Goal: Task Accomplishment & Management: Complete application form

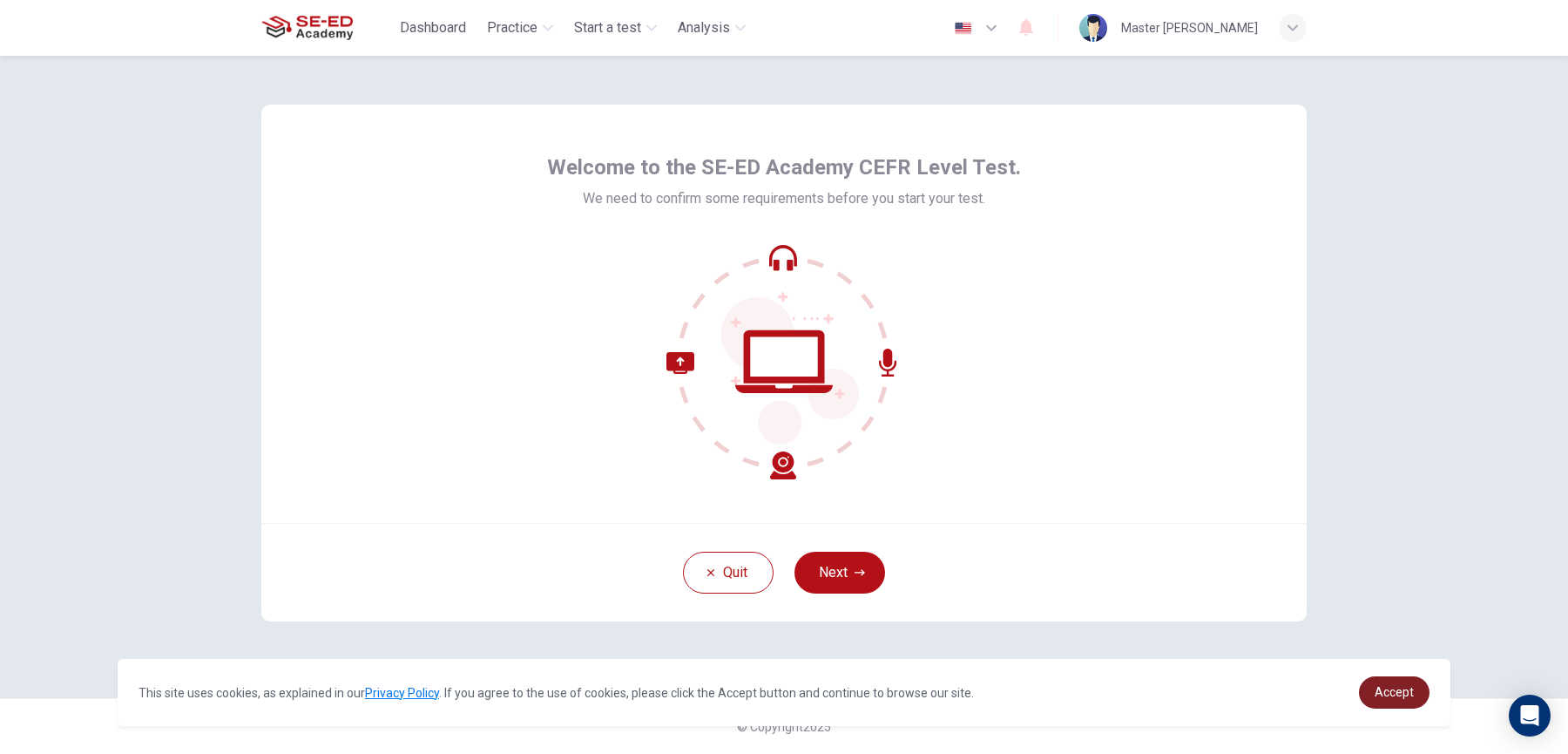
click at [1398, 681] on link "Accept" at bounding box center [1395, 692] width 71 height 32
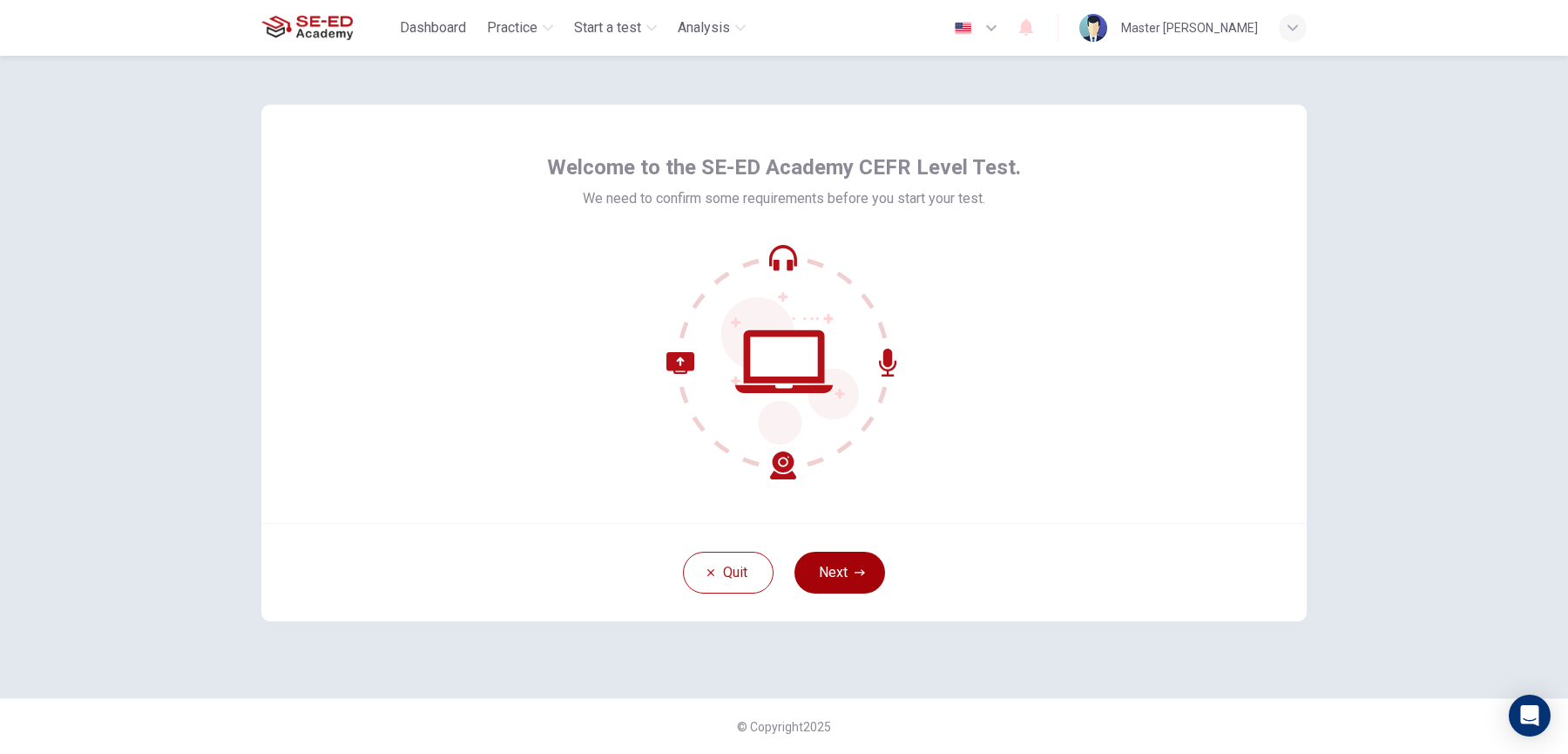
click at [825, 588] on button "Next" at bounding box center [840, 572] width 91 height 42
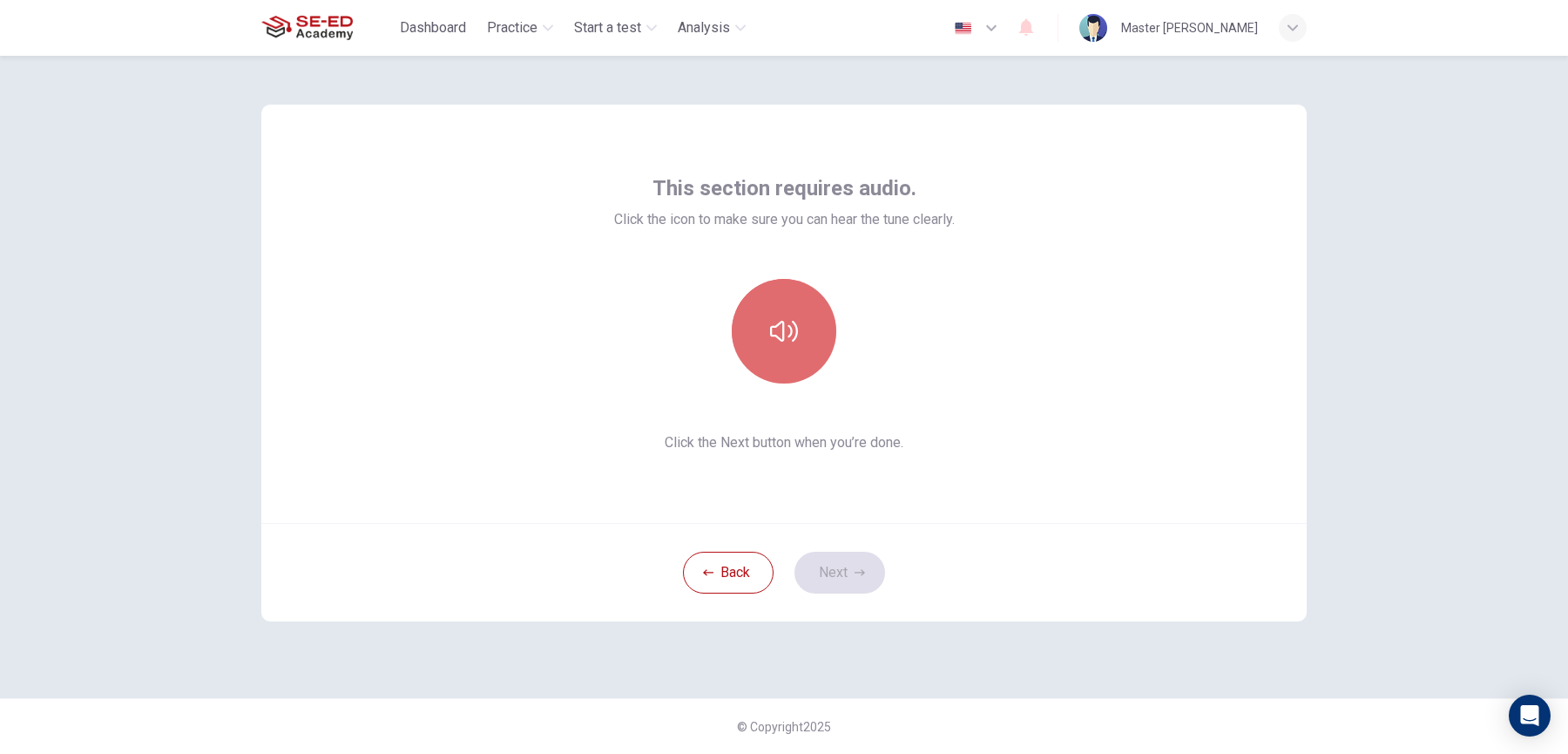
click at [794, 369] on button "button" at bounding box center [784, 331] width 104 height 104
click at [843, 571] on button "Next" at bounding box center [840, 572] width 91 height 42
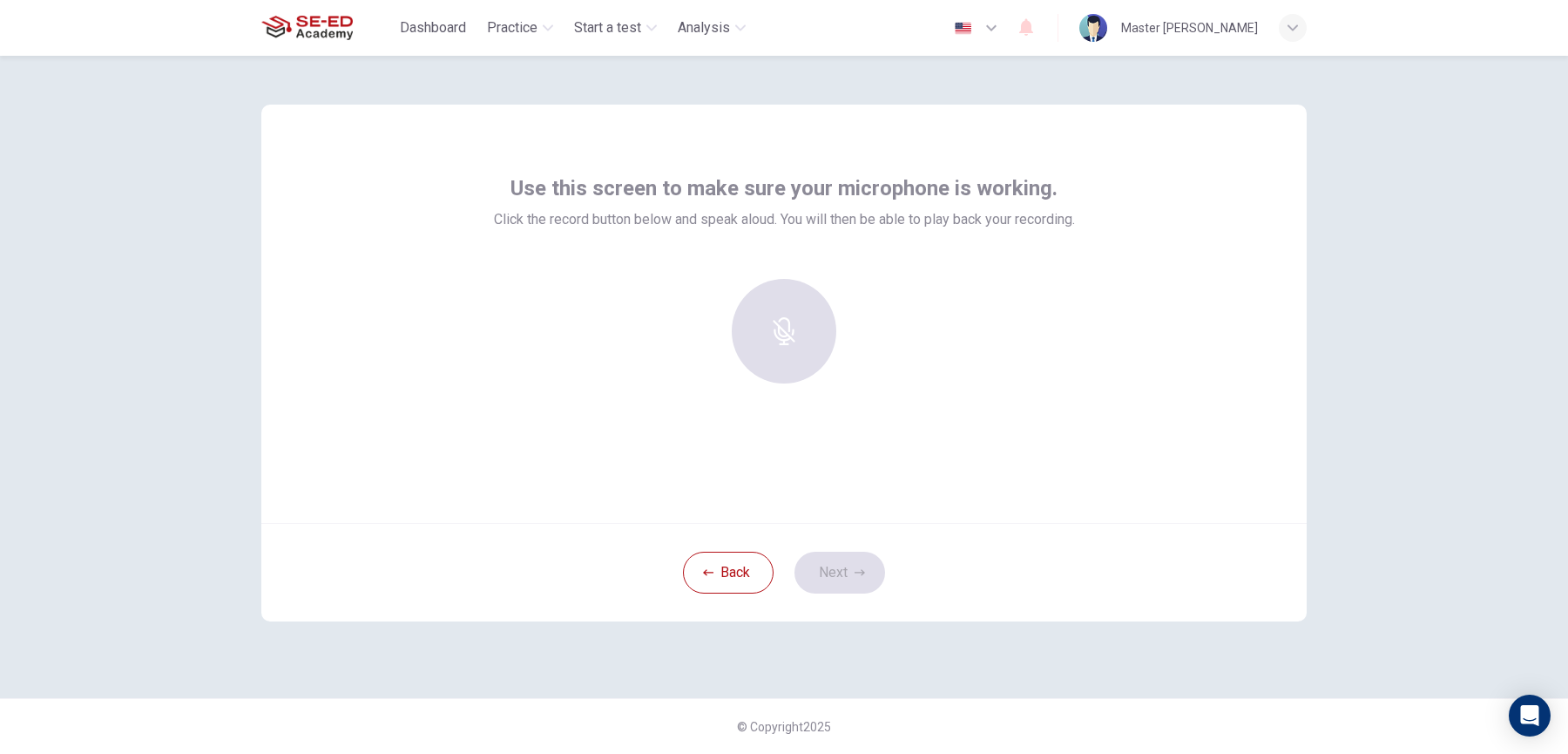
click at [787, 313] on div at bounding box center [784, 331] width 188 height 104
click at [784, 336] on div at bounding box center [784, 331] width 188 height 104
click at [799, 354] on h6 "Record" at bounding box center [784, 346] width 39 height 21
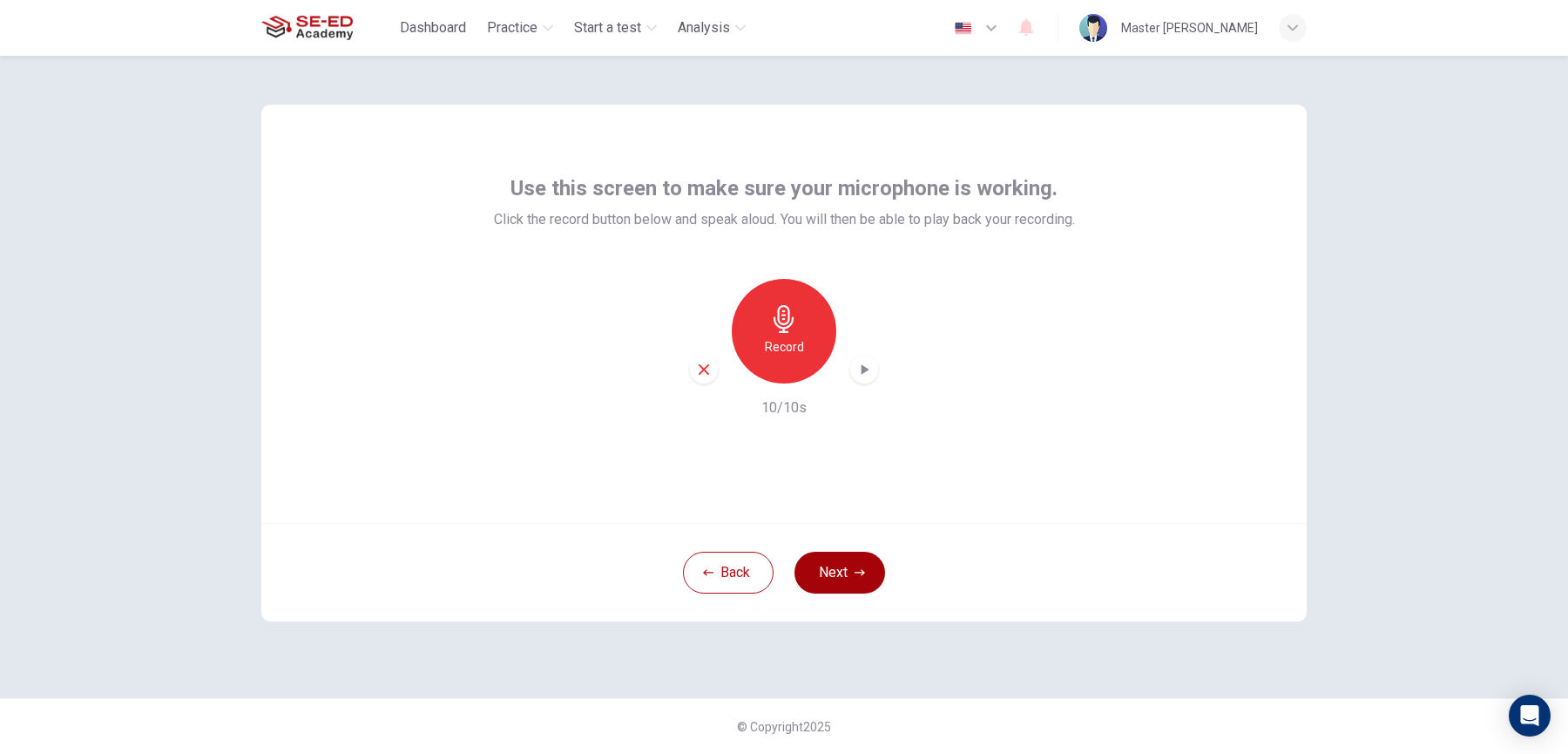
click at [843, 577] on button "Next" at bounding box center [840, 572] width 91 height 42
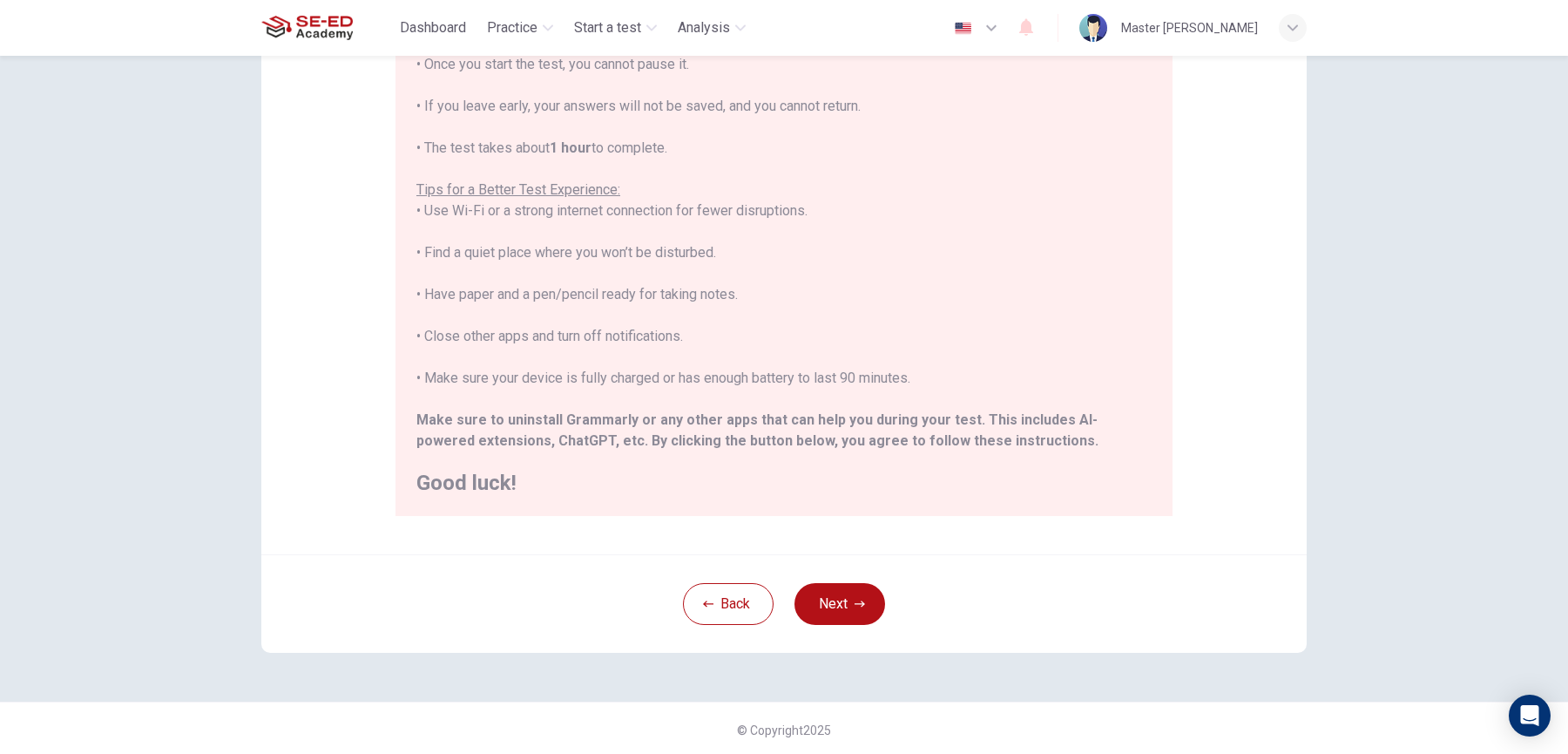
scroll to position [215, 0]
click at [829, 597] on button "Next" at bounding box center [840, 600] width 91 height 42
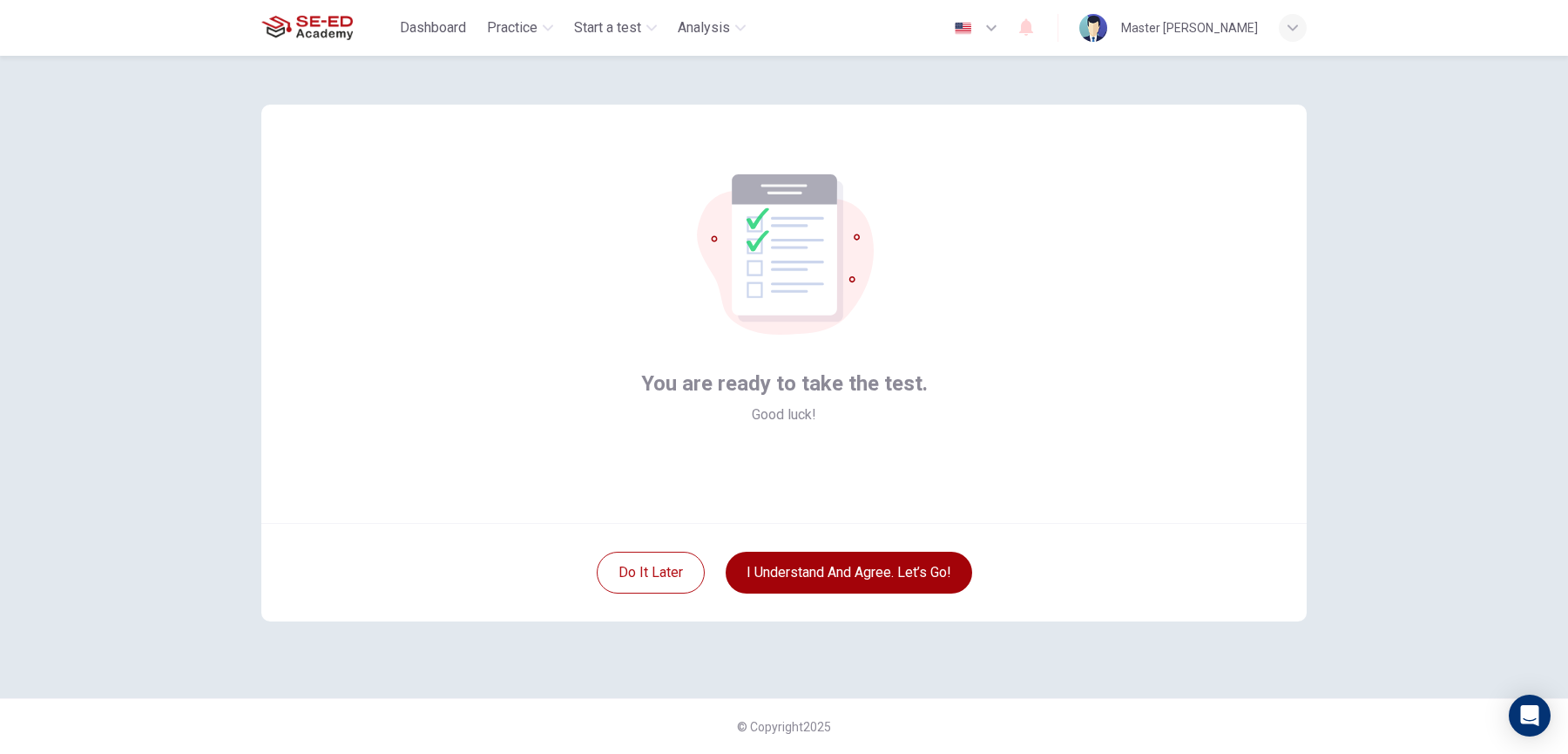
click at [790, 575] on button "I understand and agree. Let’s go!" at bounding box center [849, 572] width 247 height 42
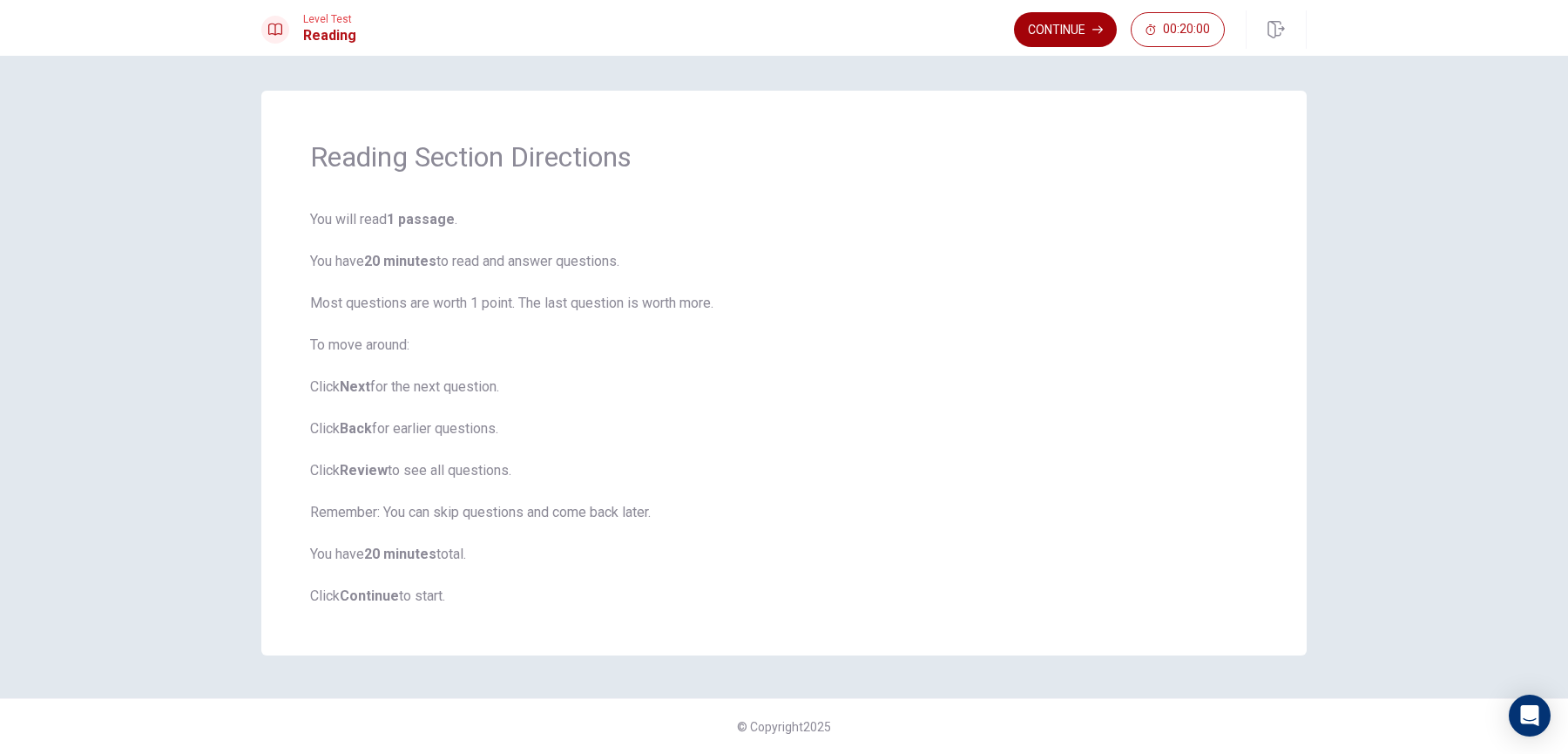
click at [1028, 34] on button "Continue" at bounding box center [1065, 29] width 103 height 35
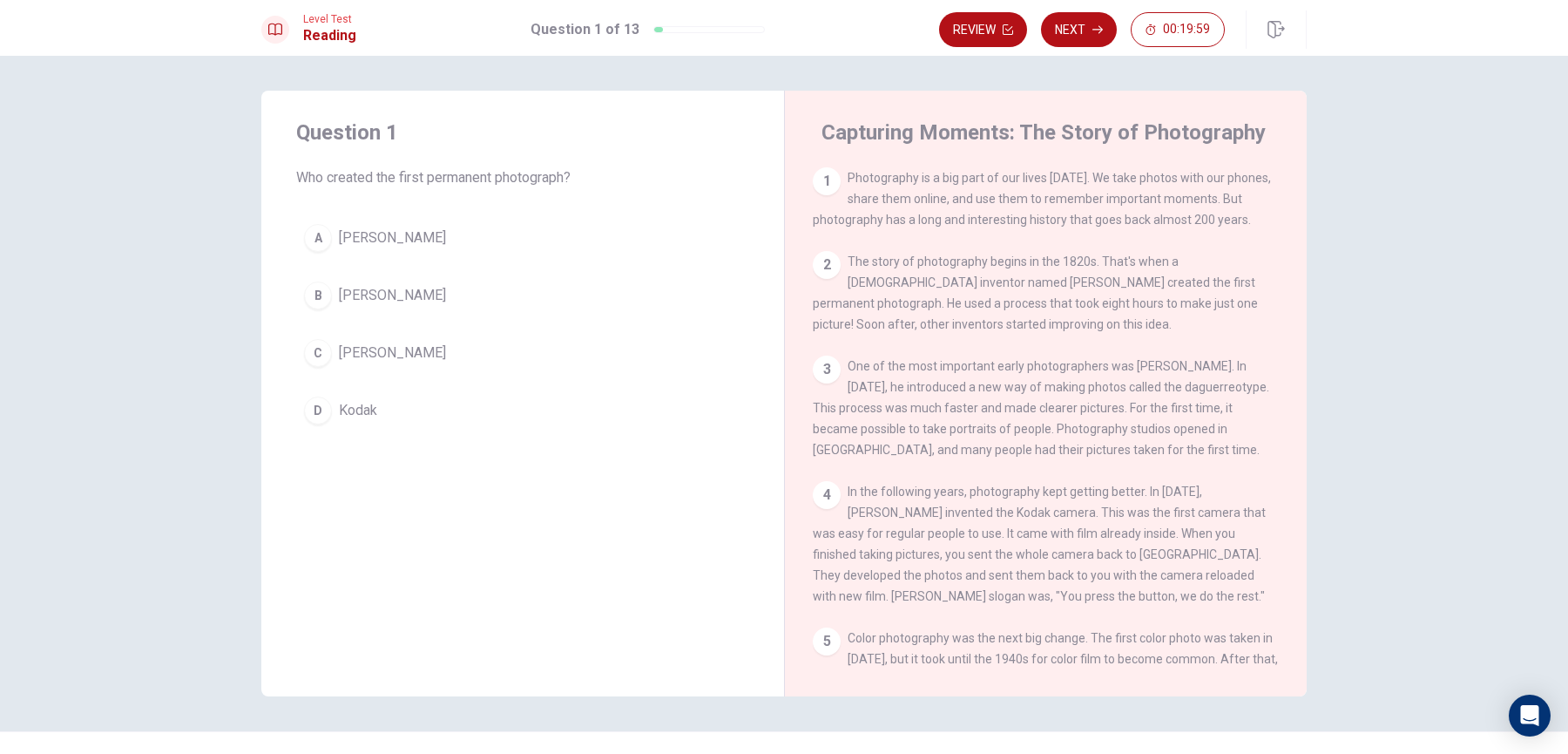
scroll to position [33, 0]
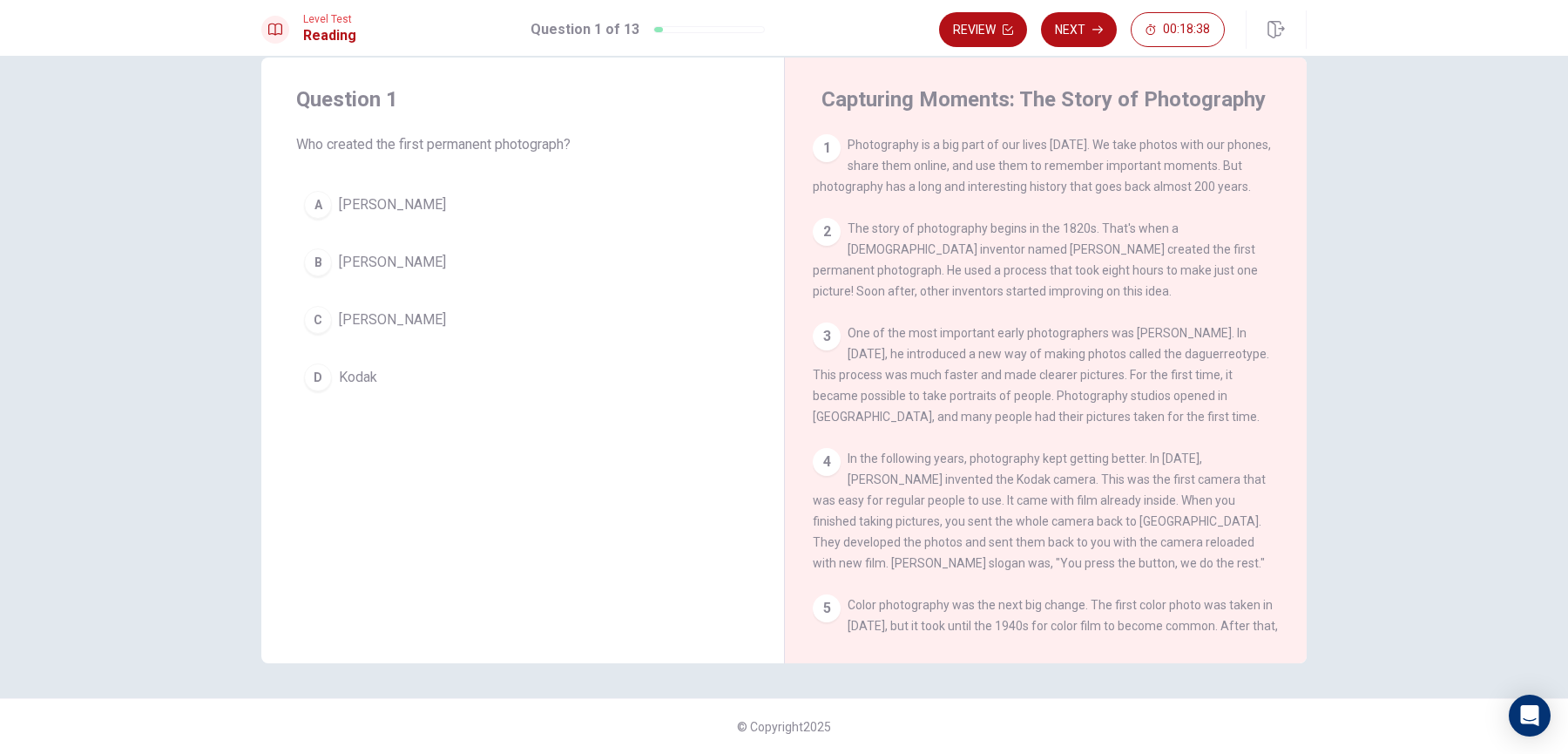
click at [368, 272] on span "[PERSON_NAME]" at bounding box center [392, 262] width 107 height 21
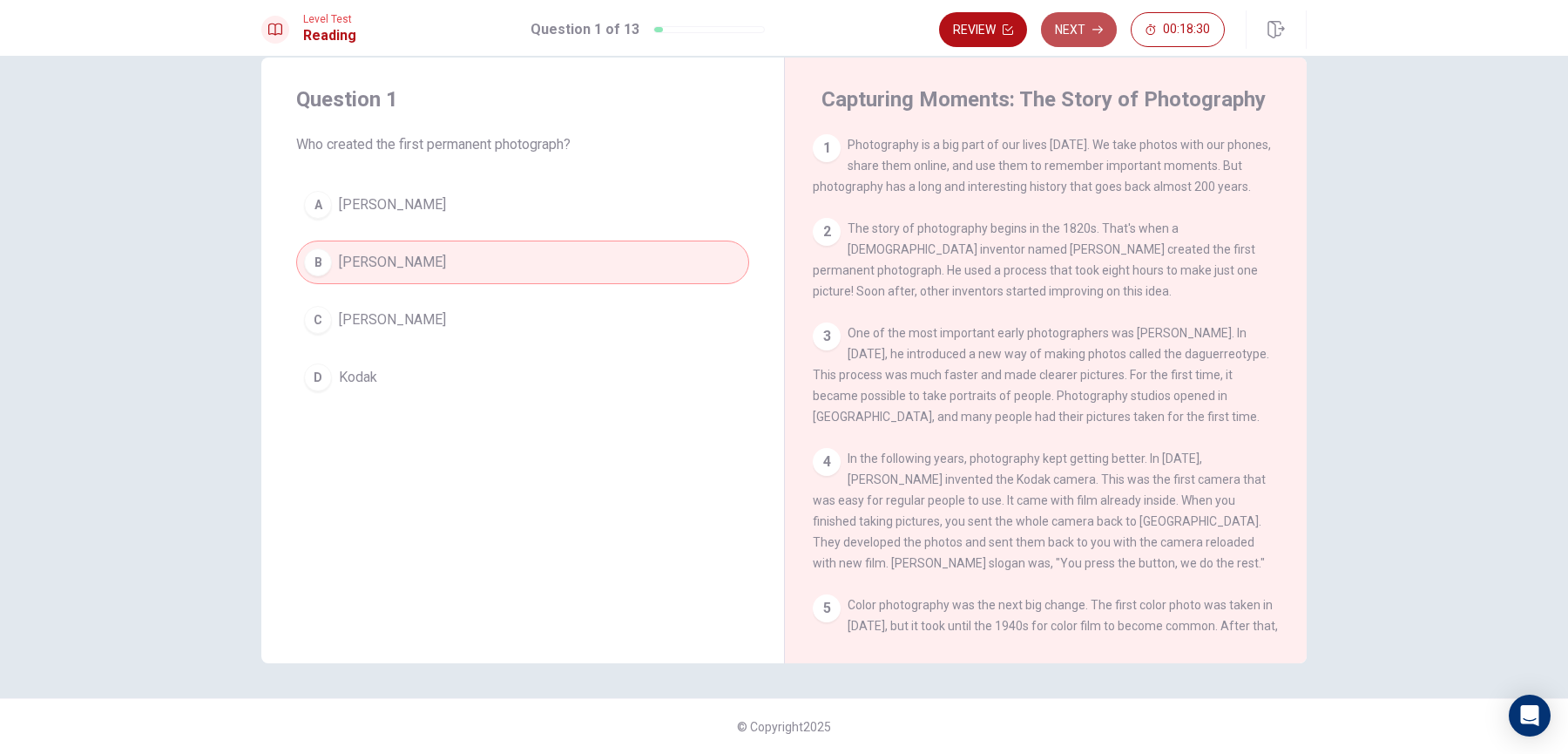
click at [1092, 38] on button "Next" at bounding box center [1079, 29] width 75 height 35
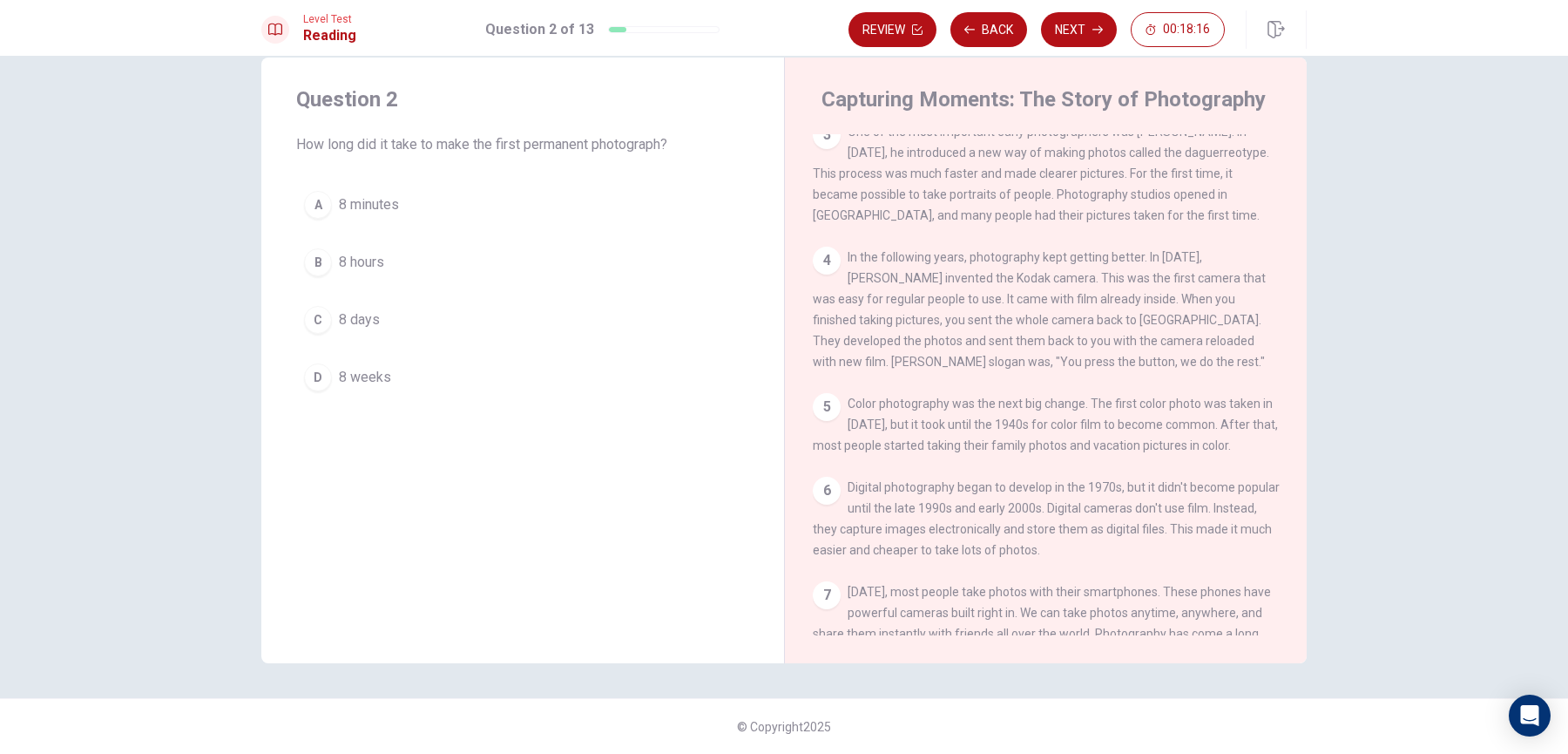
scroll to position [0, 0]
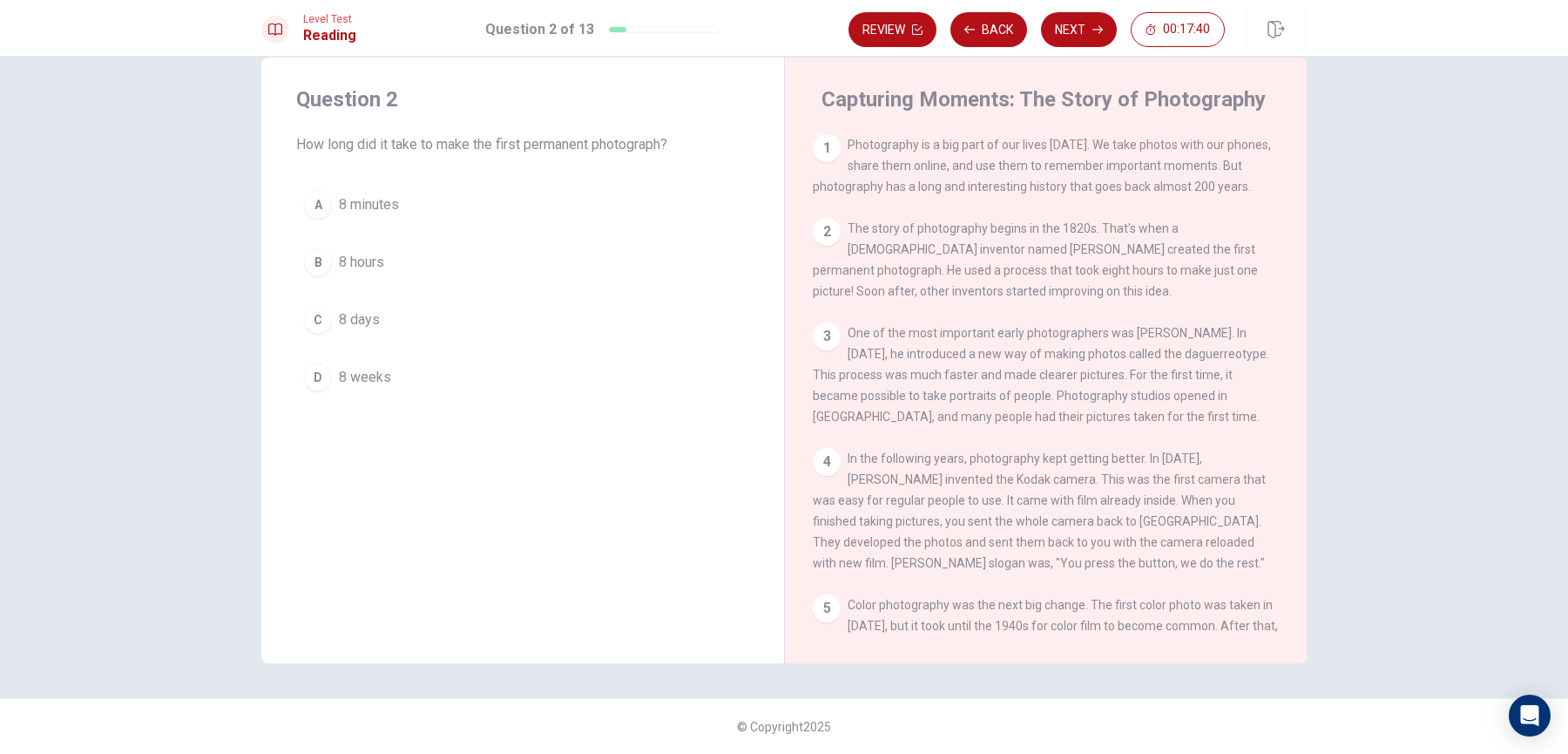
click at [395, 283] on button "B 8 hours" at bounding box center [522, 263] width 453 height 44
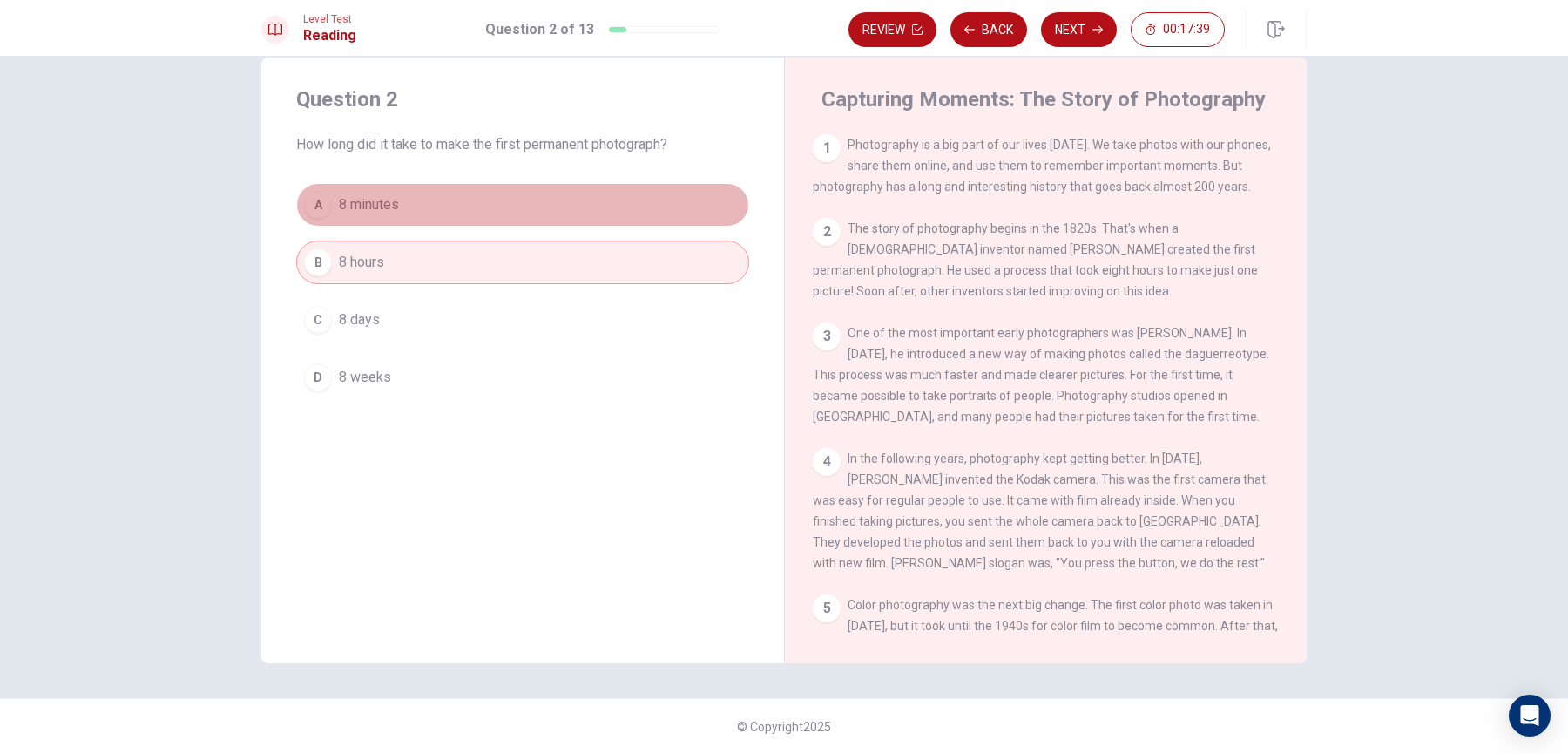
click at [403, 222] on button "A 8 minutes" at bounding box center [522, 204] width 453 height 44
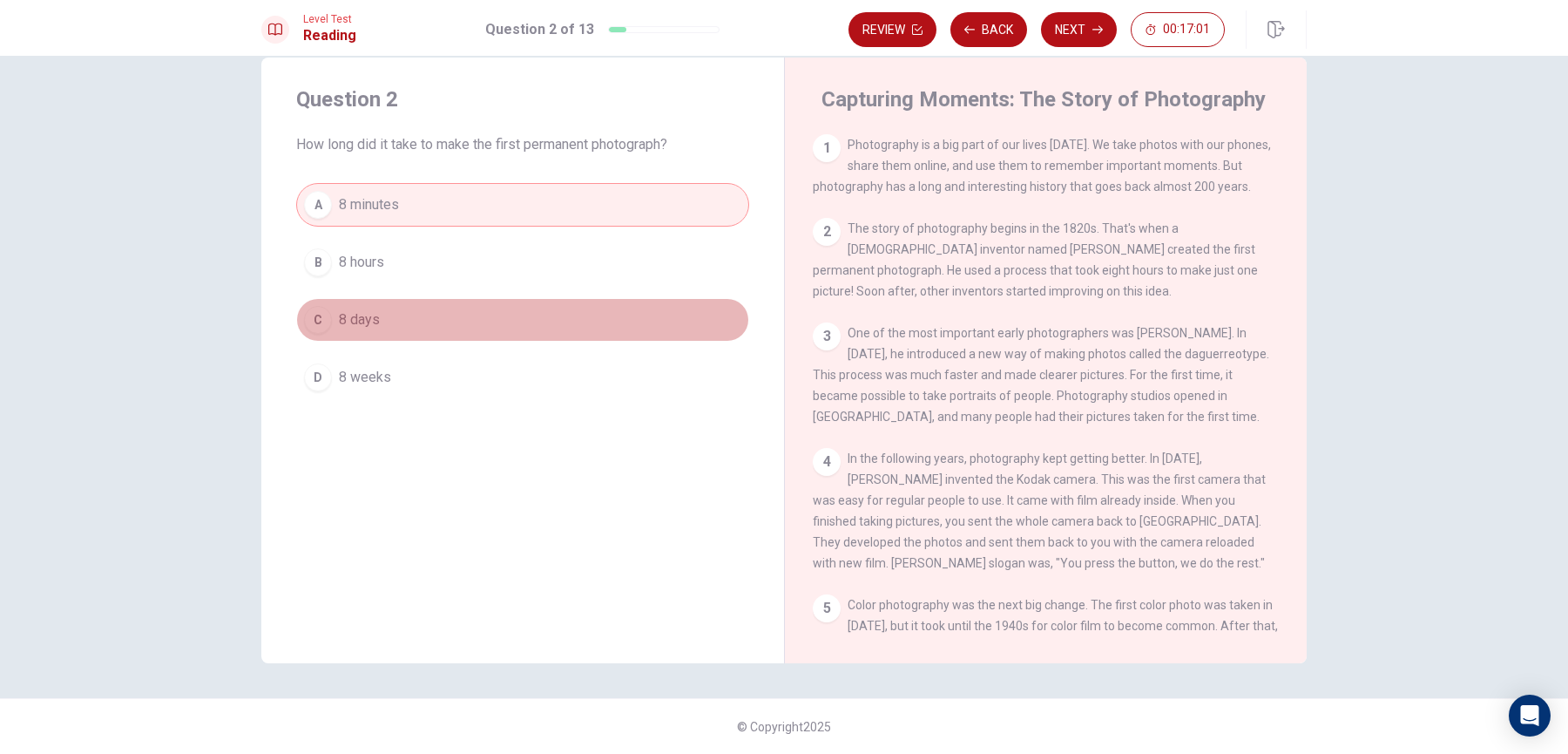
click at [456, 312] on button "C 8 days" at bounding box center [522, 320] width 453 height 44
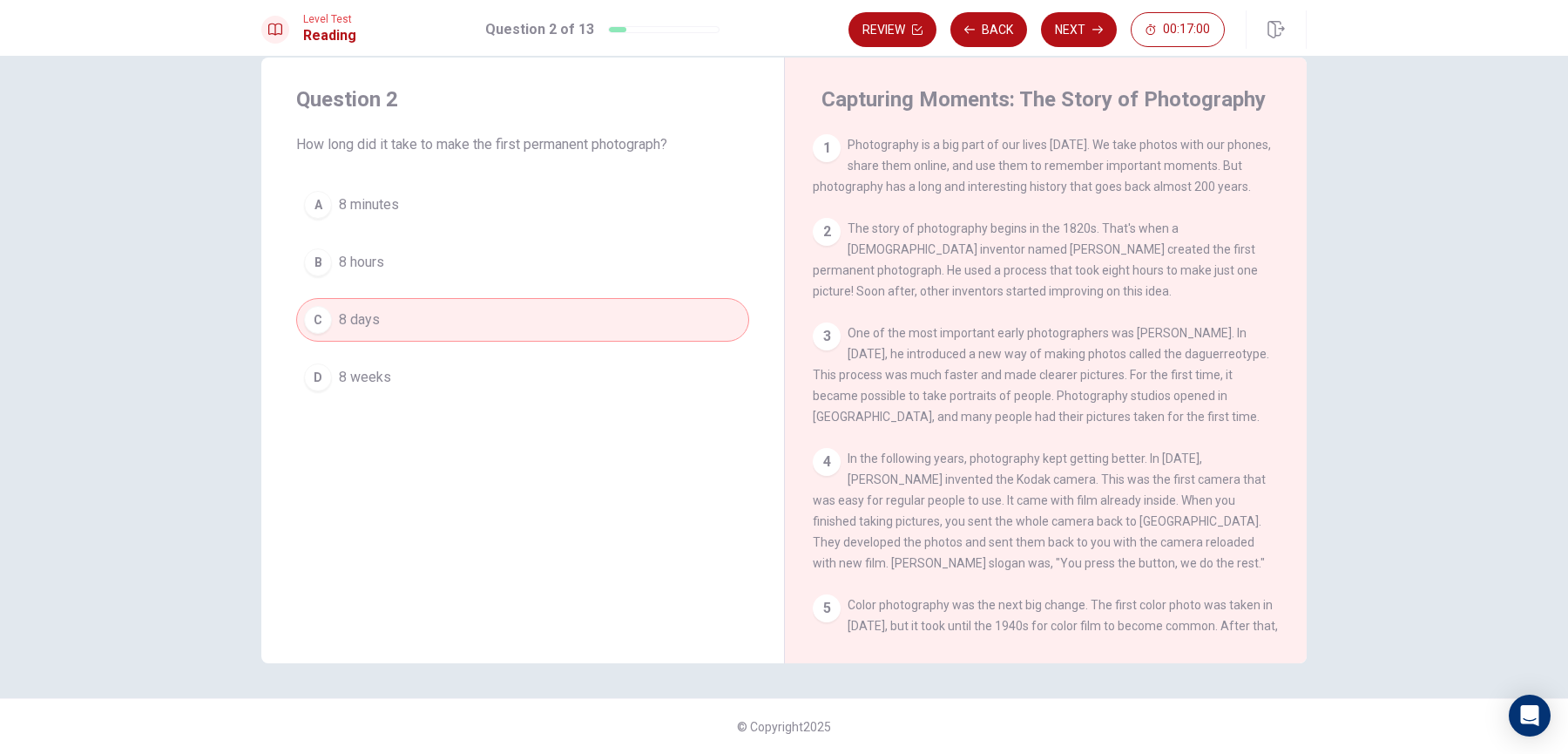
click at [437, 269] on button "B 8 hours" at bounding box center [522, 263] width 453 height 44
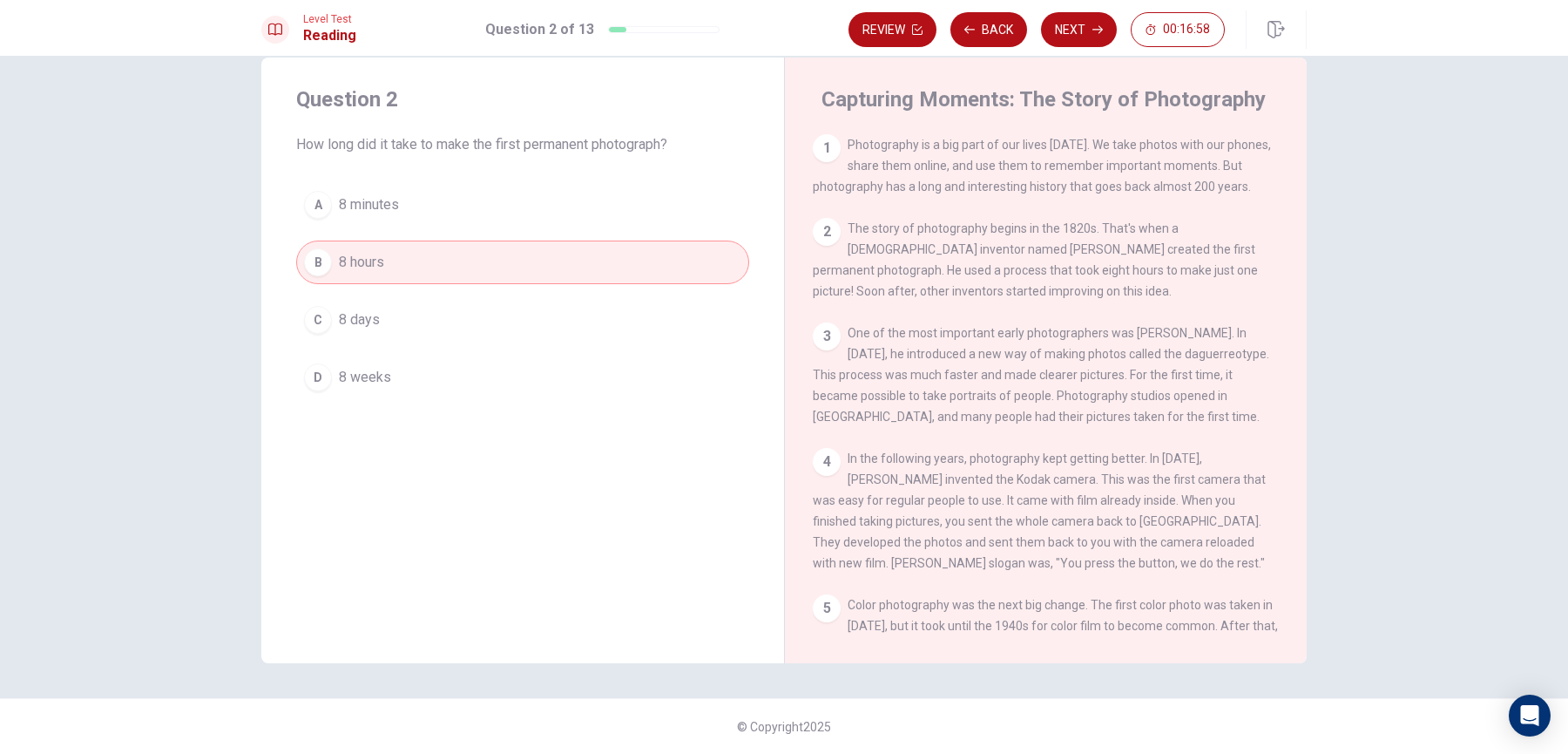
drag, startPoint x: 373, startPoint y: 376, endPoint x: 374, endPoint y: 367, distance: 9.1
click at [372, 376] on span "8 weeks" at bounding box center [365, 377] width 53 height 21
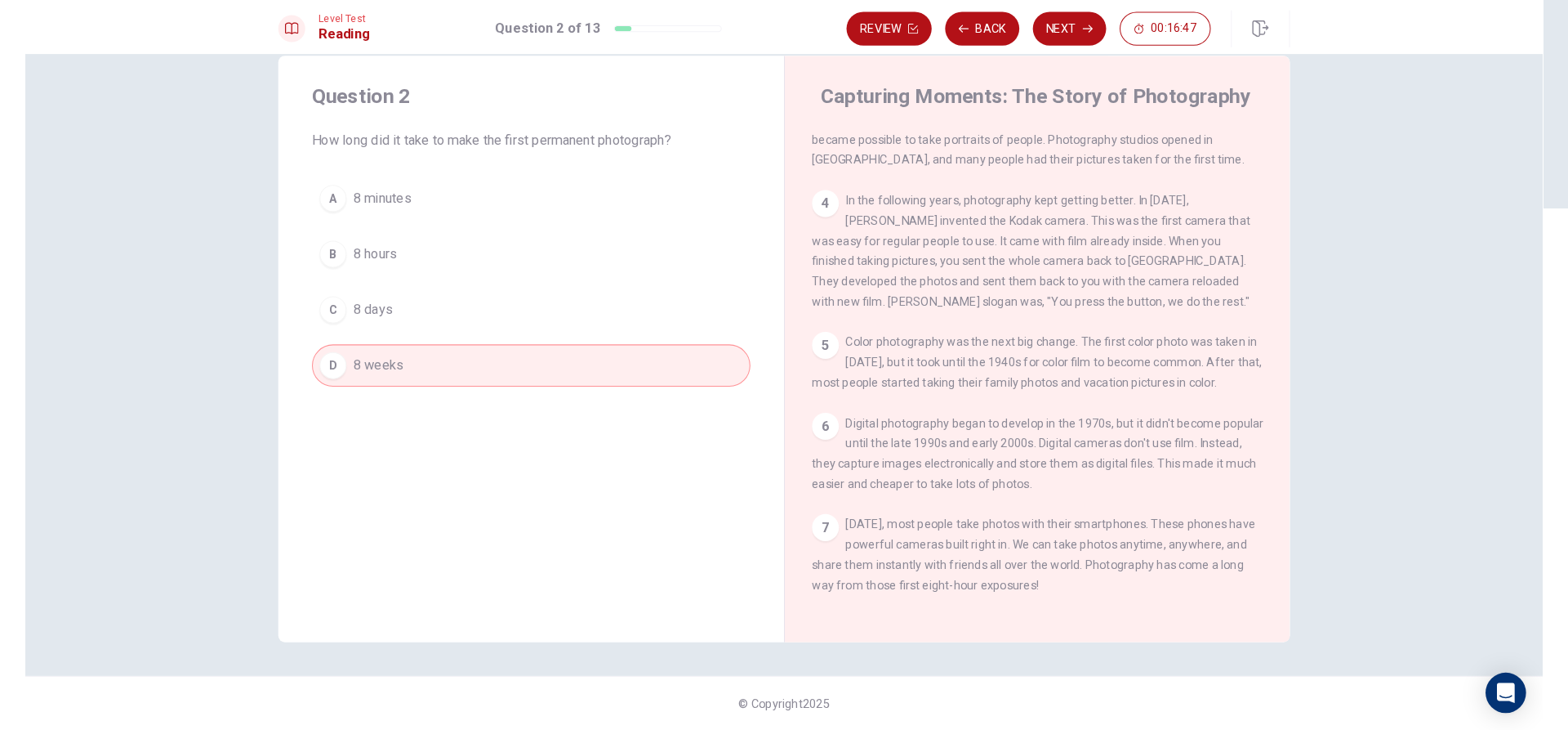
scroll to position [260, 0]
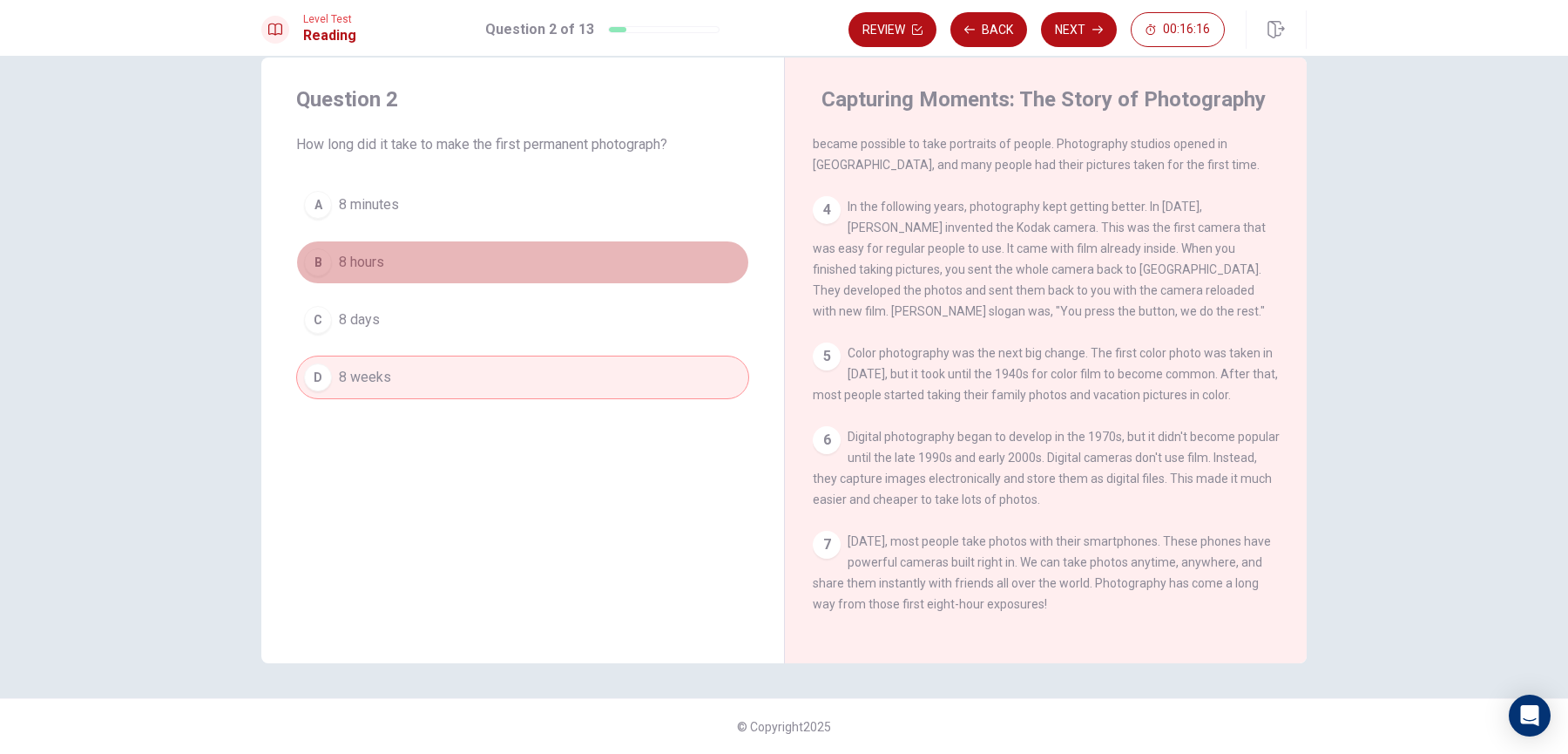
click at [472, 269] on button "B 8 hours" at bounding box center [522, 263] width 453 height 44
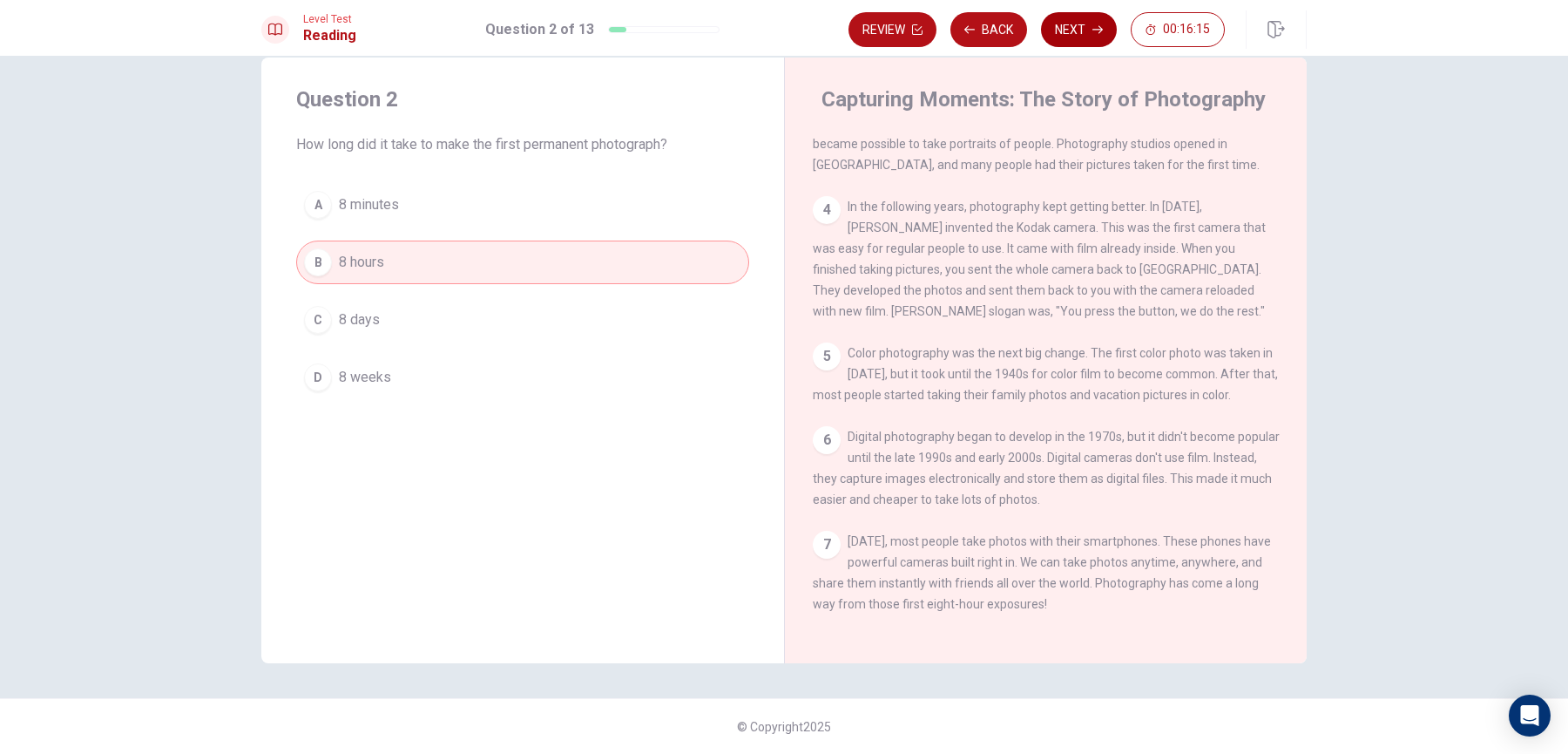
click at [1094, 31] on icon "button" at bounding box center [1098, 30] width 11 height 11
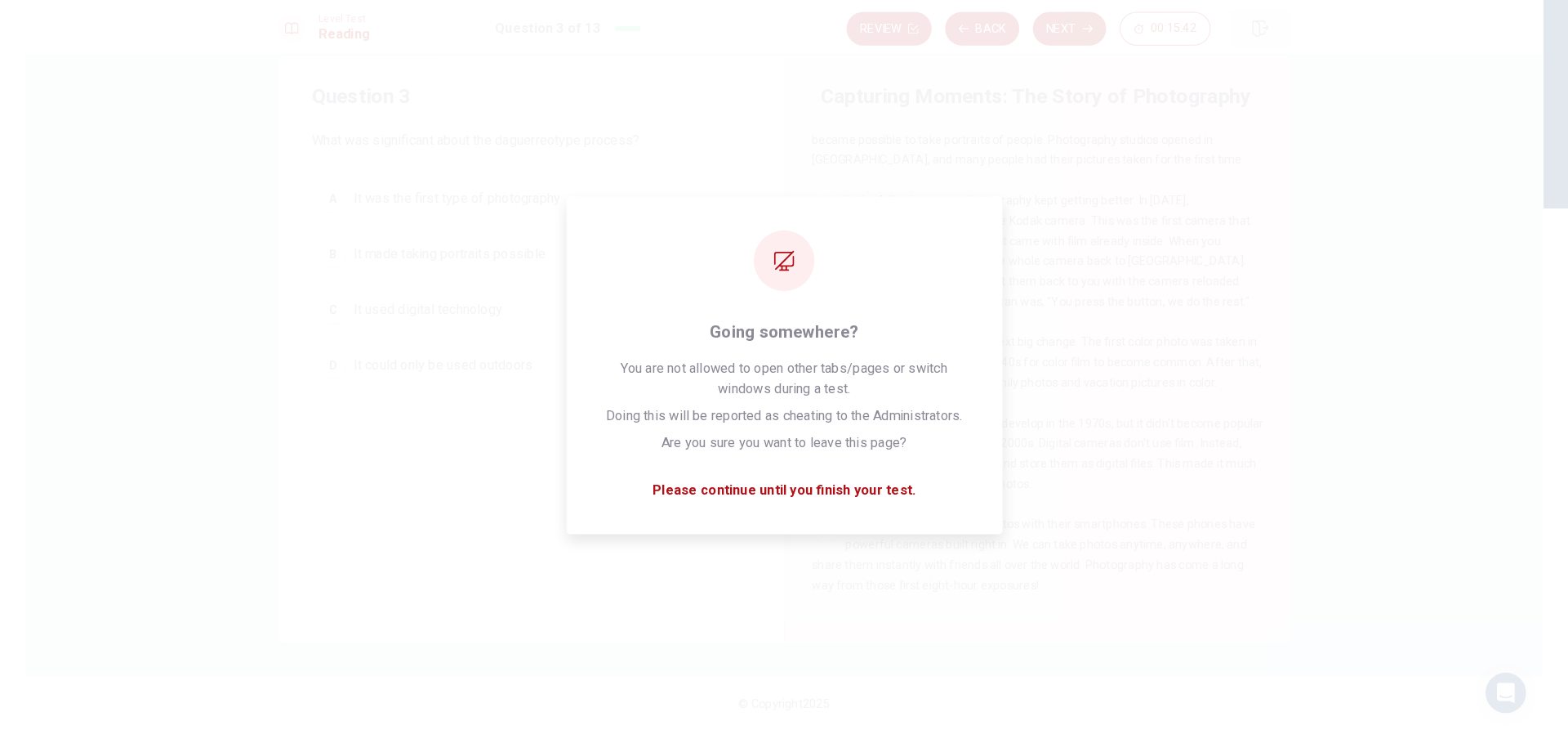
scroll to position [9, 0]
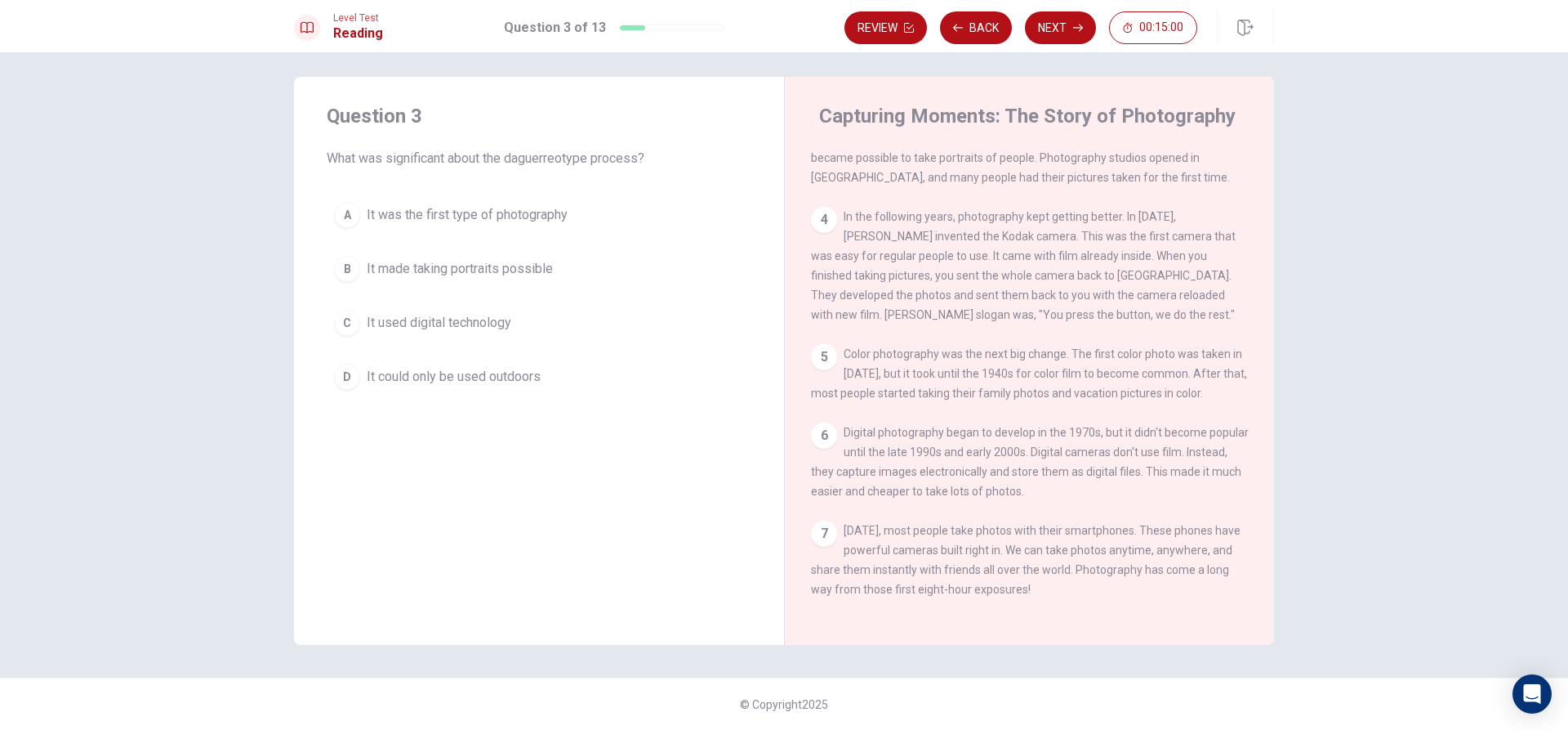
click at [489, 288] on button "B It made taking portraits possible" at bounding box center [539, 269] width 425 height 41
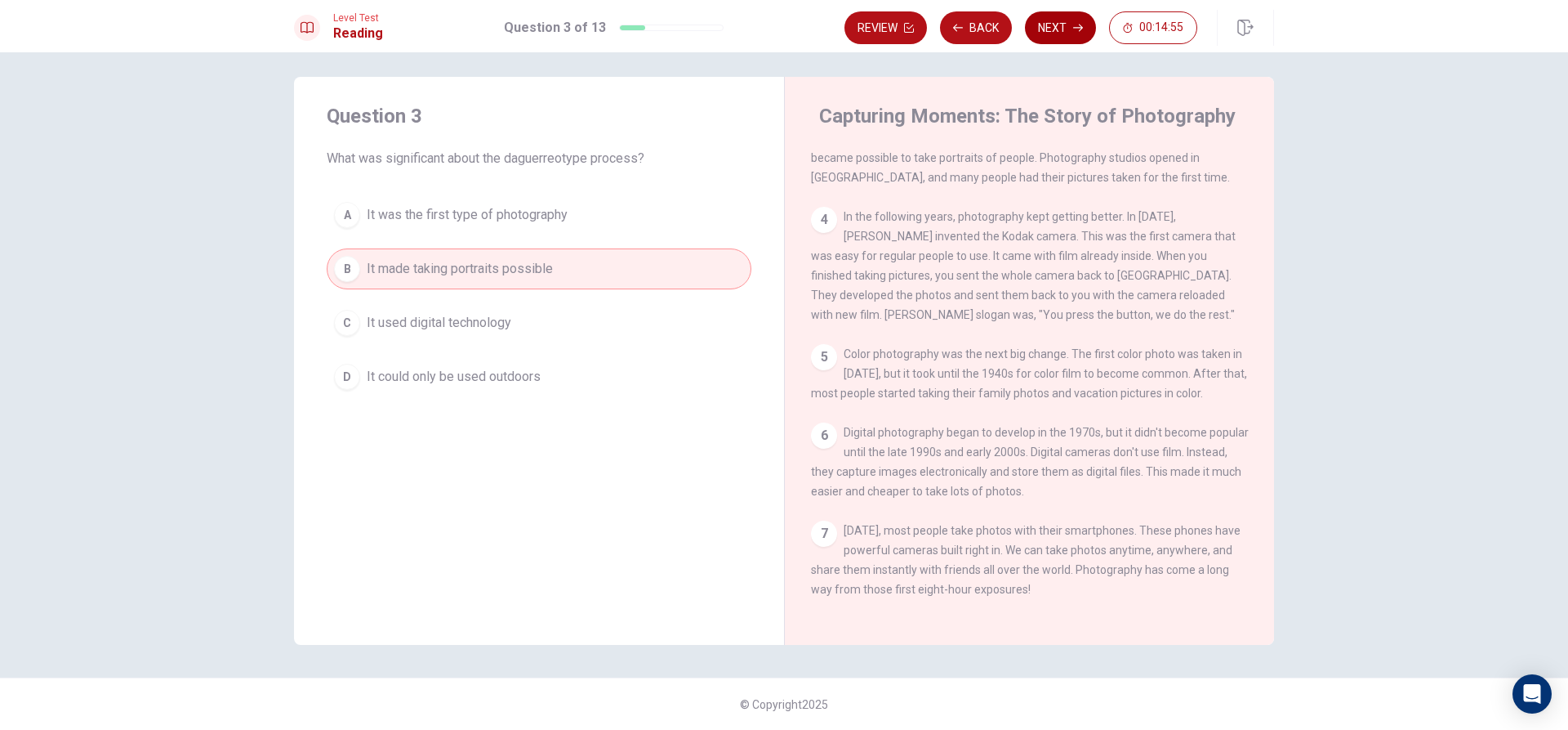
click at [1041, 36] on button "Next" at bounding box center [1060, 27] width 71 height 32
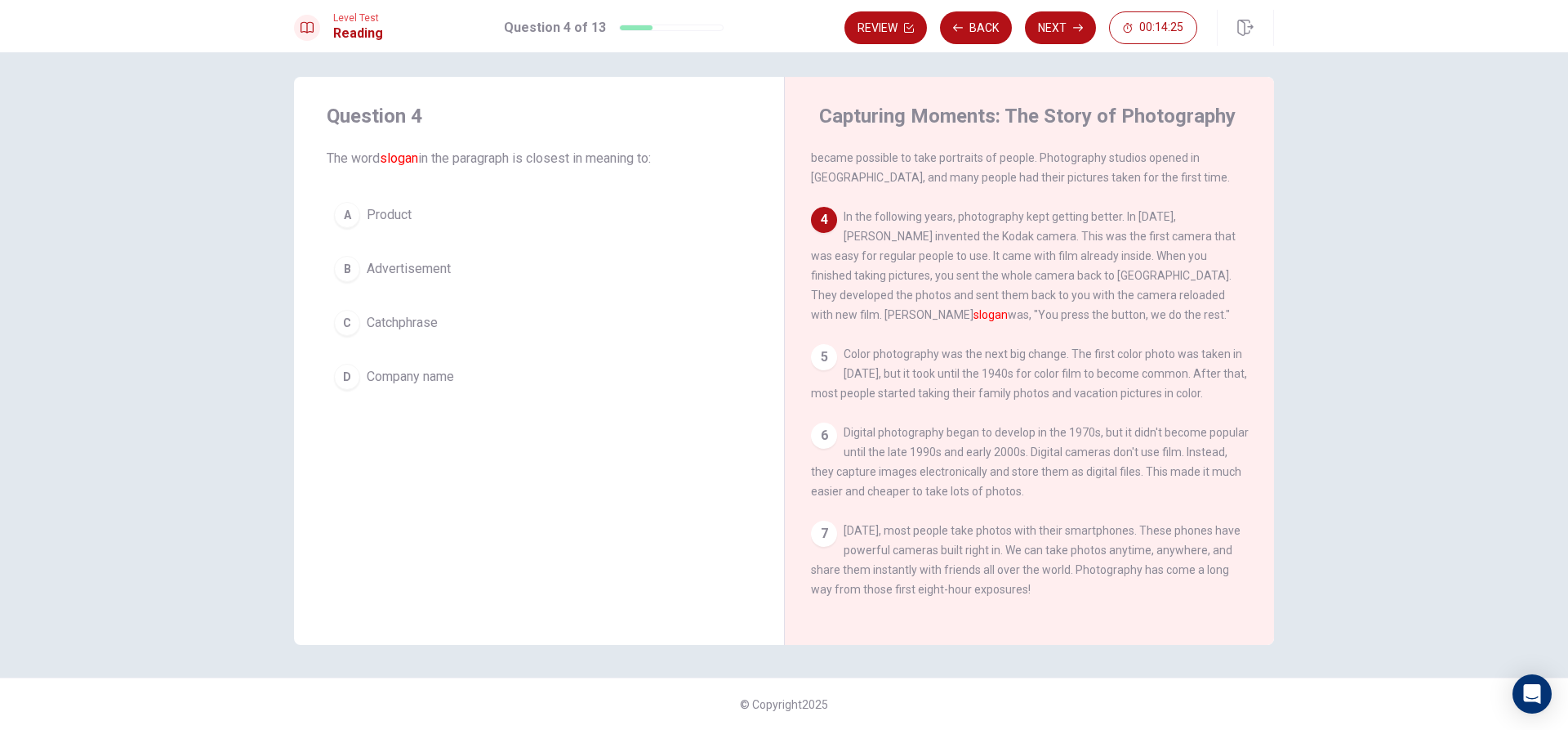
click at [436, 216] on button "A Product" at bounding box center [539, 215] width 425 height 41
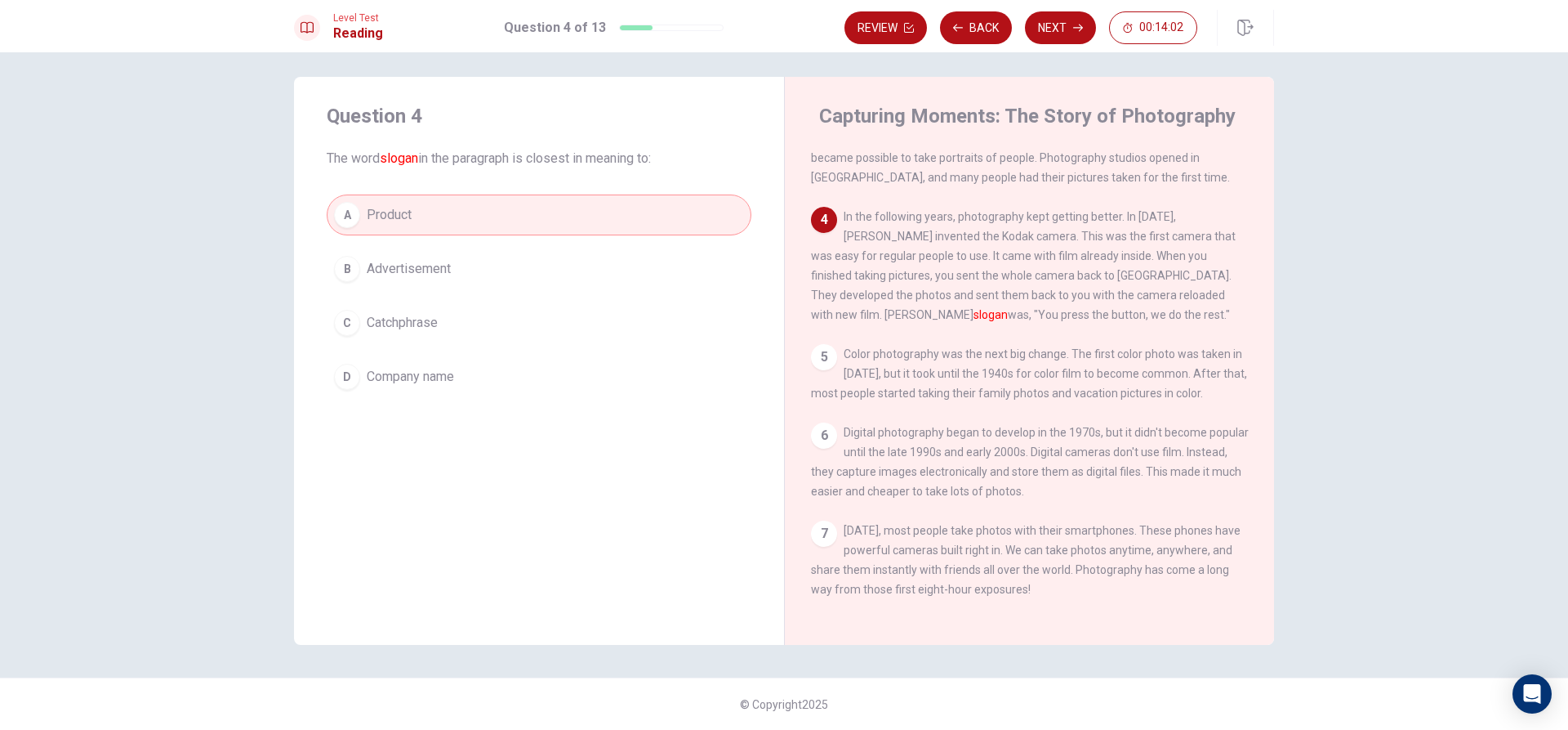
click at [1066, 33] on button "Next" at bounding box center [1060, 27] width 71 height 32
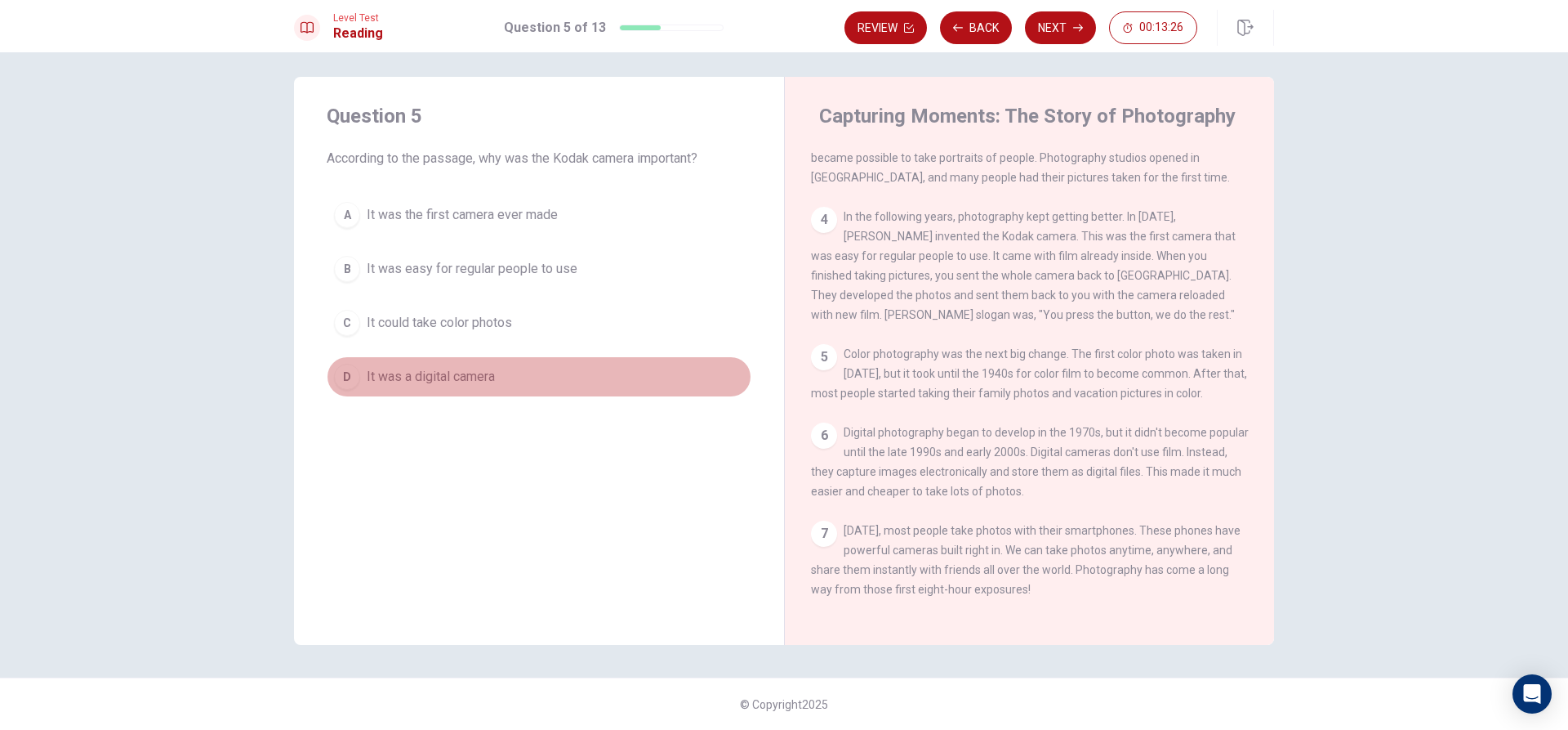
click at [446, 365] on button "D It was a digital camera" at bounding box center [539, 376] width 425 height 41
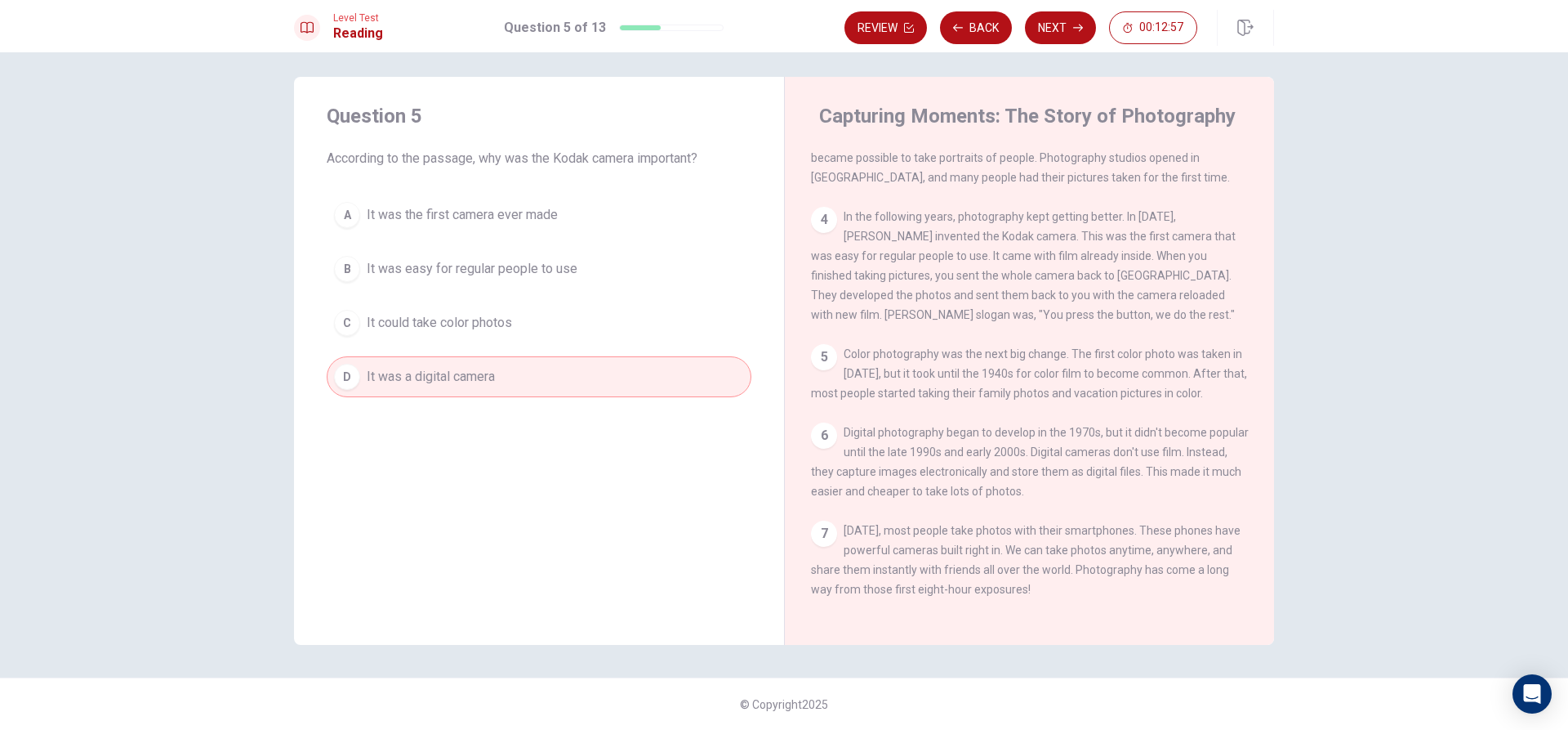
click at [632, 322] on button "C It could take color photos" at bounding box center [539, 323] width 425 height 41
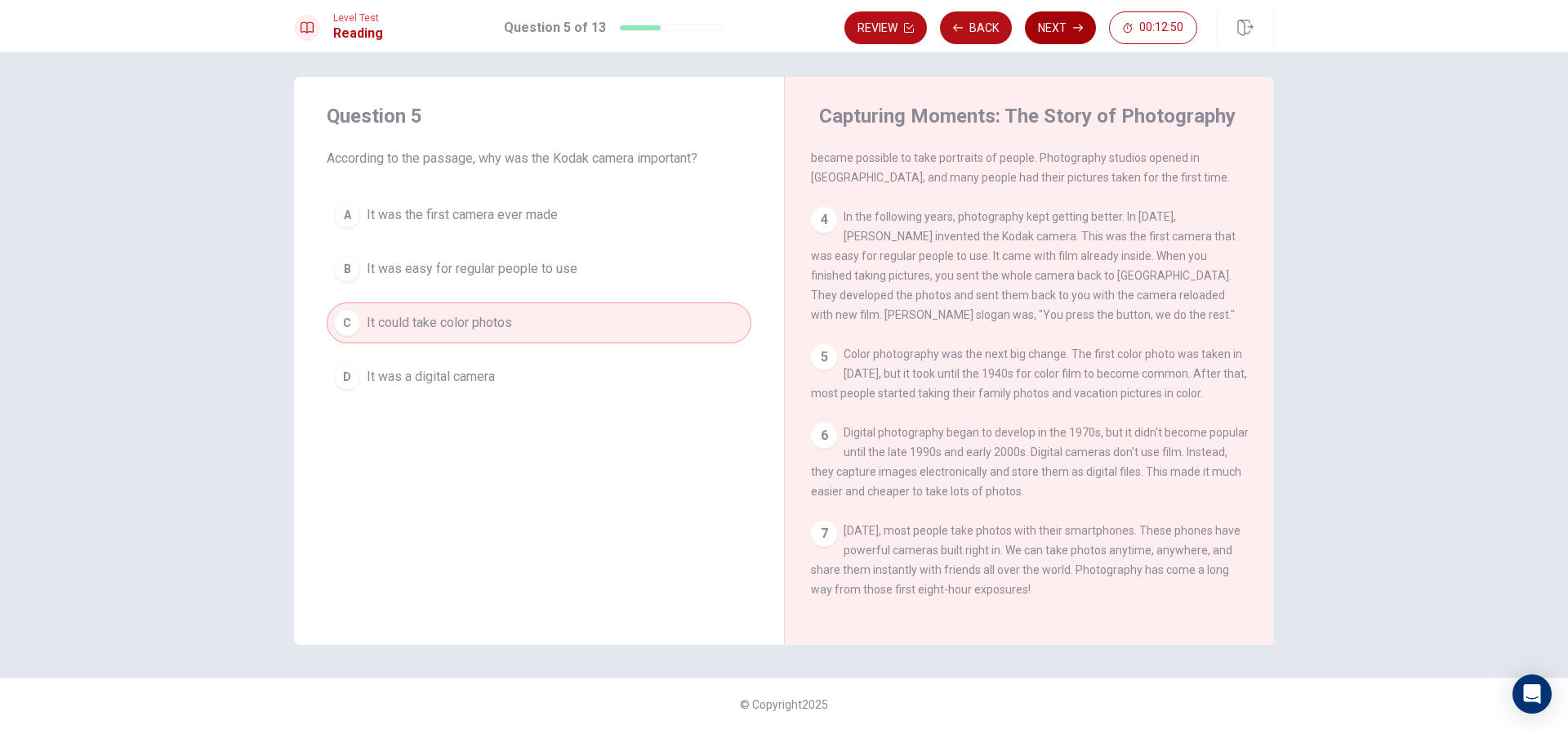
click at [1050, 37] on button "Next" at bounding box center [1060, 27] width 71 height 32
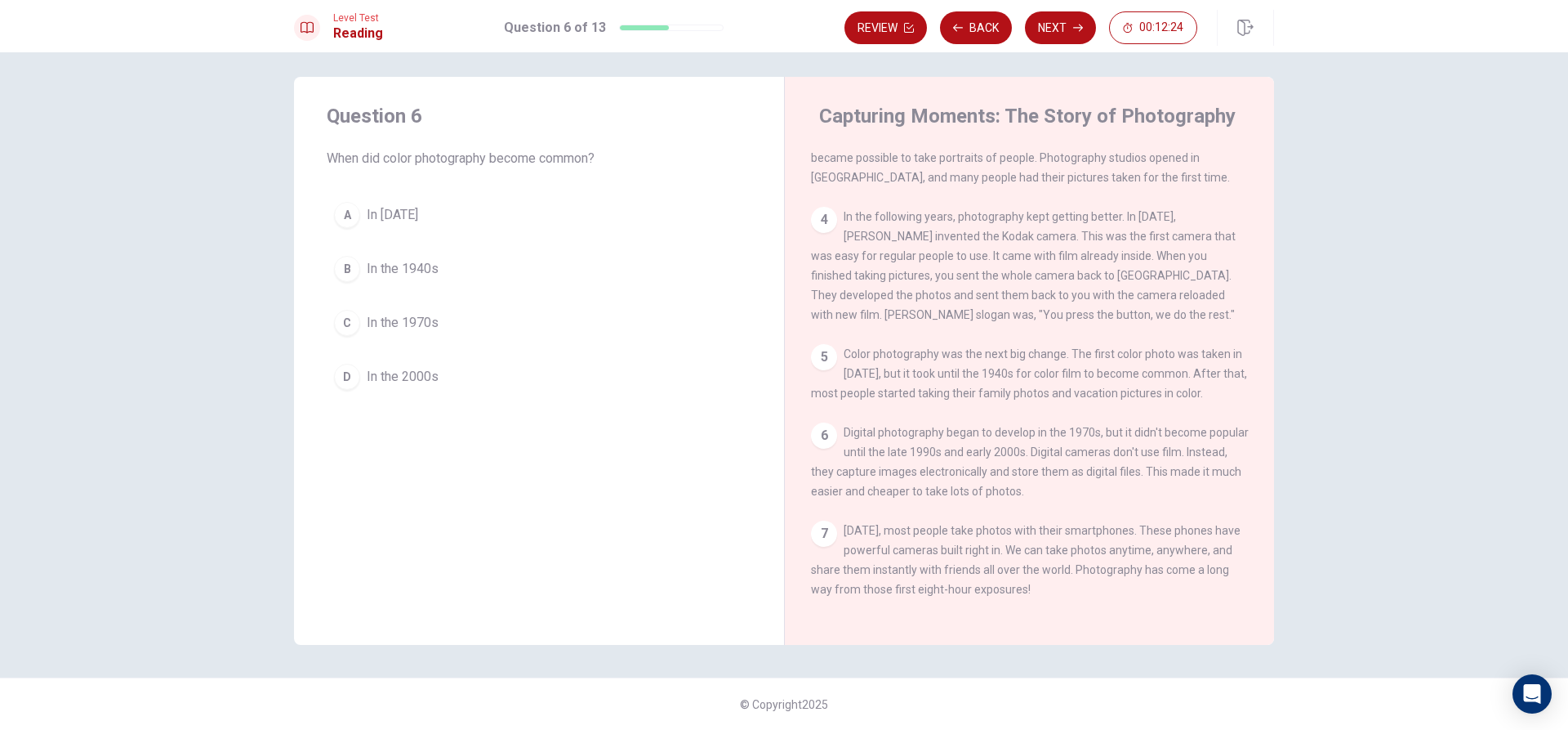
scroll to position [260, 0]
click at [468, 271] on button "B In the 1940s" at bounding box center [539, 269] width 425 height 41
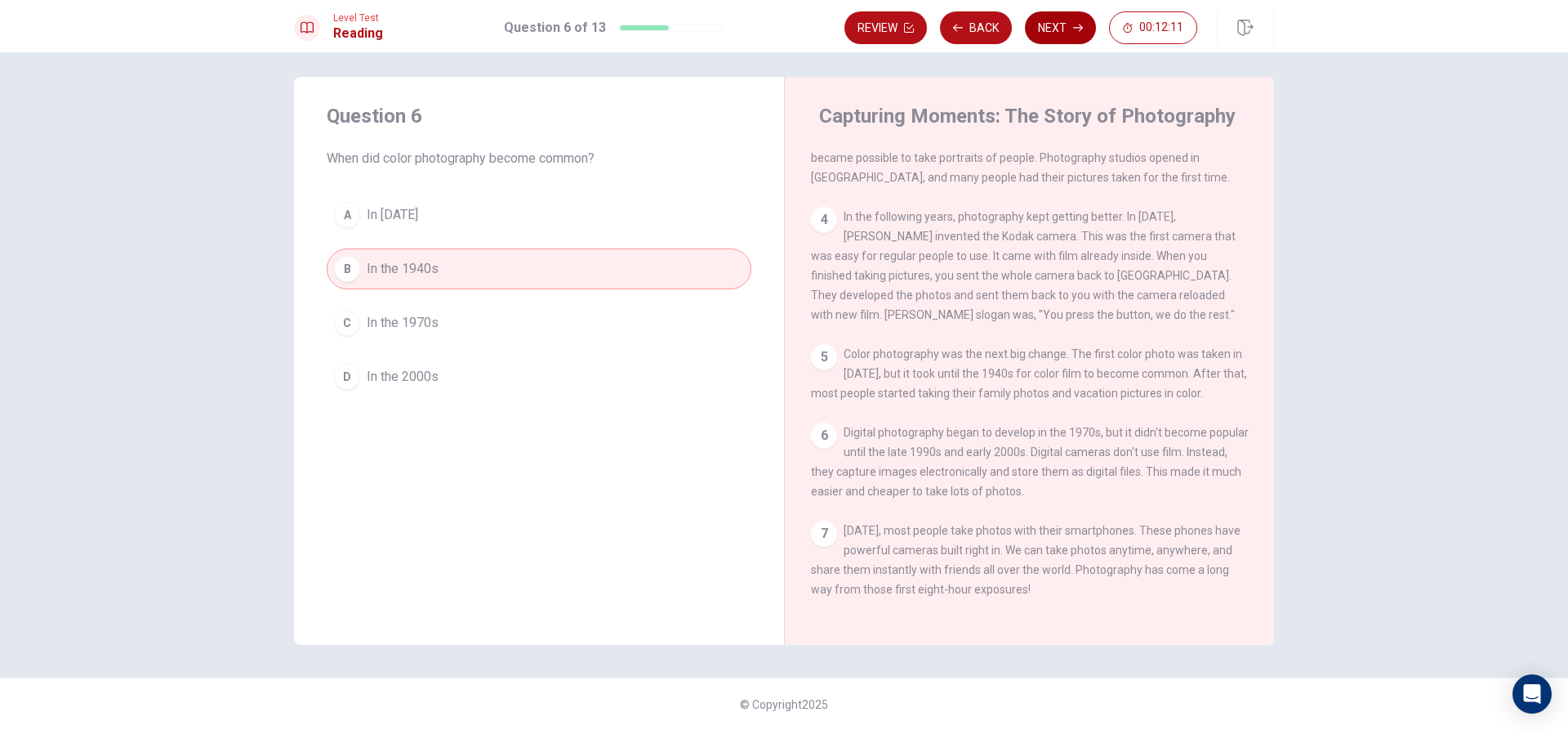
click at [1033, 27] on button "Next" at bounding box center [1060, 27] width 71 height 32
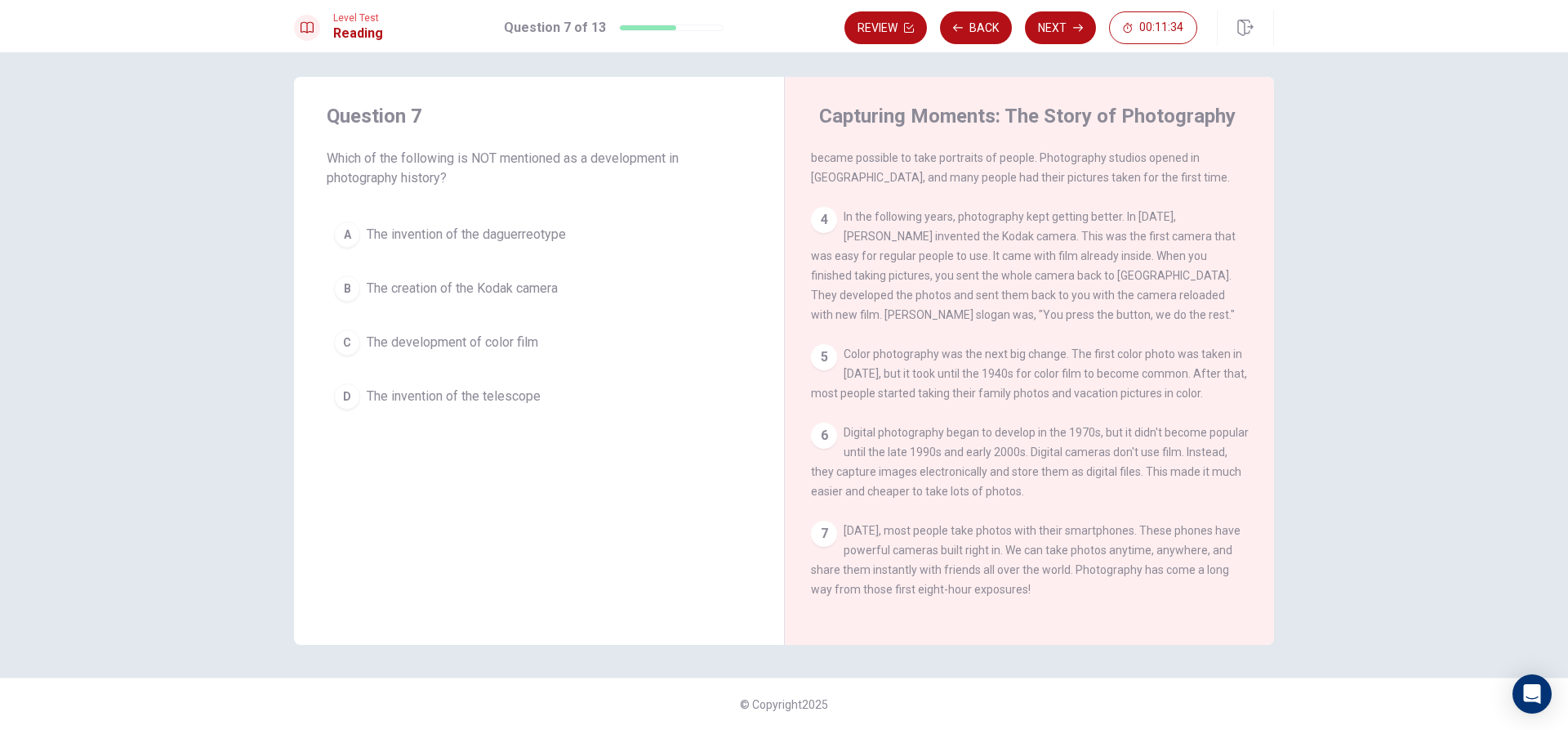
click at [491, 294] on span "The creation of the Kodak camera" at bounding box center [462, 288] width 192 height 20
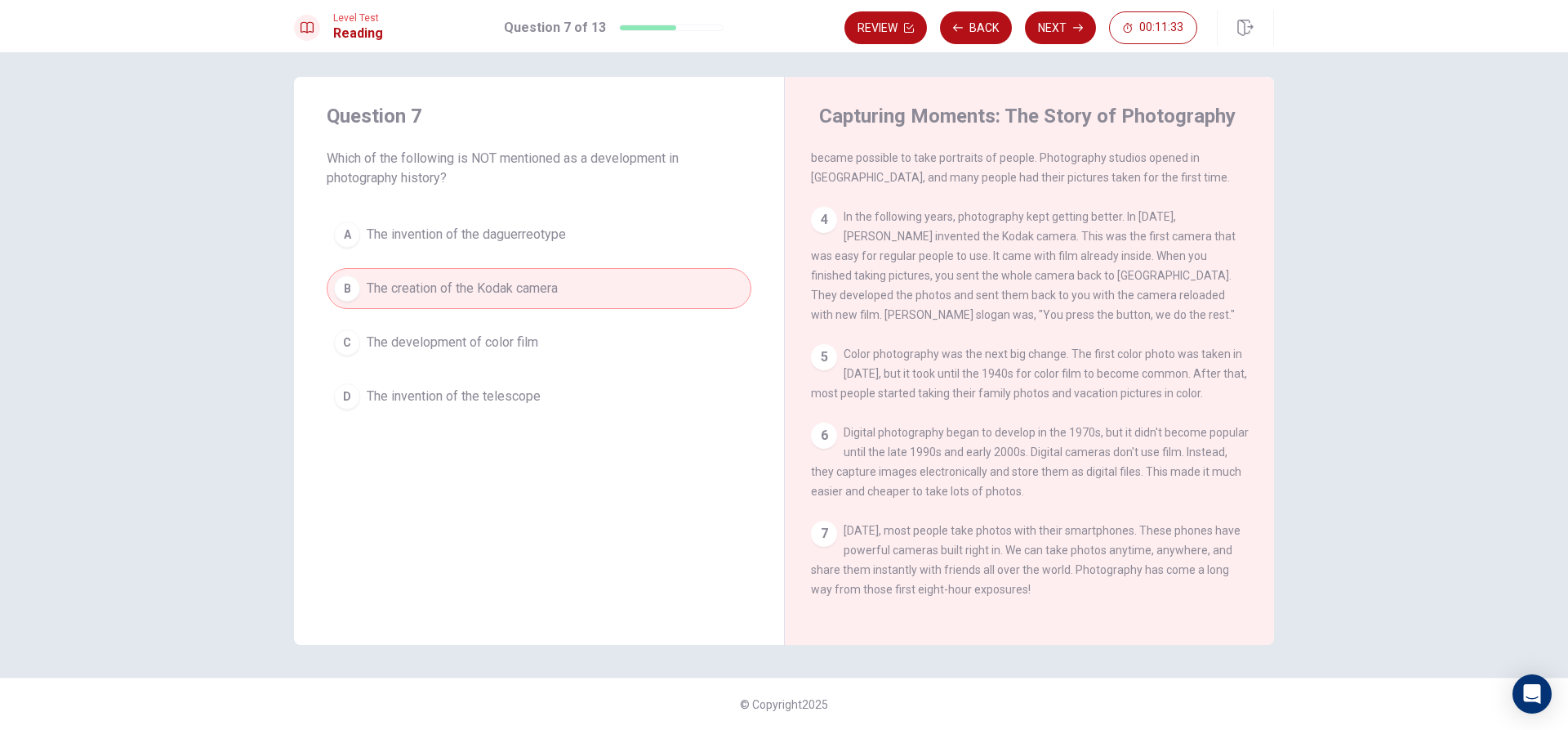
click at [523, 396] on span "The invention of the telescope" at bounding box center [454, 396] width 174 height 20
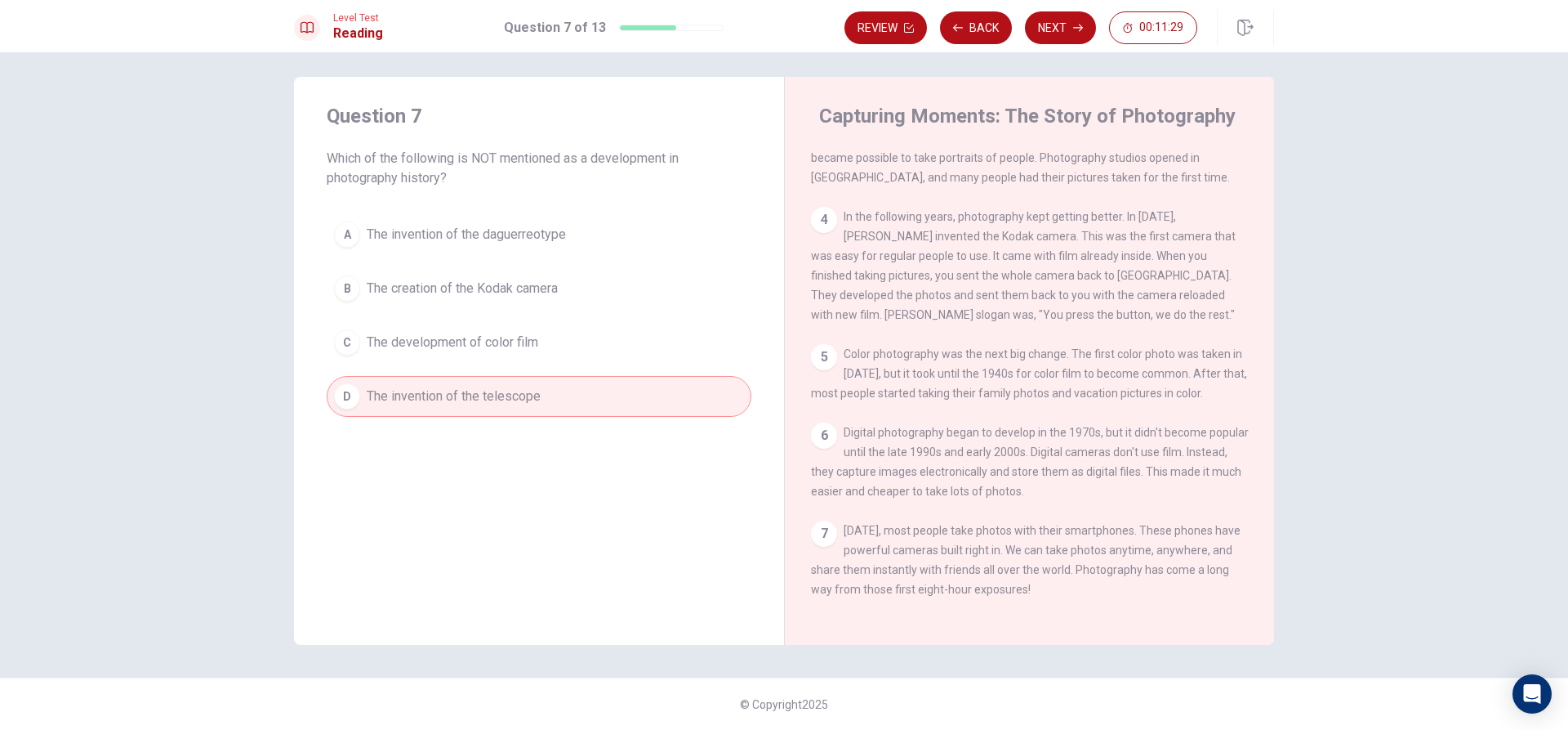
click at [1058, 17] on button "Next" at bounding box center [1060, 27] width 71 height 32
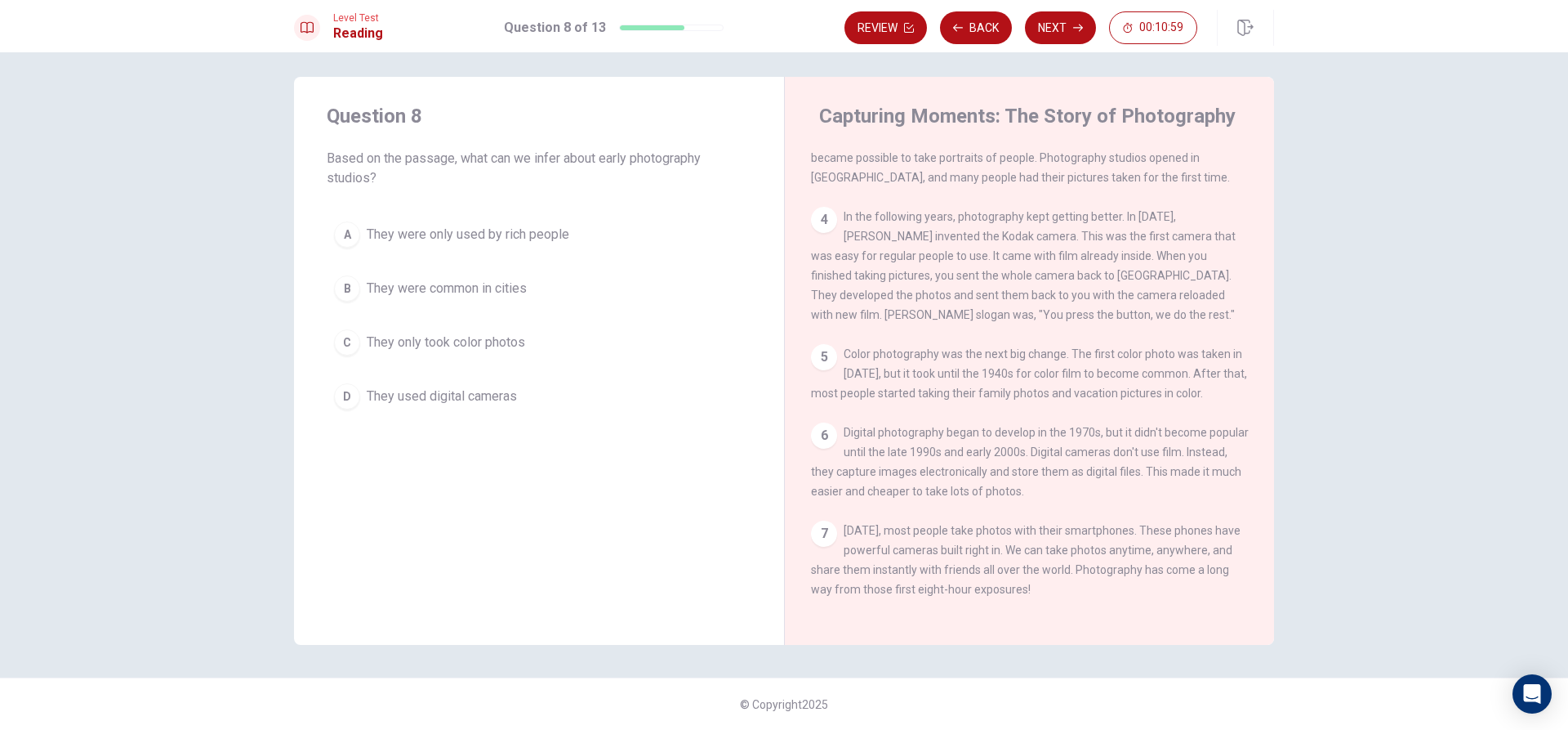
drag, startPoint x: 321, startPoint y: 156, endPoint x: 438, endPoint y: 163, distance: 117.2
click at [438, 163] on div "Question 8 Based on the passage, what can we infer about early photography stud…" at bounding box center [539, 260] width 490 height 366
drag, startPoint x: 332, startPoint y: 155, endPoint x: 512, endPoint y: 164, distance: 180.2
click at [512, 164] on span "Based on the passage, what can we infer about early photography studios?" at bounding box center [539, 169] width 425 height 39
click at [465, 332] on button "C They only took color photos" at bounding box center [539, 342] width 425 height 41
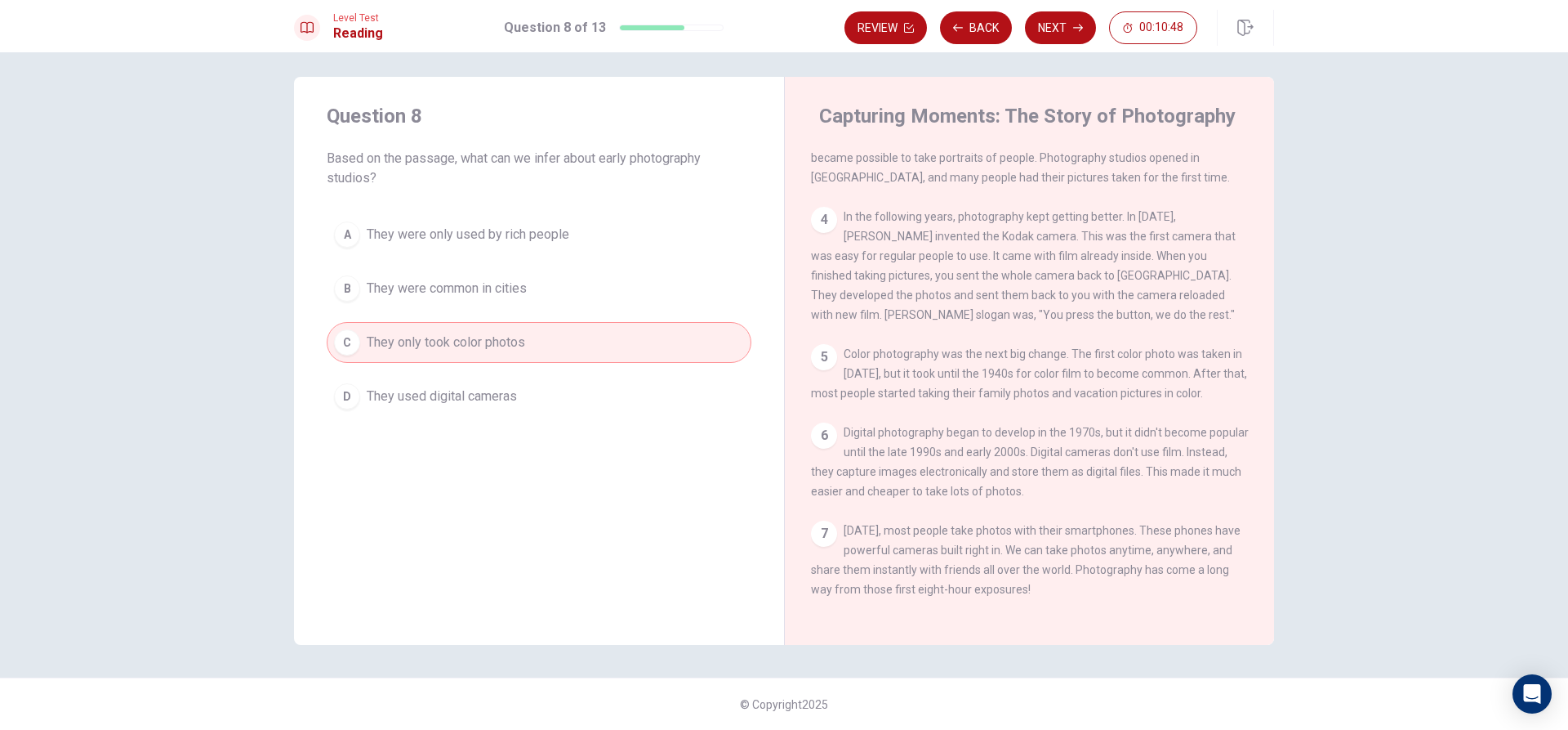
click at [472, 313] on div "A They were only used by rich people B They were common in cities C They only t…" at bounding box center [539, 315] width 425 height 203
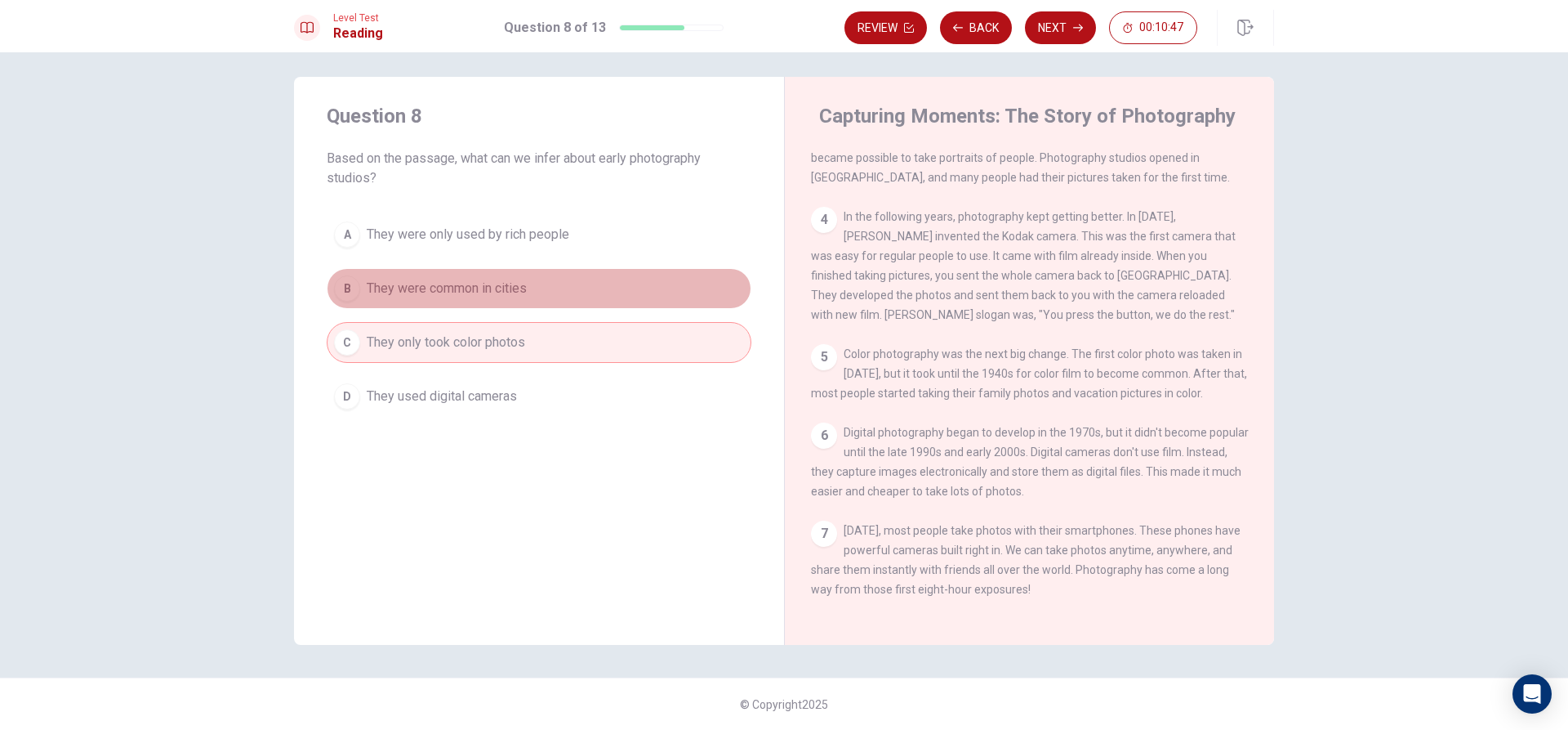
click at [473, 304] on button "B They were common in cities" at bounding box center [539, 289] width 425 height 41
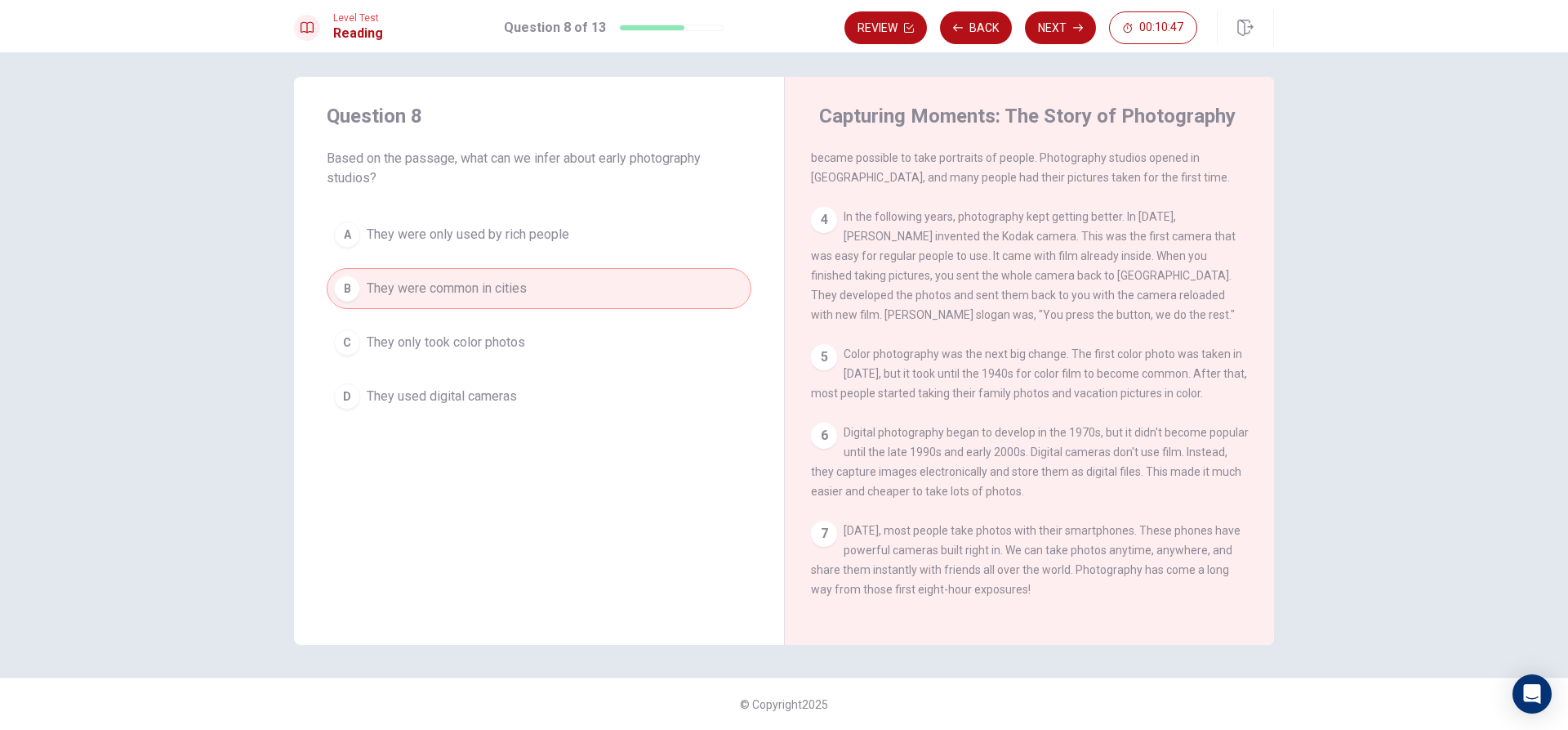
click at [484, 366] on div "A They were only used by rich people B They were common in cities C They only t…" at bounding box center [539, 315] width 425 height 203
click at [524, 222] on button "A They were only used by rich people" at bounding box center [539, 234] width 425 height 41
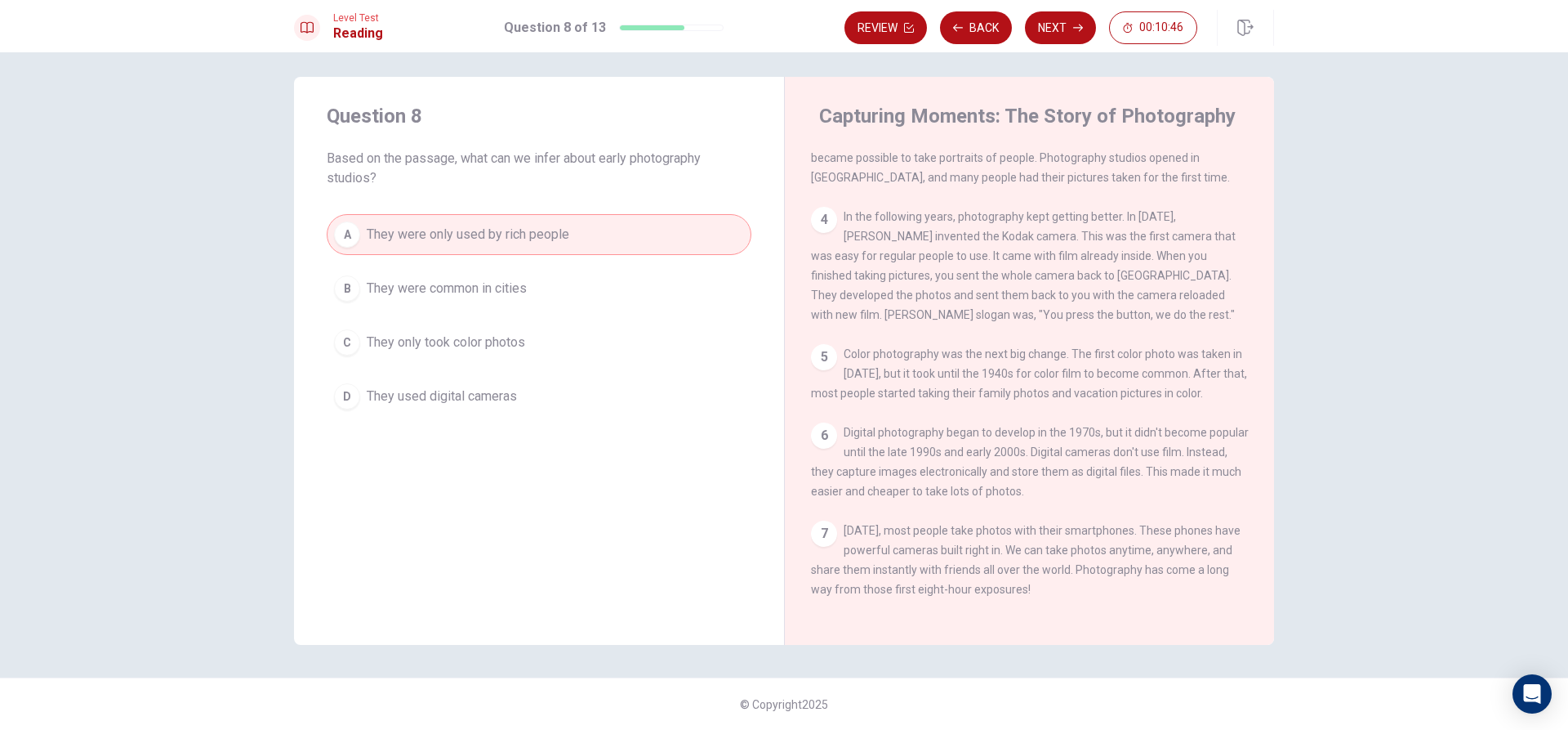
drag, startPoint x: 473, startPoint y: 323, endPoint x: 513, endPoint y: 348, distance: 47.2
click at [485, 337] on div "A They were only used by rich people B They were common in cities C They only t…" at bounding box center [539, 315] width 425 height 203
click at [564, 359] on button "C They only took color photos" at bounding box center [539, 342] width 425 height 41
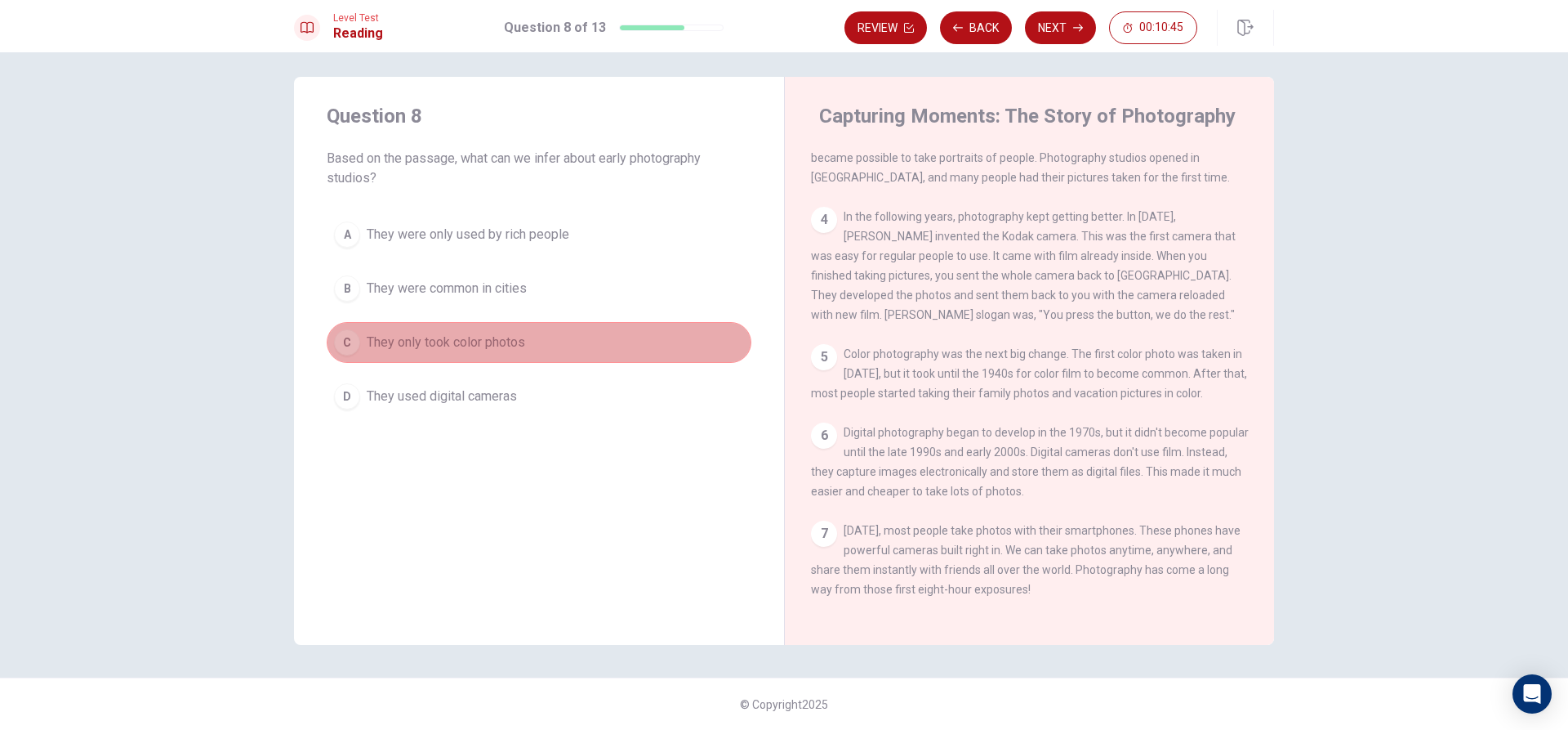
click at [574, 331] on button "C They only took color photos" at bounding box center [539, 342] width 425 height 41
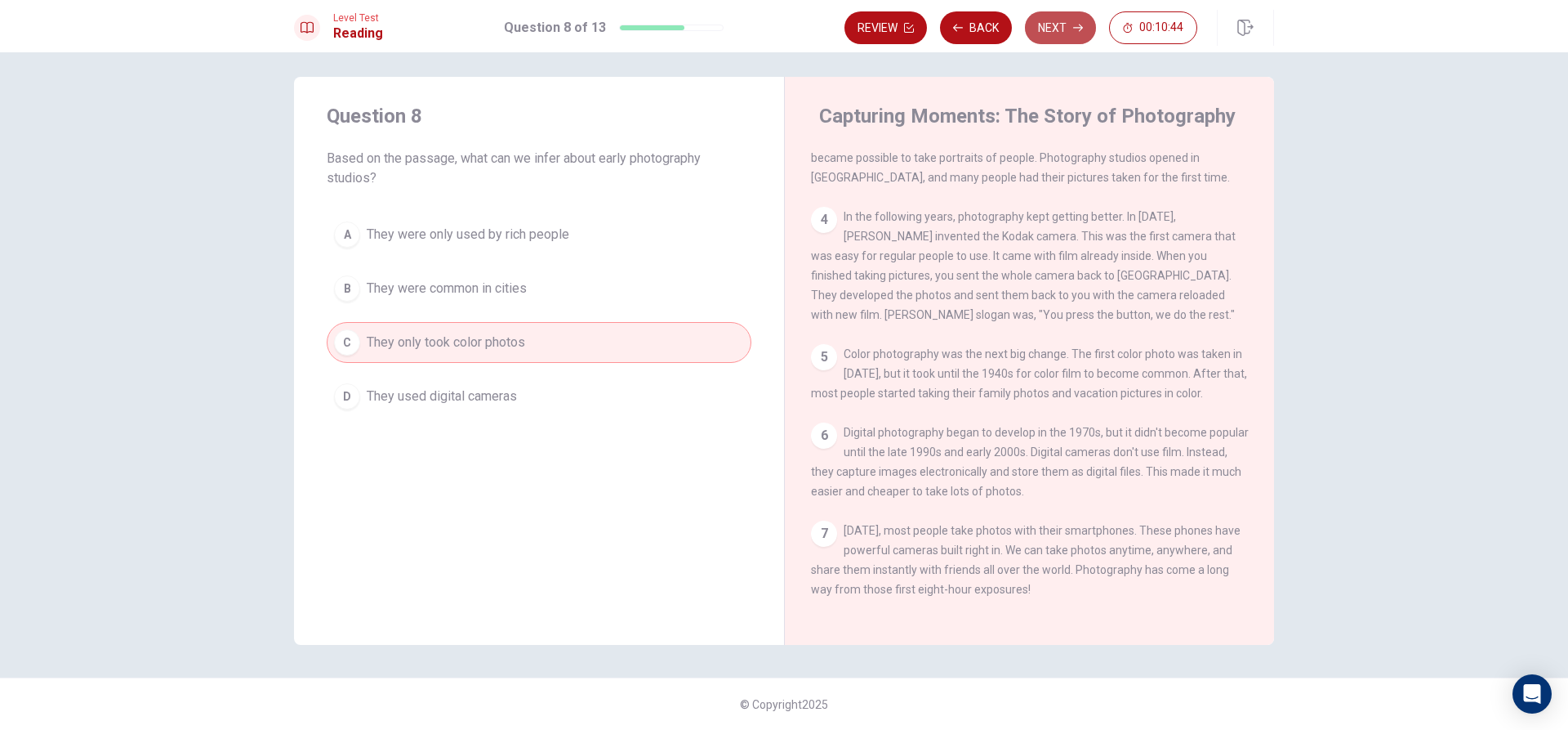
click at [1060, 35] on button "Next" at bounding box center [1060, 27] width 71 height 32
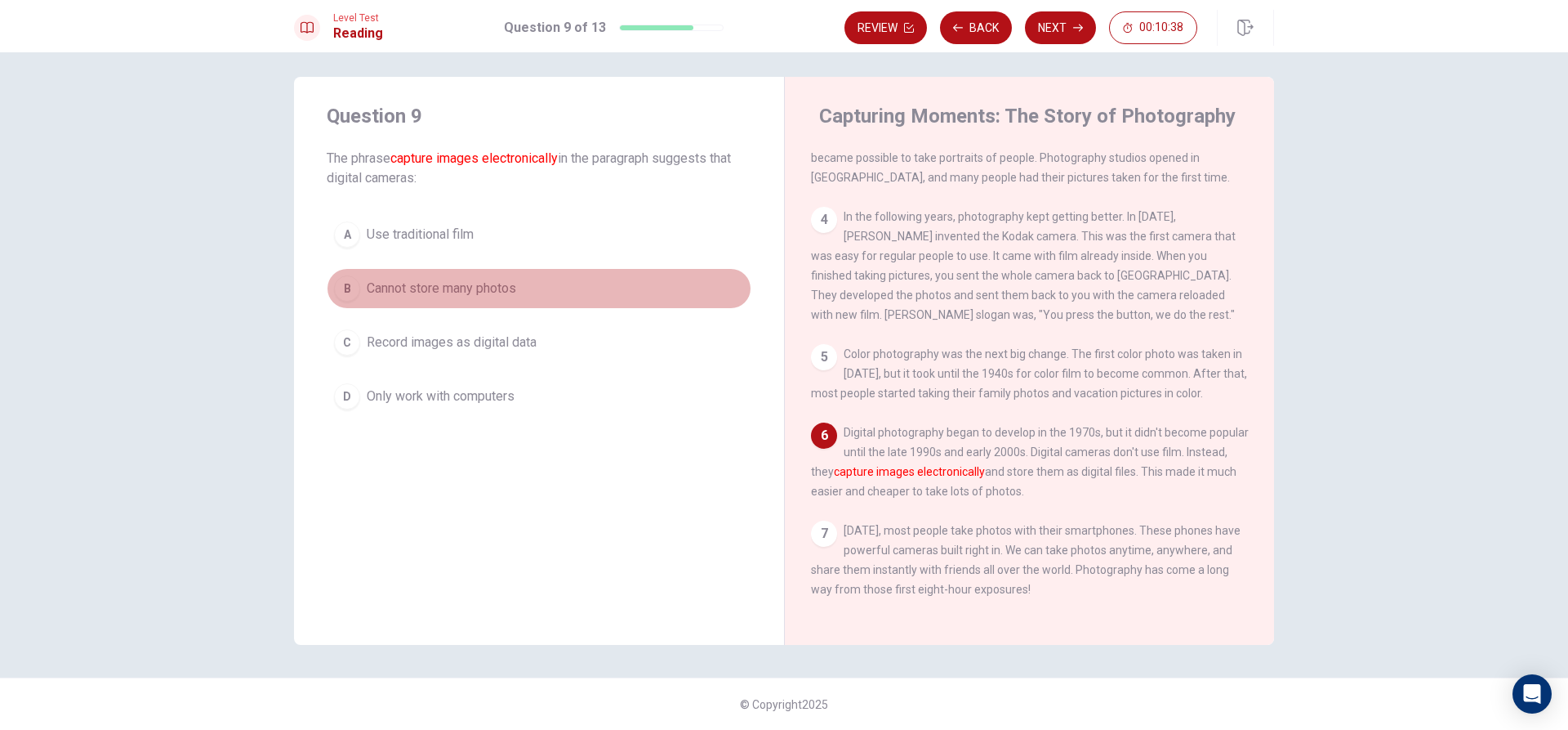
click at [455, 290] on span "Cannot store many photos" at bounding box center [442, 288] width 150 height 20
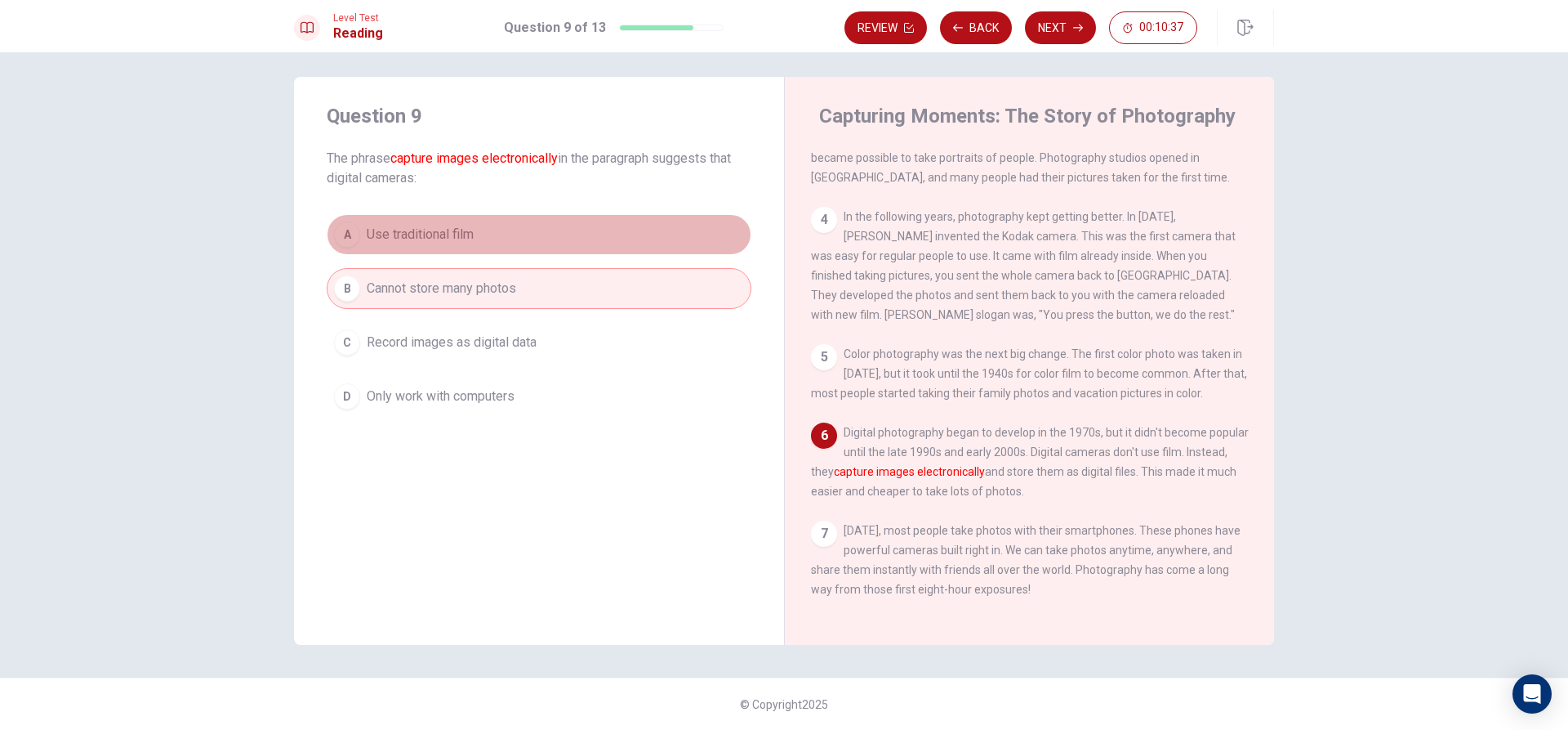
click at [432, 229] on span "Use traditional film" at bounding box center [421, 234] width 107 height 20
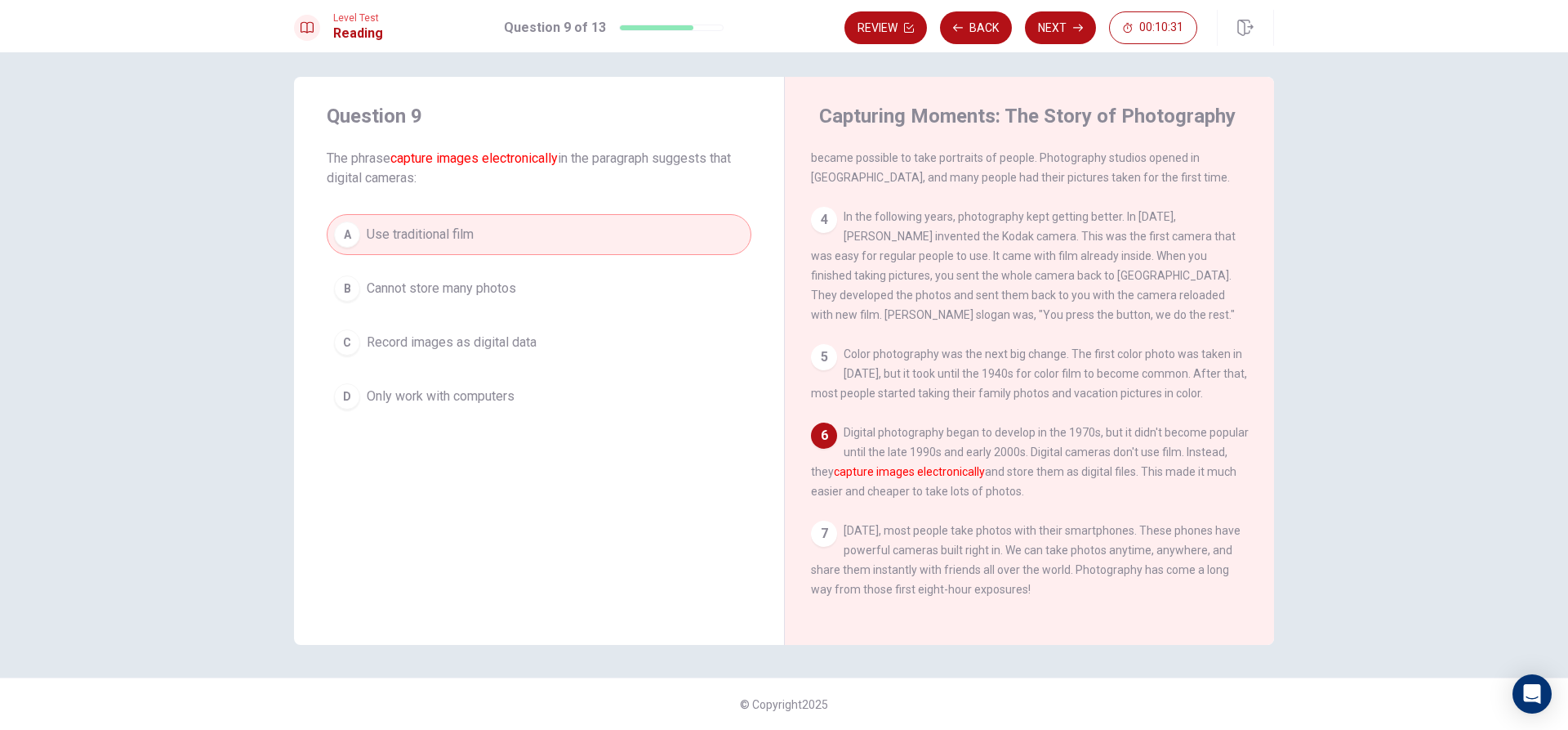
click at [555, 295] on button "B Cannot store many photos" at bounding box center [539, 289] width 425 height 41
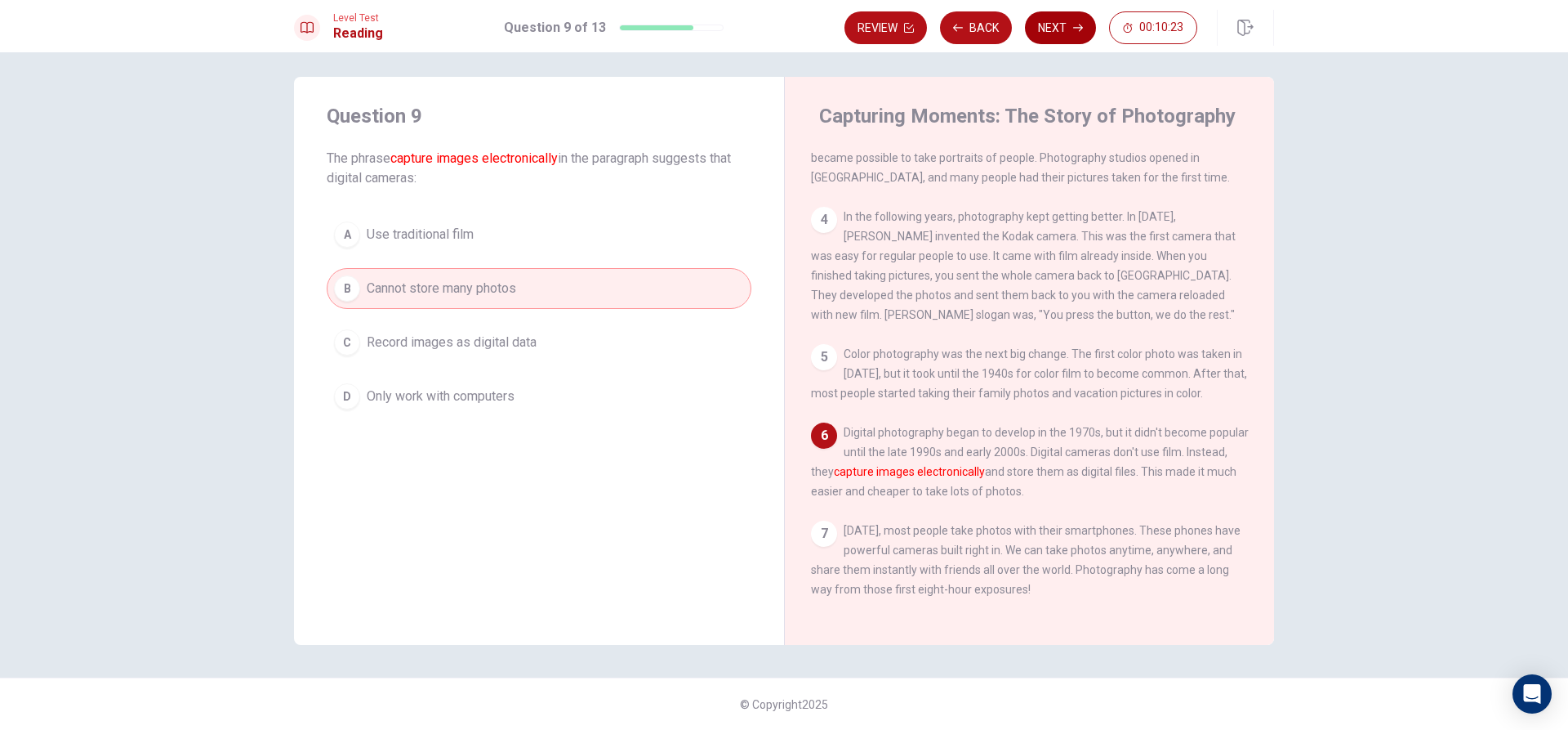
click at [1045, 30] on button "Next" at bounding box center [1060, 27] width 71 height 32
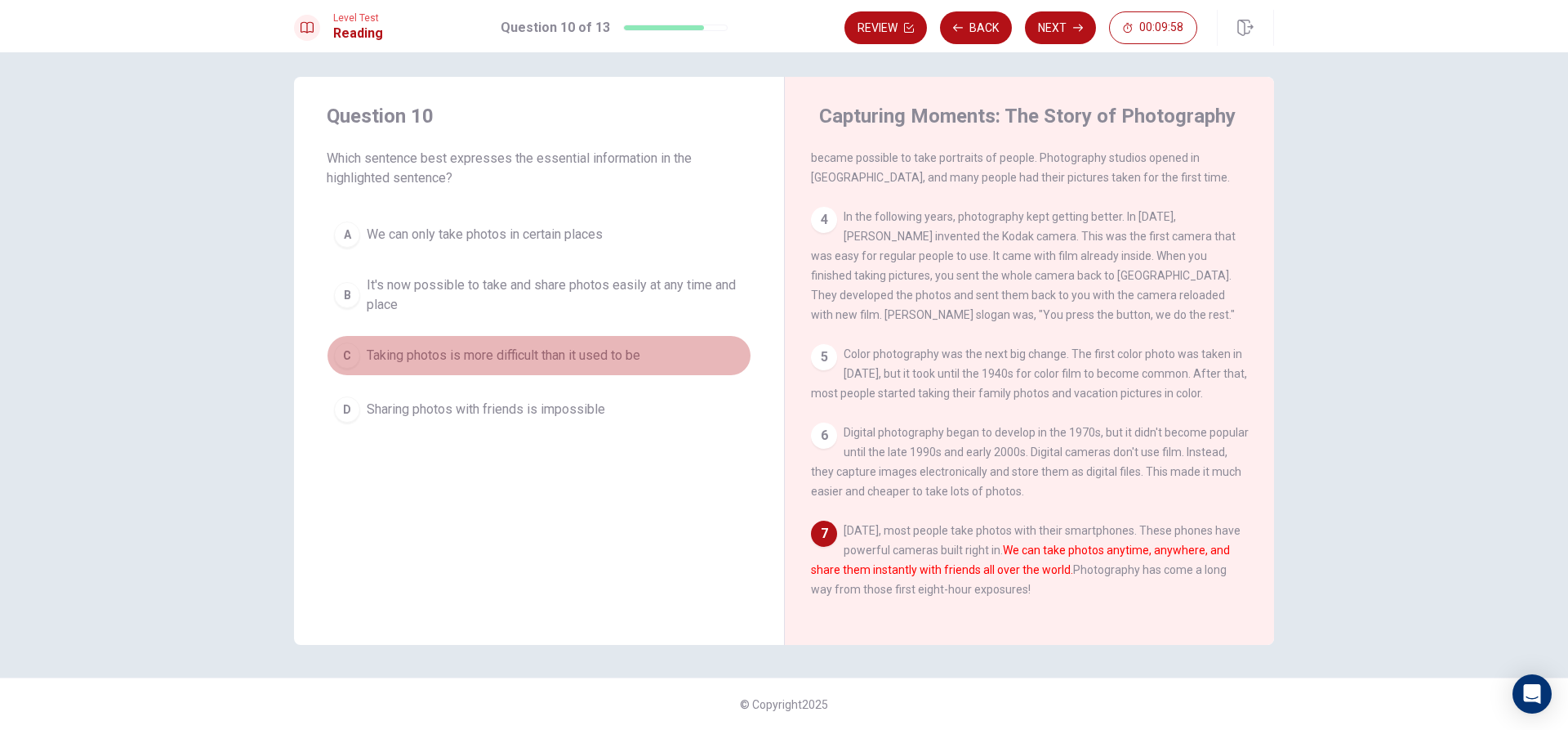
click at [510, 360] on span "Taking photos is more difficult than it used to be" at bounding box center [503, 355] width 273 height 20
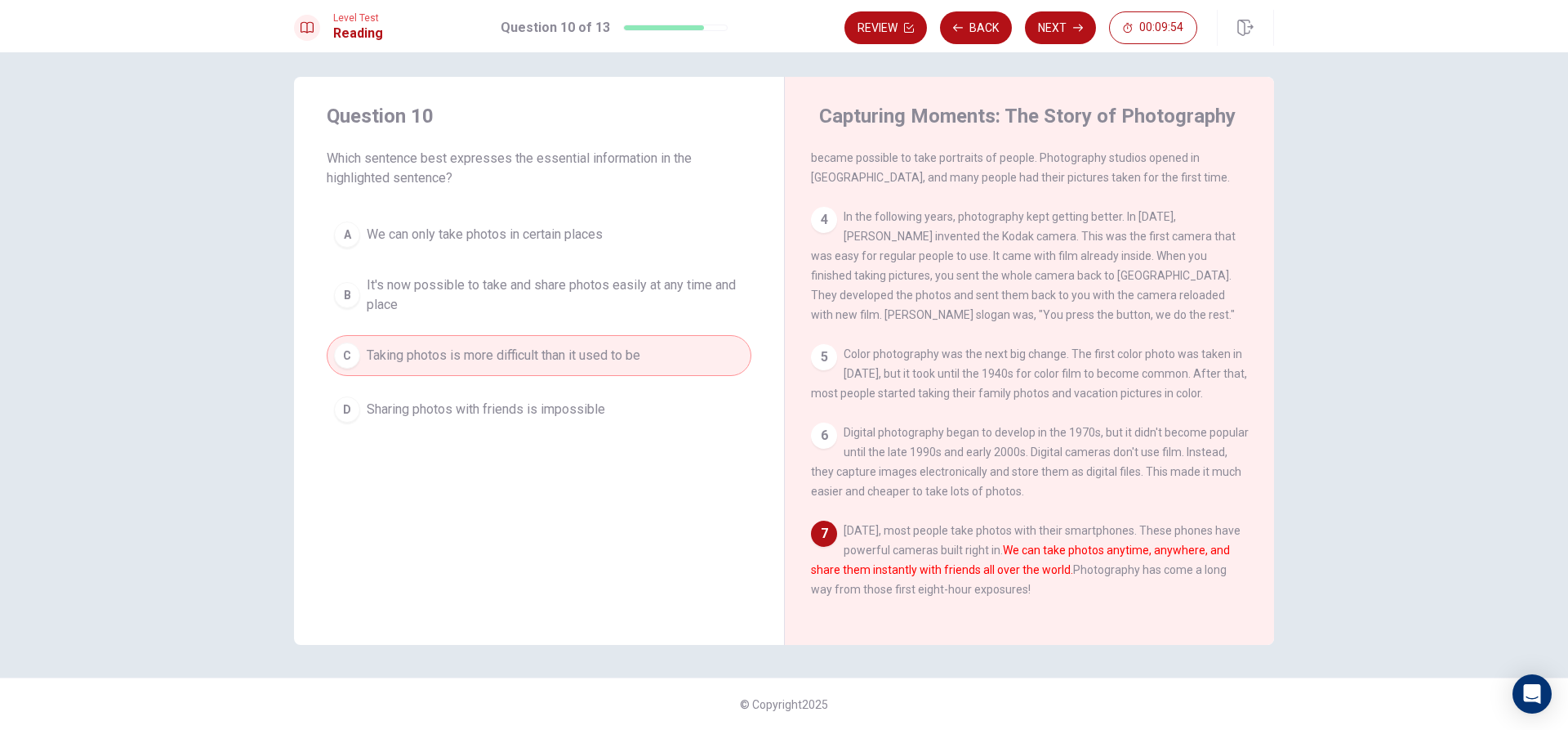
click at [456, 308] on span "It's now possible to take and share photos easily at any time and place" at bounding box center [555, 295] width 377 height 39
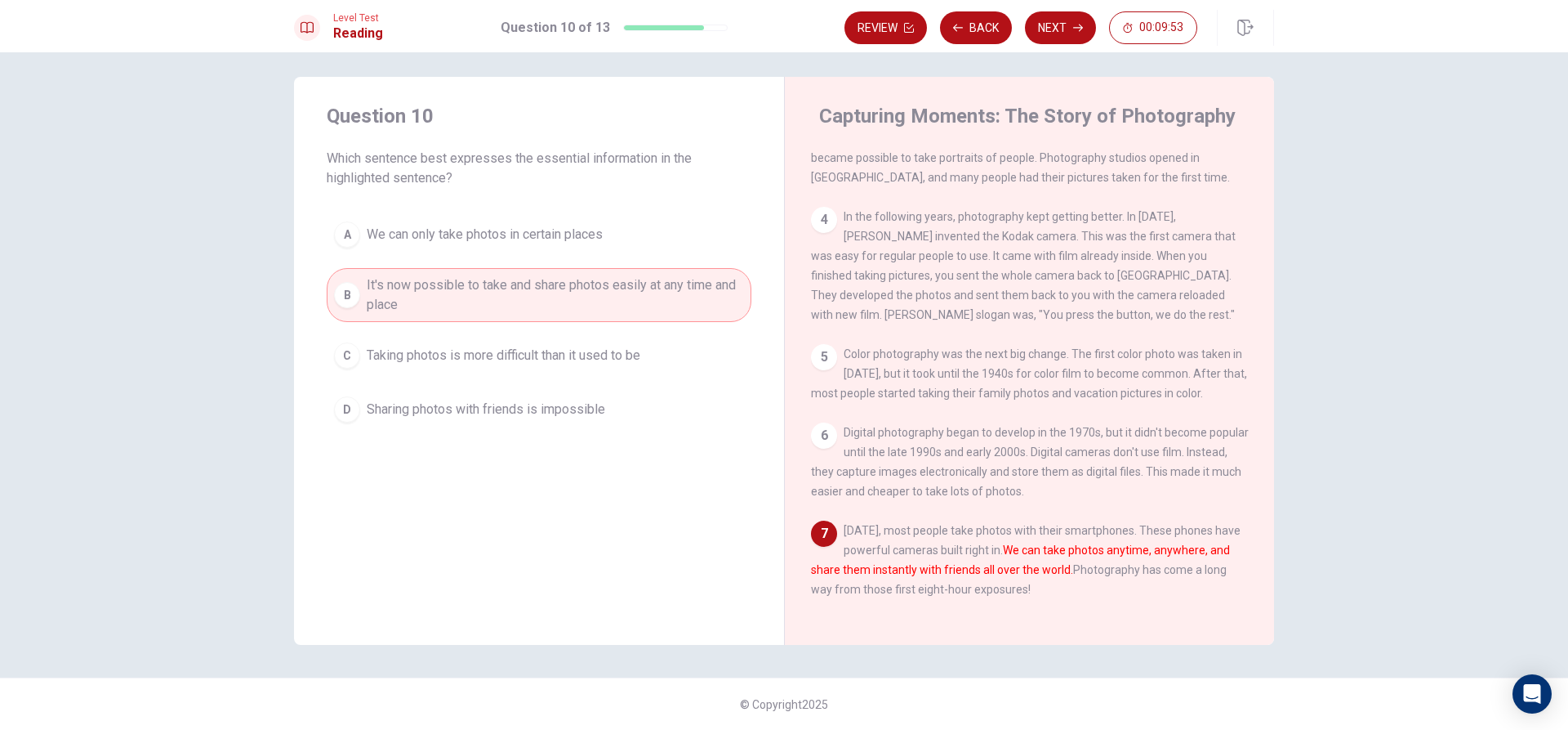
click at [461, 410] on span "Sharing photos with friends is impossible" at bounding box center [486, 409] width 238 height 20
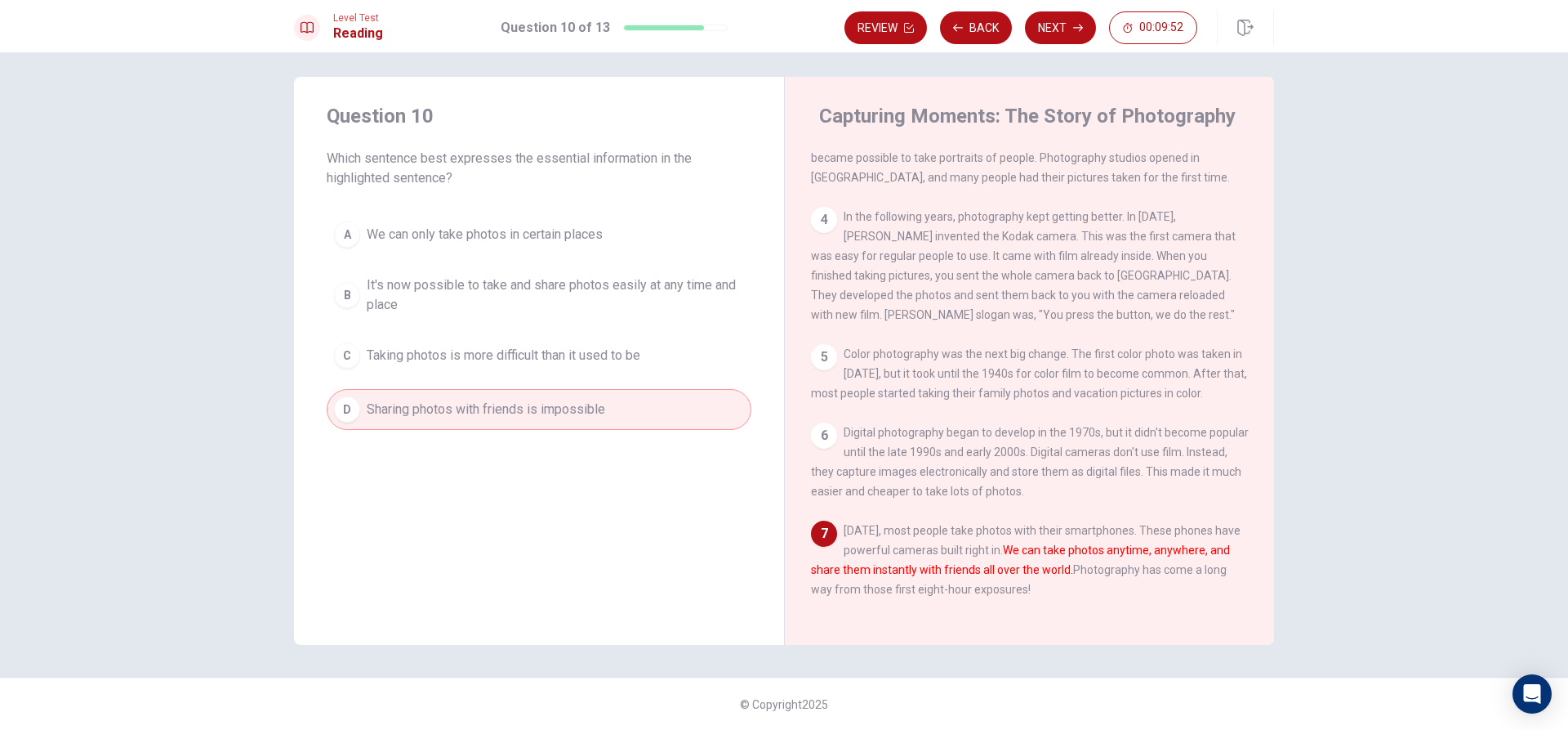
click at [516, 377] on div "A We can only take photos in certain places B It's now possible to take and sha…" at bounding box center [539, 321] width 425 height 216
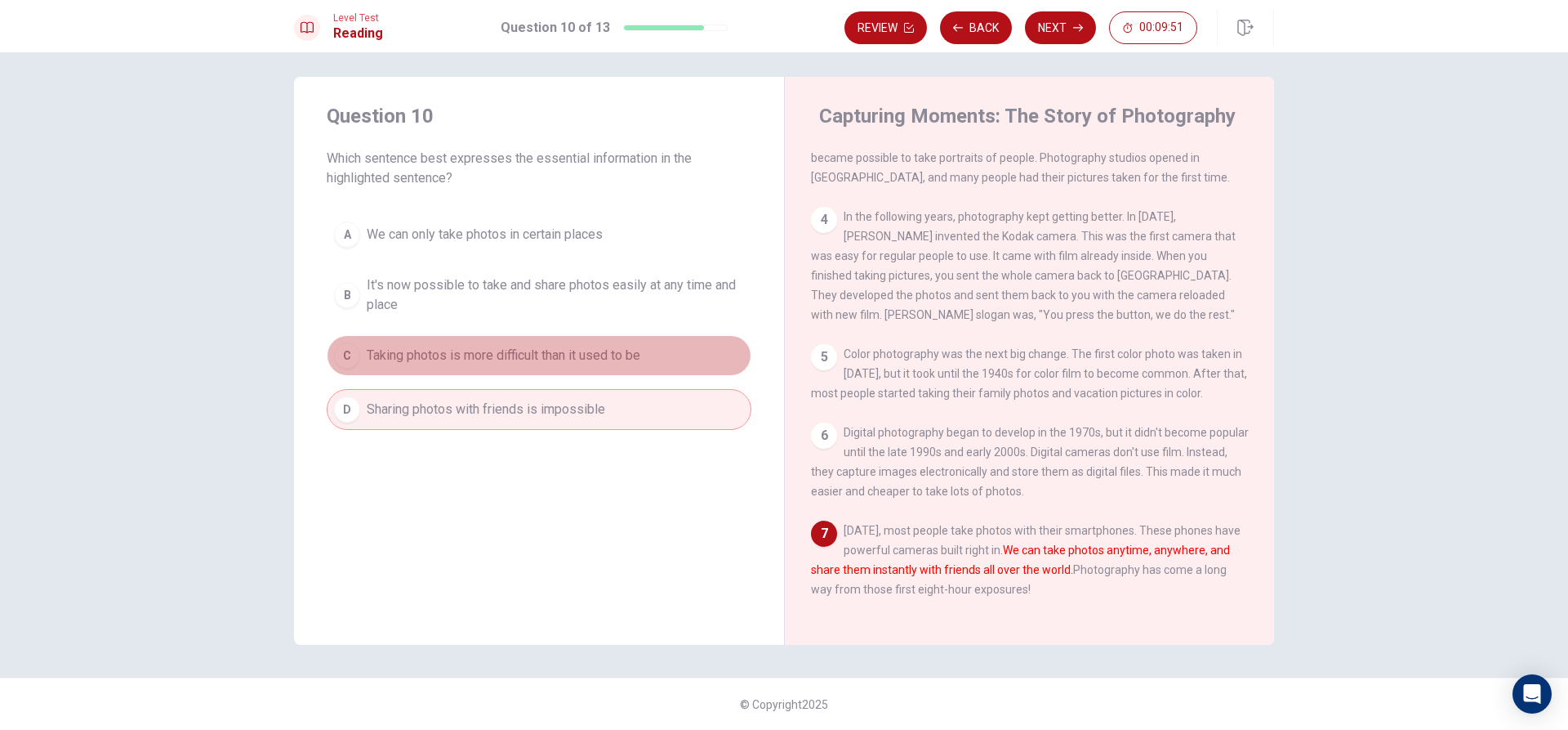
click at [550, 355] on span "Taking photos is more difficult than it used to be" at bounding box center [503, 355] width 273 height 20
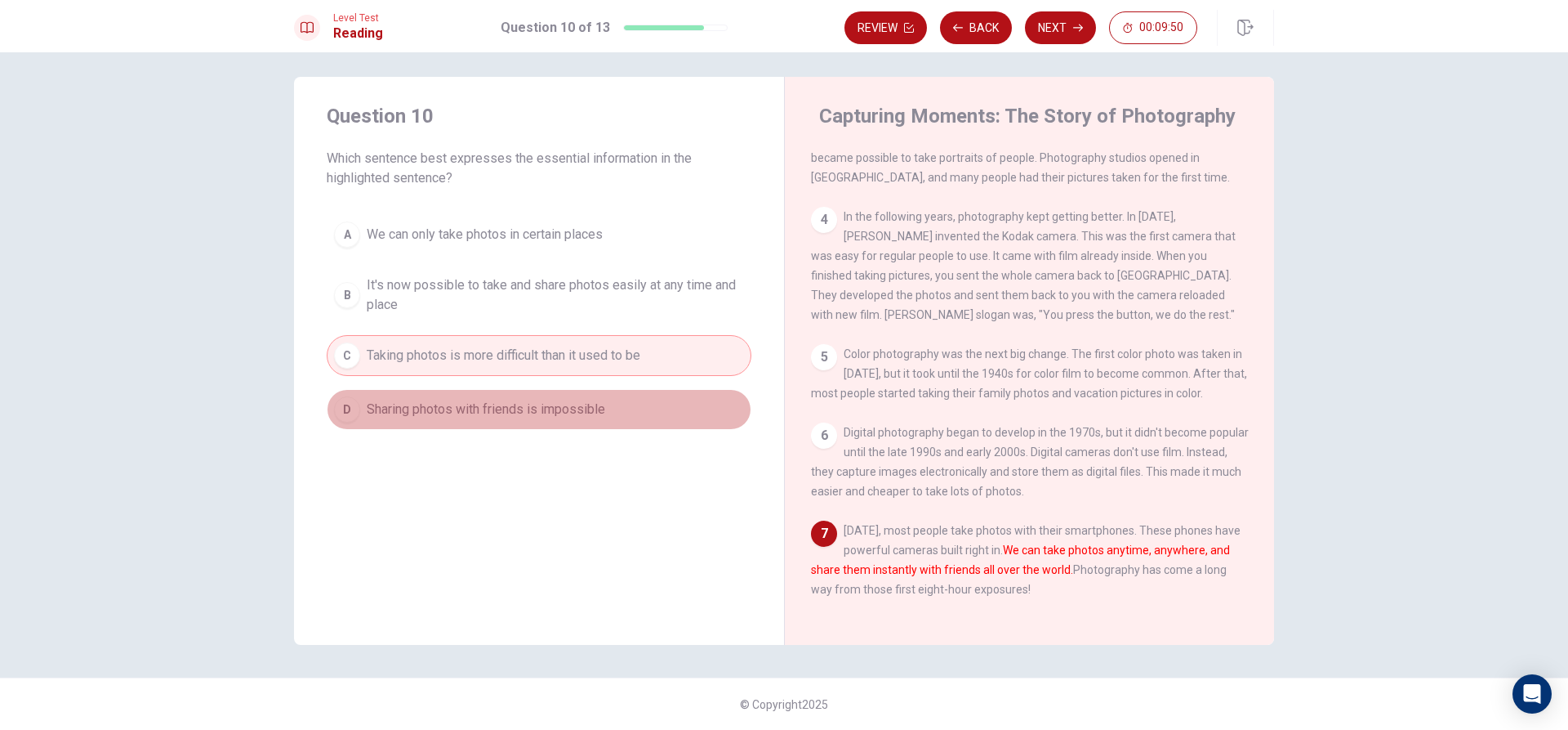
click at [532, 417] on span "Sharing photos with friends is impossible" at bounding box center [486, 409] width 238 height 20
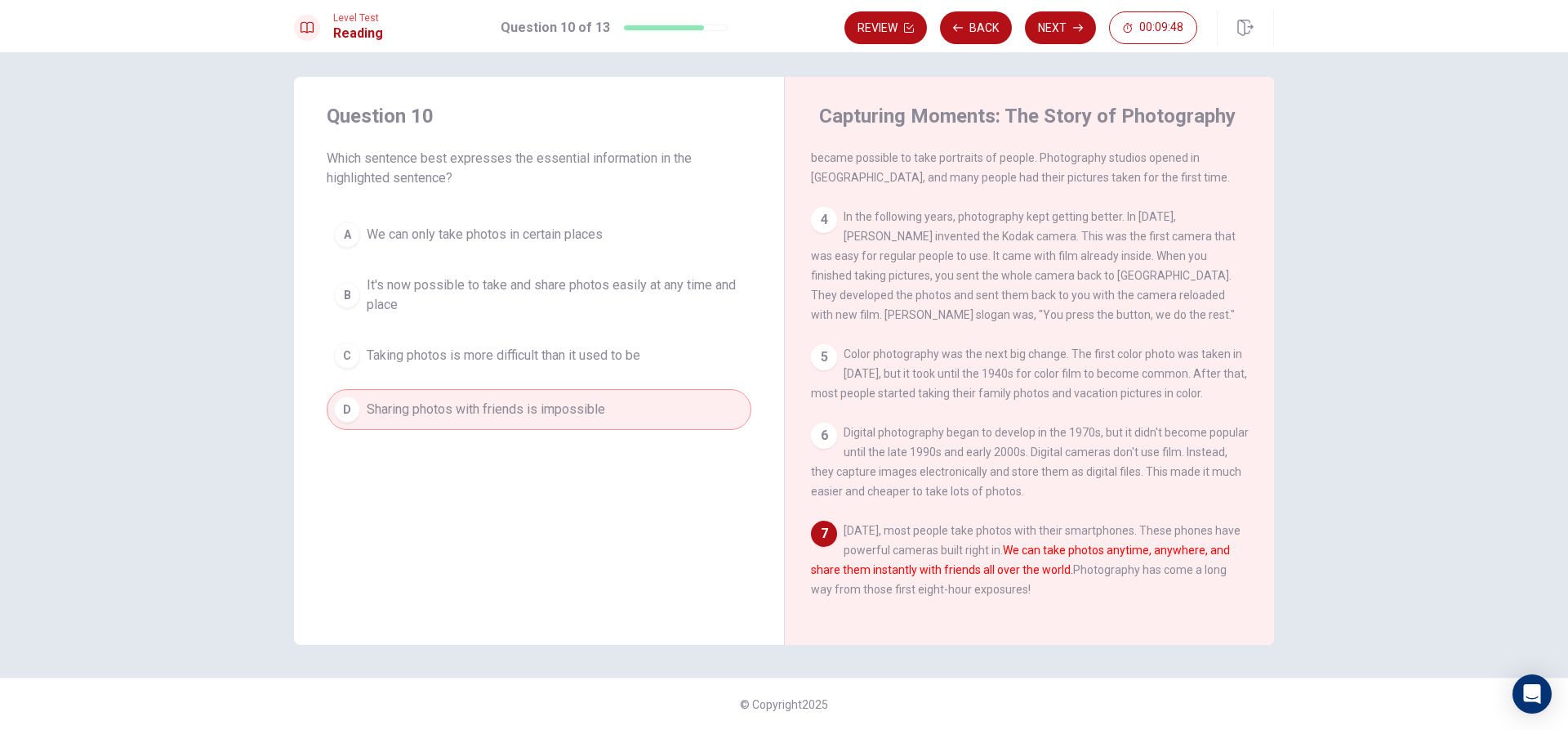
click at [662, 274] on button "B It's now possible to take and share photos easily at any time and place" at bounding box center [539, 295] width 425 height 54
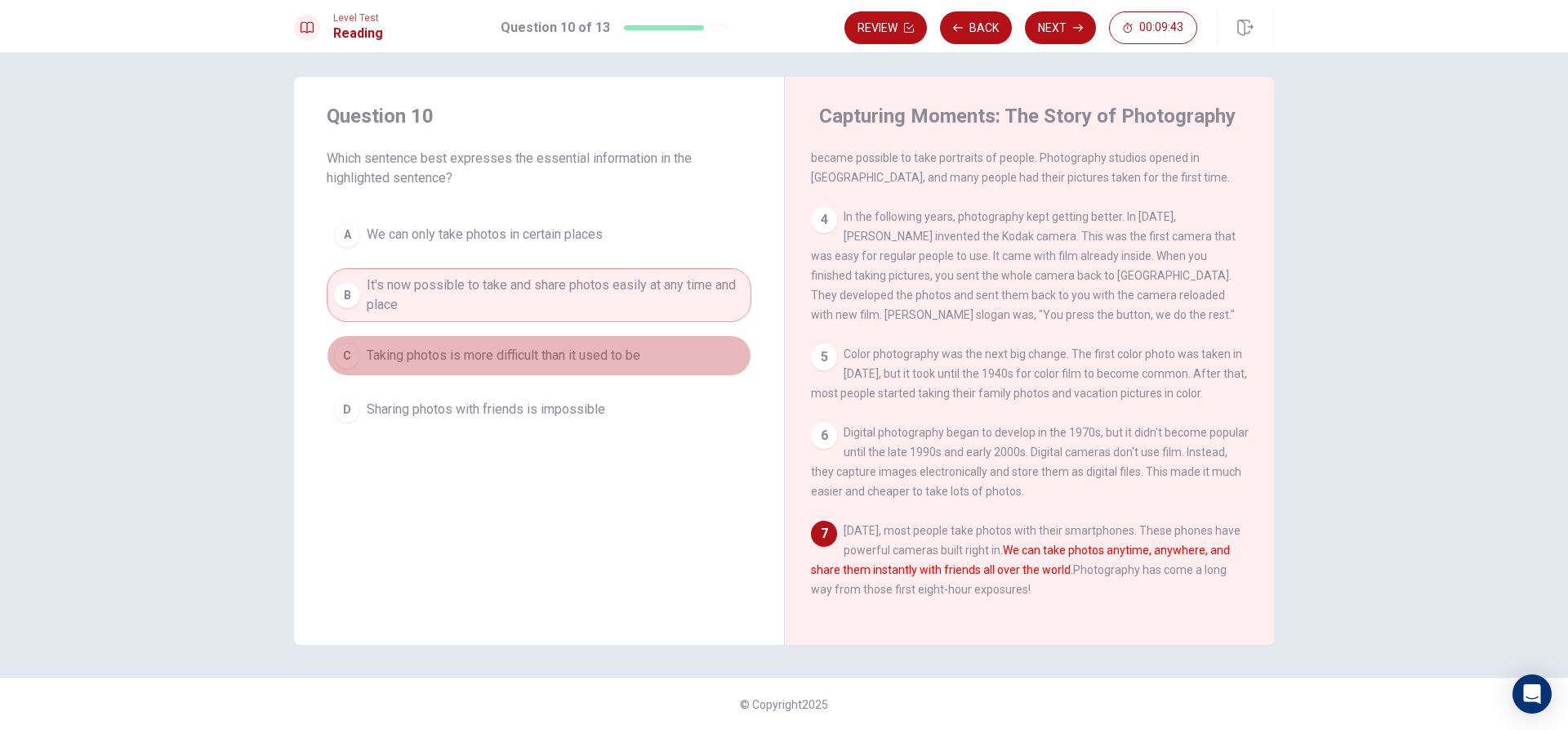
click at [514, 350] on span "Taking photos is more difficult than it used to be" at bounding box center [503, 355] width 273 height 20
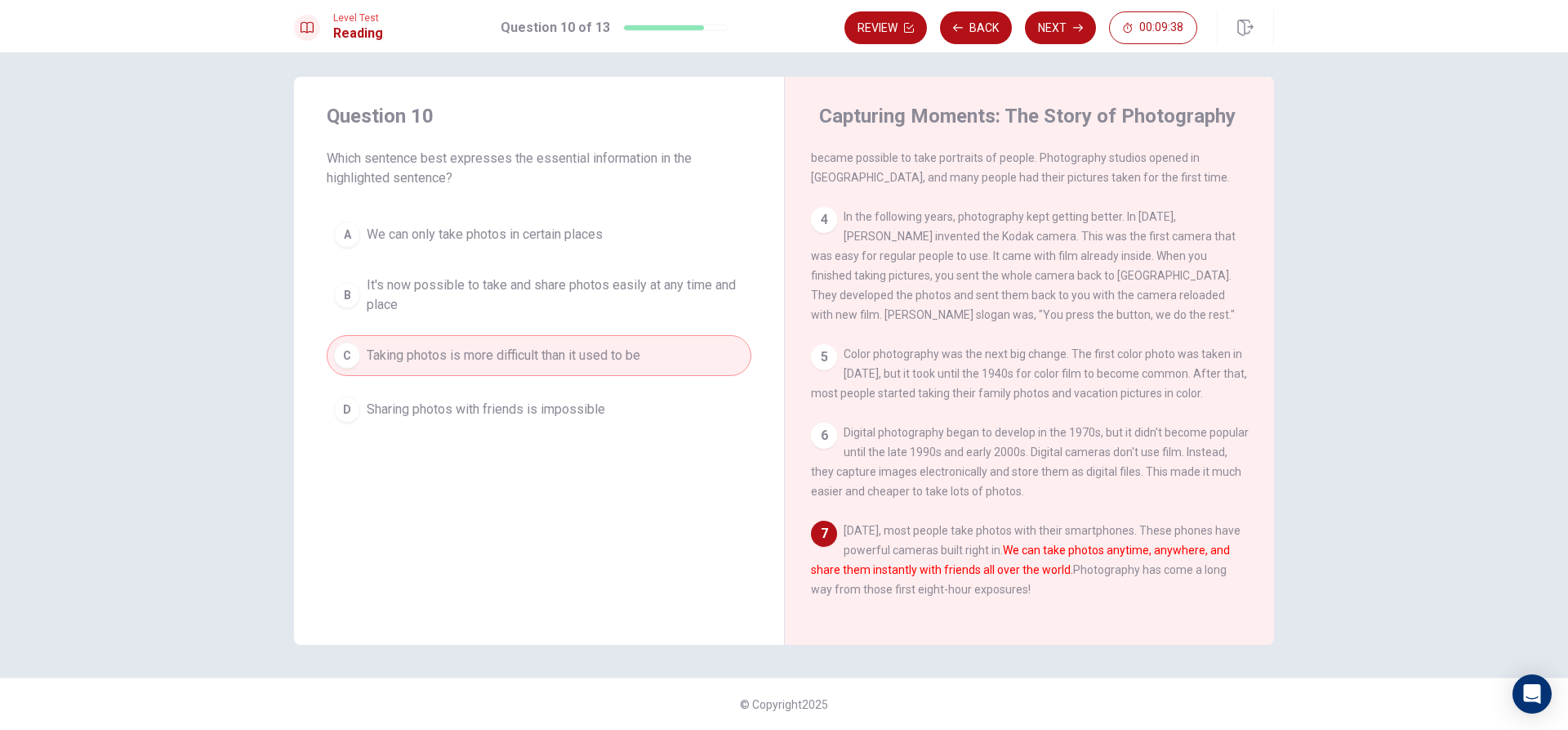
click at [575, 307] on span "It's now possible to take and share photos easily at any time and place" at bounding box center [555, 295] width 377 height 39
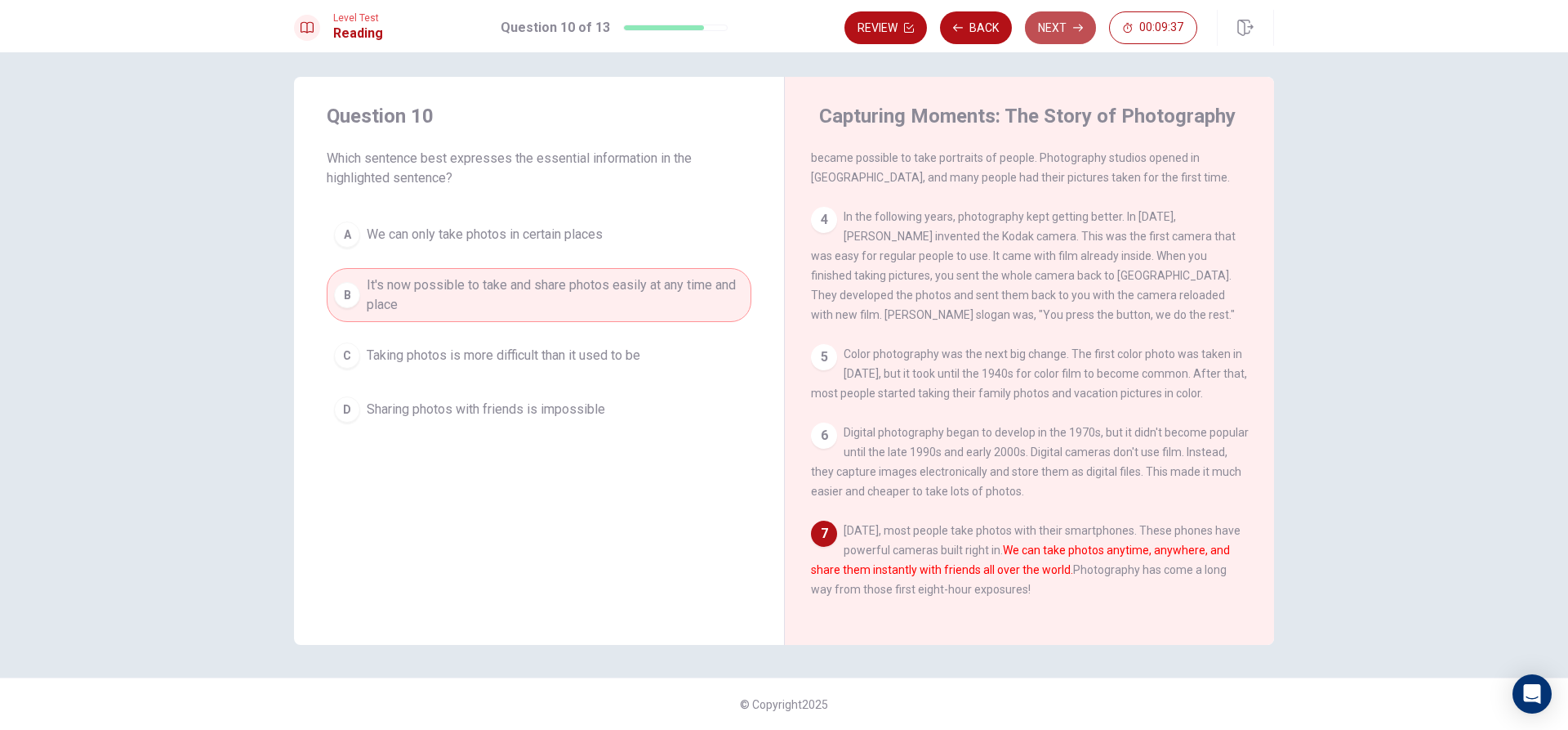
click at [1055, 30] on button "Next" at bounding box center [1060, 27] width 71 height 32
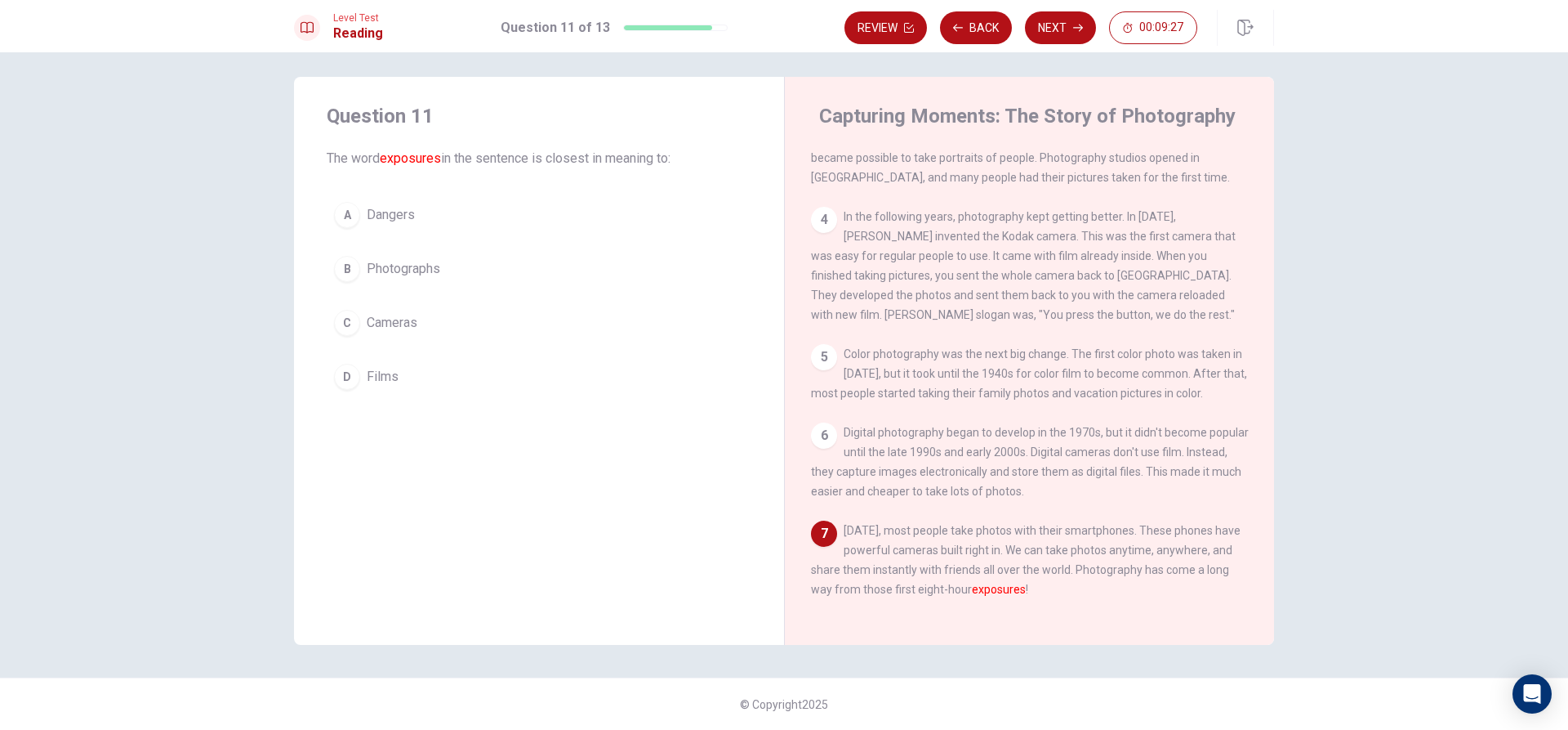
click at [476, 266] on button "B Photographs" at bounding box center [539, 269] width 425 height 41
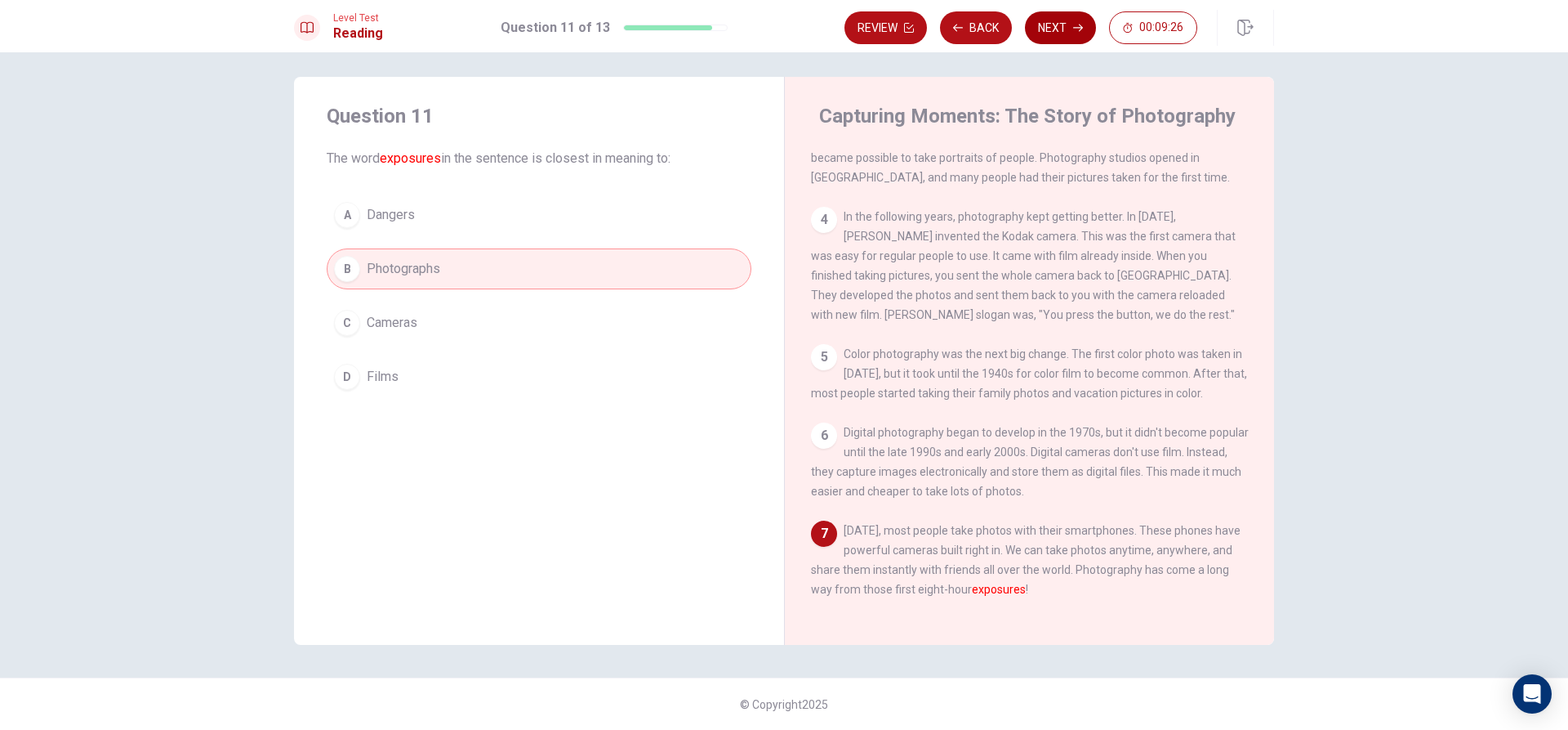
click at [1074, 25] on icon "button" at bounding box center [1079, 28] width 10 height 10
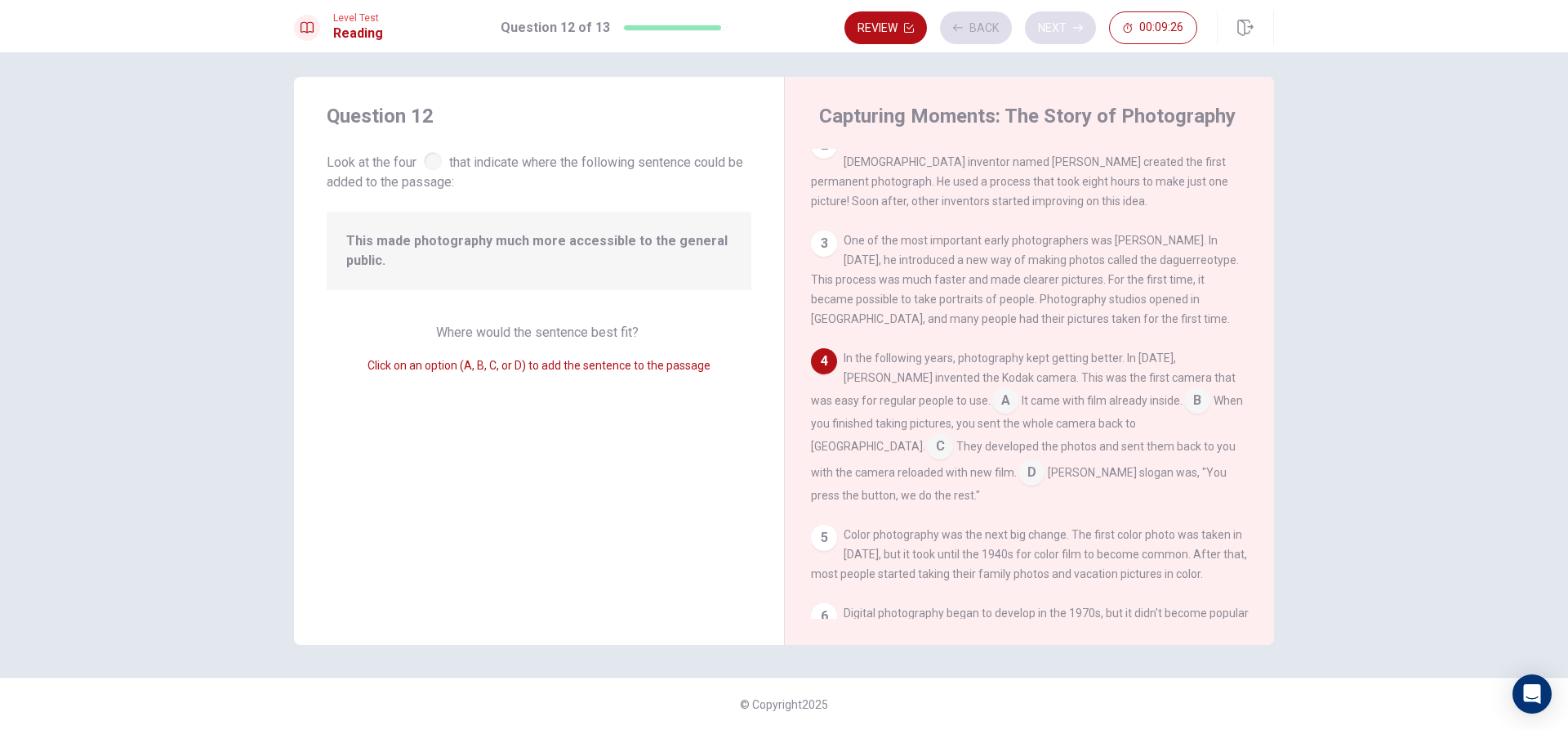
scroll to position [135, 0]
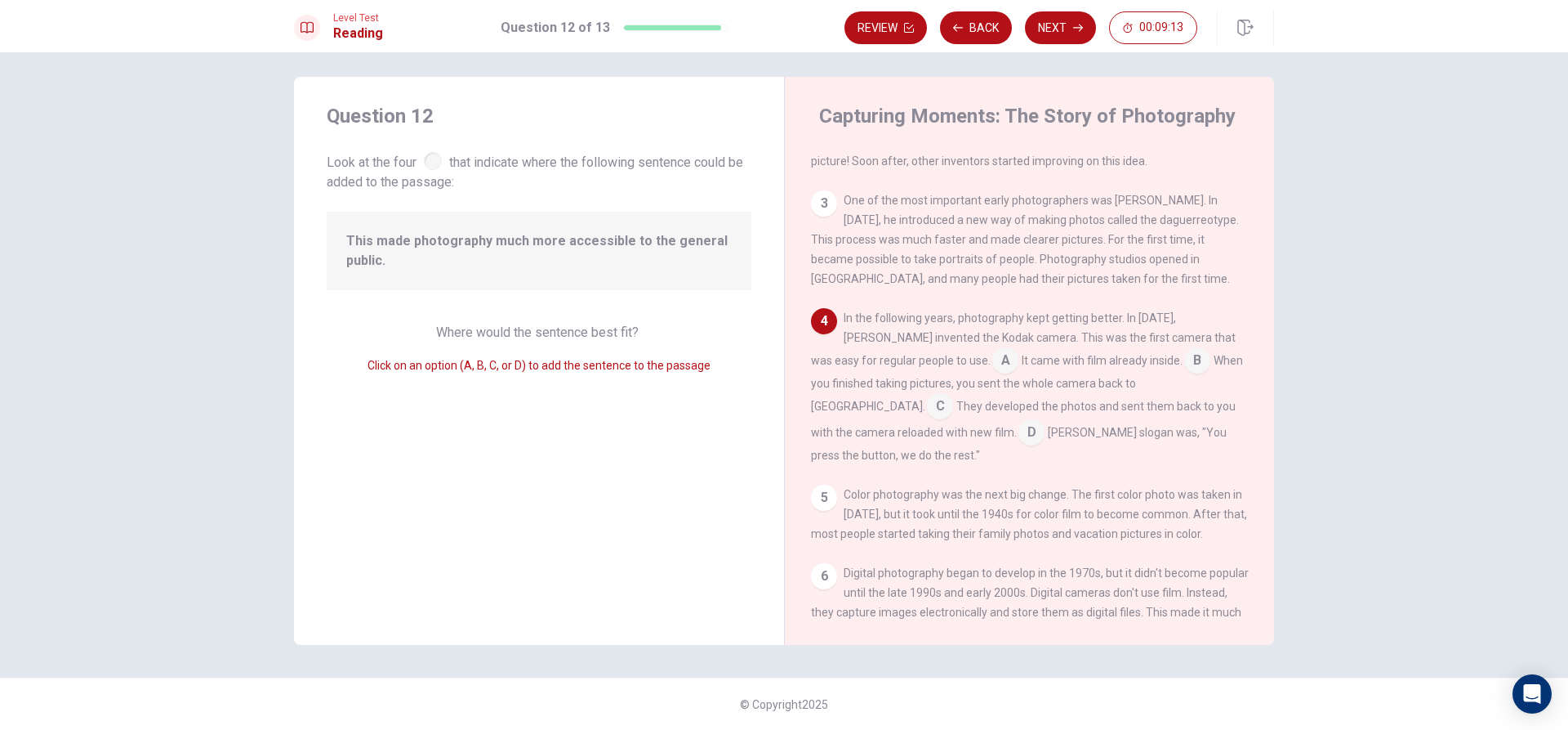
click at [993, 373] on input at bounding box center [1005, 362] width 26 height 26
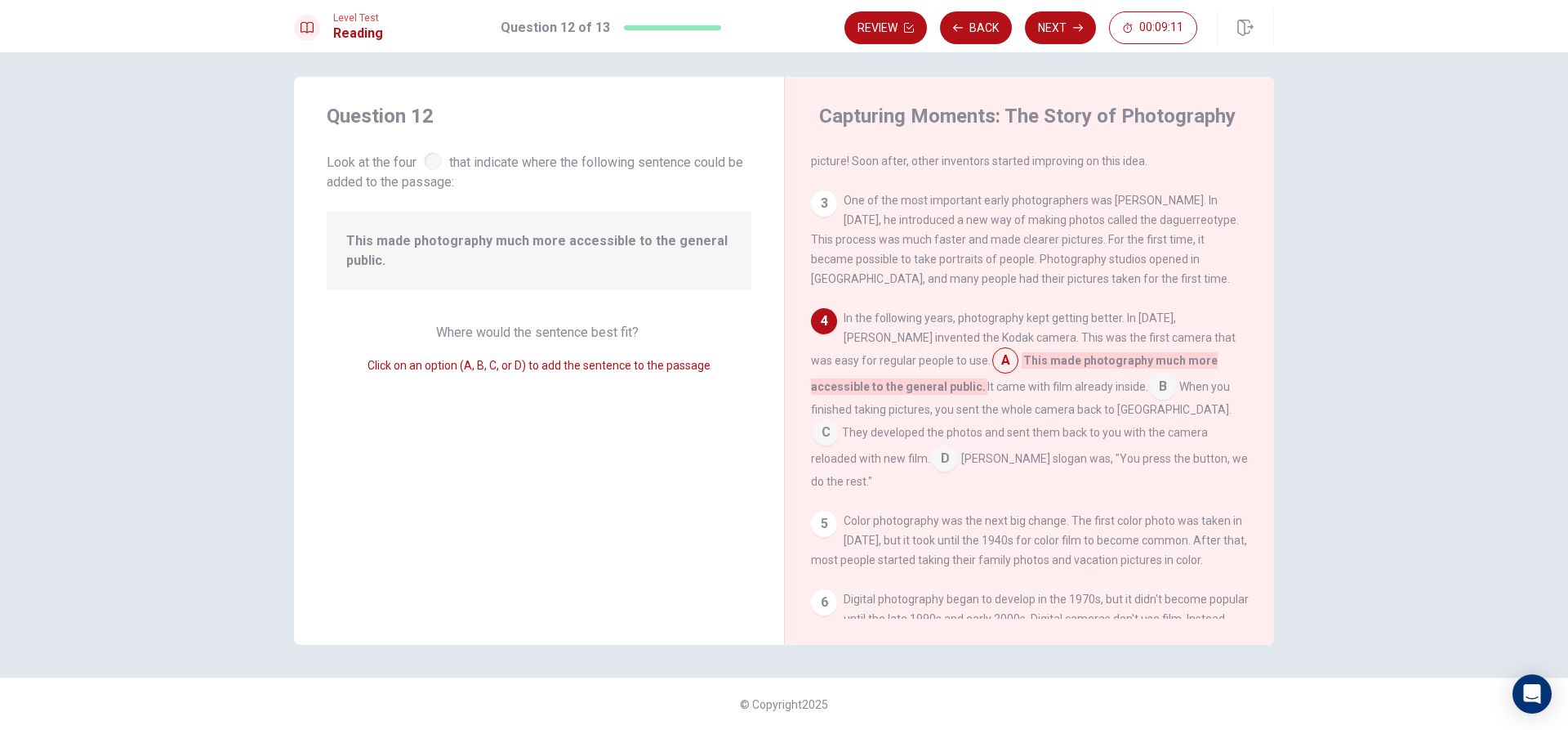
click at [993, 375] on input at bounding box center [1005, 362] width 26 height 26
click at [1150, 397] on input at bounding box center [1163, 388] width 26 height 26
click at [1184, 366] on input at bounding box center [1197, 362] width 26 height 26
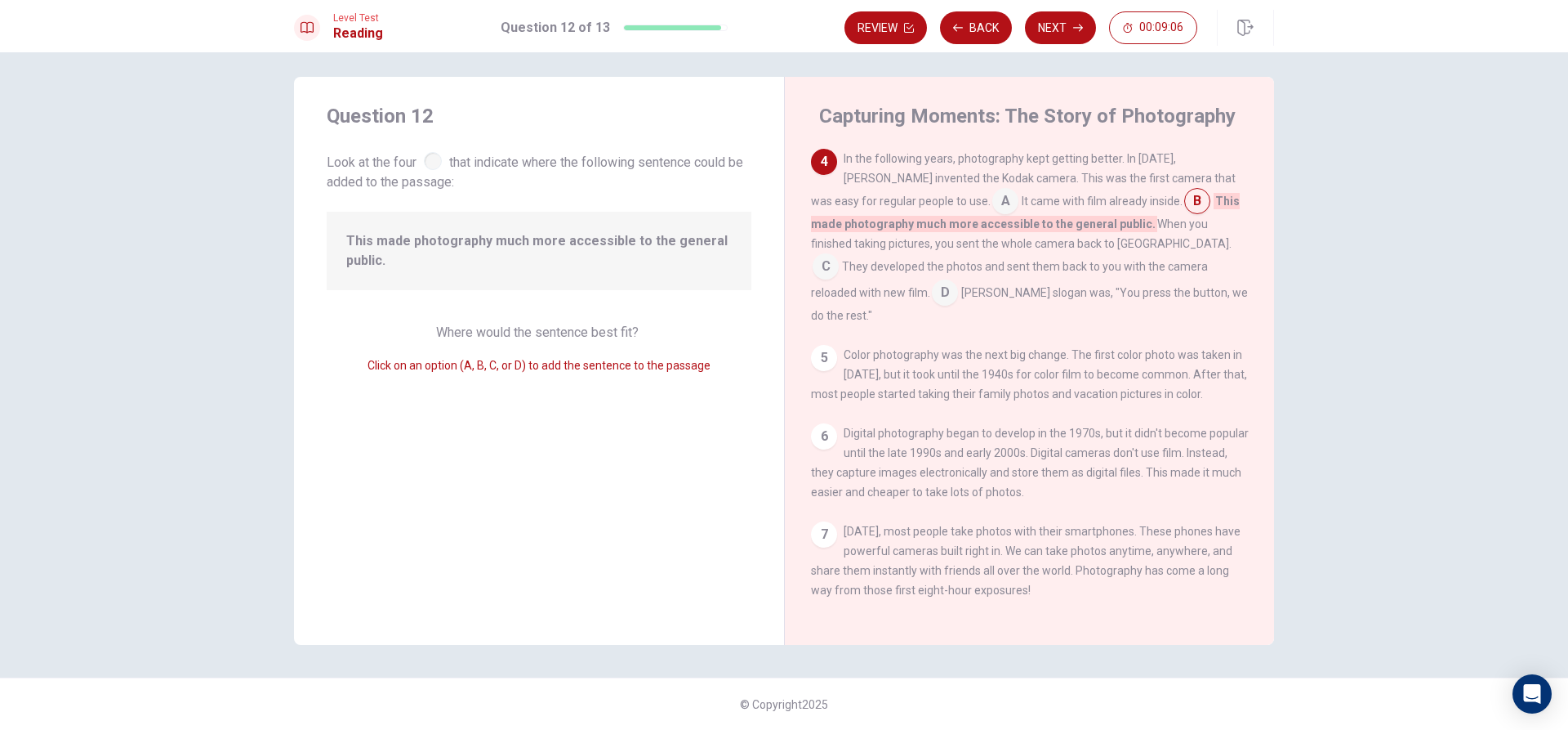
click at [427, 162] on div at bounding box center [432, 160] width 18 height 18
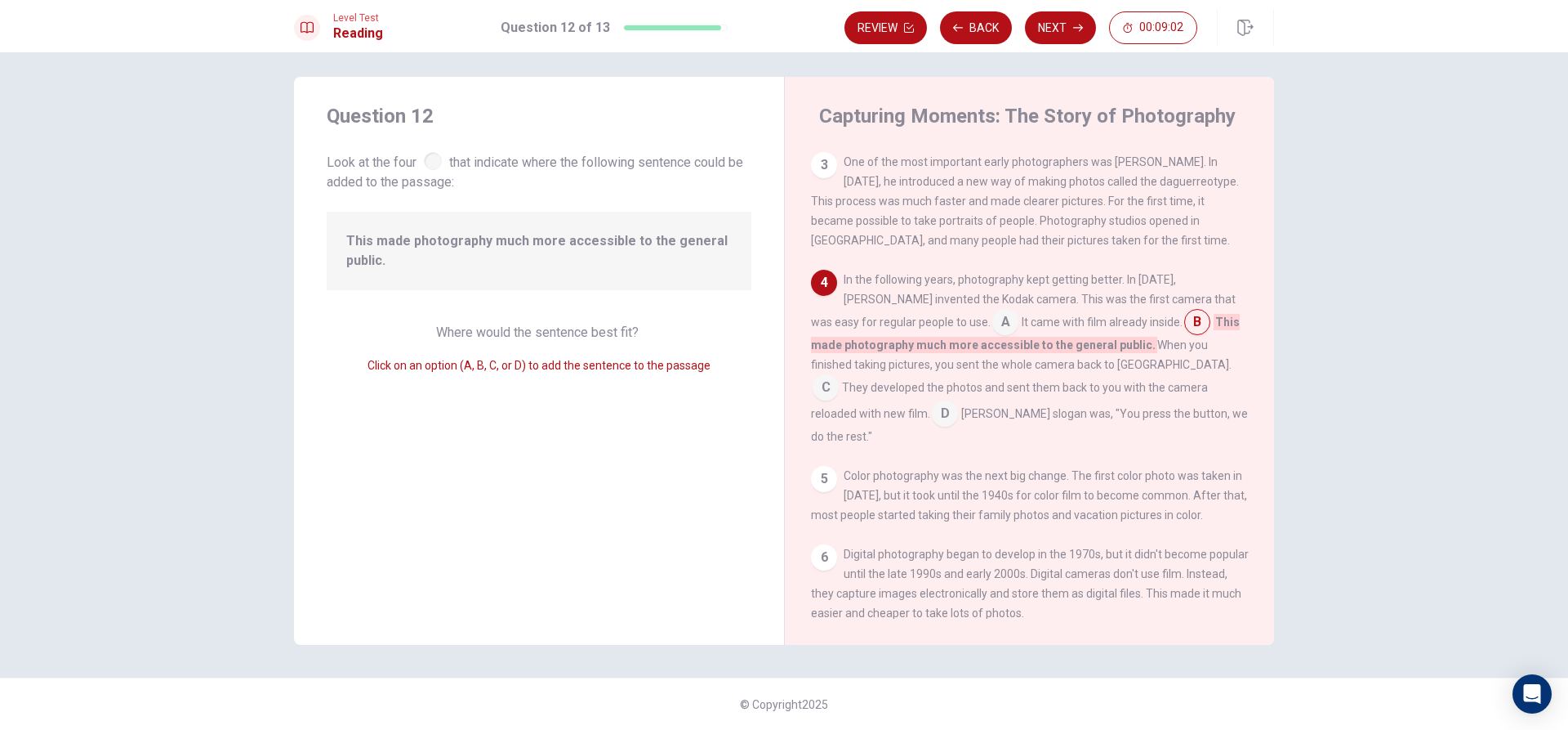
scroll to position [131, 0]
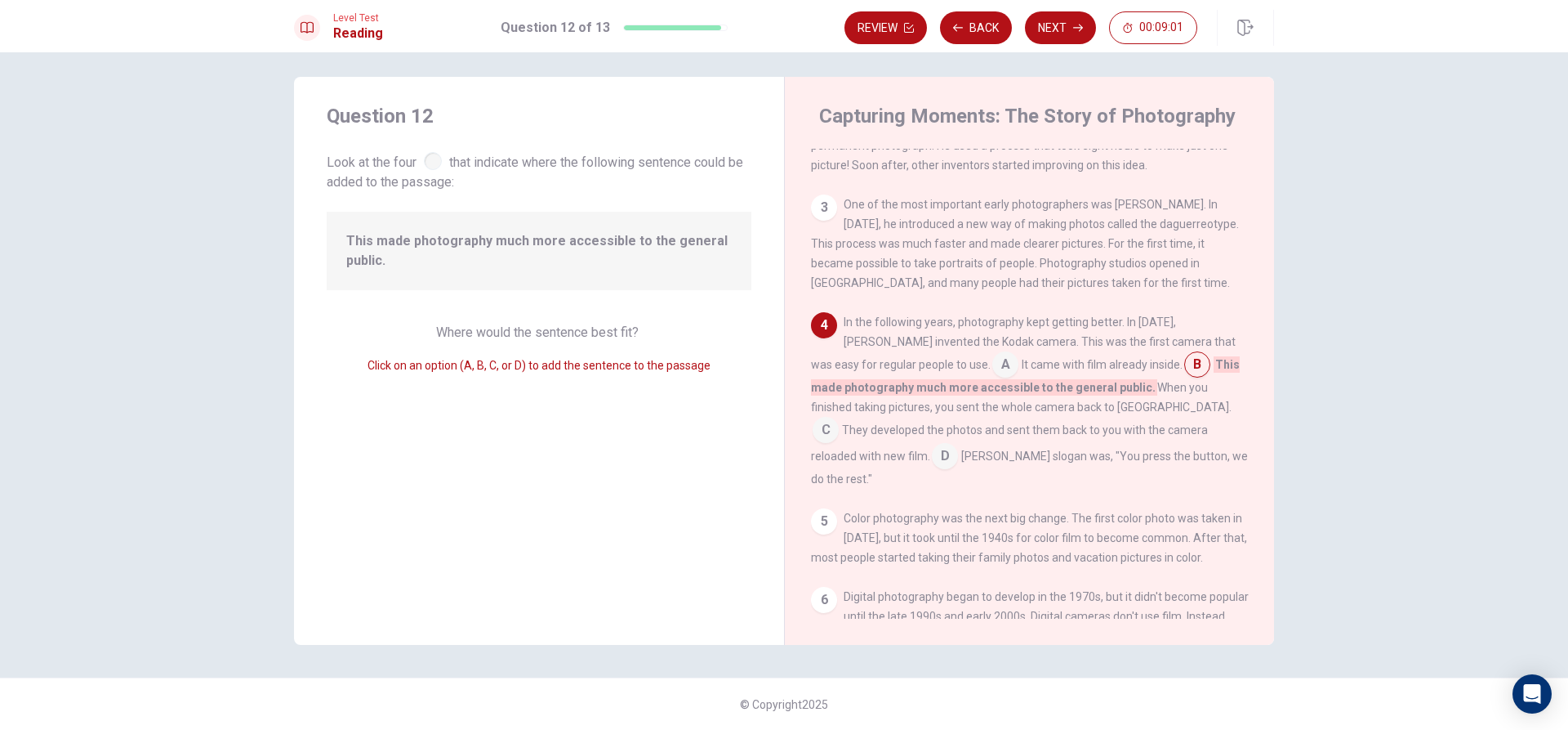
click at [1184, 371] on input at bounding box center [1197, 365] width 26 height 26
click at [1184, 375] on input at bounding box center [1197, 365] width 26 height 26
click at [838, 420] on input at bounding box center [826, 431] width 26 height 26
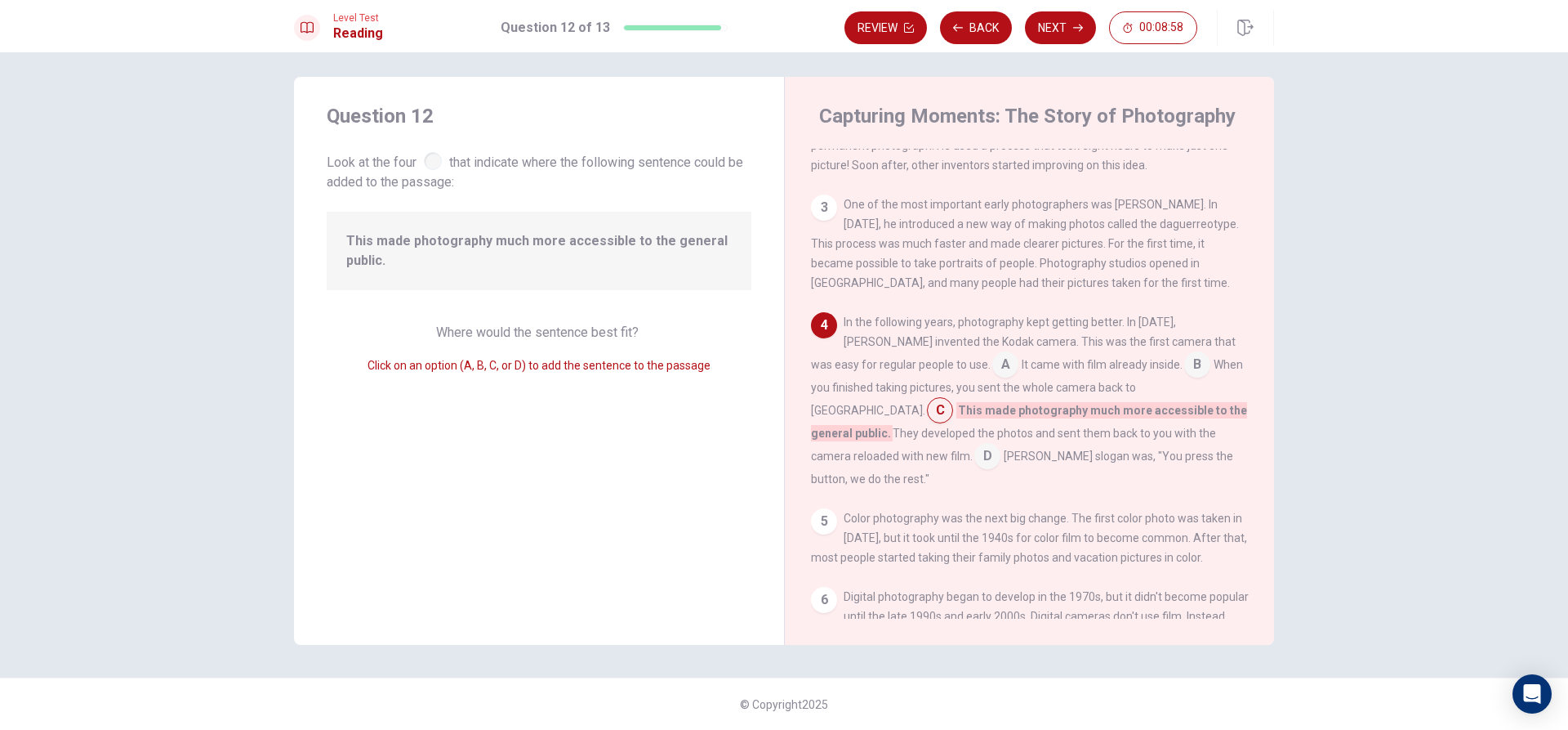
click at [1000, 445] on input at bounding box center [987, 457] width 26 height 26
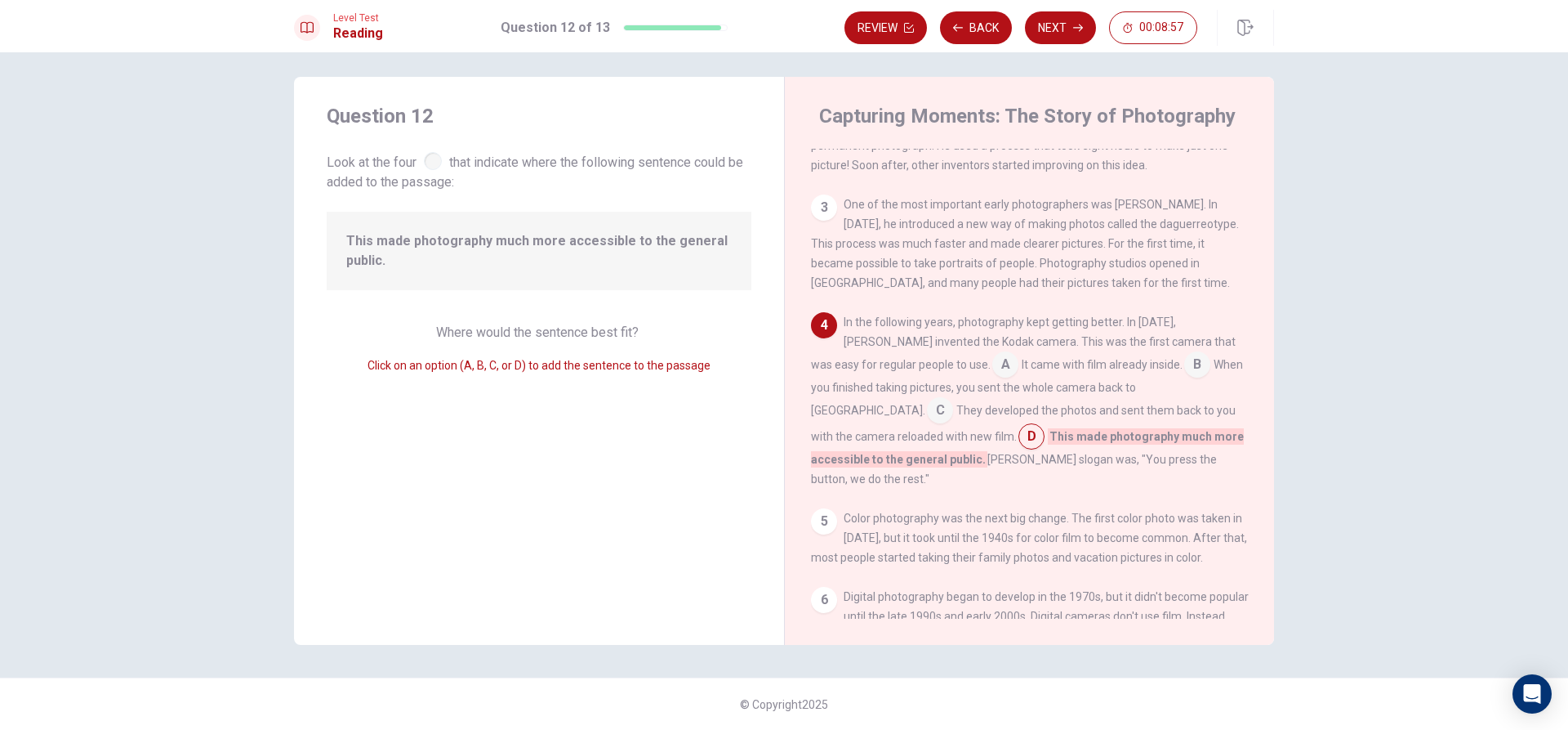
click at [1018, 451] on input at bounding box center [1031, 438] width 26 height 26
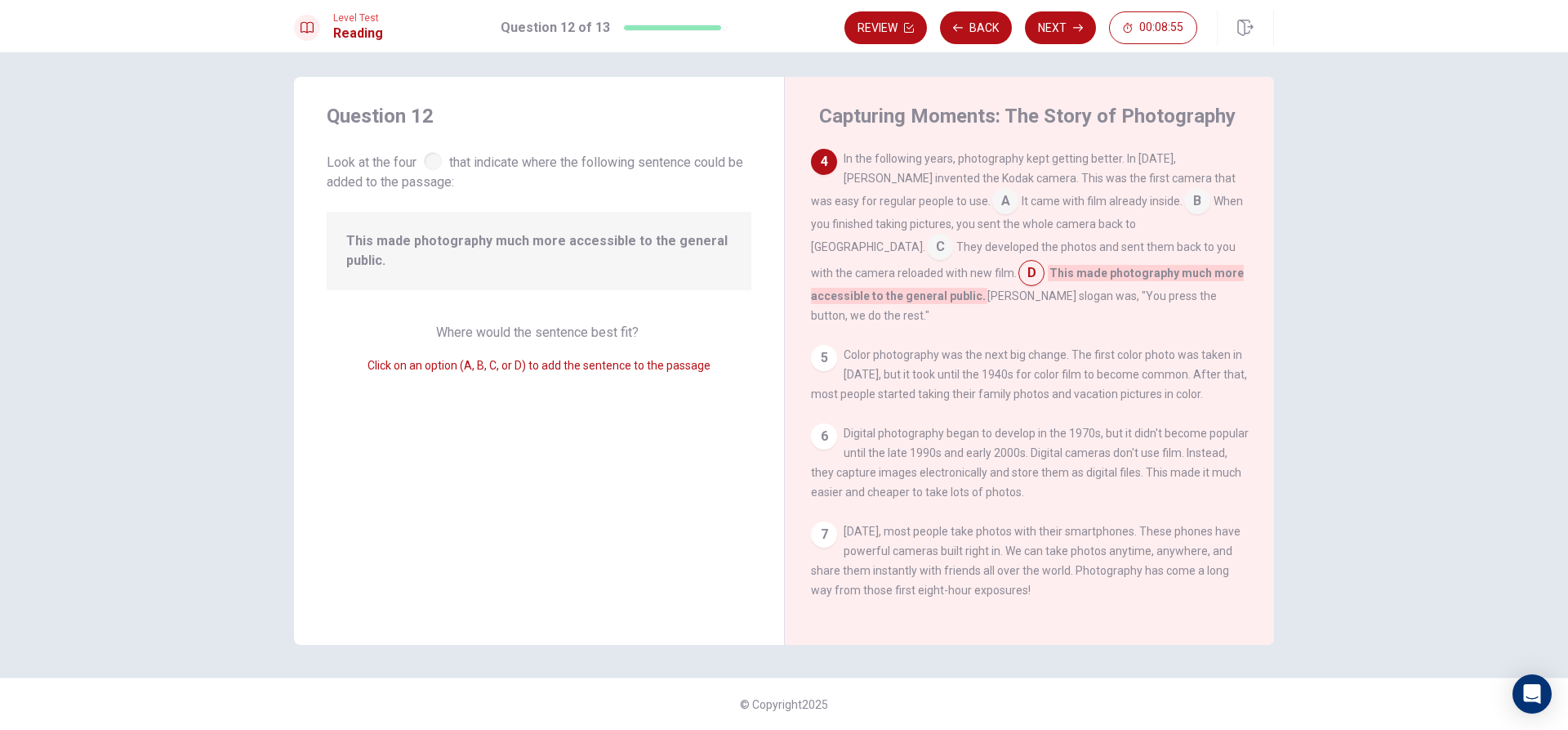
click at [821, 521] on div "7" at bounding box center [824, 534] width 26 height 26
click at [429, 164] on div at bounding box center [432, 160] width 18 height 18
click at [473, 367] on span "Click on an option (A, B, C, or D) to add the sentence to the passage" at bounding box center [539, 365] width 343 height 13
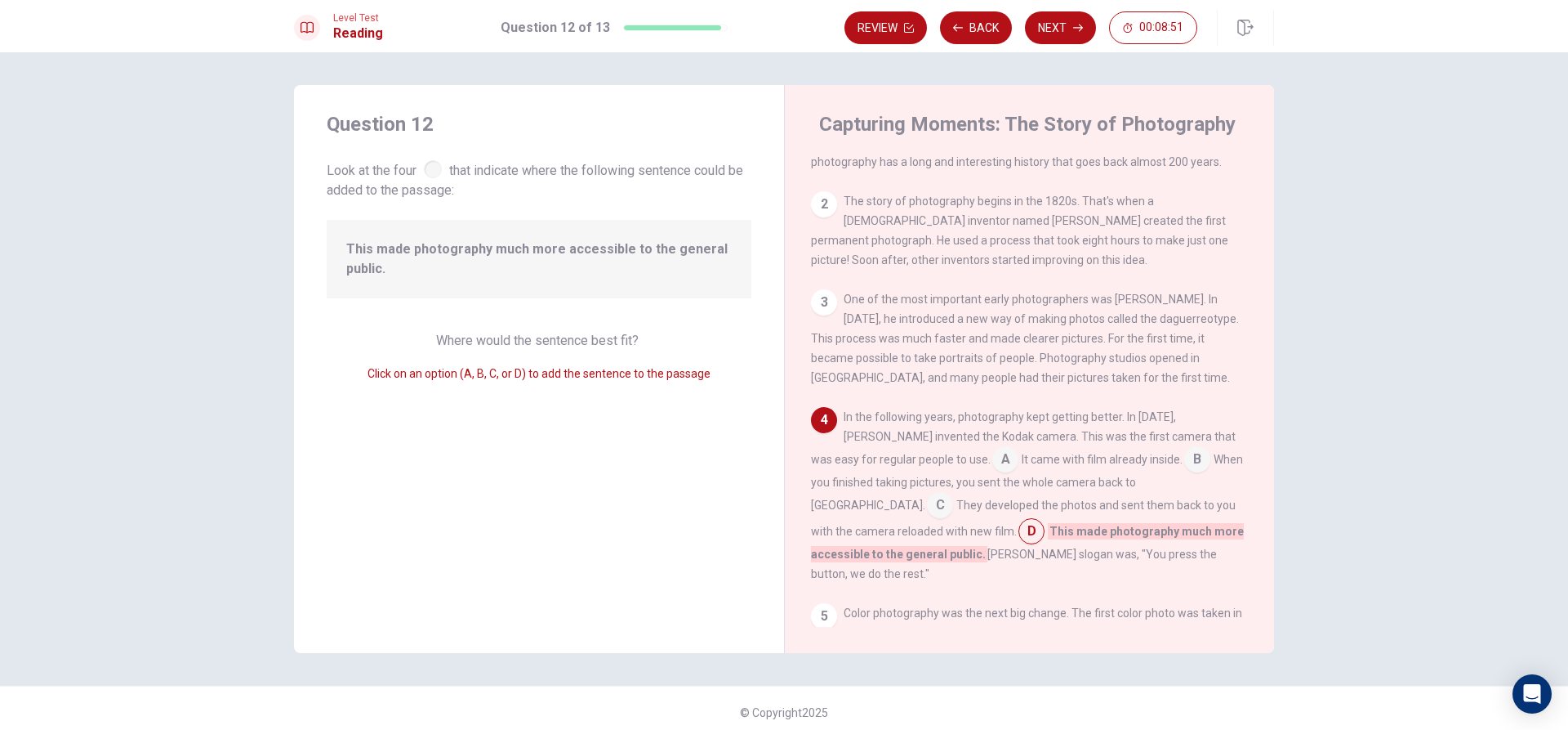
scroll to position [82, 0]
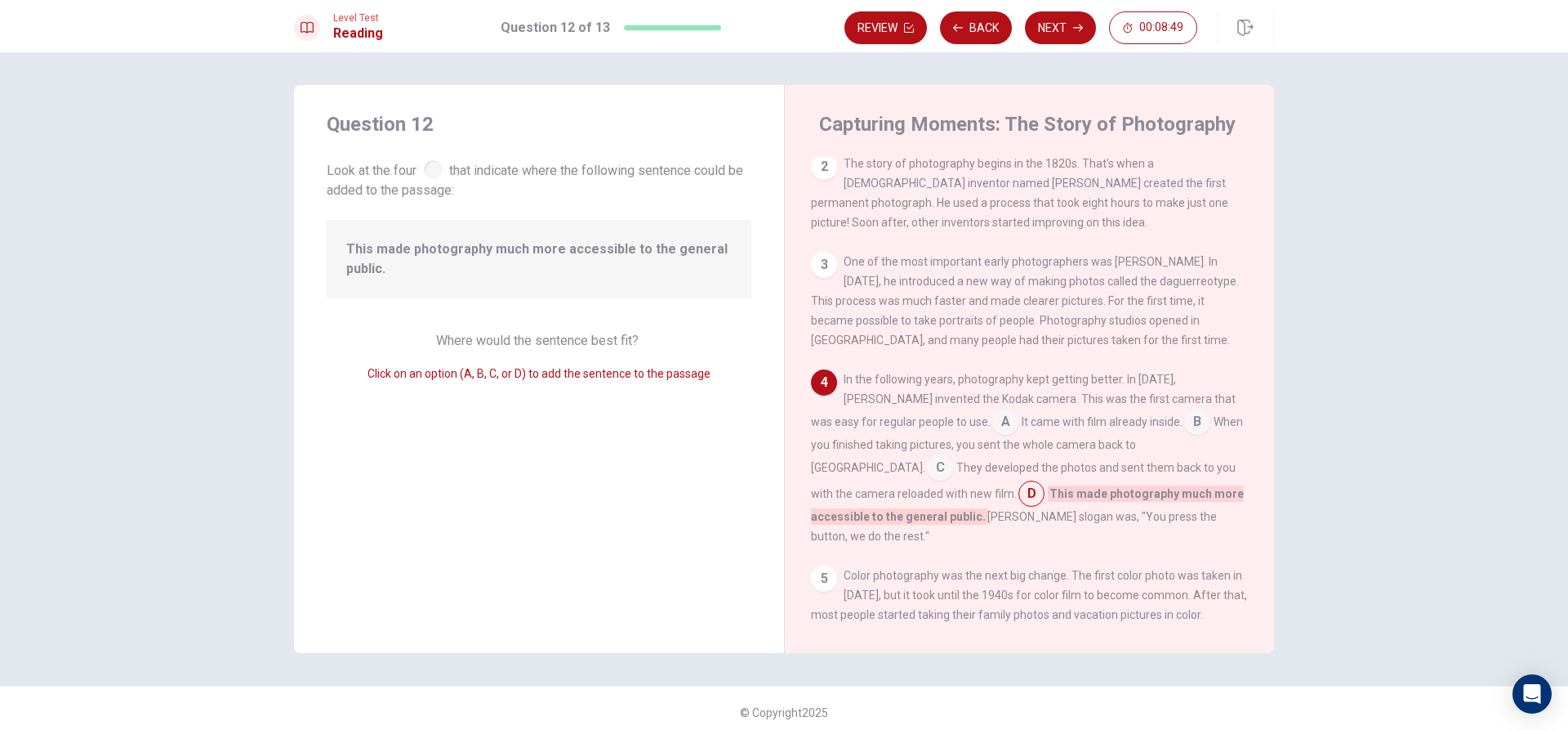
click at [993, 433] on input at bounding box center [1005, 423] width 26 height 26
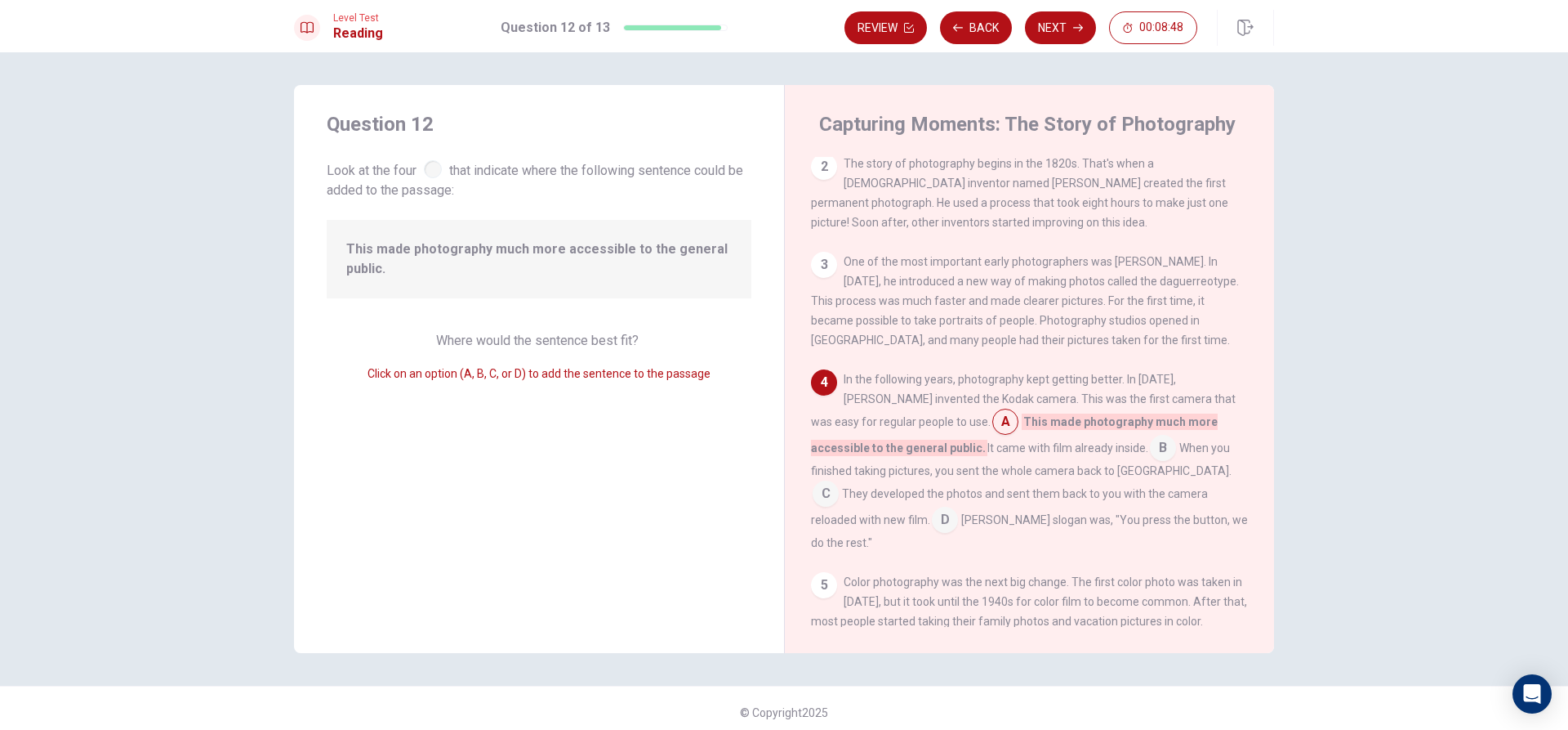
click at [993, 430] on input at bounding box center [1005, 423] width 26 height 26
click at [827, 394] on div "4" at bounding box center [824, 382] width 26 height 26
click at [993, 430] on input at bounding box center [1005, 423] width 26 height 26
click at [1150, 463] on input at bounding box center [1163, 449] width 26 height 26
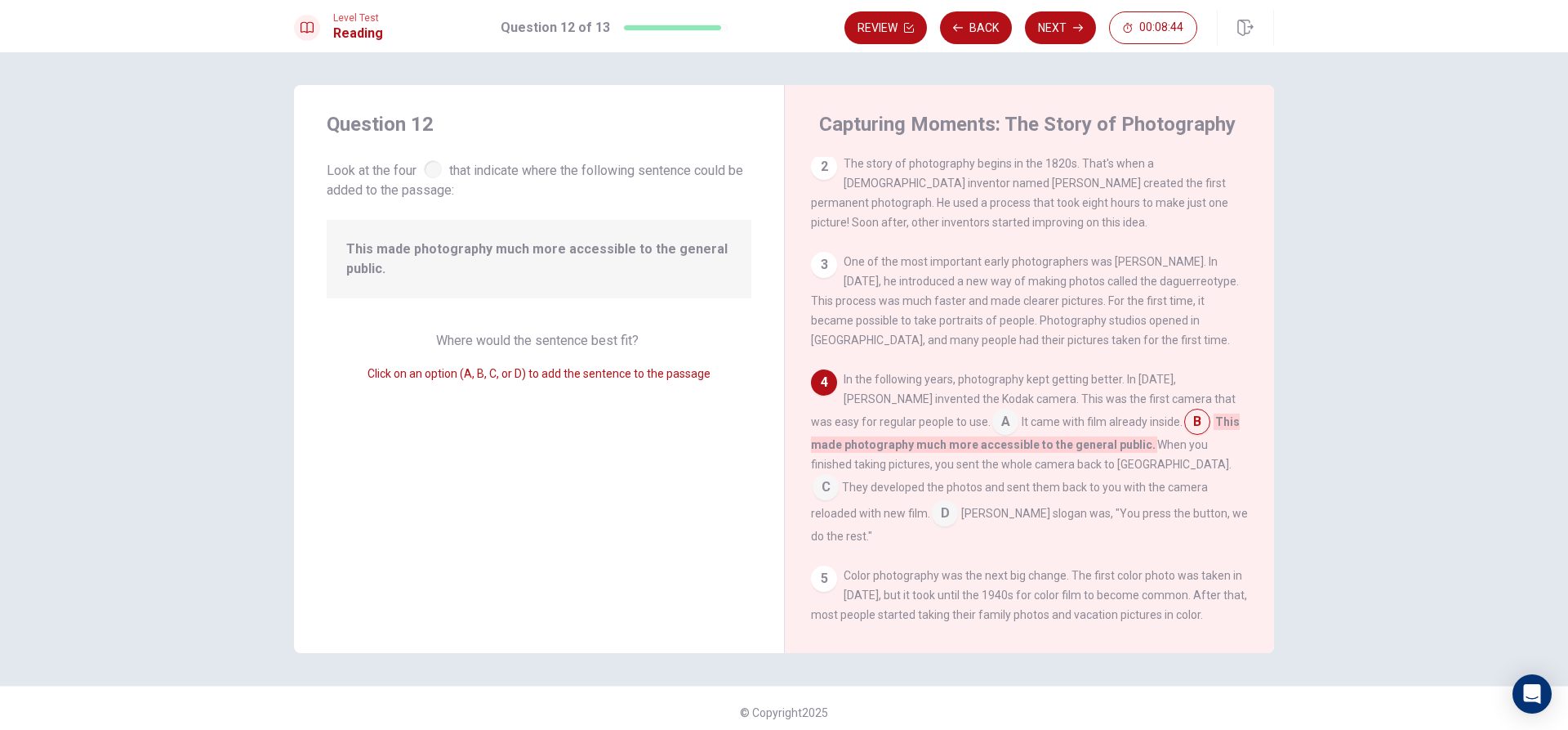
click at [838, 475] on input at bounding box center [826, 488] width 26 height 26
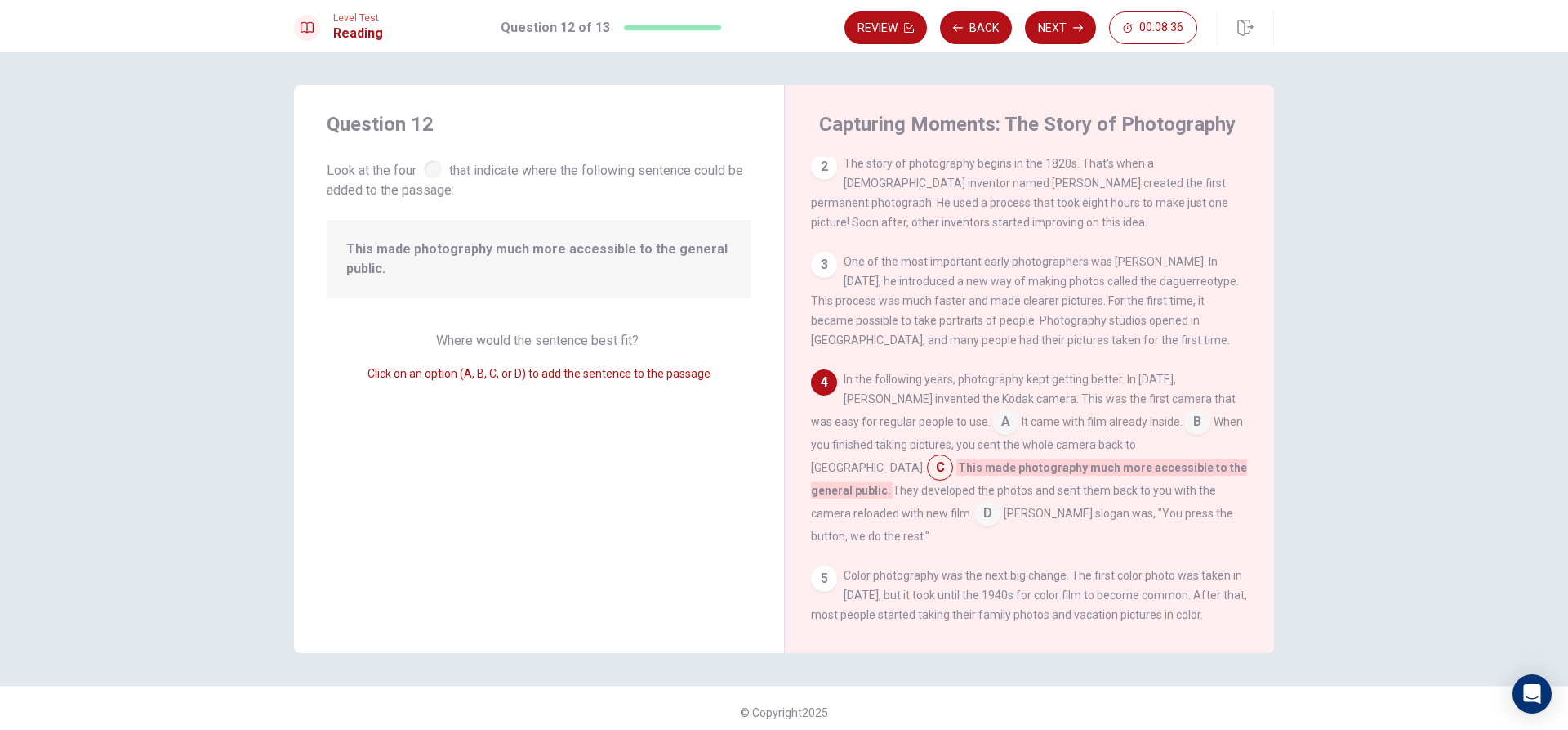
click at [953, 456] on input at bounding box center [940, 468] width 26 height 26
click at [1000, 506] on input at bounding box center [987, 514] width 26 height 26
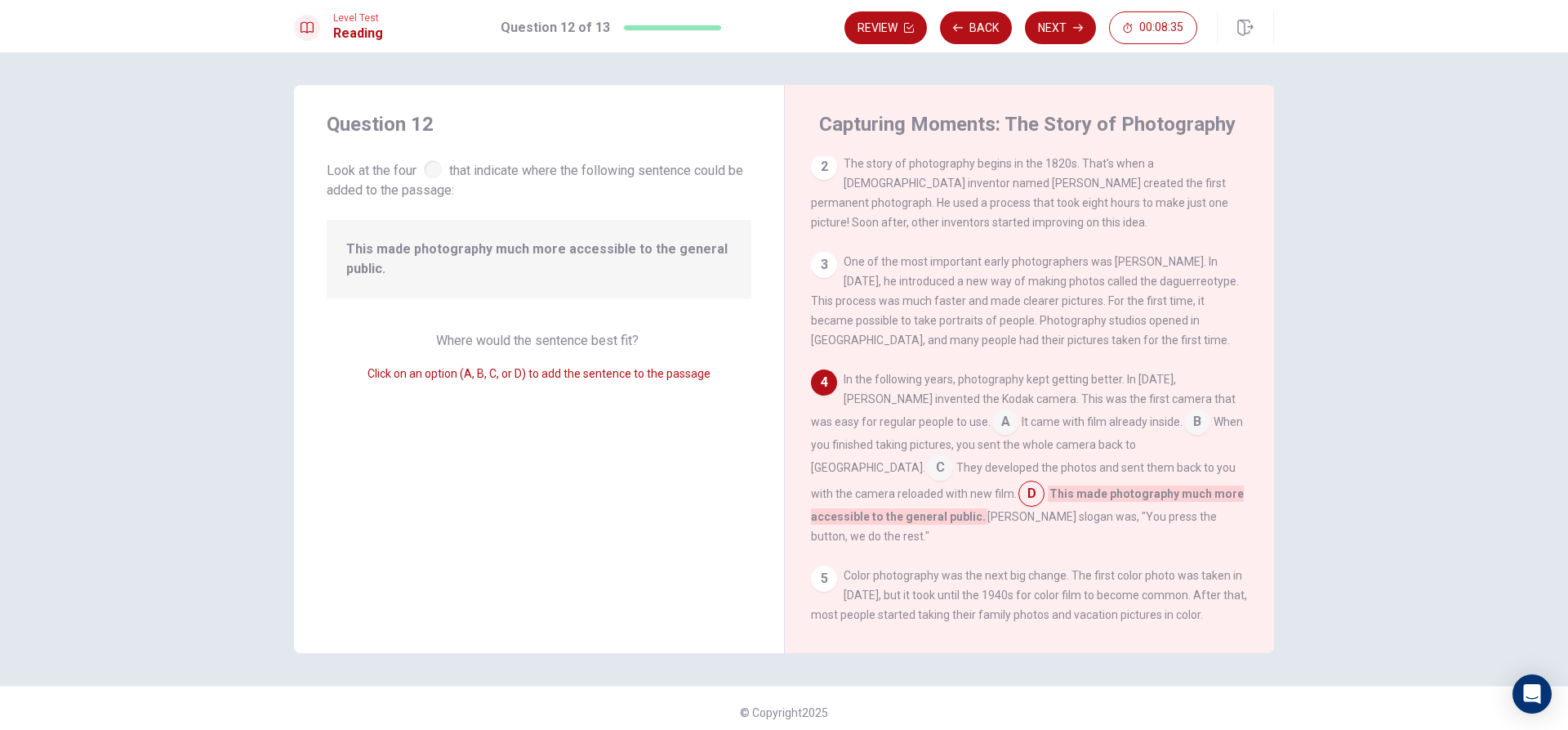
click at [1018, 508] on input at bounding box center [1031, 495] width 26 height 26
click at [953, 457] on input at bounding box center [940, 468] width 26 height 26
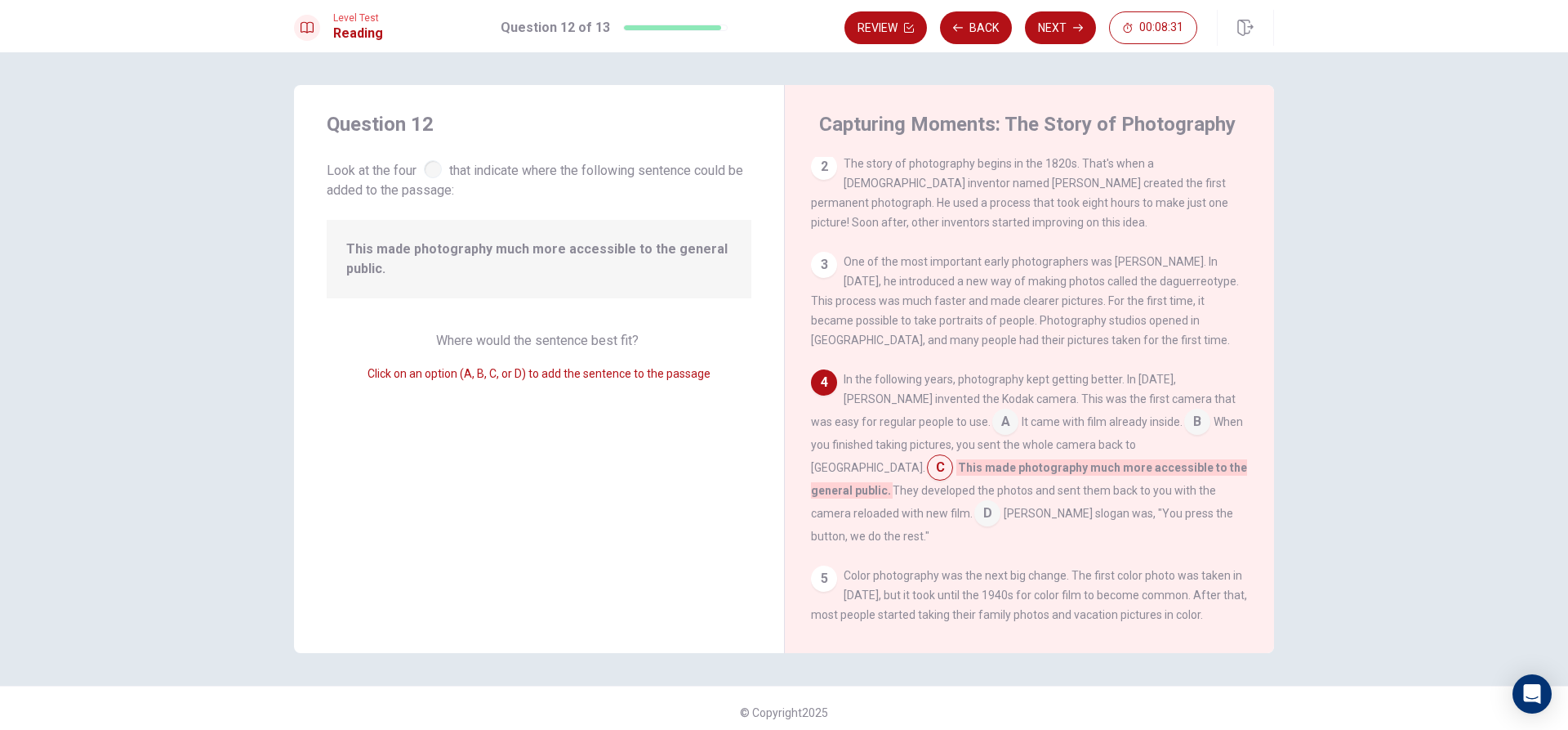
click at [993, 436] on input at bounding box center [1005, 423] width 26 height 26
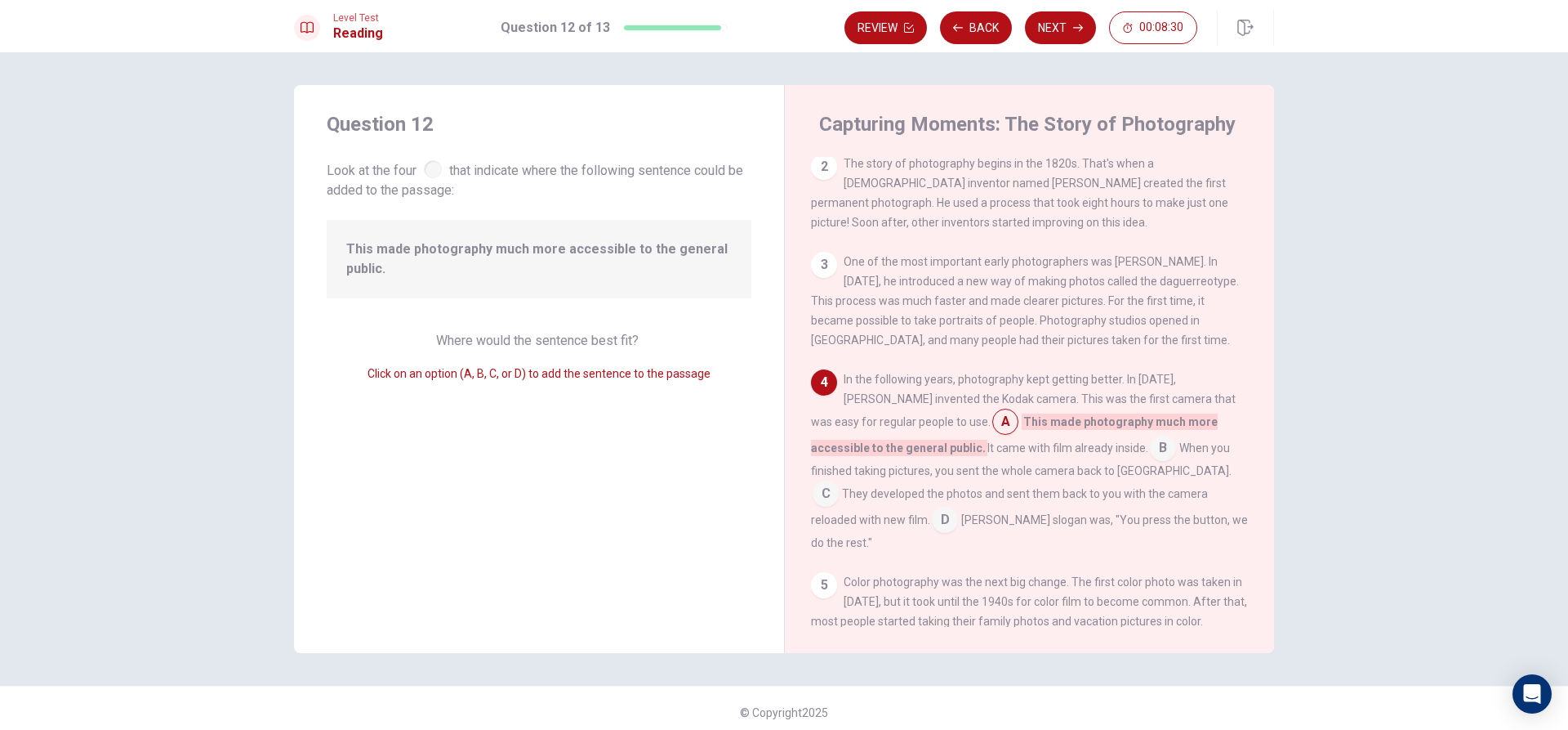
click at [1150, 463] on input at bounding box center [1163, 449] width 26 height 26
click at [838, 476] on input at bounding box center [826, 488] width 26 height 26
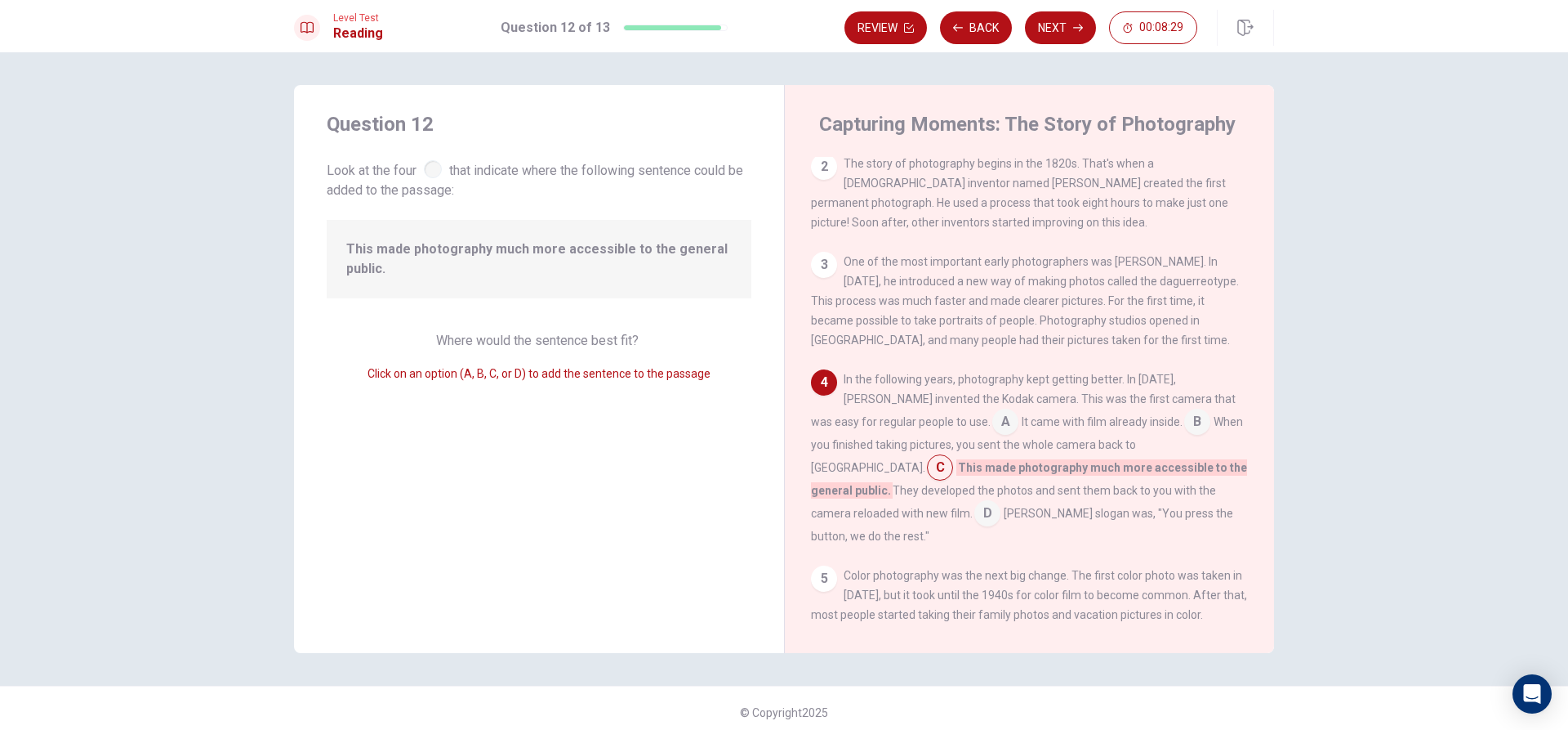
click at [1162, 497] on span "They developed the photos and sent them back to you with the camera reloaded wi…" at bounding box center [1014, 502] width 405 height 36
click at [1172, 497] on span "They developed the photos and sent them back to you with the camera reloaded wi…" at bounding box center [1014, 502] width 405 height 36
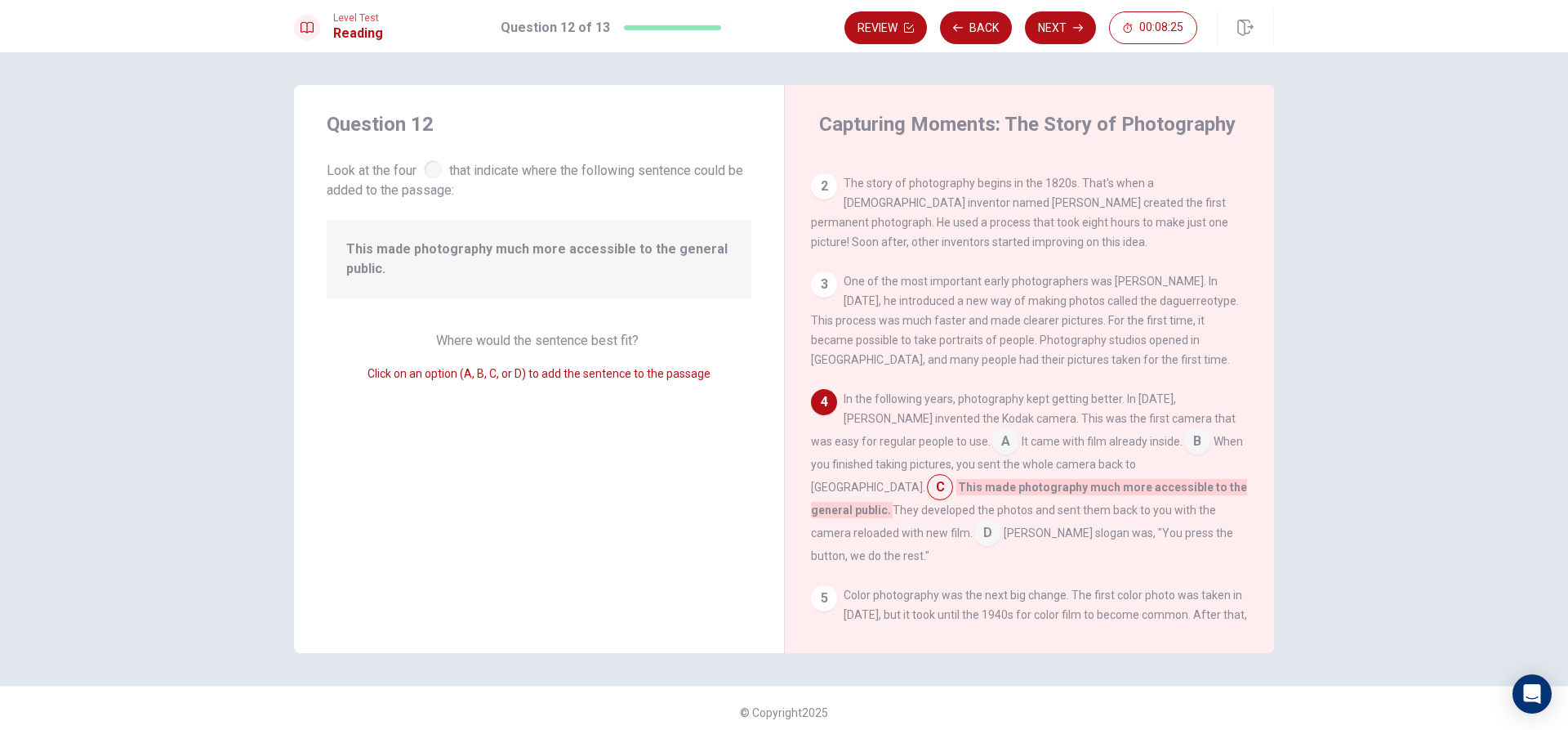
scroll to position [64, 0]
click at [1184, 453] on input at bounding box center [1197, 441] width 26 height 26
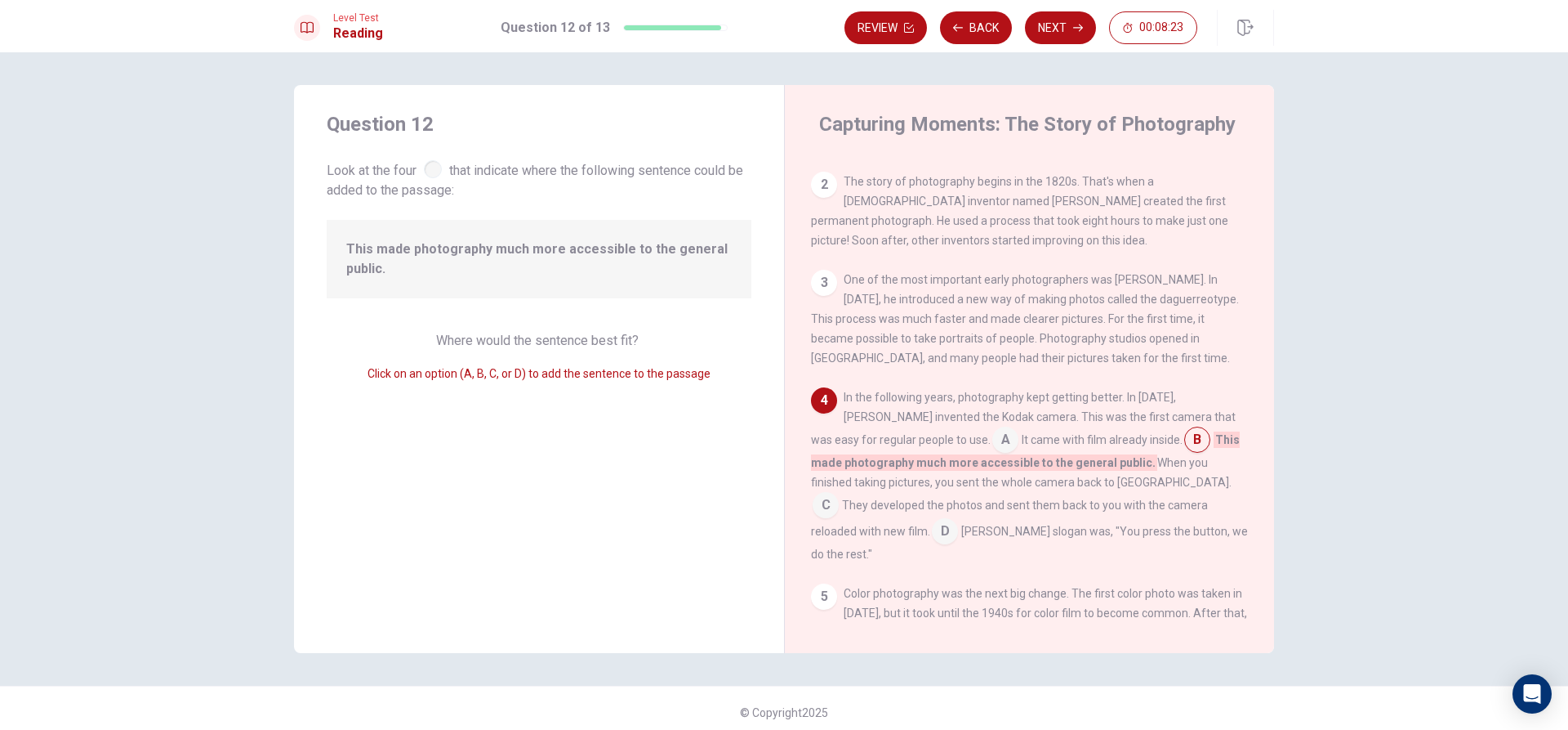
click at [993, 453] on input at bounding box center [1005, 441] width 26 height 26
click at [958, 526] on input at bounding box center [945, 539] width 26 height 26
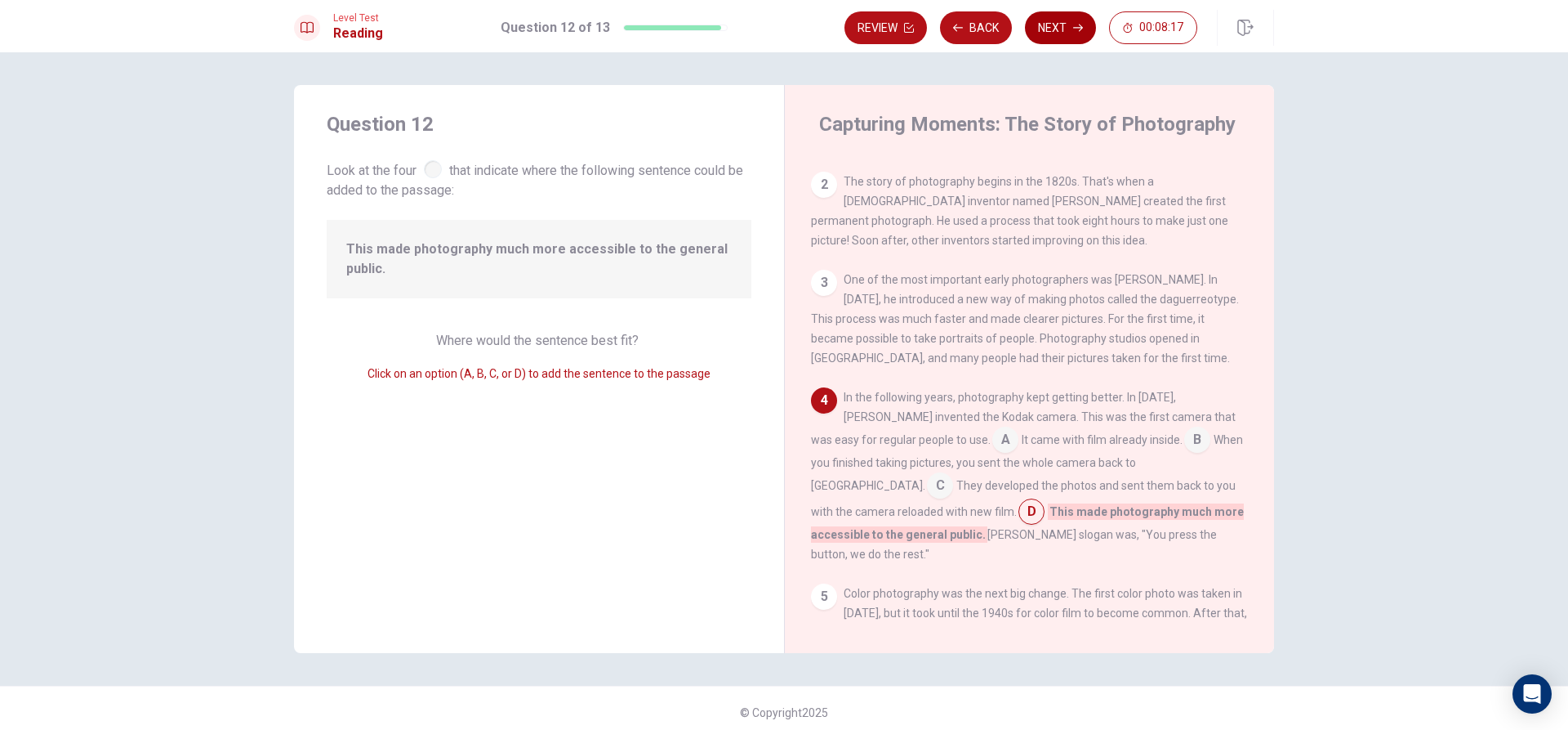
click at [1047, 32] on button "Next" at bounding box center [1060, 27] width 71 height 32
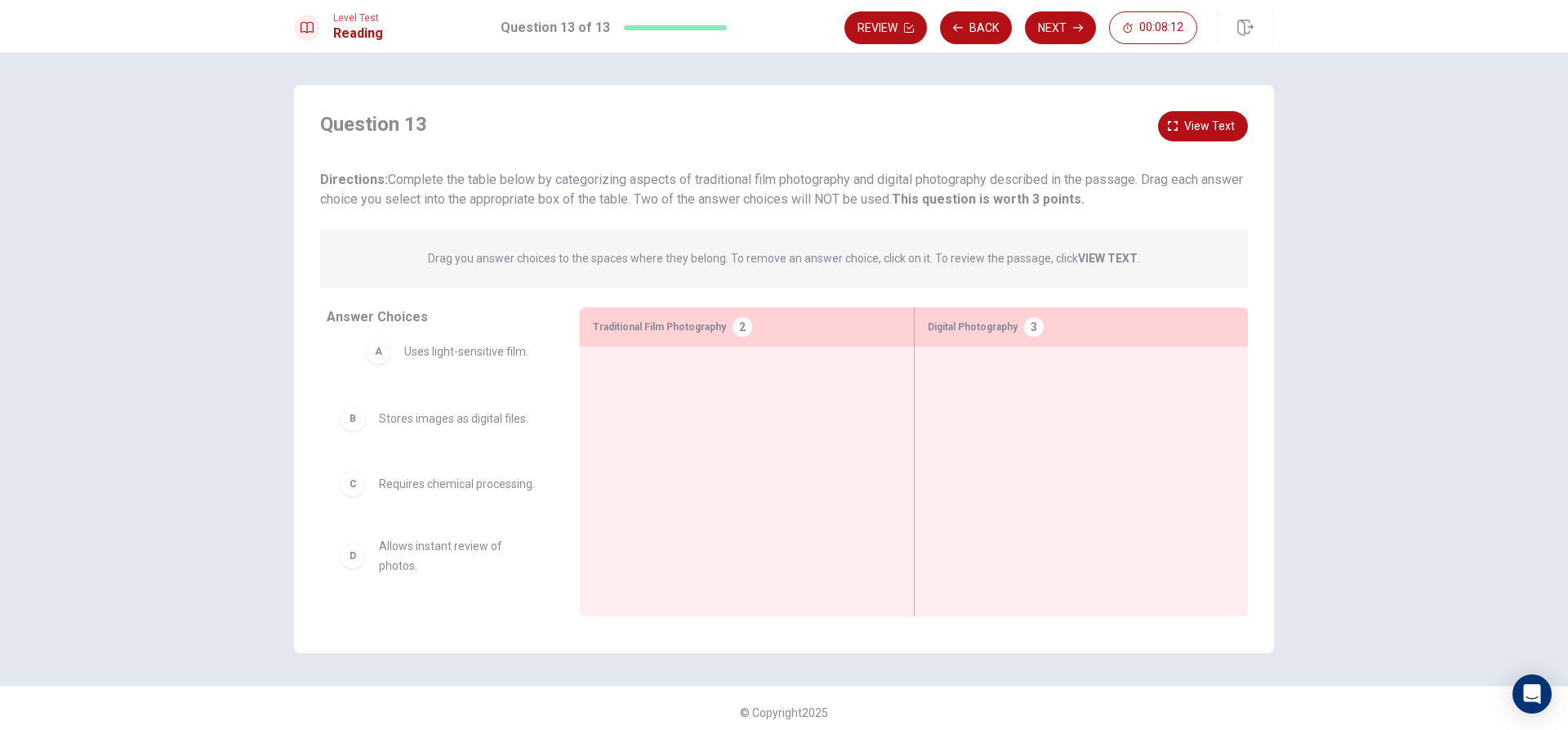
drag, startPoint x: 352, startPoint y: 373, endPoint x: 388, endPoint y: 356, distance: 39.8
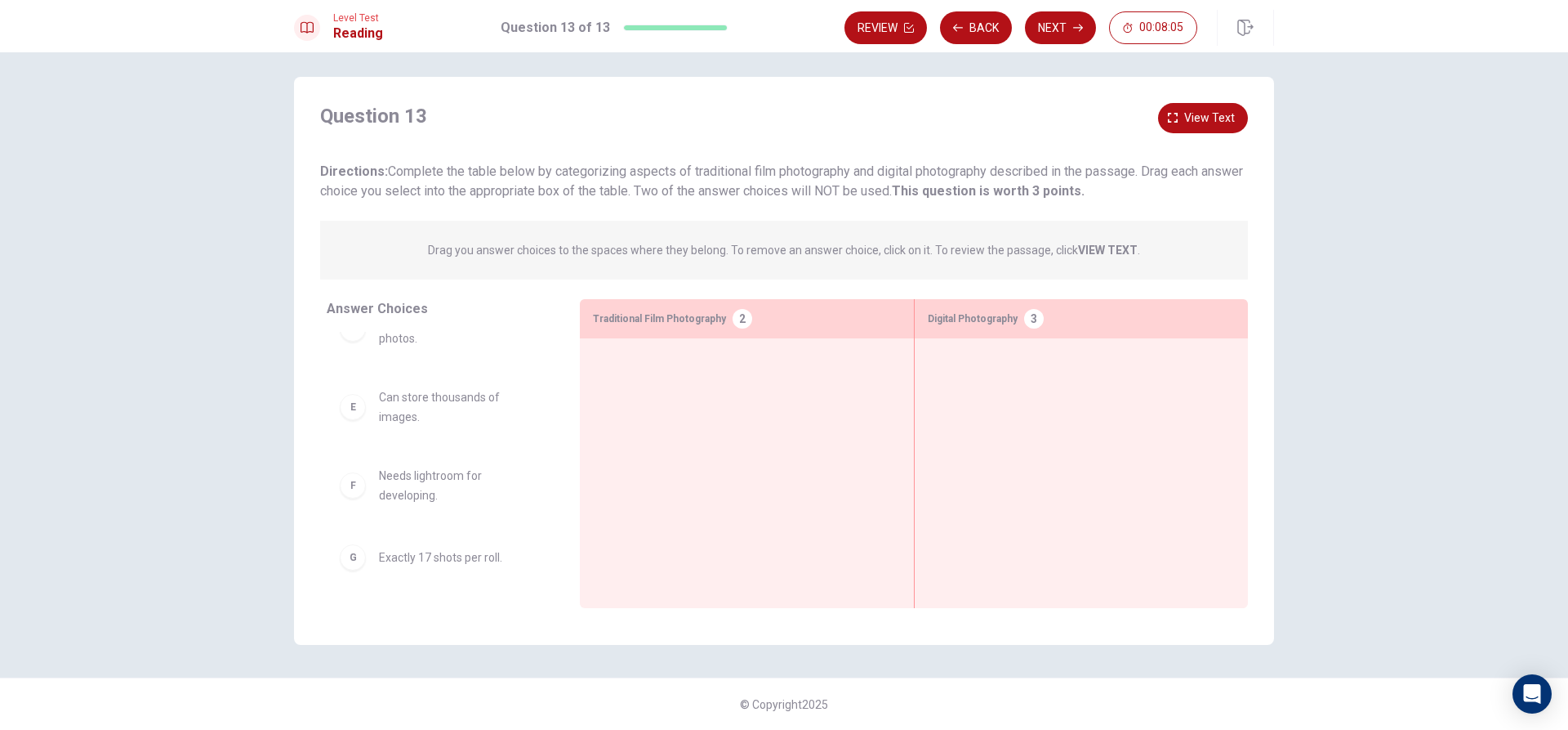
scroll to position [0, 0]
drag, startPoint x: 410, startPoint y: 370, endPoint x: 662, endPoint y: 375, distance: 252.0
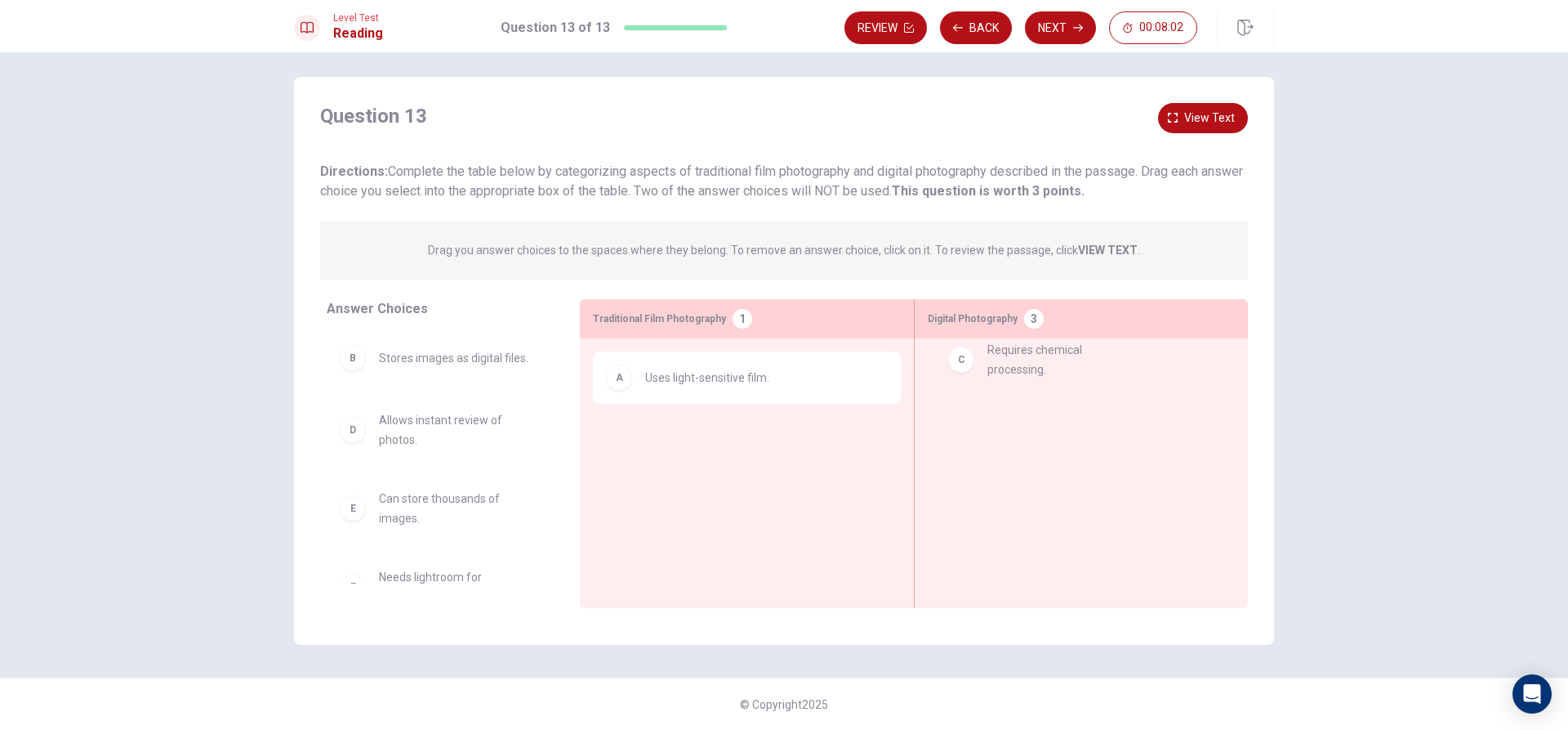
drag, startPoint x: 465, startPoint y: 432, endPoint x: 1090, endPoint y: 361, distance: 629.0
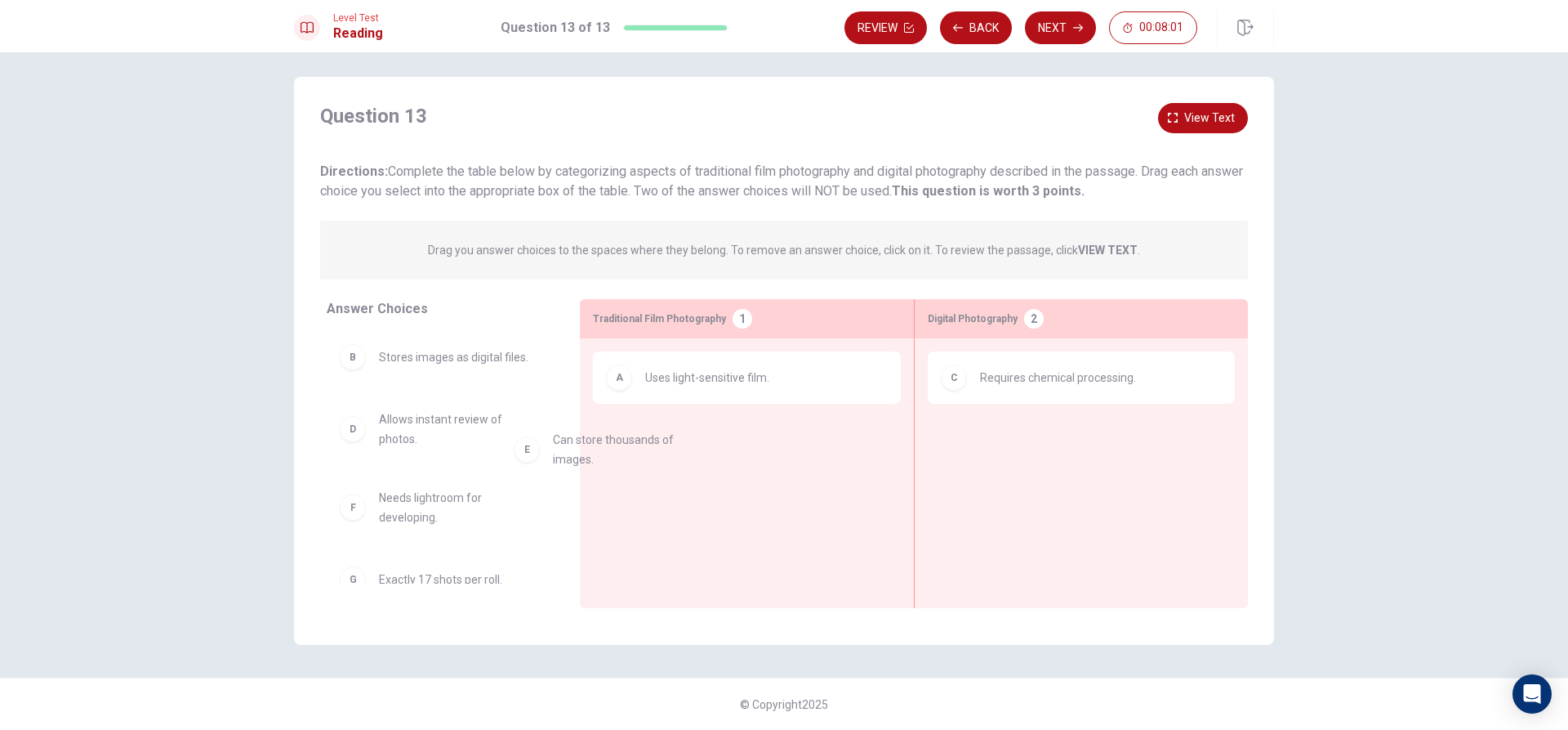
drag, startPoint x: 528, startPoint y: 492, endPoint x: 727, endPoint y: 438, distance: 206.2
drag, startPoint x: 425, startPoint y: 591, endPoint x: 496, endPoint y: 573, distance: 73.2
click at [496, 573] on div "Answer Choices B Stores images as digital files. D Allows instant review of pho…" at bounding box center [437, 457] width 286 height 317
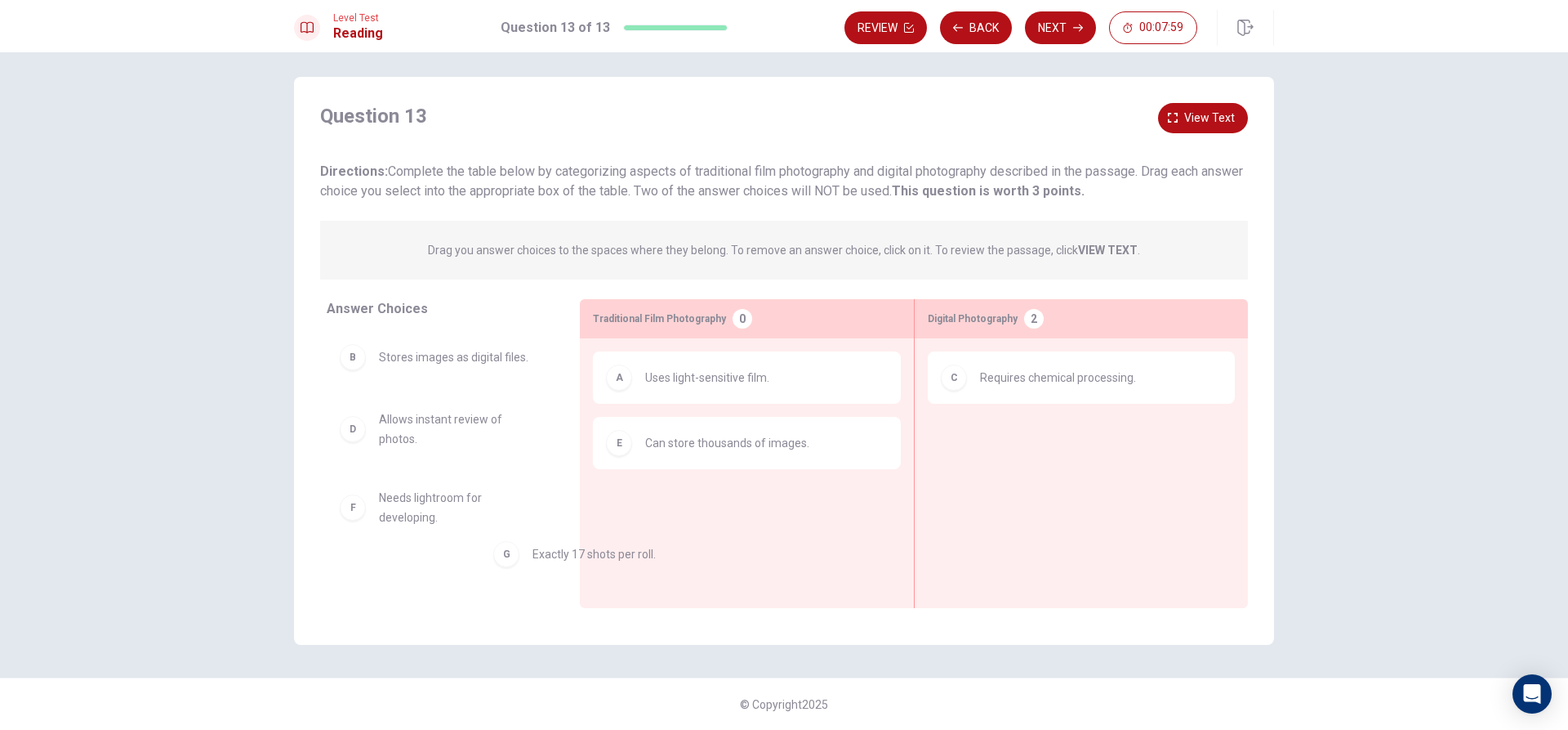
scroll to position [6, 0]
drag, startPoint x: 482, startPoint y: 579, endPoint x: 1067, endPoint y: 422, distance: 605.7
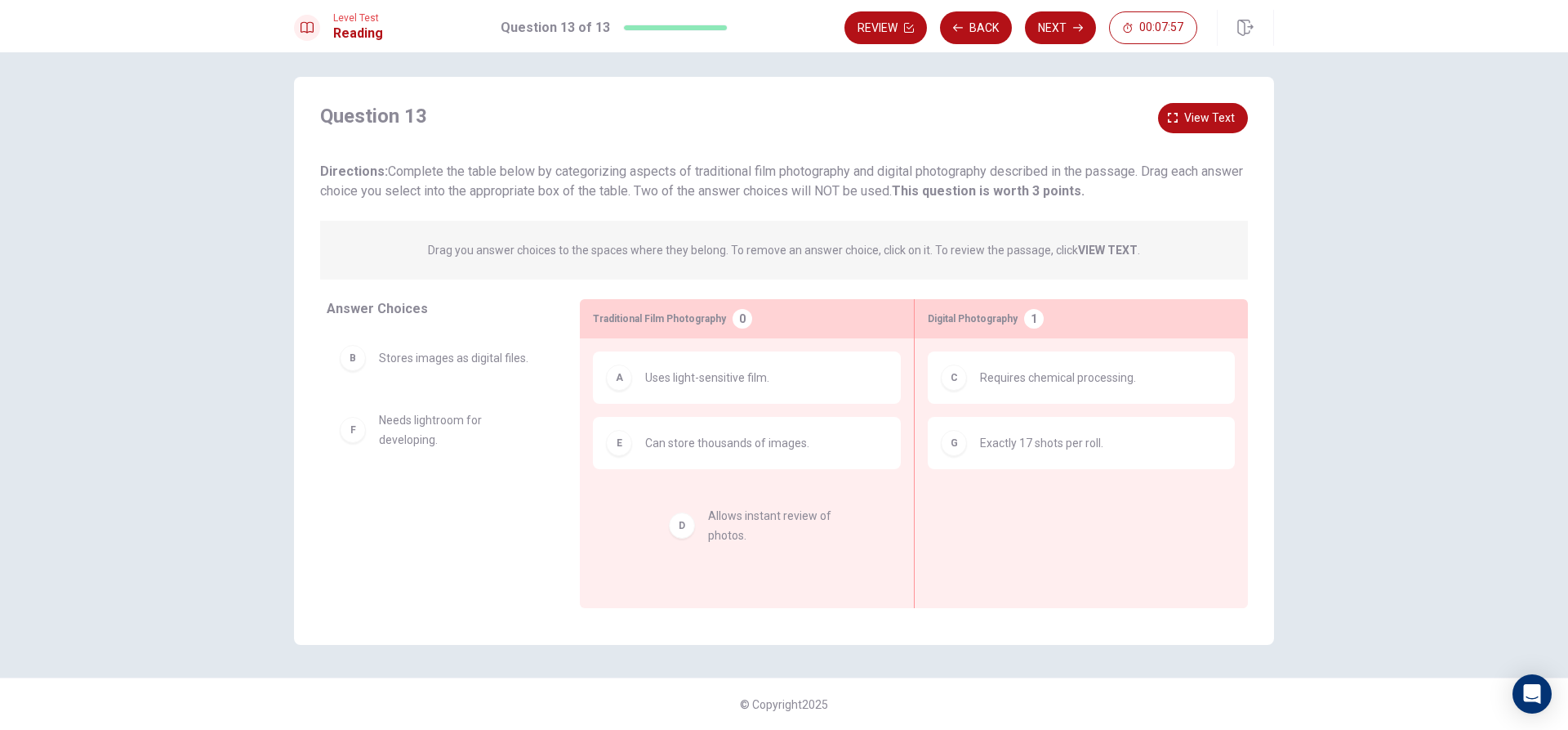
drag, startPoint x: 436, startPoint y: 428, endPoint x: 777, endPoint y: 527, distance: 355.1
drag, startPoint x: 489, startPoint y: 366, endPoint x: 828, endPoint y: 498, distance: 363.8
drag, startPoint x: 432, startPoint y: 427, endPoint x: 1108, endPoint y: 481, distance: 678.2
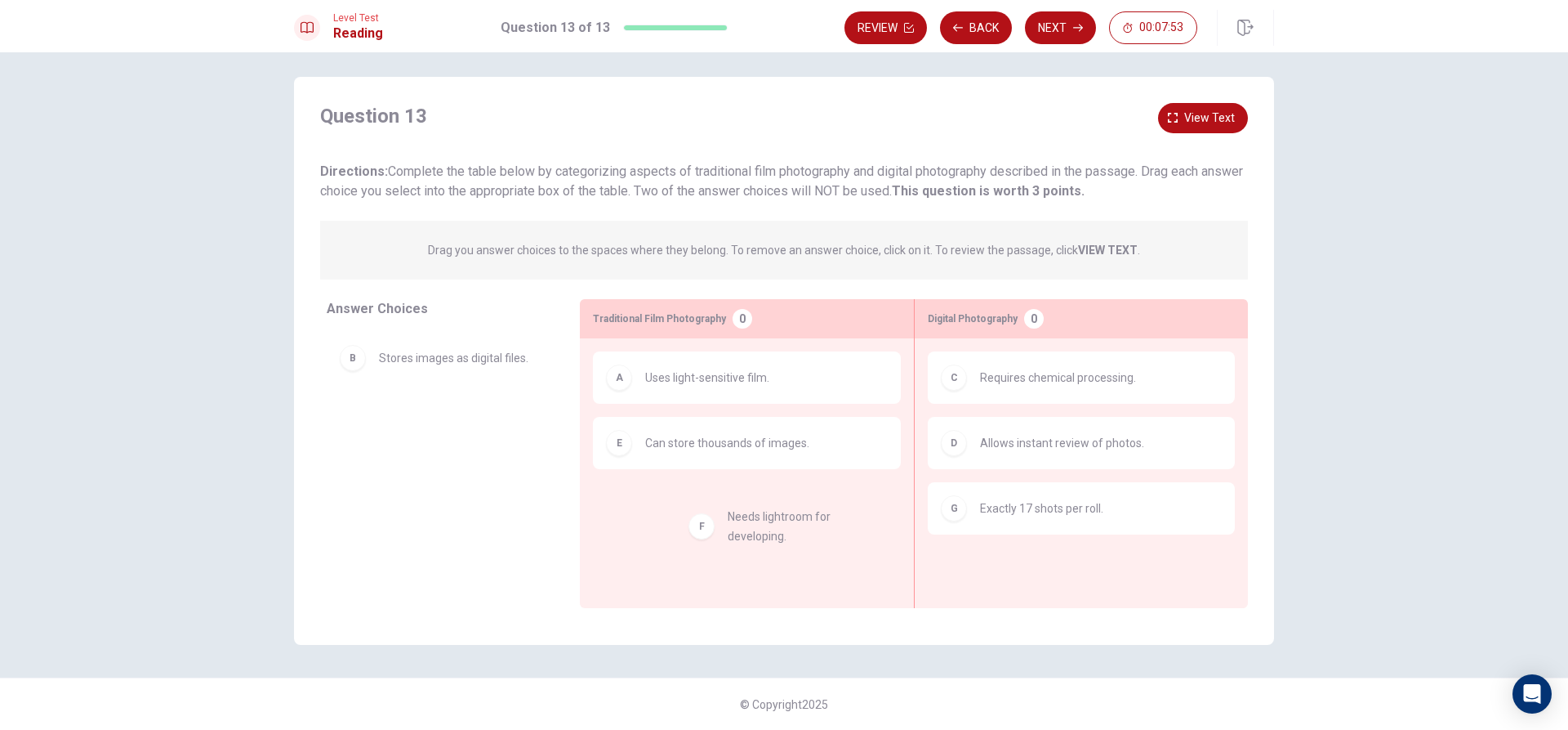
drag, startPoint x: 451, startPoint y: 438, endPoint x: 825, endPoint y: 535, distance: 386.4
drag, startPoint x: 466, startPoint y: 360, endPoint x: 801, endPoint y: 511, distance: 367.5
drag, startPoint x: 525, startPoint y: 437, endPoint x: 1096, endPoint y: 549, distance: 581.9
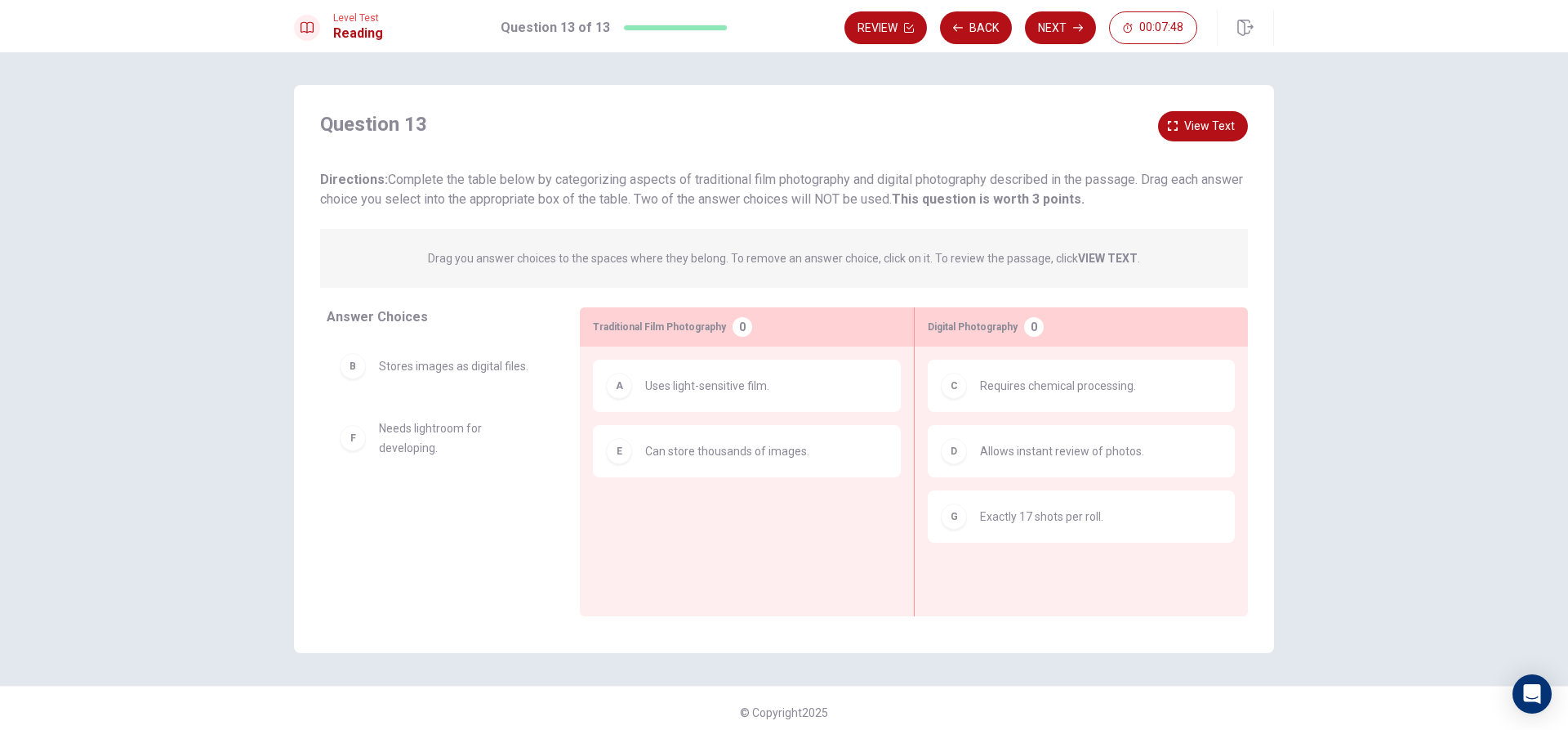
scroll to position [9, 0]
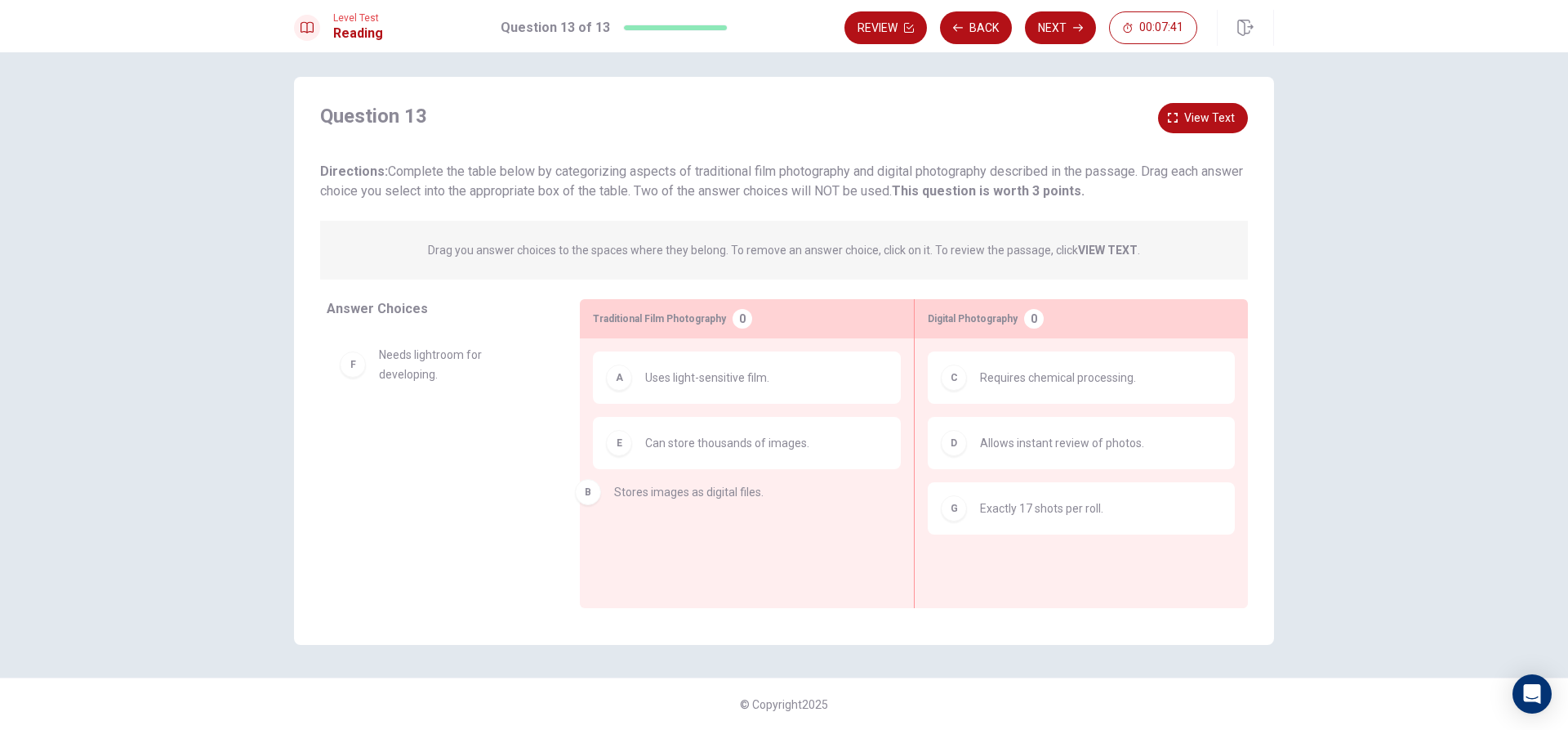
drag, startPoint x: 472, startPoint y: 362, endPoint x: 711, endPoint y: 502, distance: 277.0
drag, startPoint x: 412, startPoint y: 435, endPoint x: 681, endPoint y: 509, distance: 279.0
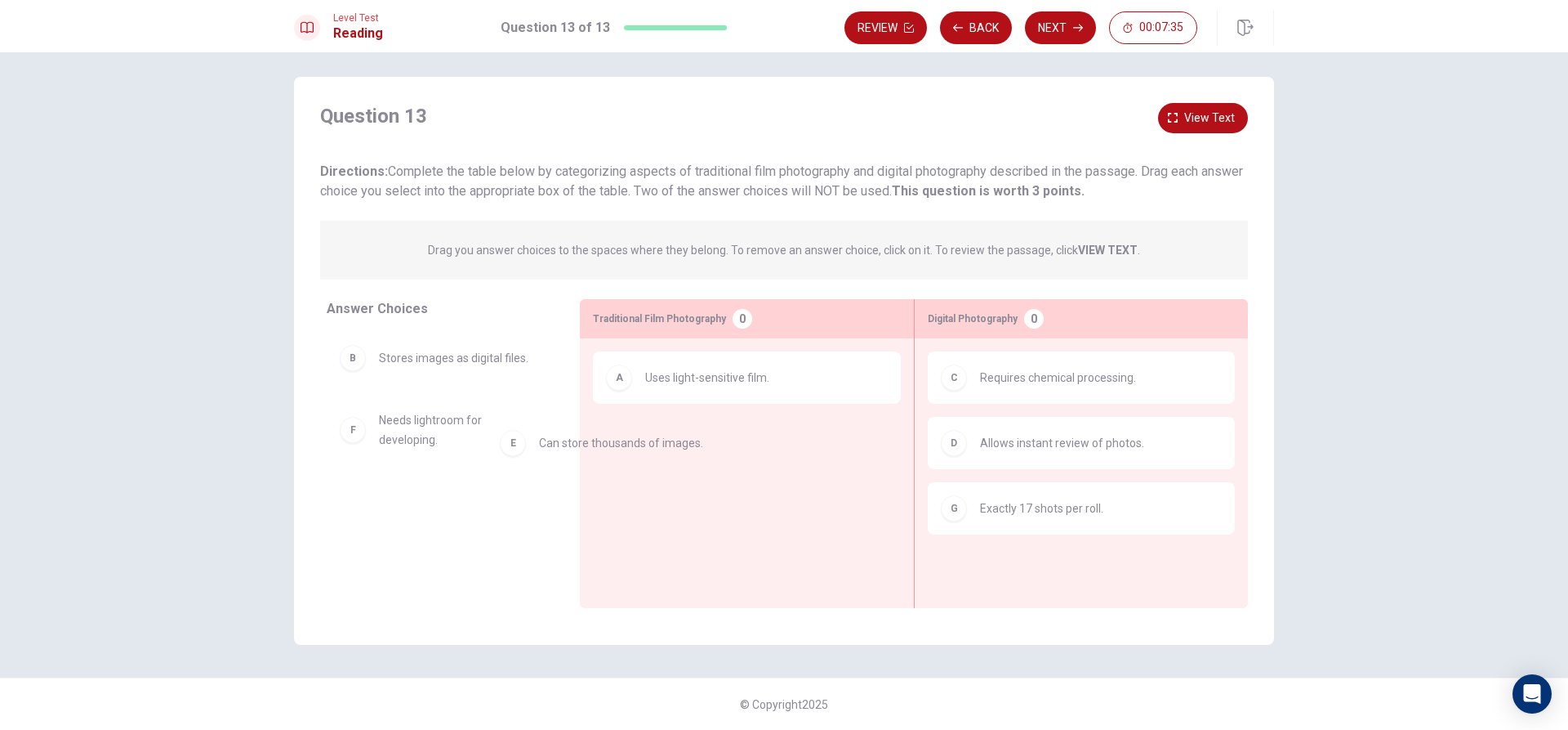
drag, startPoint x: 734, startPoint y: 456, endPoint x: 592, endPoint y: 455, distance: 142.0
drag, startPoint x: 662, startPoint y: 445, endPoint x: 346, endPoint y: 451, distance: 316.1
drag, startPoint x: 395, startPoint y: 358, endPoint x: 698, endPoint y: 445, distance: 315.2
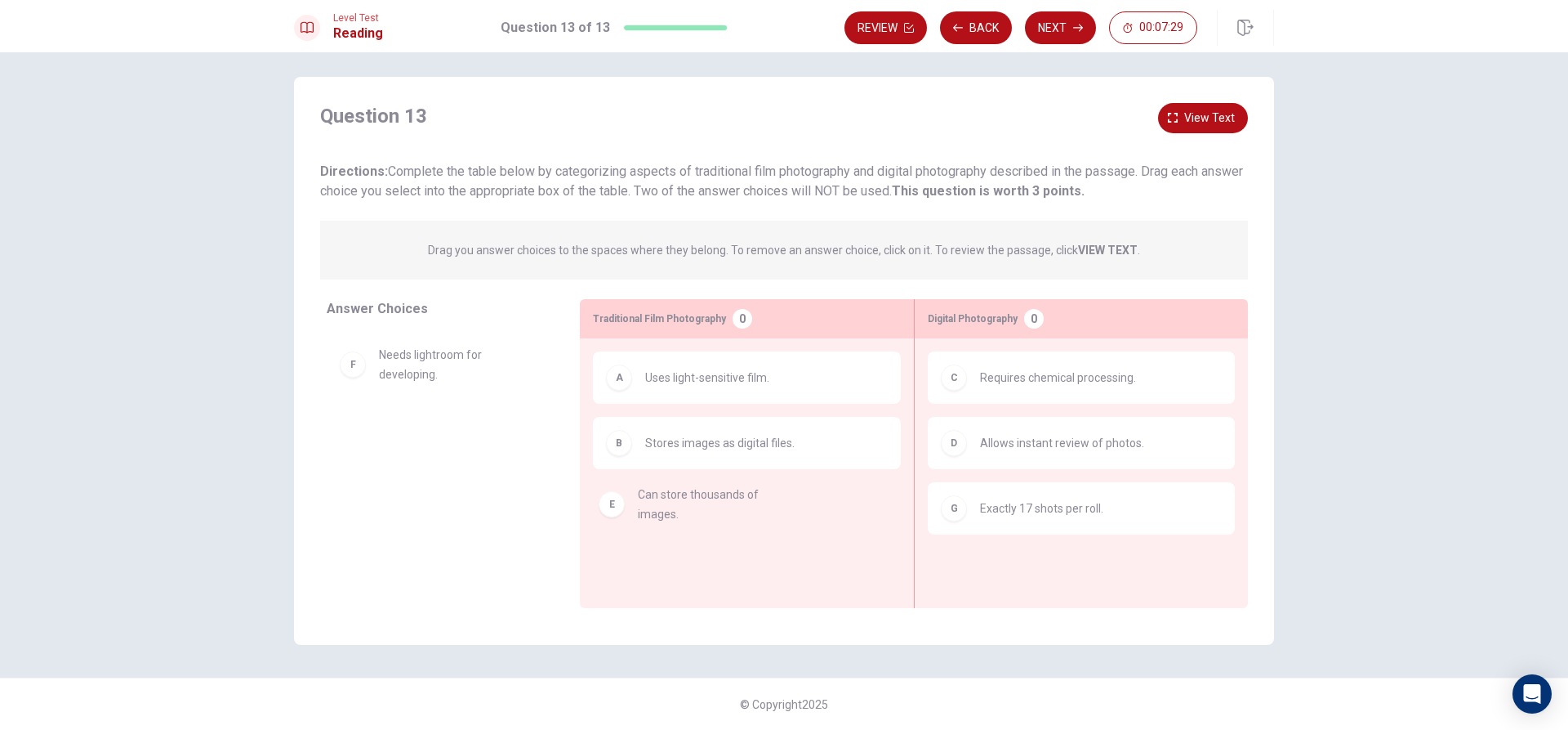
drag, startPoint x: 466, startPoint y: 366, endPoint x: 735, endPoint y: 508, distance: 304.2
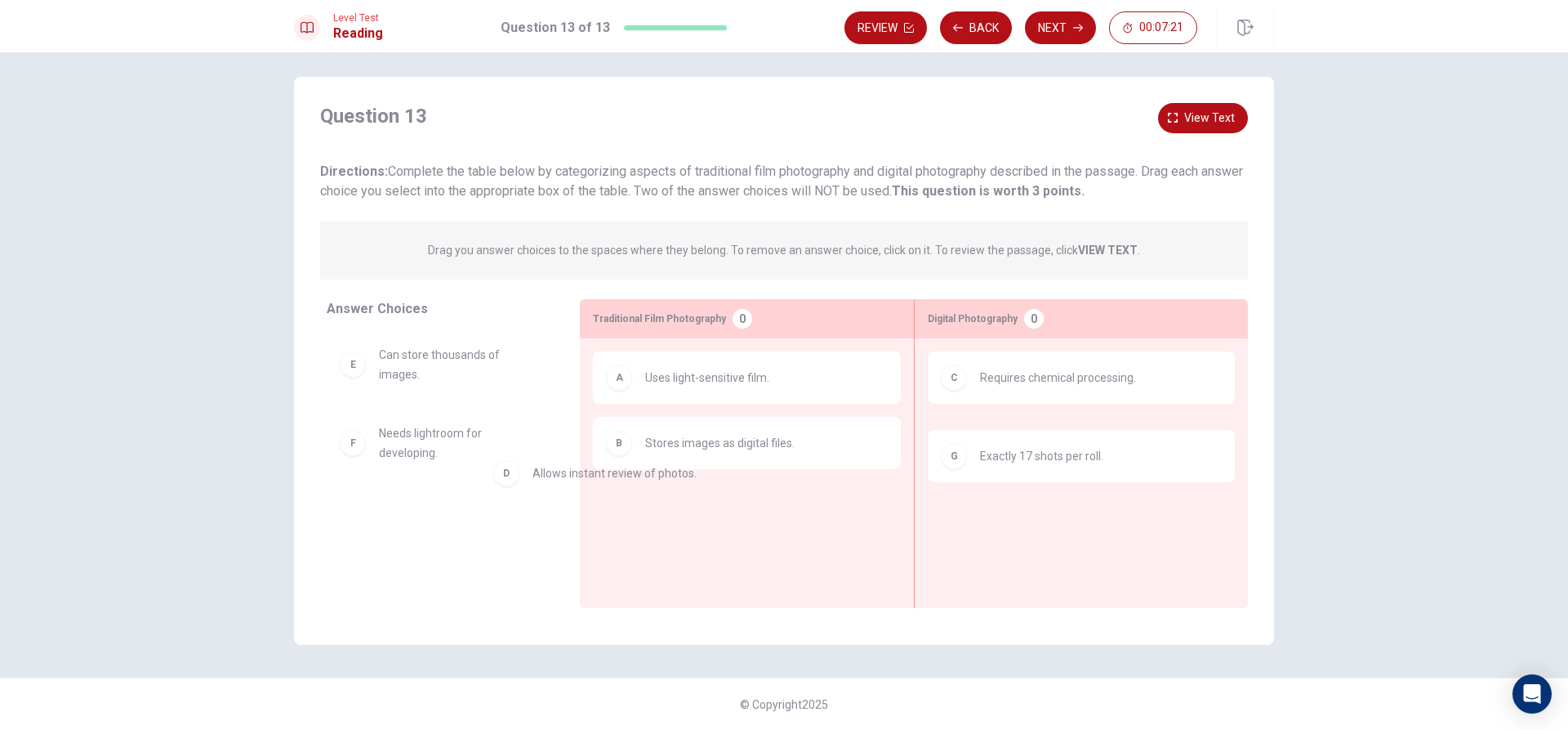
drag, startPoint x: 1097, startPoint y: 445, endPoint x: 598, endPoint y: 479, distance: 500.2
drag, startPoint x: 1016, startPoint y: 445, endPoint x: 365, endPoint y: 465, distance: 651.3
drag, startPoint x: 434, startPoint y: 437, endPoint x: 1082, endPoint y: 514, distance: 652.6
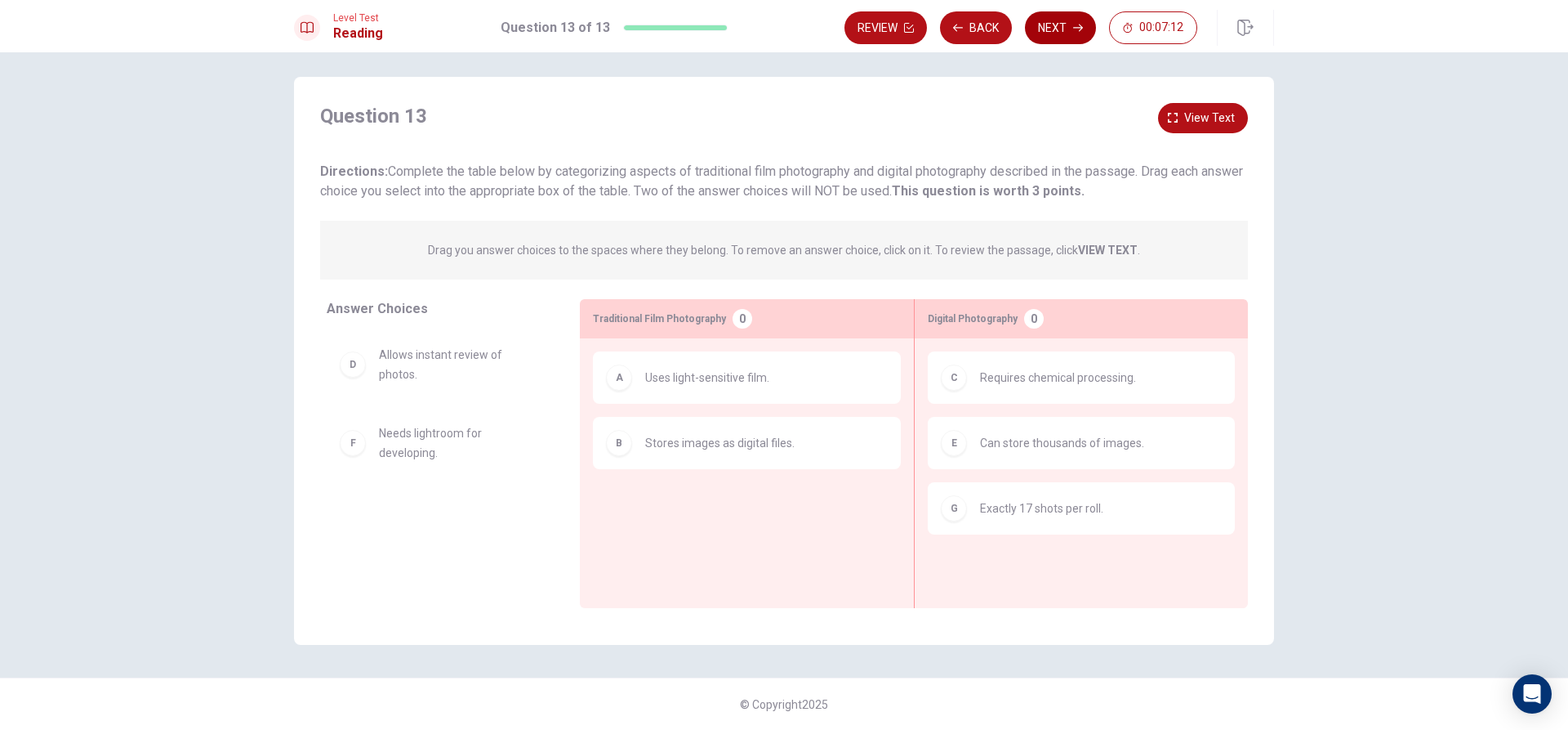
click at [1056, 26] on button "Next" at bounding box center [1060, 27] width 71 height 32
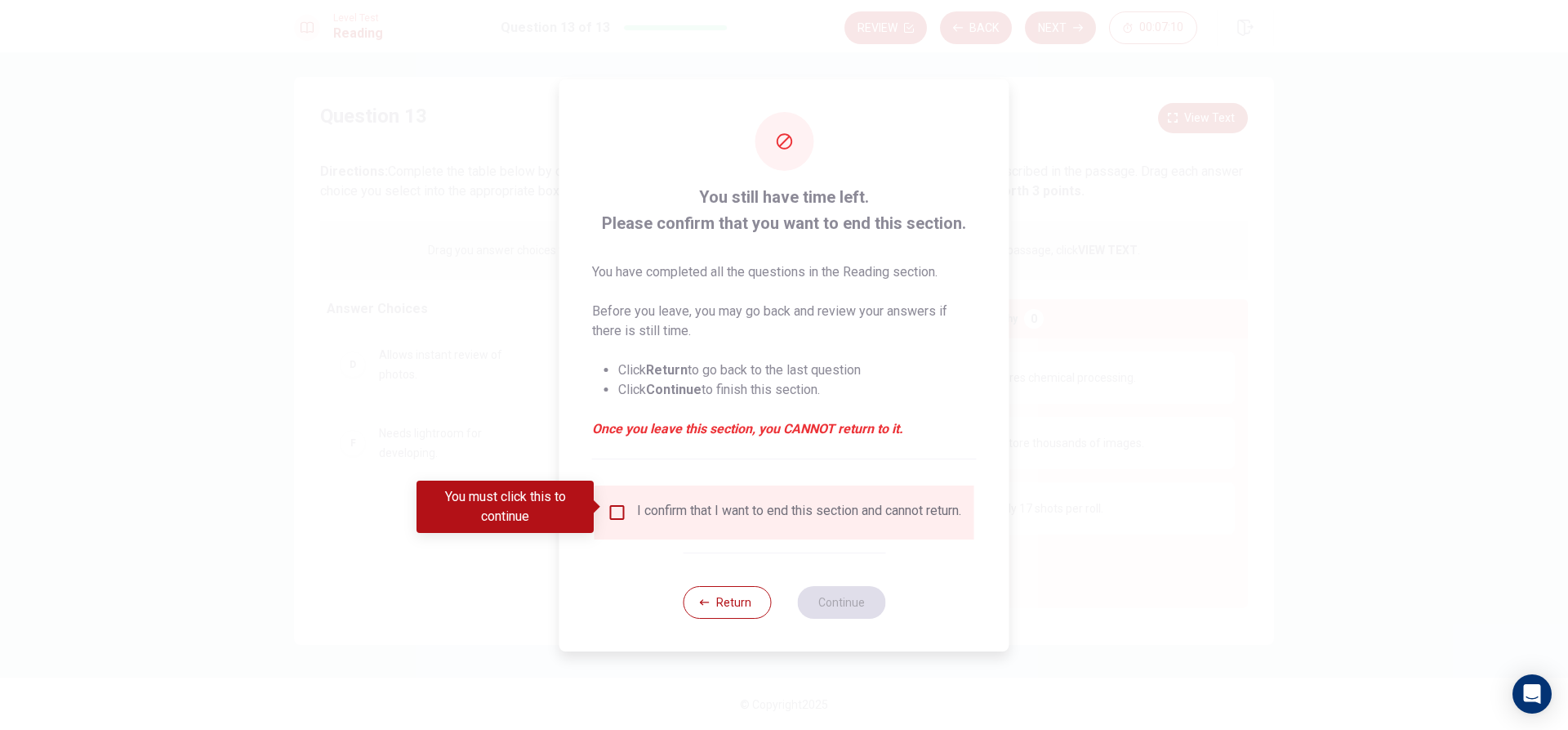
click at [613, 505] on input "You must click this to continue" at bounding box center [617, 512] width 20 height 20
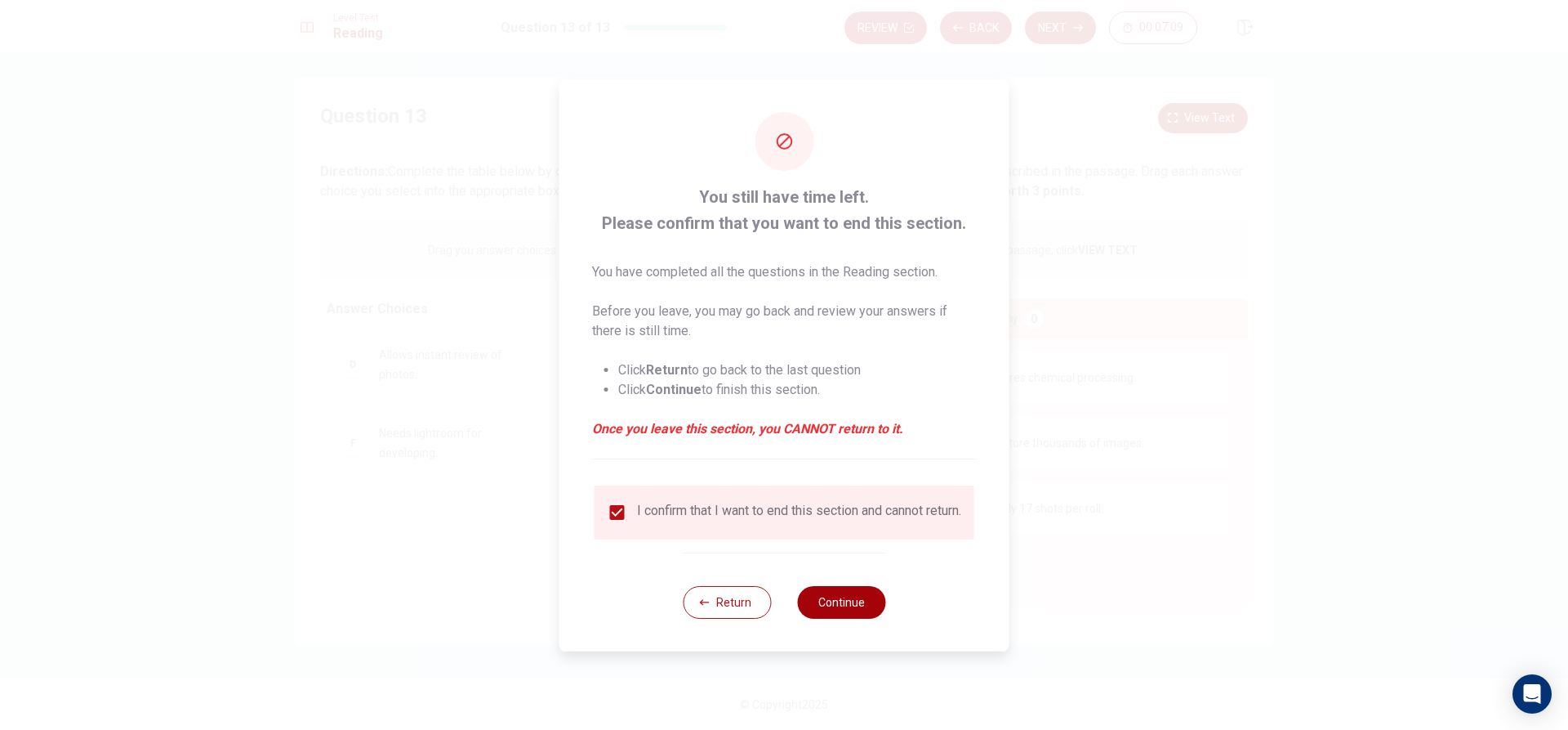
click at [830, 604] on button "Continue" at bounding box center [841, 602] width 89 height 32
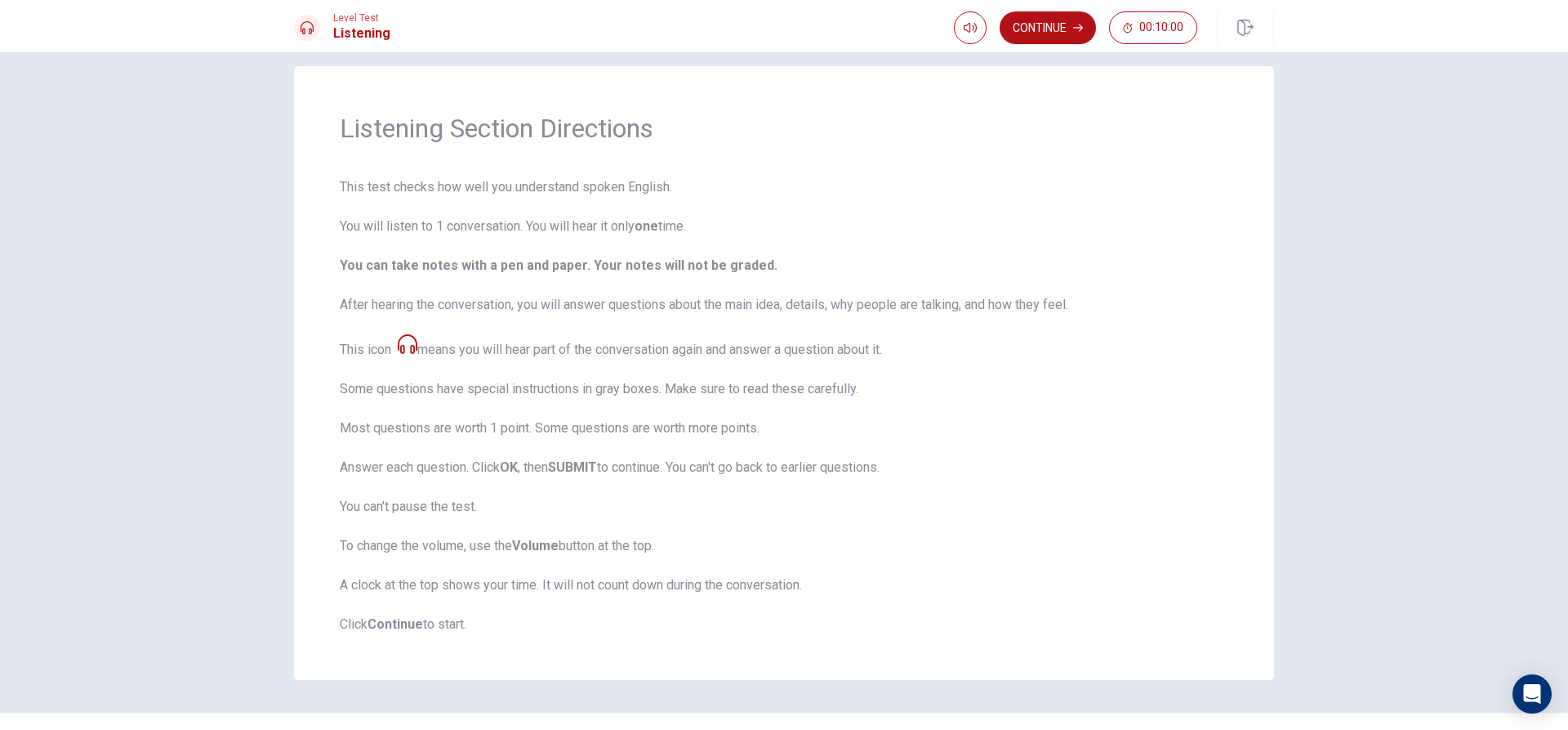
scroll to position [0, 0]
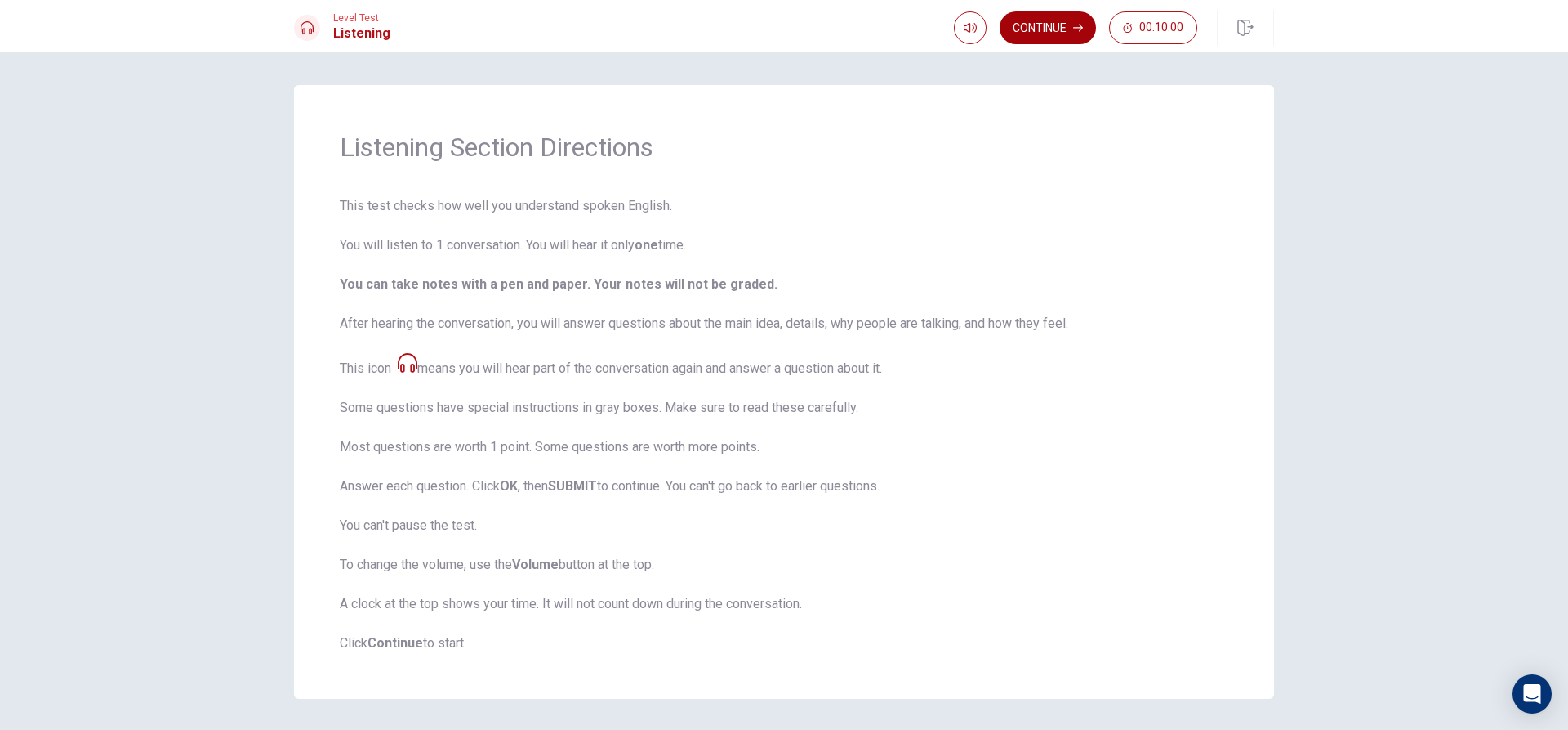
click at [1038, 37] on button "Continue" at bounding box center [1047, 27] width 96 height 32
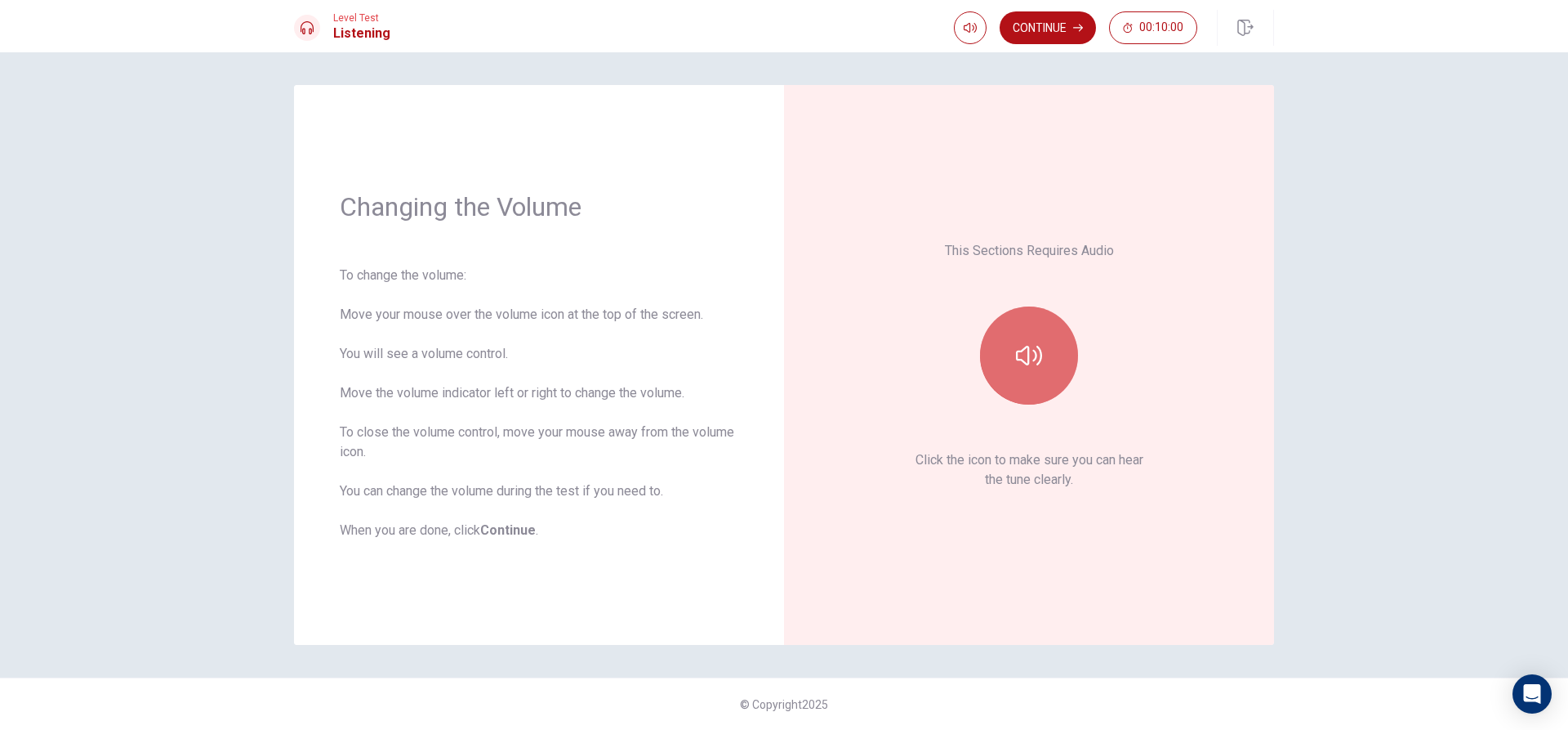
click at [1033, 392] on button "button" at bounding box center [1028, 355] width 98 height 98
click at [1038, 29] on button "Continue" at bounding box center [1047, 27] width 96 height 32
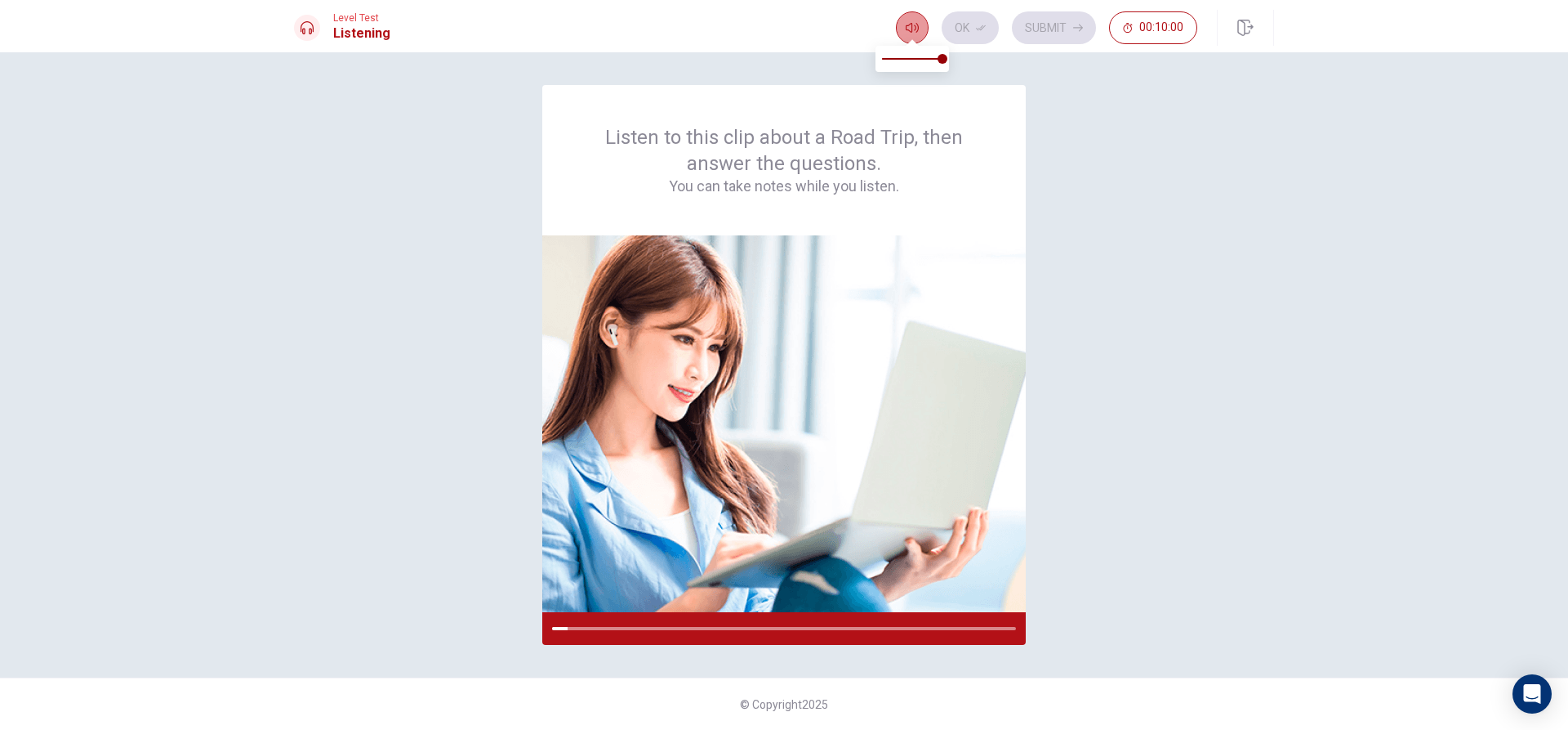
click at [911, 32] on icon "button" at bounding box center [912, 28] width 13 height 10
click at [848, 587] on img at bounding box center [784, 423] width 484 height 376
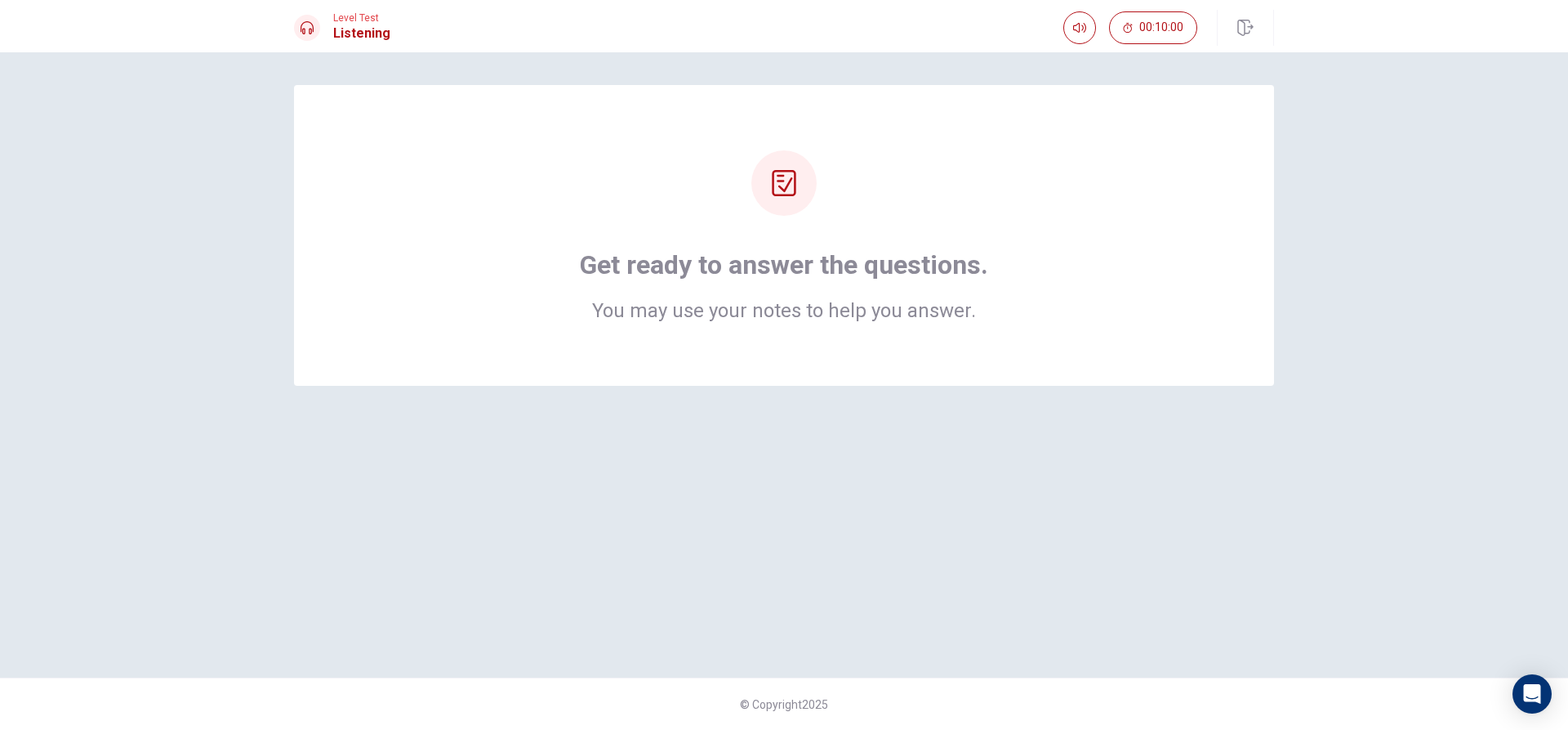
click at [926, 315] on h2 "You may use your notes to help you answer." at bounding box center [784, 310] width 409 height 20
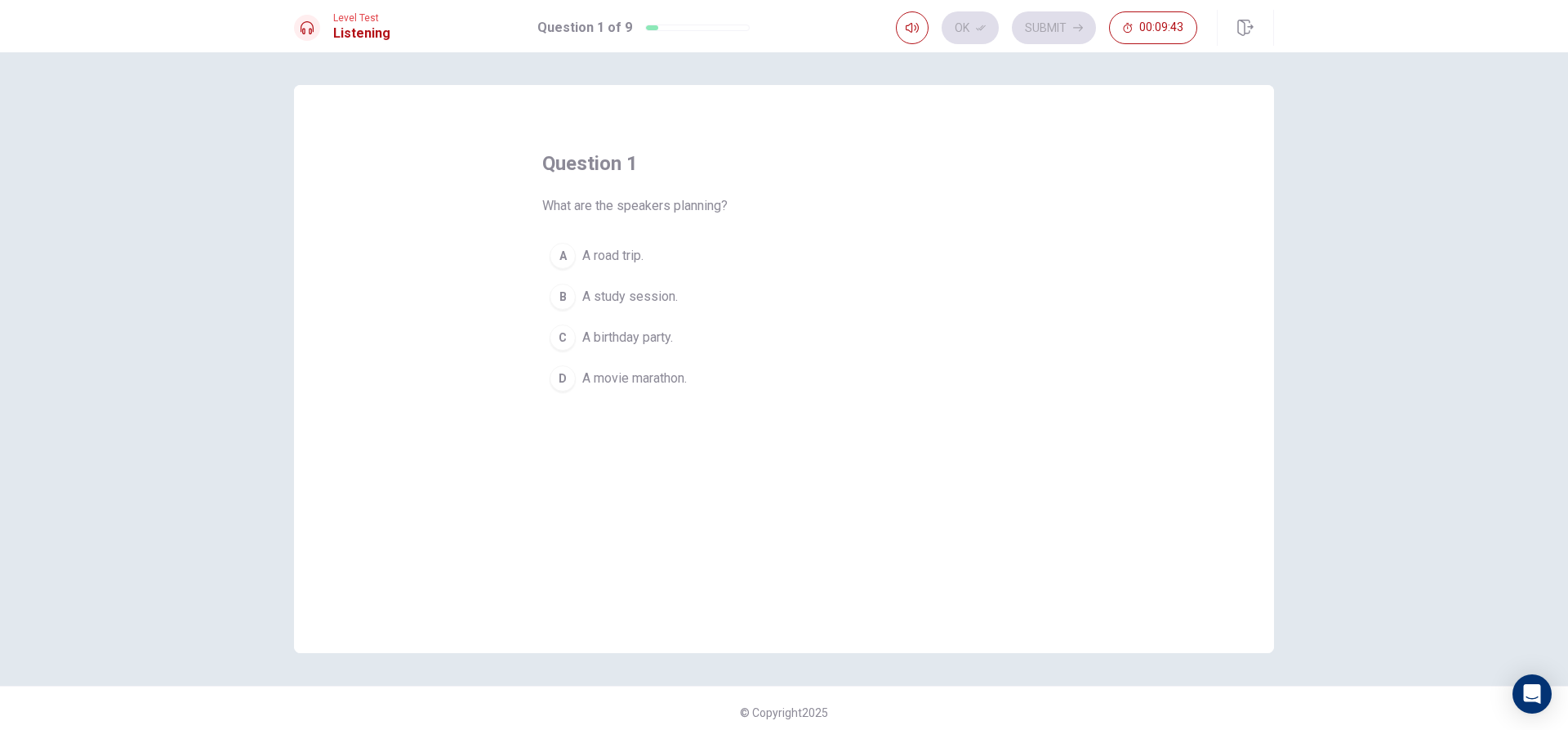
click at [628, 258] on span "A road trip." at bounding box center [613, 256] width 61 height 20
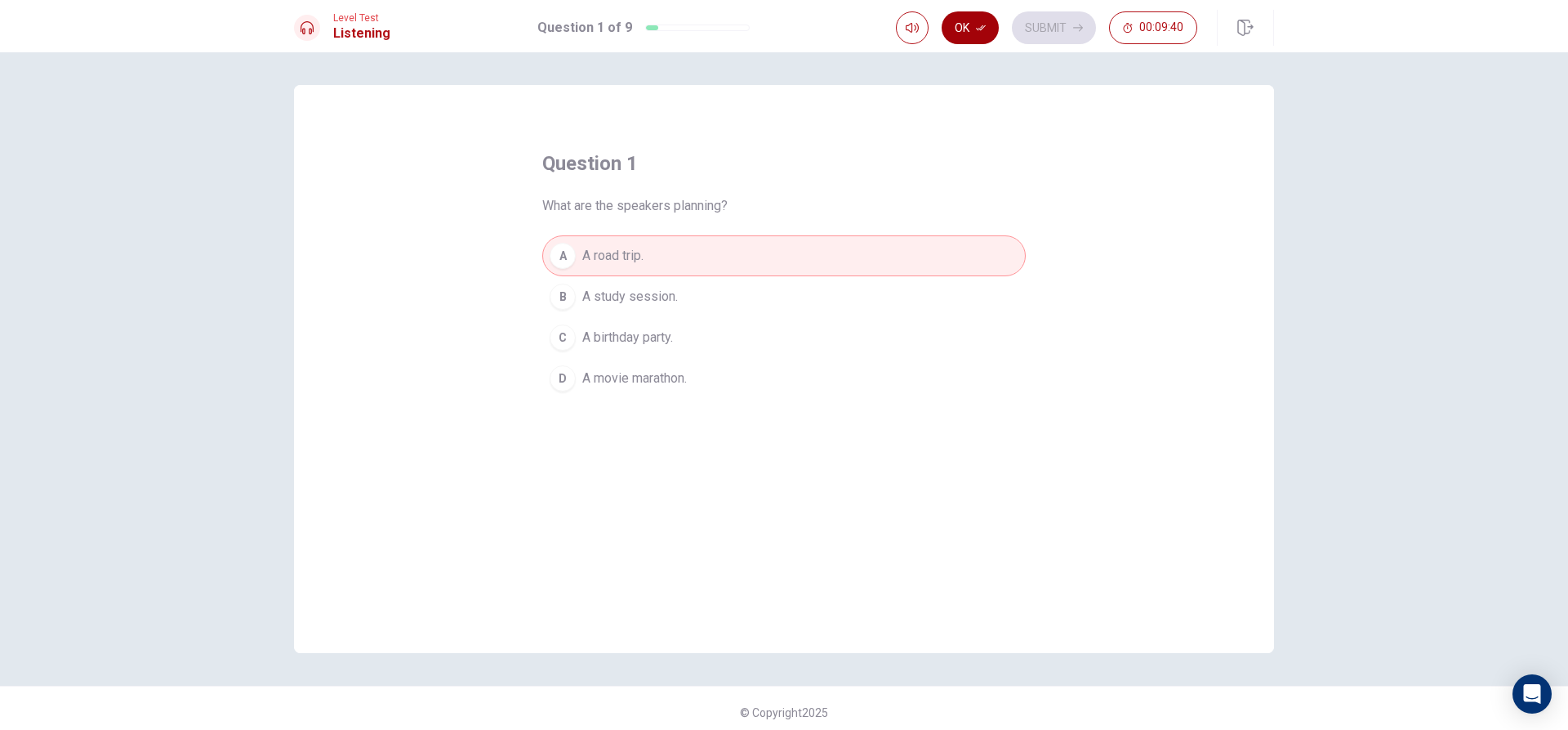
click at [970, 29] on button "Ok" at bounding box center [970, 27] width 57 height 32
click at [1073, 29] on icon "button" at bounding box center [1079, 28] width 10 height 10
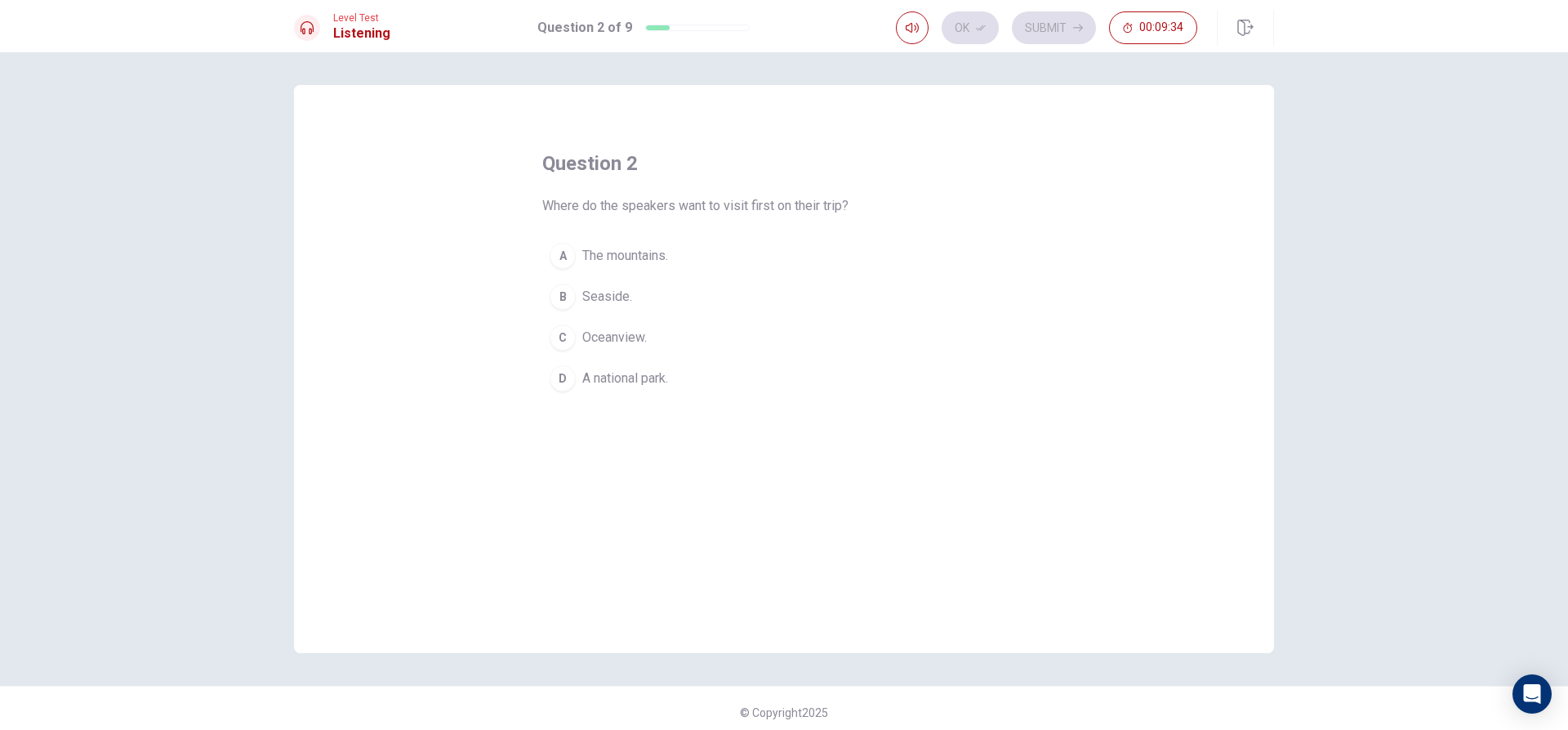
click at [650, 254] on span "The mountains." at bounding box center [625, 256] width 86 height 20
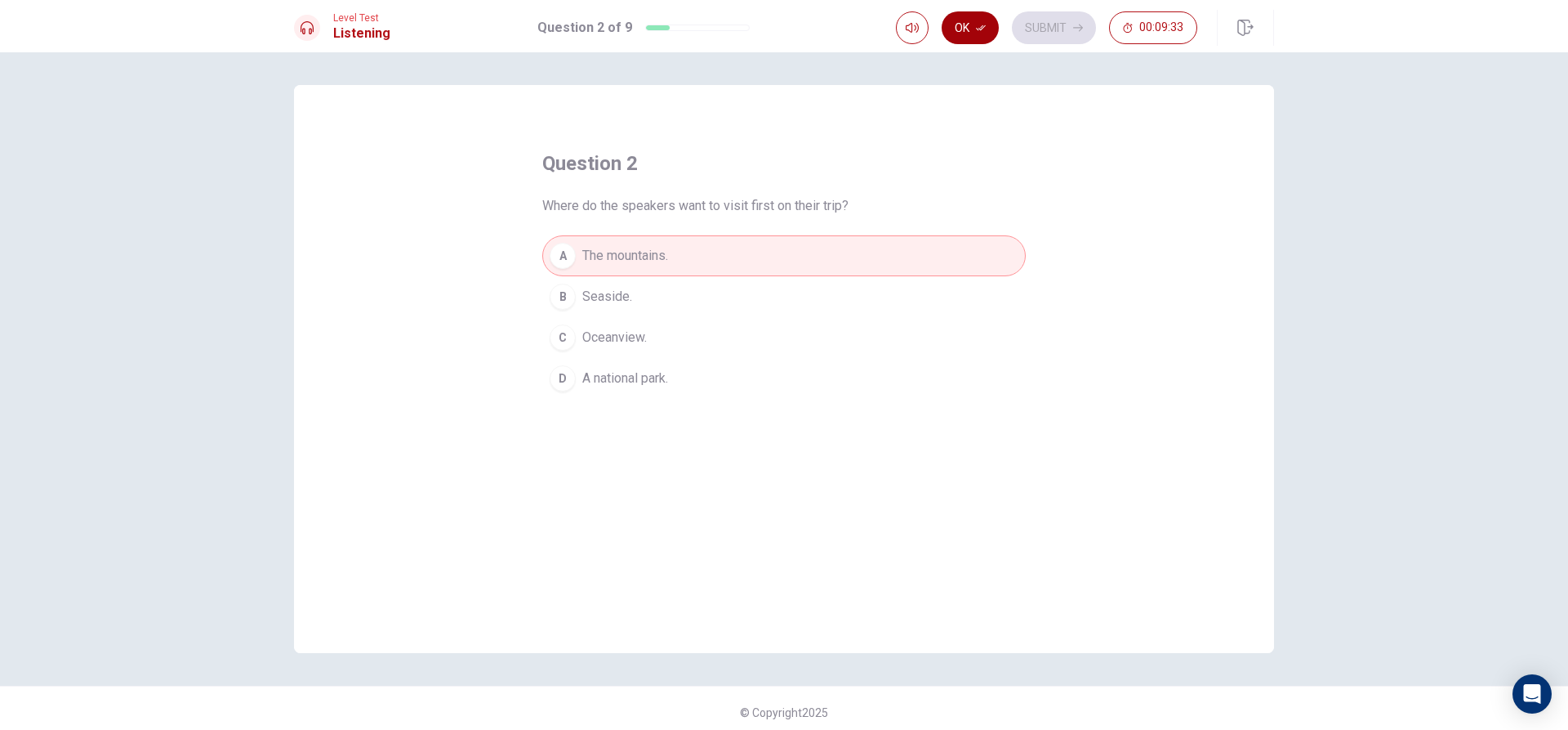
click at [972, 31] on button "Ok" at bounding box center [970, 27] width 57 height 32
click at [1021, 28] on button "Submit" at bounding box center [1054, 27] width 84 height 32
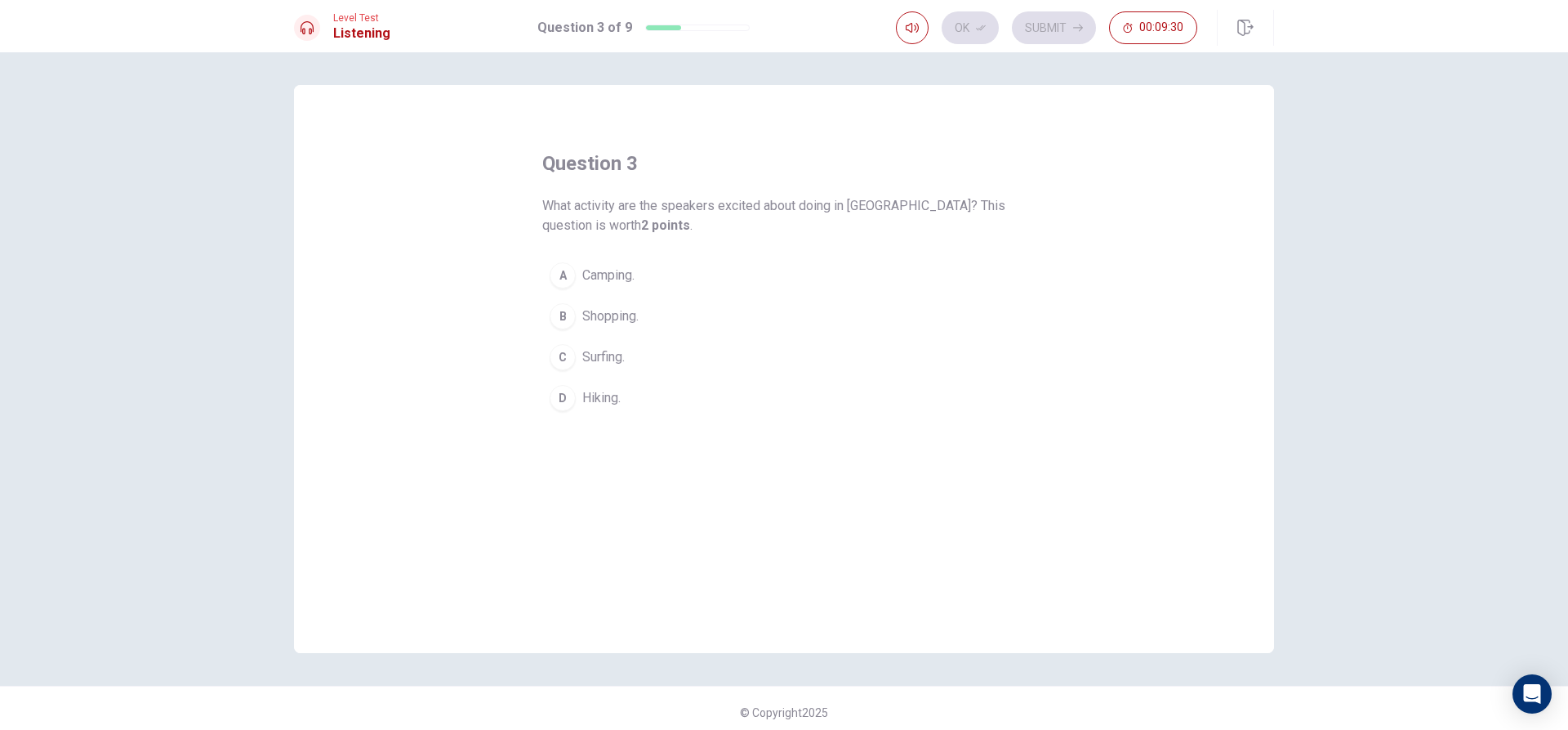
click at [597, 282] on span "Camping." at bounding box center [608, 275] width 52 height 20
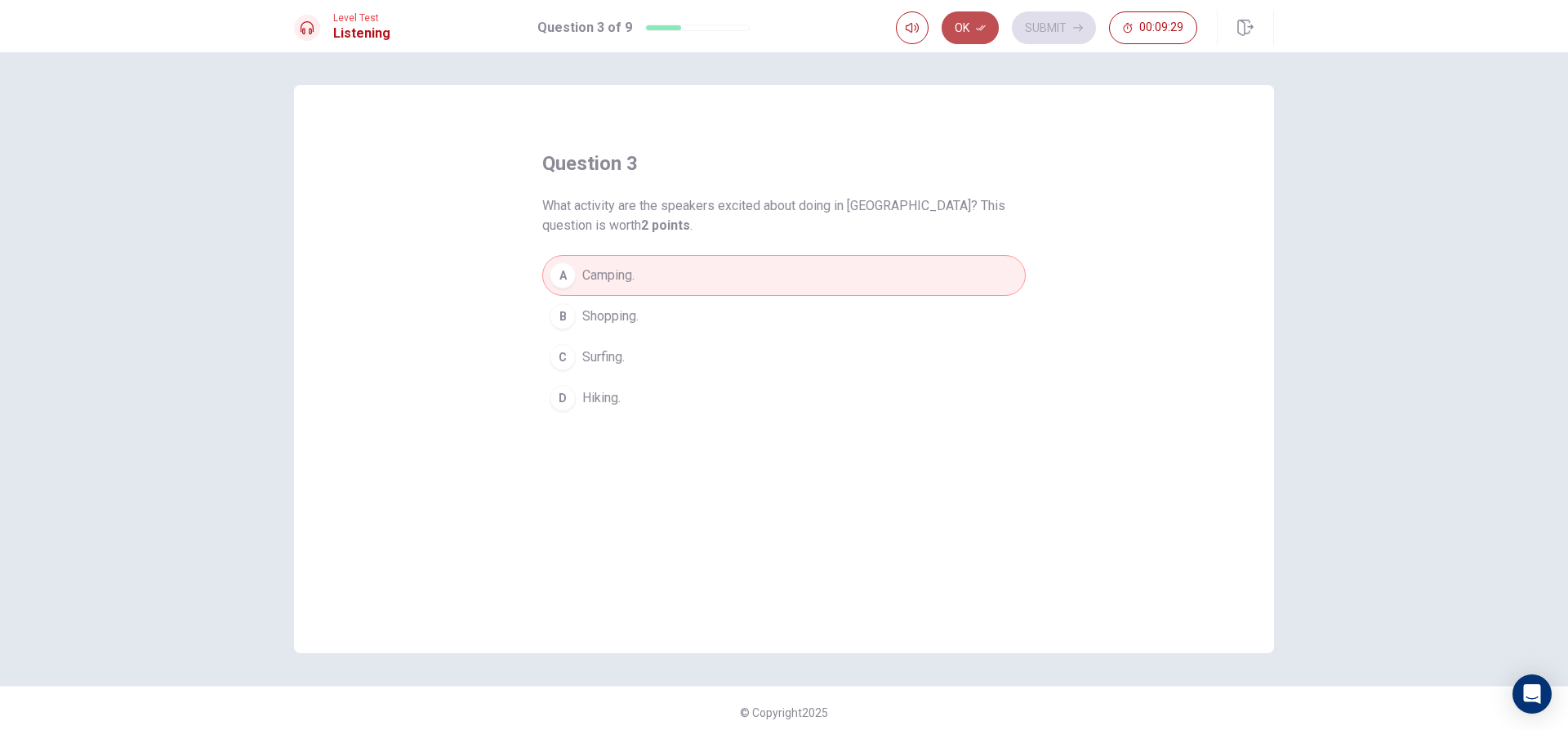
click at [967, 24] on button "Ok" at bounding box center [970, 27] width 57 height 32
click at [1084, 31] on button "Submit" at bounding box center [1054, 27] width 84 height 32
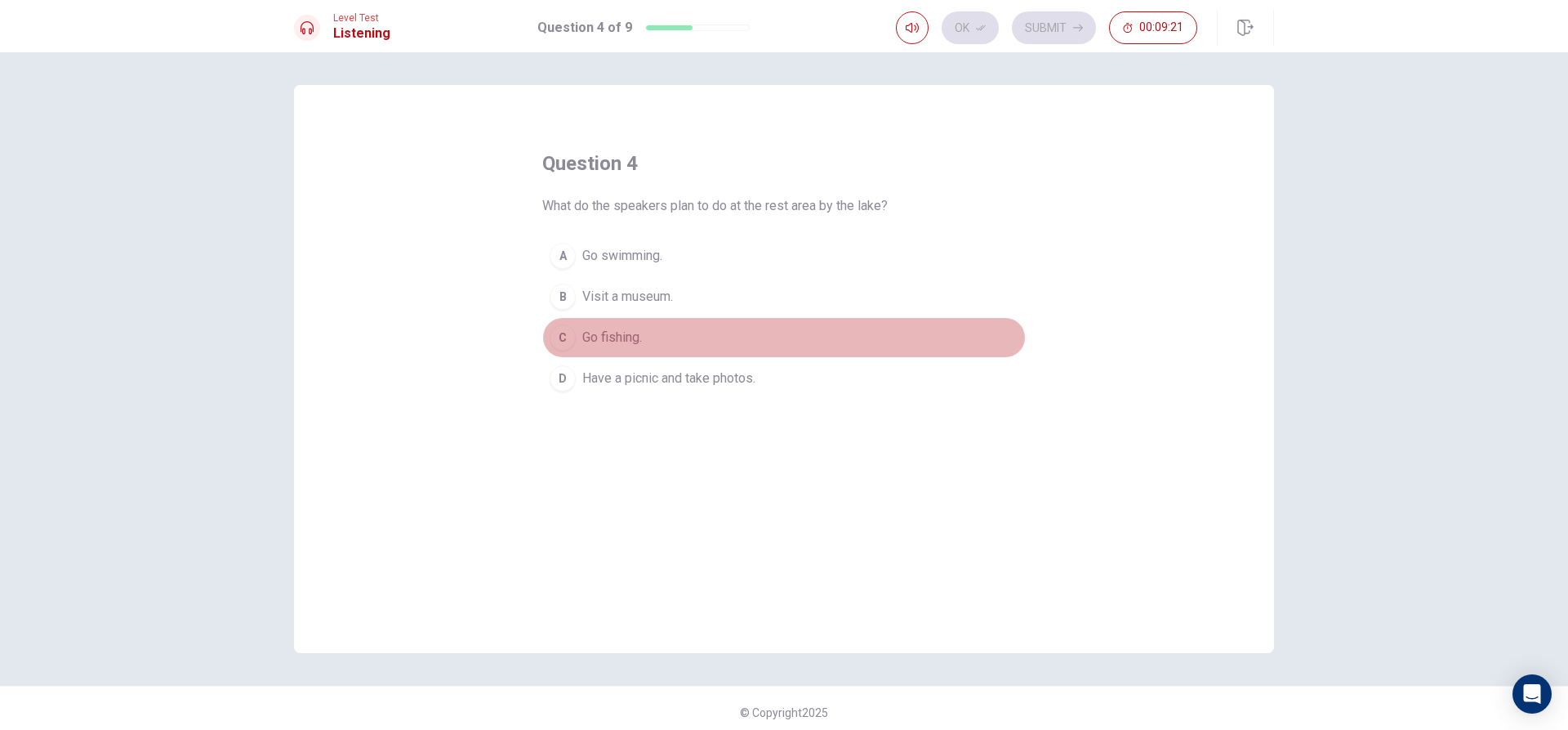
click at [622, 337] on span "Go fishing." at bounding box center [612, 337] width 60 height 20
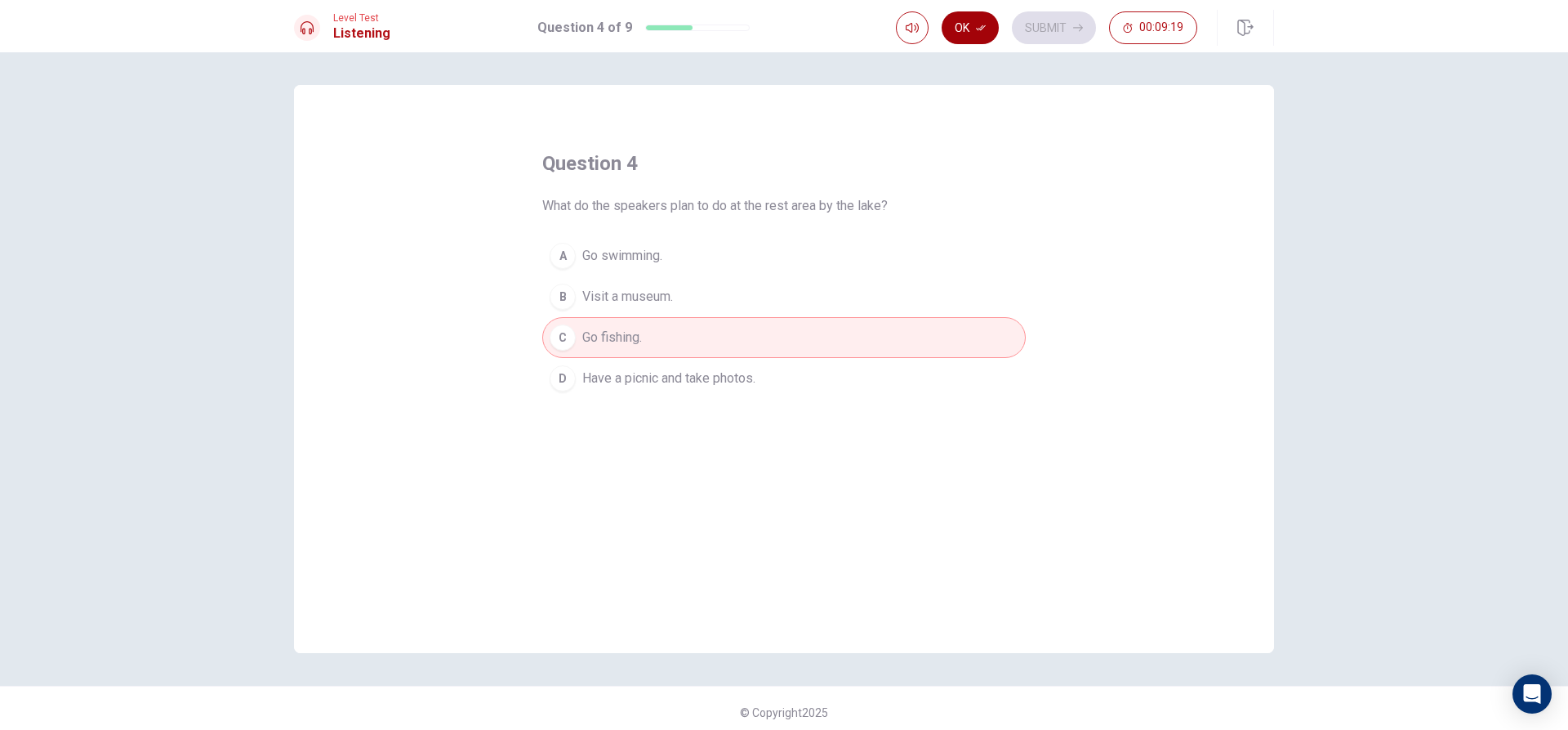
click at [976, 30] on icon "button" at bounding box center [981, 28] width 10 height 10
click at [1032, 32] on button "Submit" at bounding box center [1054, 27] width 84 height 32
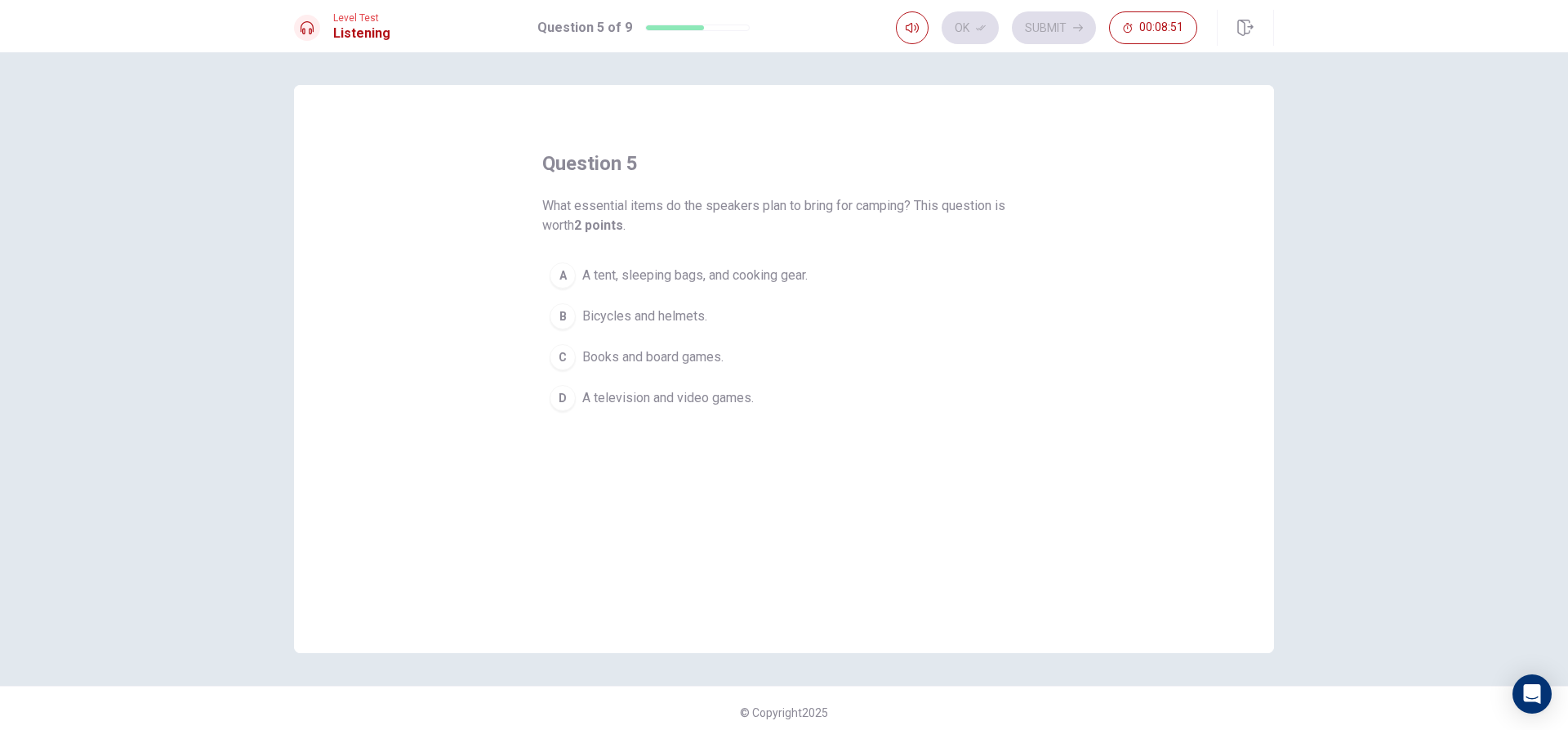
click at [659, 278] on span "A tent, sleeping bags, and cooking gear." at bounding box center [695, 275] width 226 height 20
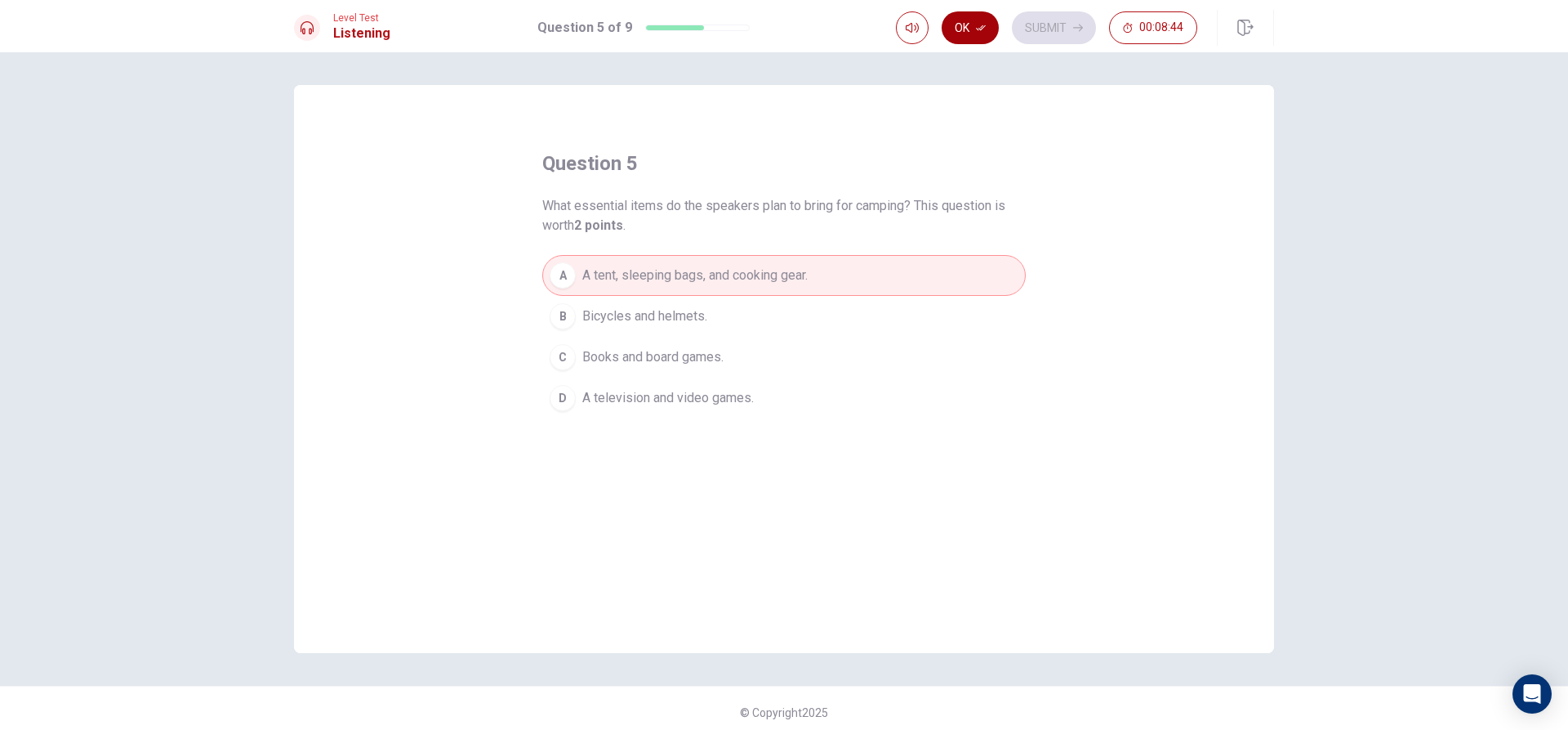
click at [960, 31] on button "Ok" at bounding box center [970, 27] width 57 height 32
click at [1033, 29] on button "Submit" at bounding box center [1054, 27] width 84 height 32
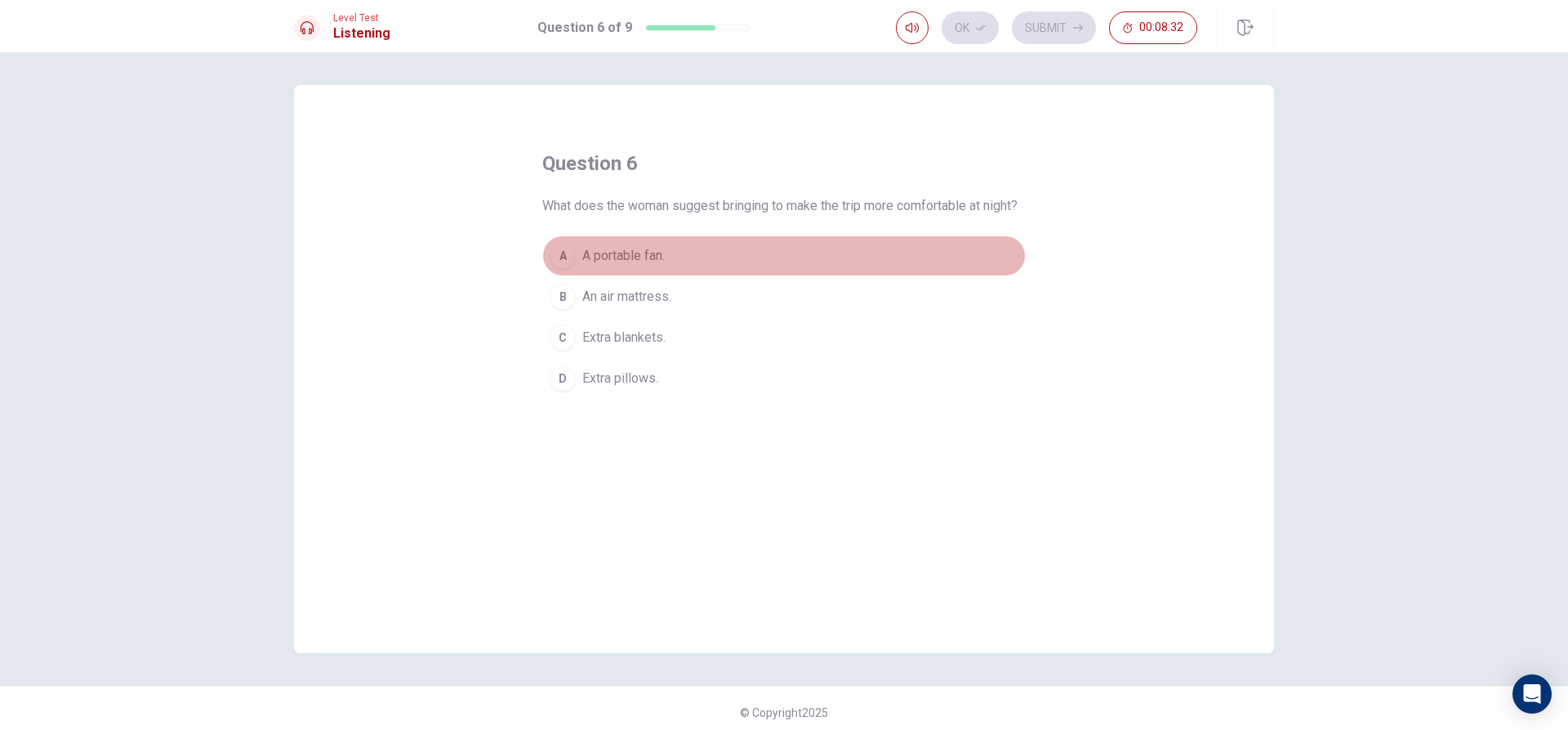
click at [676, 276] on button "A A portable fan." at bounding box center [784, 256] width 484 height 41
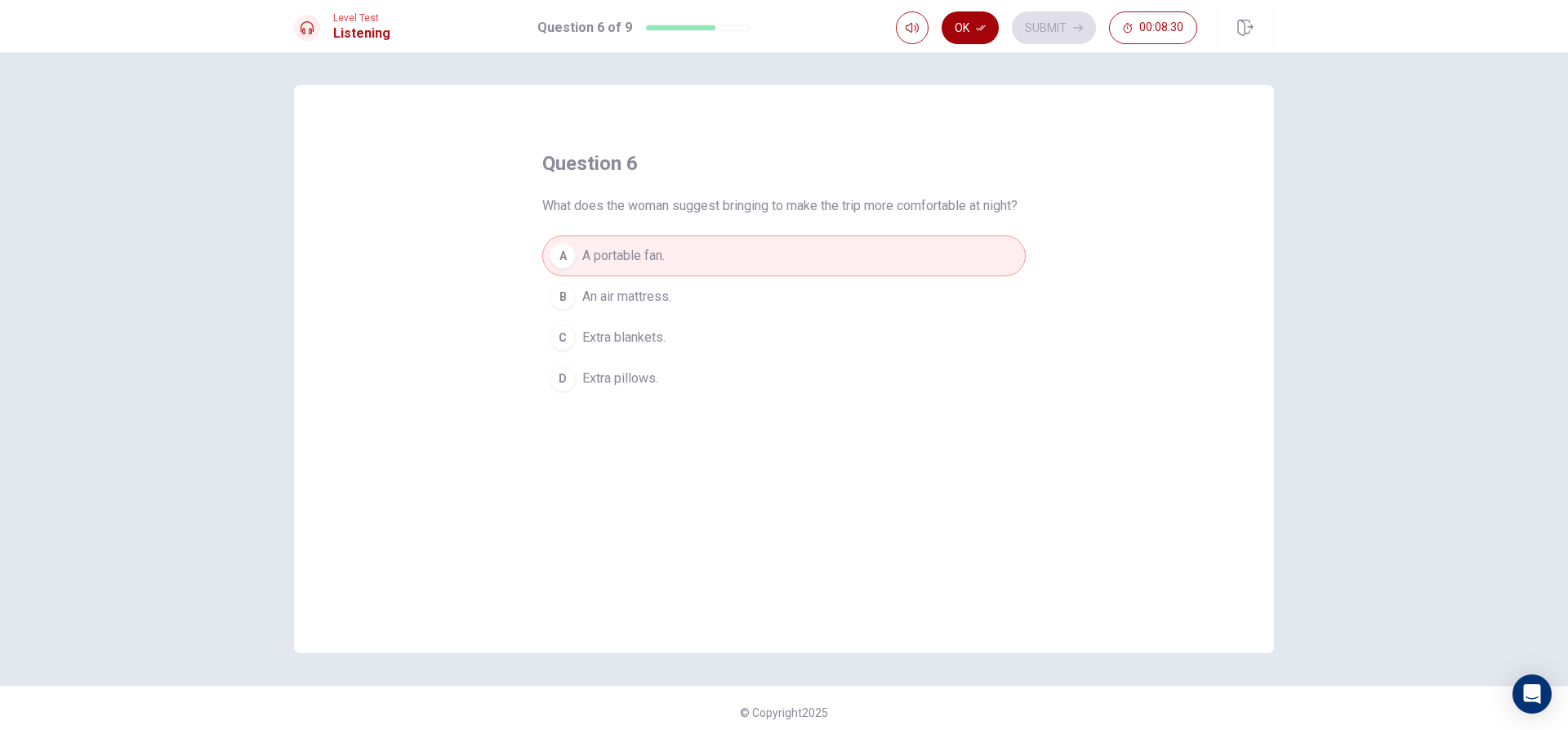
click at [975, 30] on button "Ok" at bounding box center [970, 27] width 57 height 32
click at [1033, 23] on button "Submit" at bounding box center [1054, 27] width 84 height 32
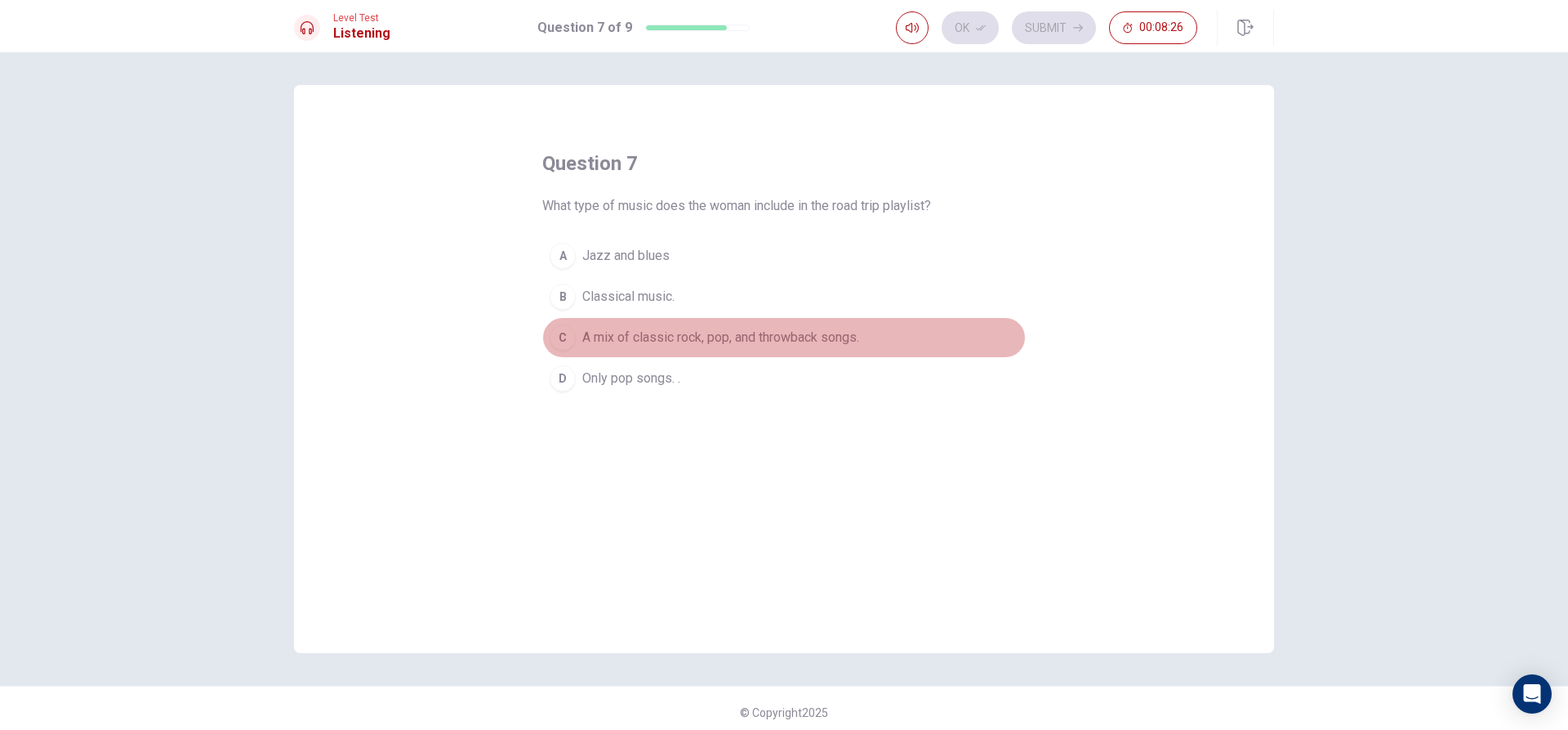
click at [699, 348] on button "C A mix of classic rock, pop, and throwback songs." at bounding box center [784, 337] width 484 height 41
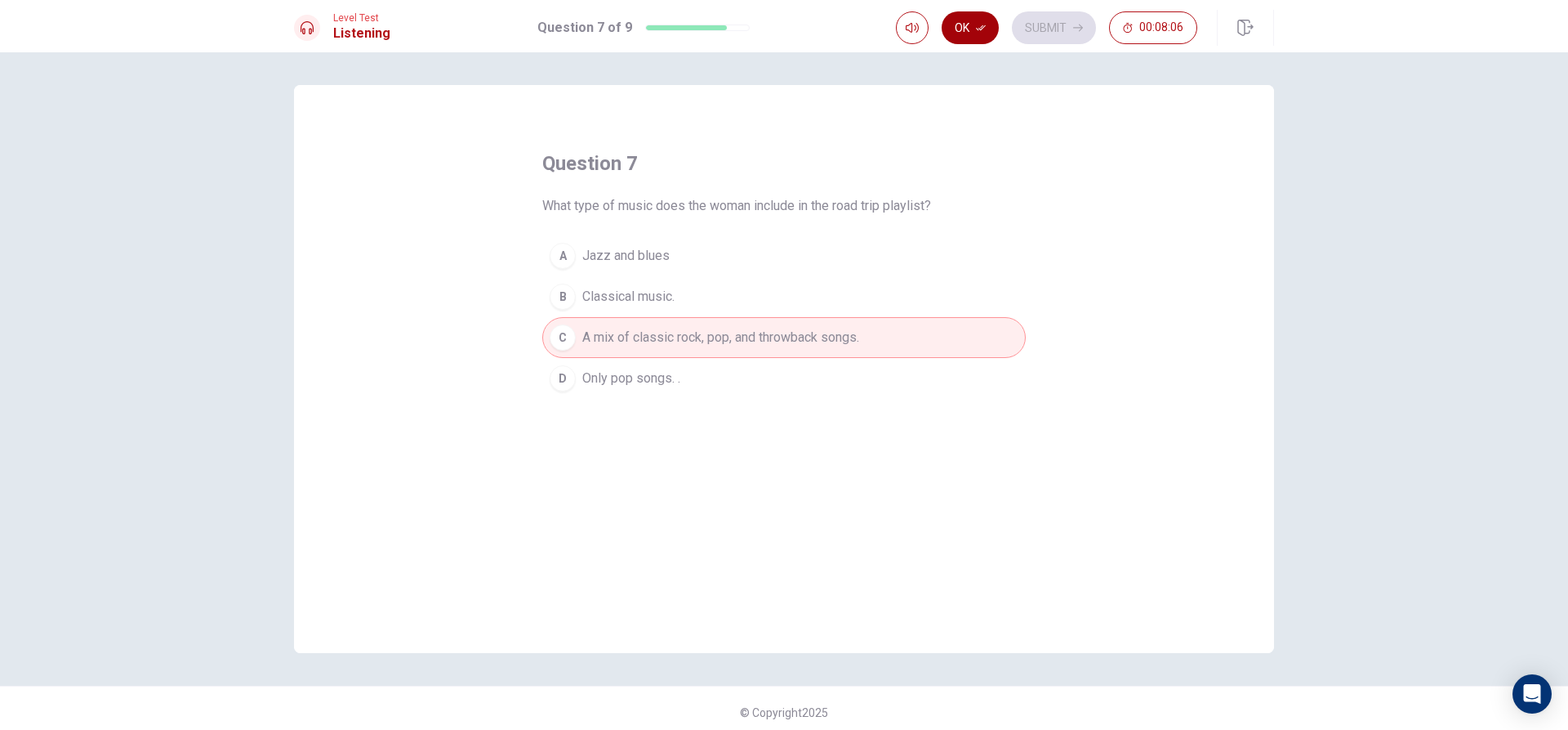
click at [970, 33] on button "Ok" at bounding box center [970, 27] width 57 height 32
click at [1022, 31] on button "Submit" at bounding box center [1054, 27] width 84 height 32
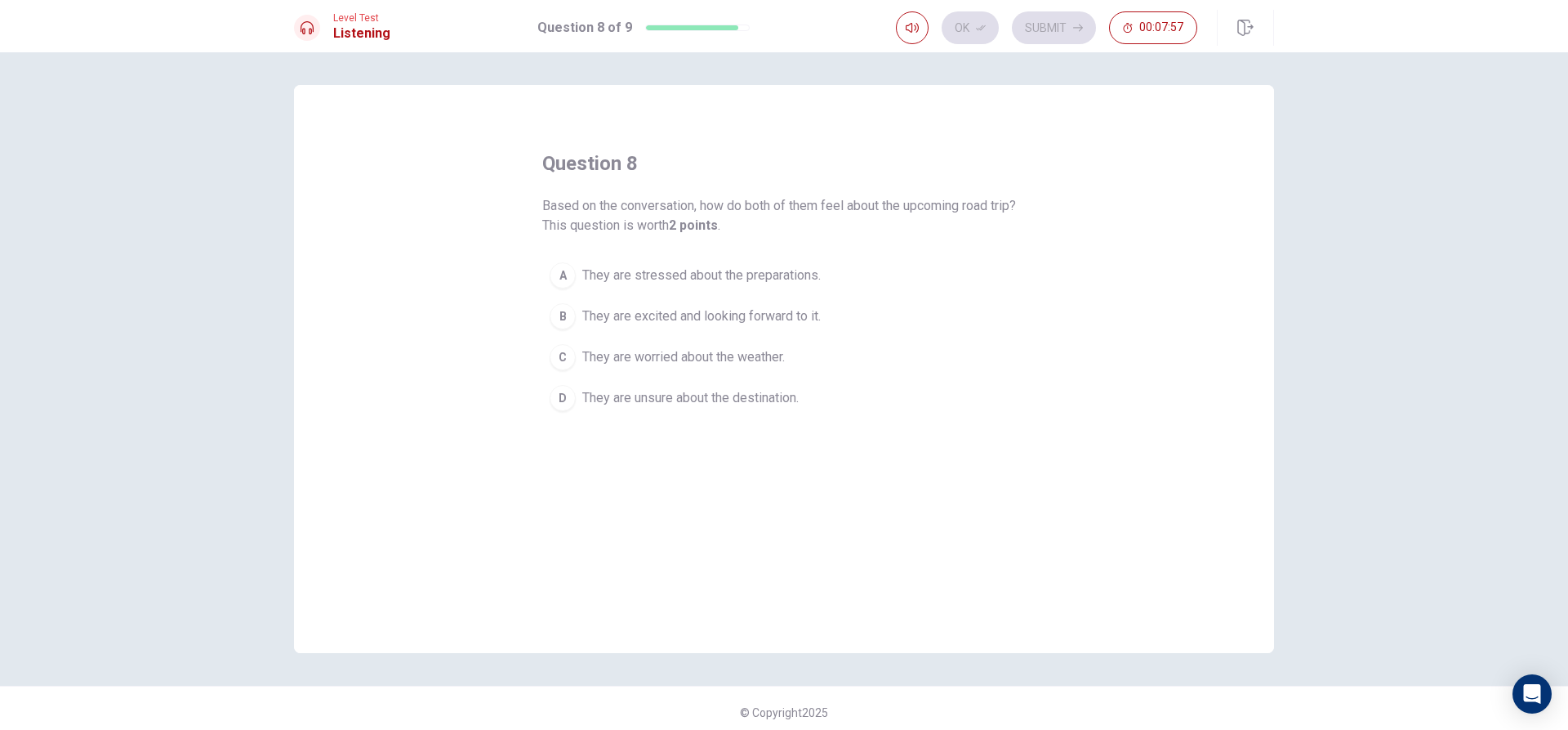
click at [822, 277] on button "A They are stressed about the preparations." at bounding box center [784, 275] width 484 height 41
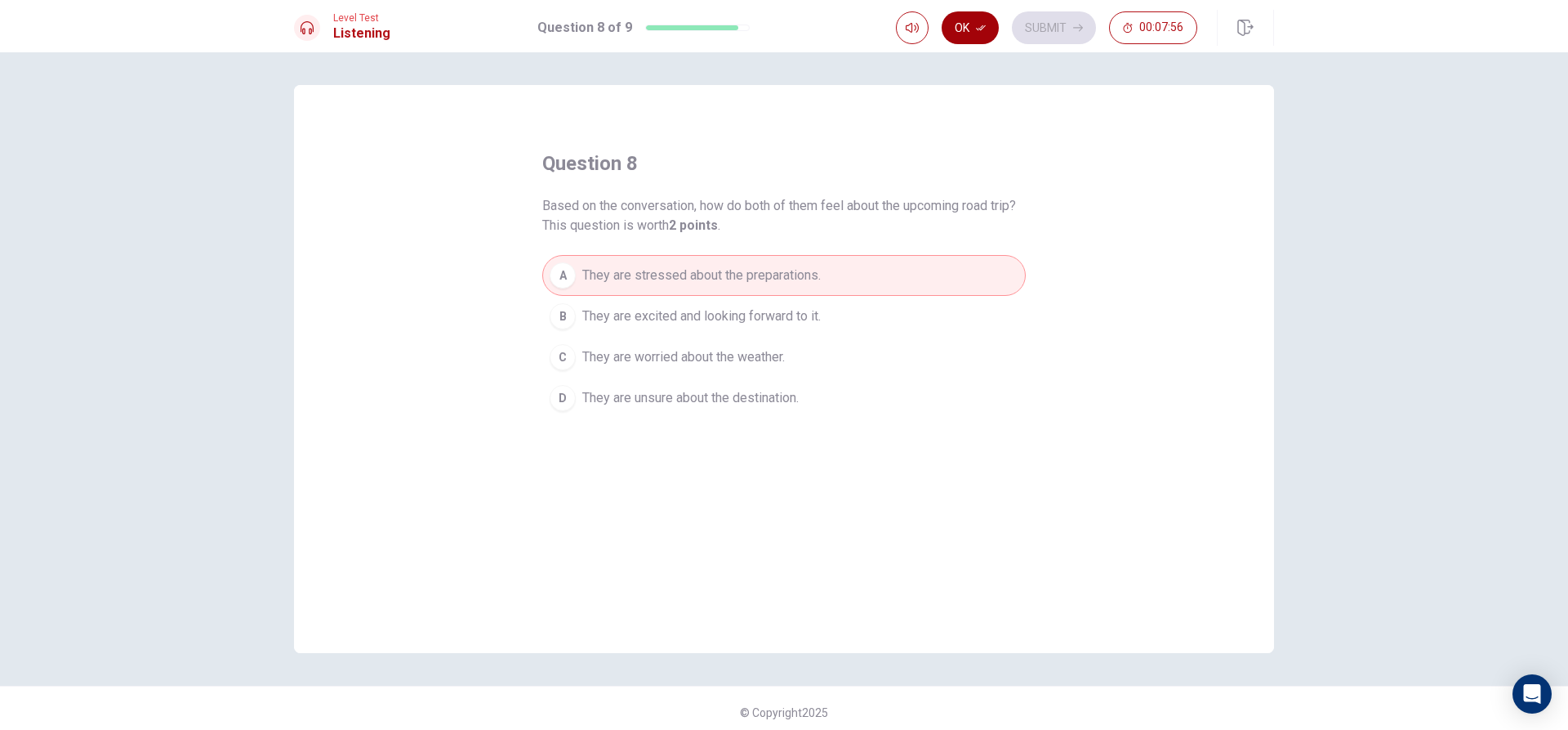
click at [981, 37] on button "Ok" at bounding box center [970, 27] width 57 height 32
click at [1034, 26] on button "Submit" at bounding box center [1054, 27] width 84 height 32
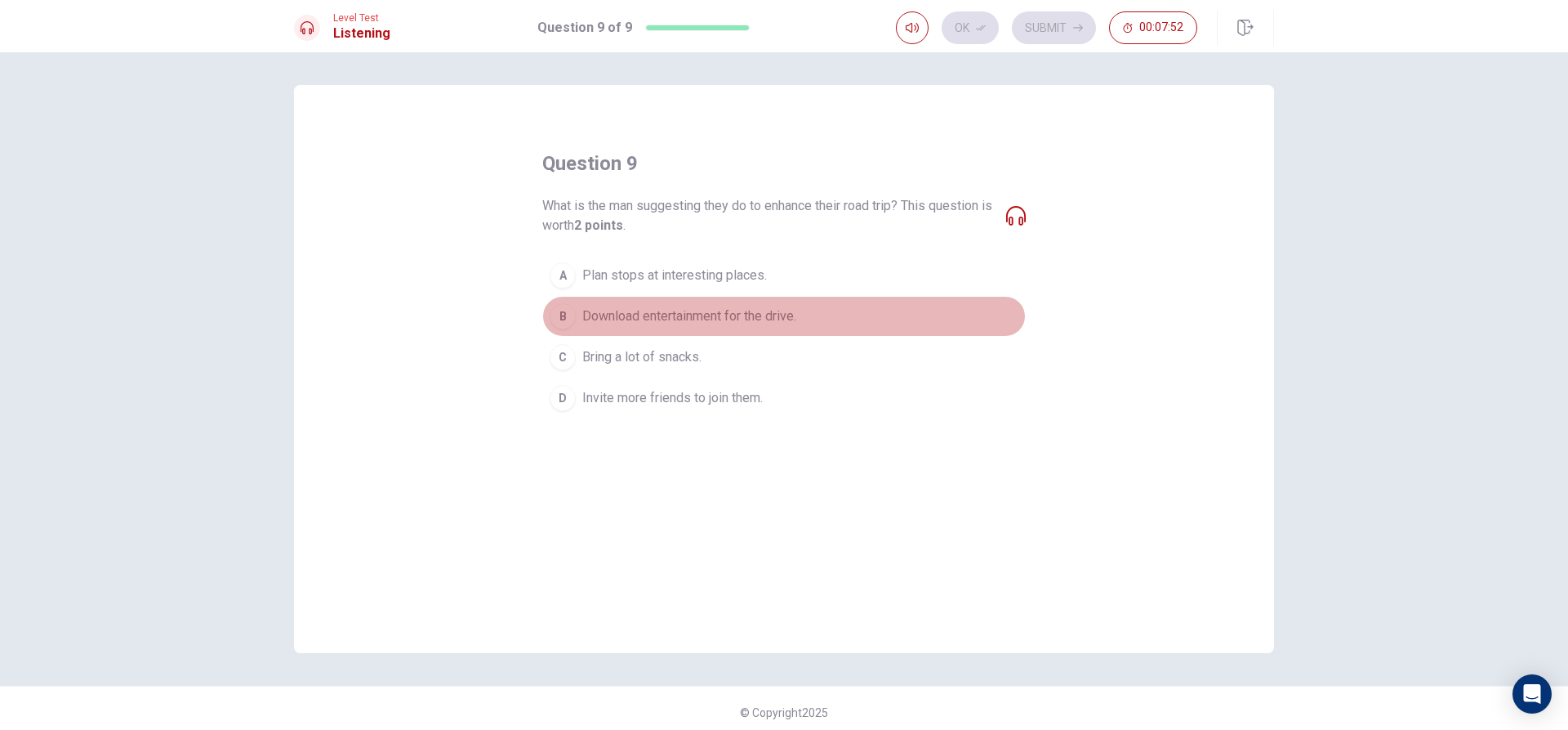
click at [775, 324] on span "Download entertainment for the drive." at bounding box center [689, 316] width 214 height 20
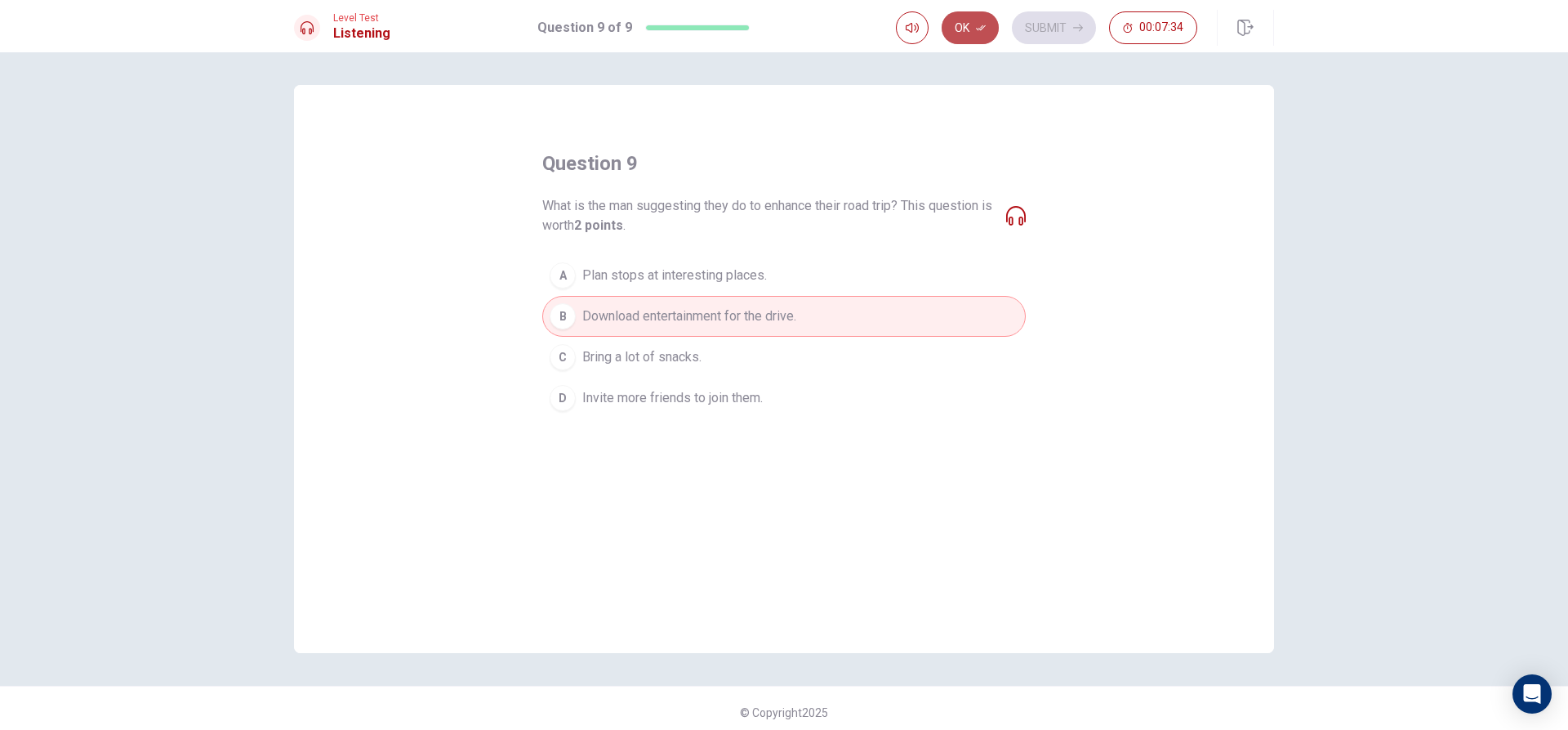
click at [975, 35] on button "Ok" at bounding box center [970, 27] width 57 height 32
click at [1064, 26] on button "Submit" at bounding box center [1054, 27] width 84 height 32
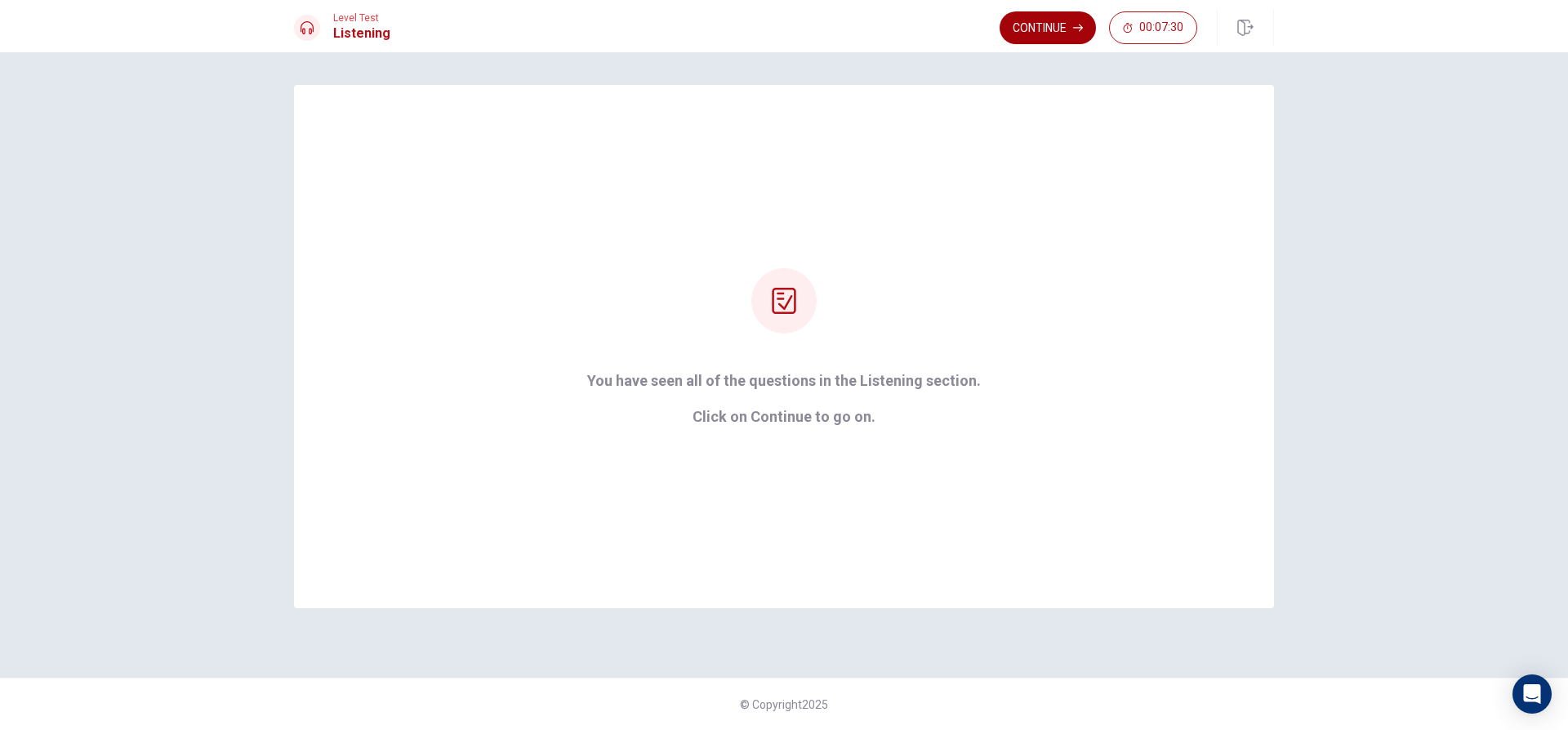
click at [1039, 19] on button "Continue" at bounding box center [1047, 27] width 96 height 32
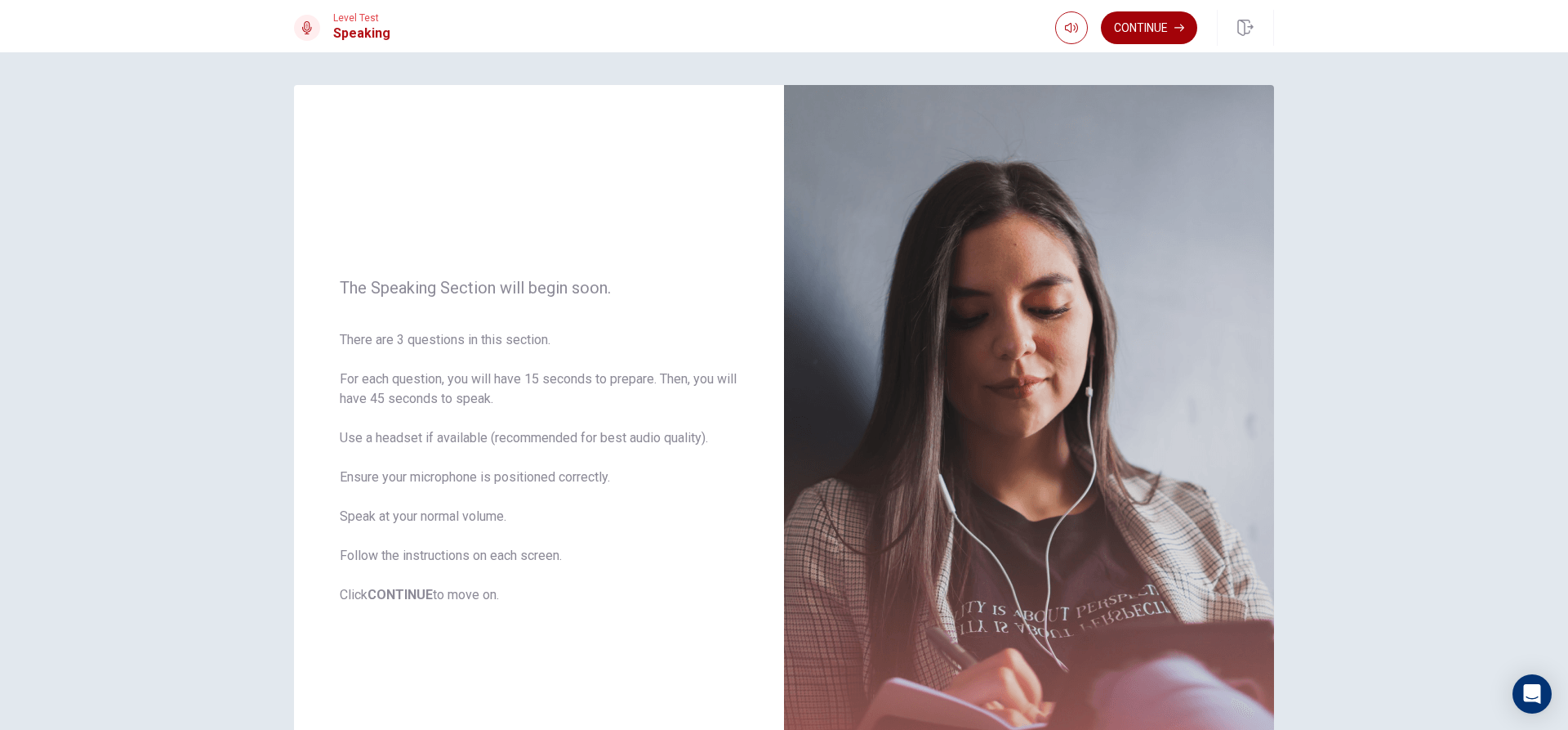
click at [1132, 24] on button "Continue" at bounding box center [1148, 27] width 96 height 32
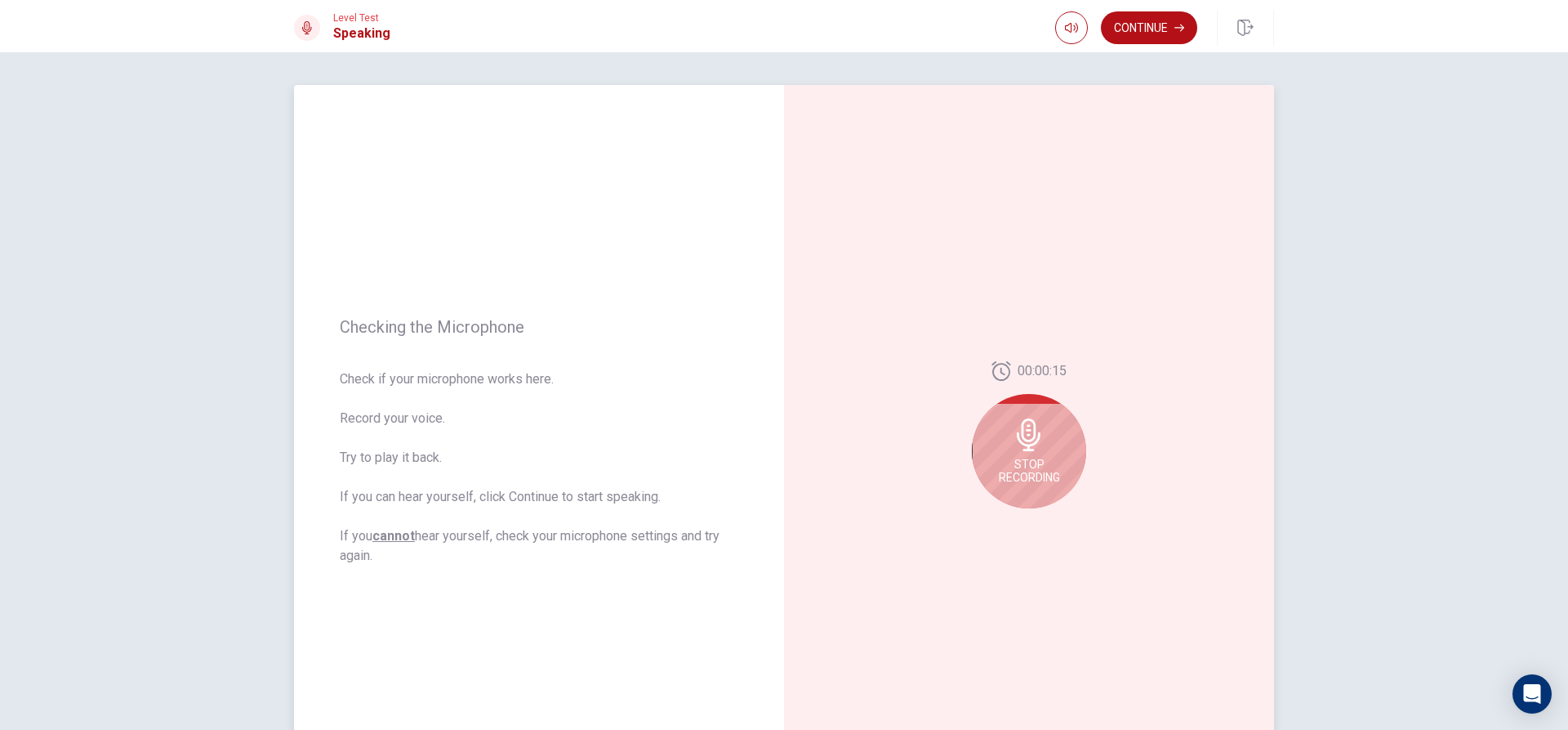
click at [1052, 446] on div "Stop Recording" at bounding box center [1029, 451] width 114 height 114
click at [1052, 446] on div at bounding box center [1029, 440] width 114 height 114
click at [1039, 461] on div at bounding box center [1029, 440] width 114 height 114
click at [1043, 524] on icon "Play Audio" at bounding box center [1046, 521] width 8 height 10
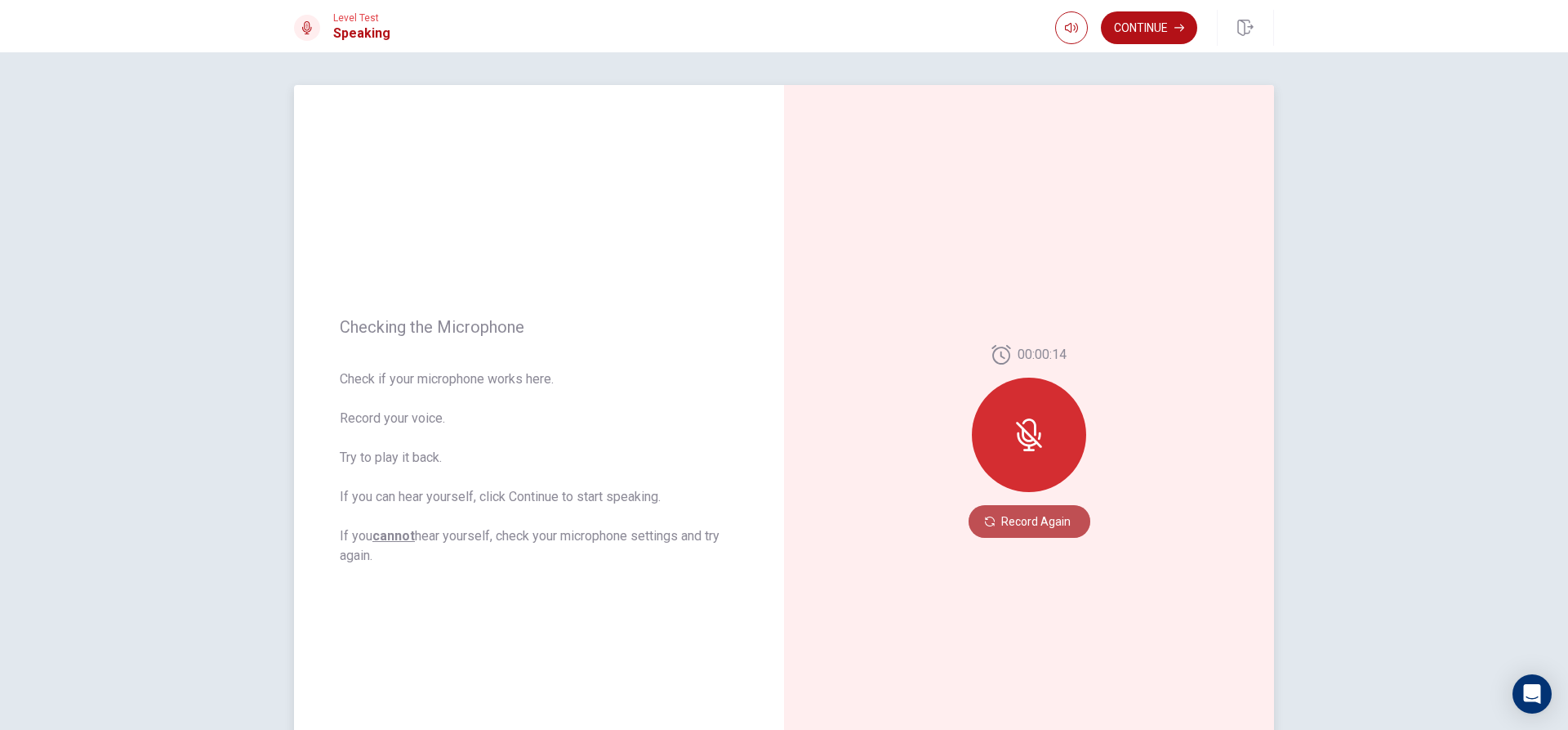
click at [1010, 521] on button "Record Again" at bounding box center [1029, 521] width 122 height 32
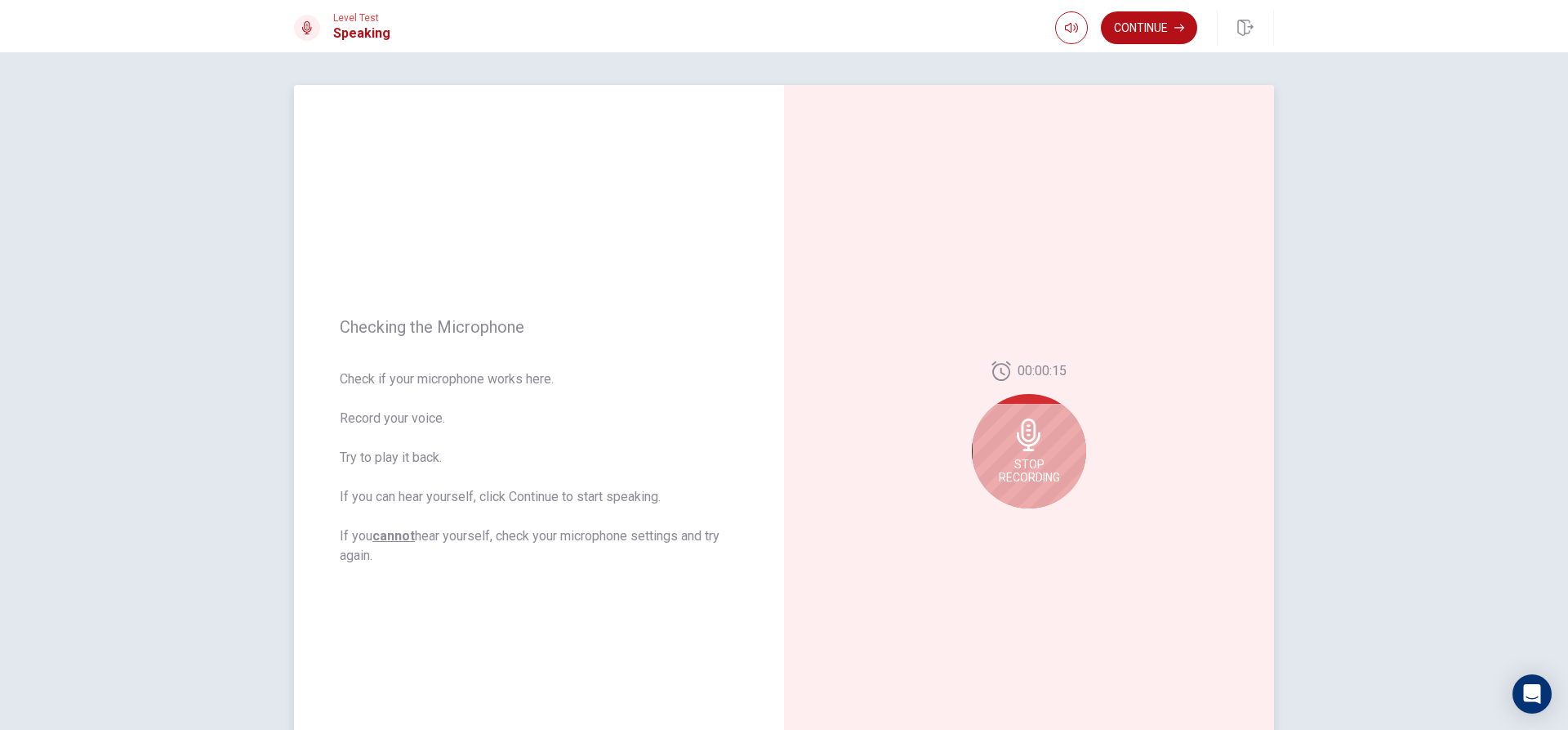
click at [1028, 461] on span "Stop Recording" at bounding box center [1029, 470] width 61 height 26
click at [1039, 451] on icon at bounding box center [1033, 440] width 32 height 32
click at [1011, 522] on icon "Record Again" at bounding box center [1011, 521] width 10 height 10
click at [1039, 437] on icon at bounding box center [1029, 434] width 32 height 32
click at [1043, 524] on icon "Play Audio" at bounding box center [1046, 521] width 8 height 10
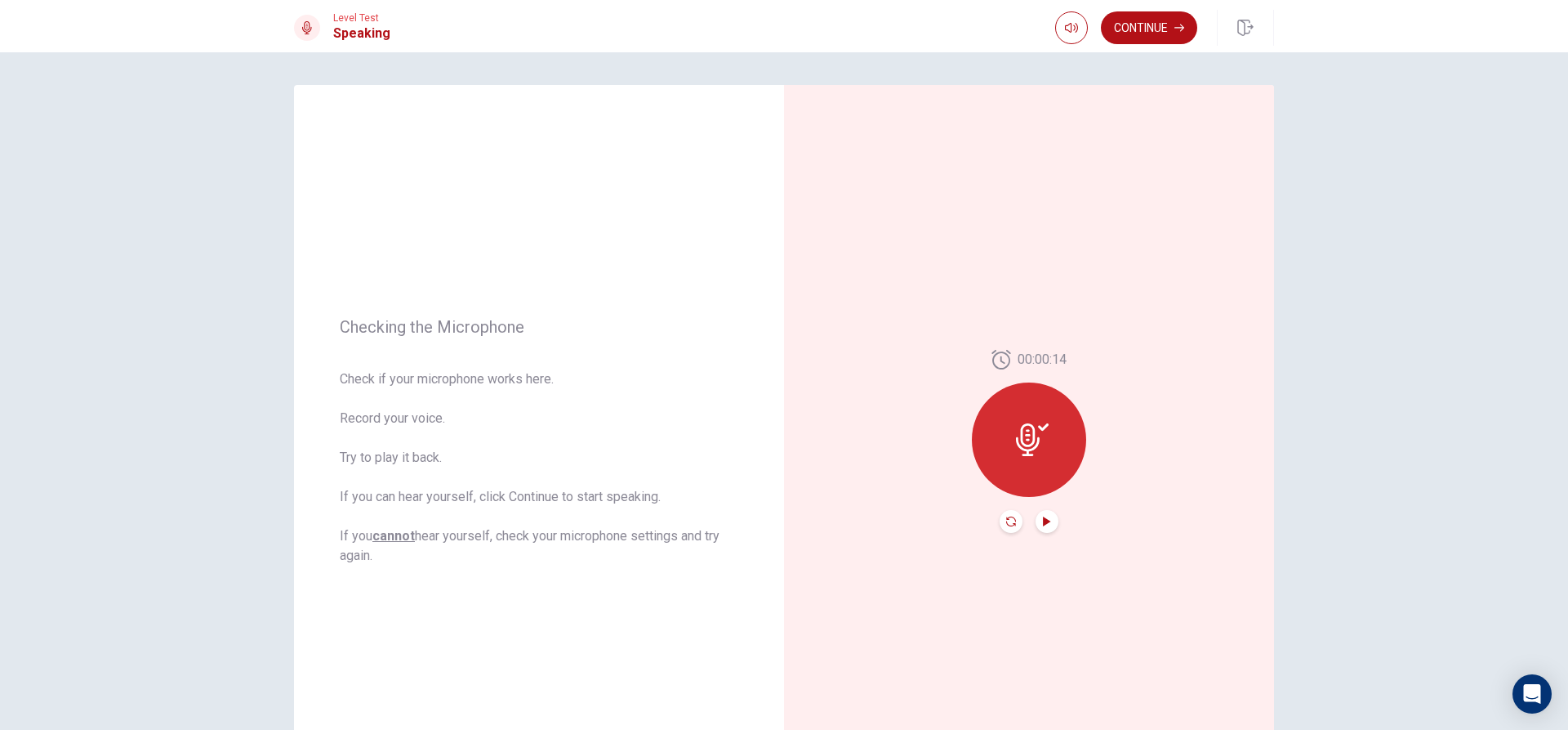
click at [1007, 521] on icon "Record Again" at bounding box center [1011, 521] width 10 height 10
click at [1025, 474] on span "Stop Recording" at bounding box center [1029, 470] width 61 height 26
click at [1044, 529] on button "Play Audio" at bounding box center [1047, 521] width 23 height 23
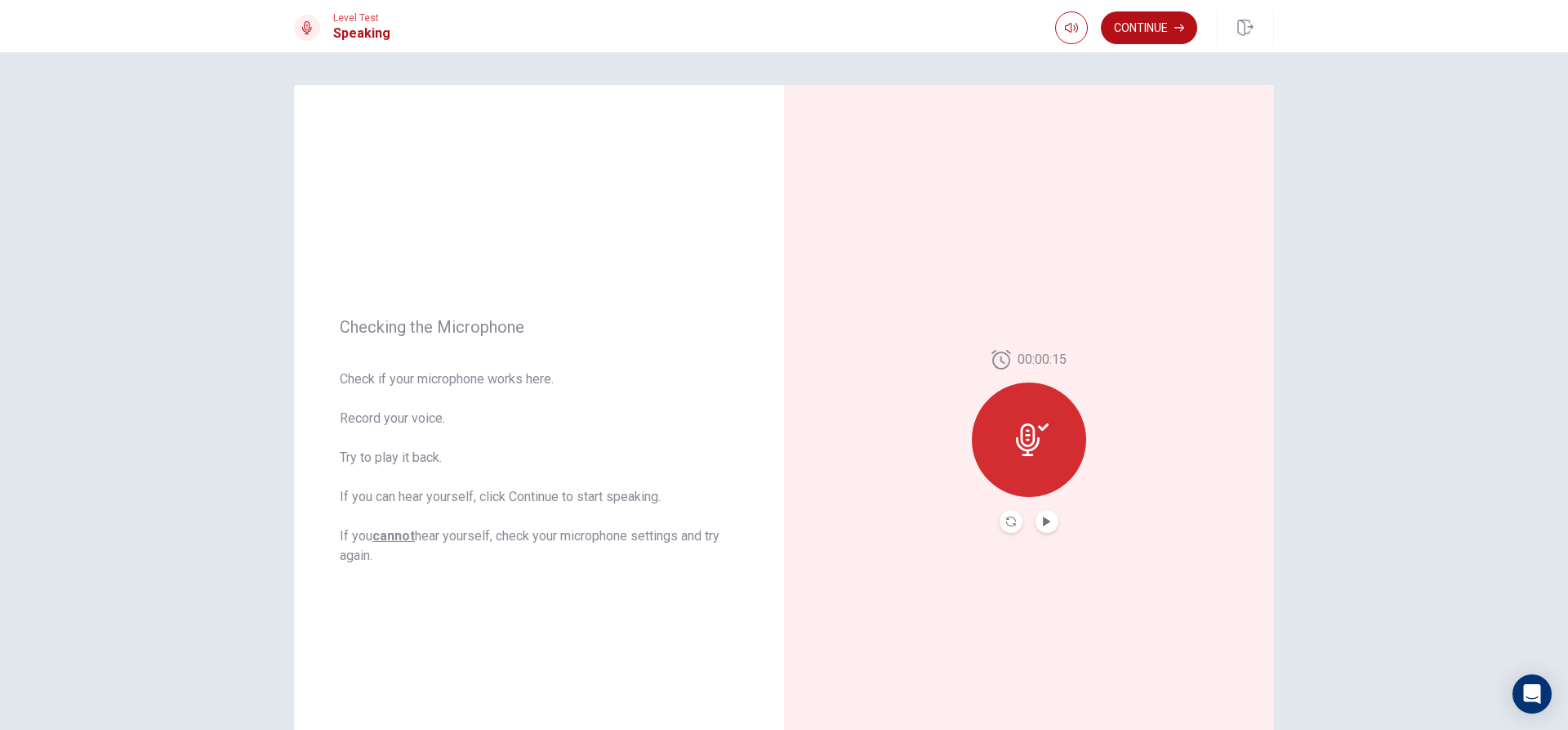
click at [1061, 422] on div at bounding box center [1029, 440] width 114 height 114
drag, startPoint x: 1050, startPoint y: 438, endPoint x: 1039, endPoint y: 445, distance: 13.0
click at [1050, 439] on div at bounding box center [1029, 440] width 114 height 114
drag, startPoint x: 1037, startPoint y: 446, endPoint x: 1002, endPoint y: 501, distance: 65.2
click at [1033, 451] on icon at bounding box center [1033, 440] width 32 height 32
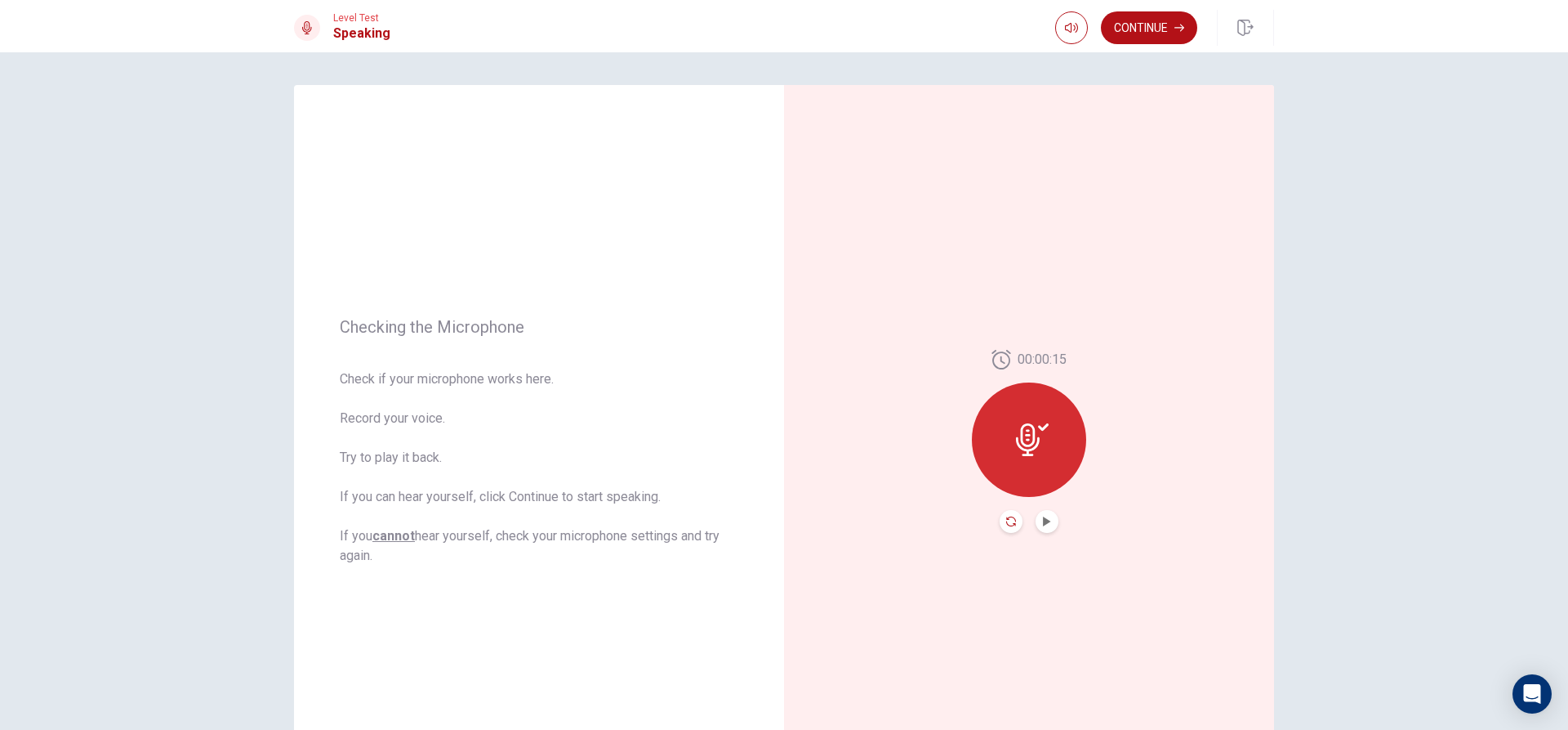
click at [1006, 519] on icon "Record Again" at bounding box center [1011, 521] width 10 height 10
click at [1019, 455] on div "Stop Recording" at bounding box center [1029, 451] width 114 height 114
click at [1019, 455] on icon at bounding box center [1028, 440] width 24 height 32
click at [1003, 519] on button "Record Again" at bounding box center [1010, 521] width 23 height 23
click at [1021, 477] on span "Stop Recording" at bounding box center [1029, 470] width 61 height 26
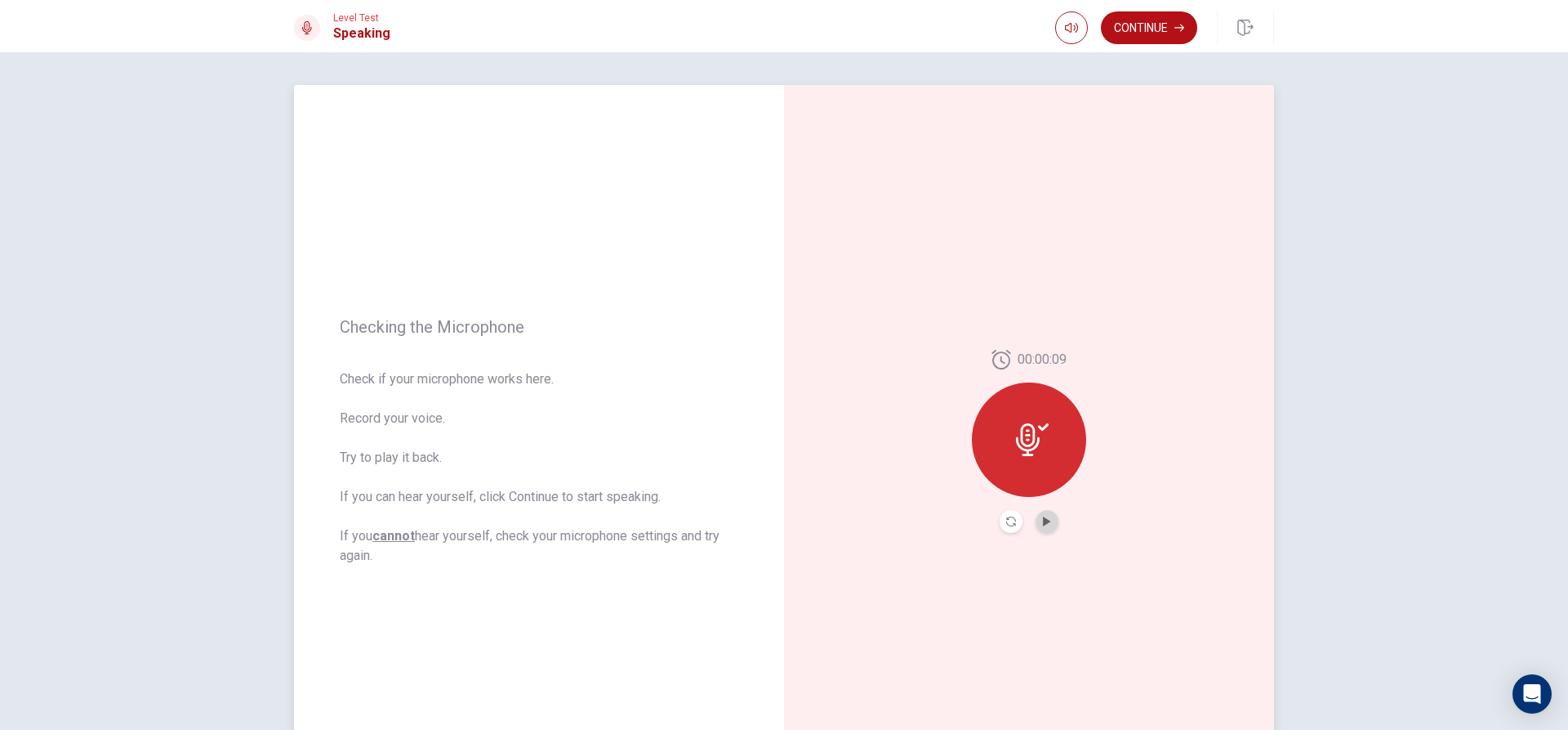
click at [1043, 532] on button "Play Audio" at bounding box center [1047, 521] width 23 height 23
click at [999, 517] on button "Record Again" at bounding box center [1010, 521] width 23 height 23
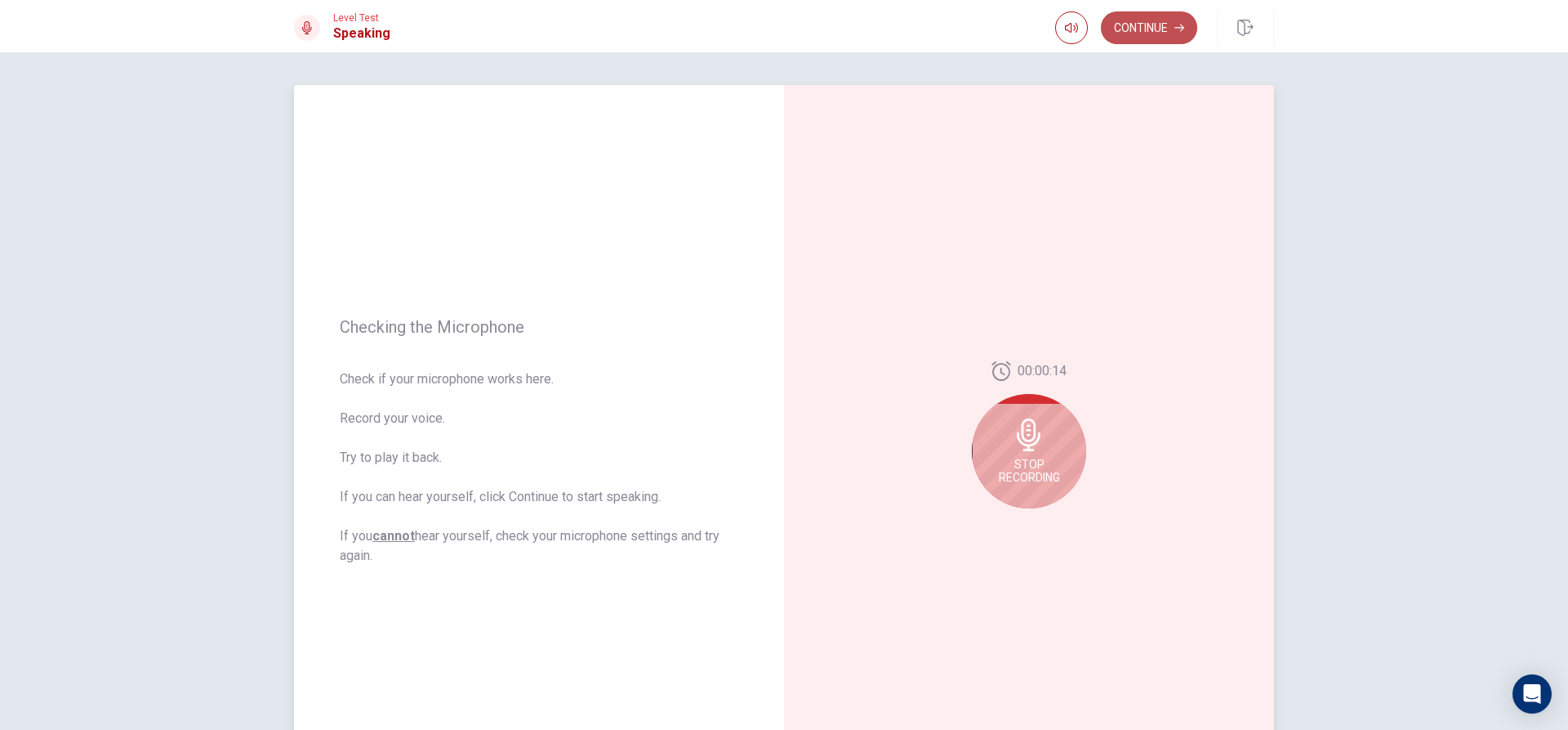
click at [1149, 37] on button "Continue" at bounding box center [1148, 27] width 96 height 32
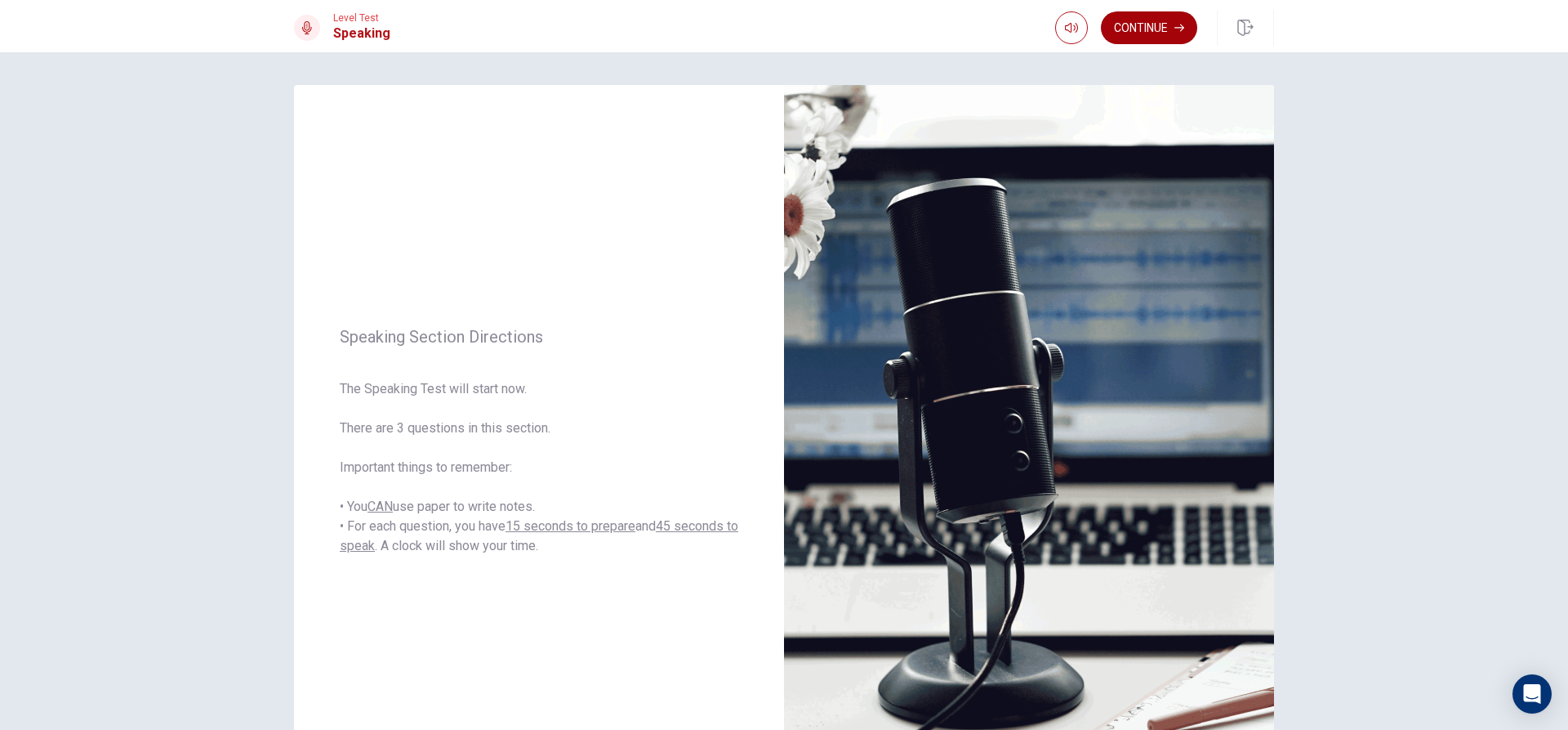
click at [1140, 19] on button "Continue" at bounding box center [1148, 27] width 96 height 32
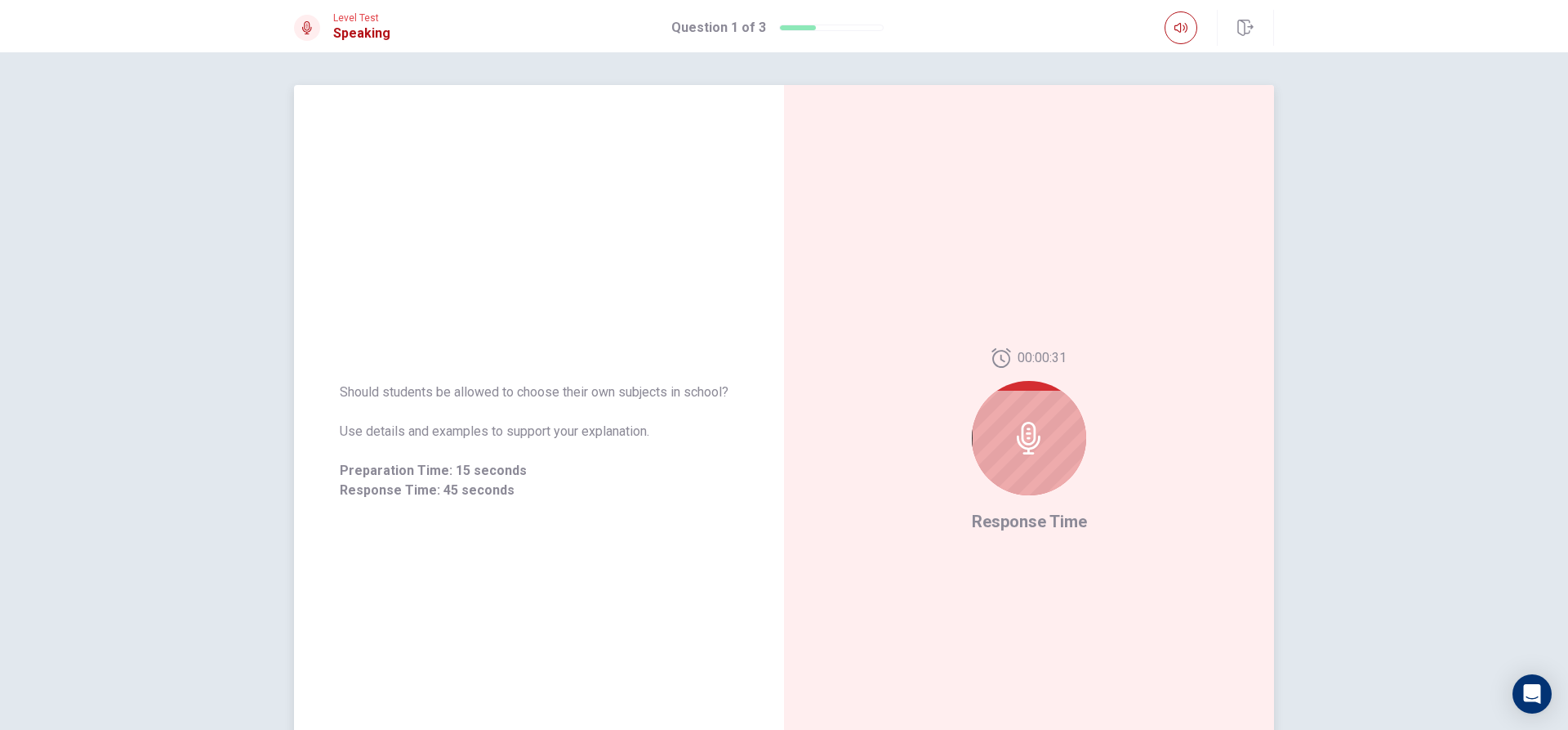
click at [1062, 438] on div at bounding box center [1029, 438] width 114 height 114
click at [1031, 440] on icon at bounding box center [1028, 438] width 24 height 32
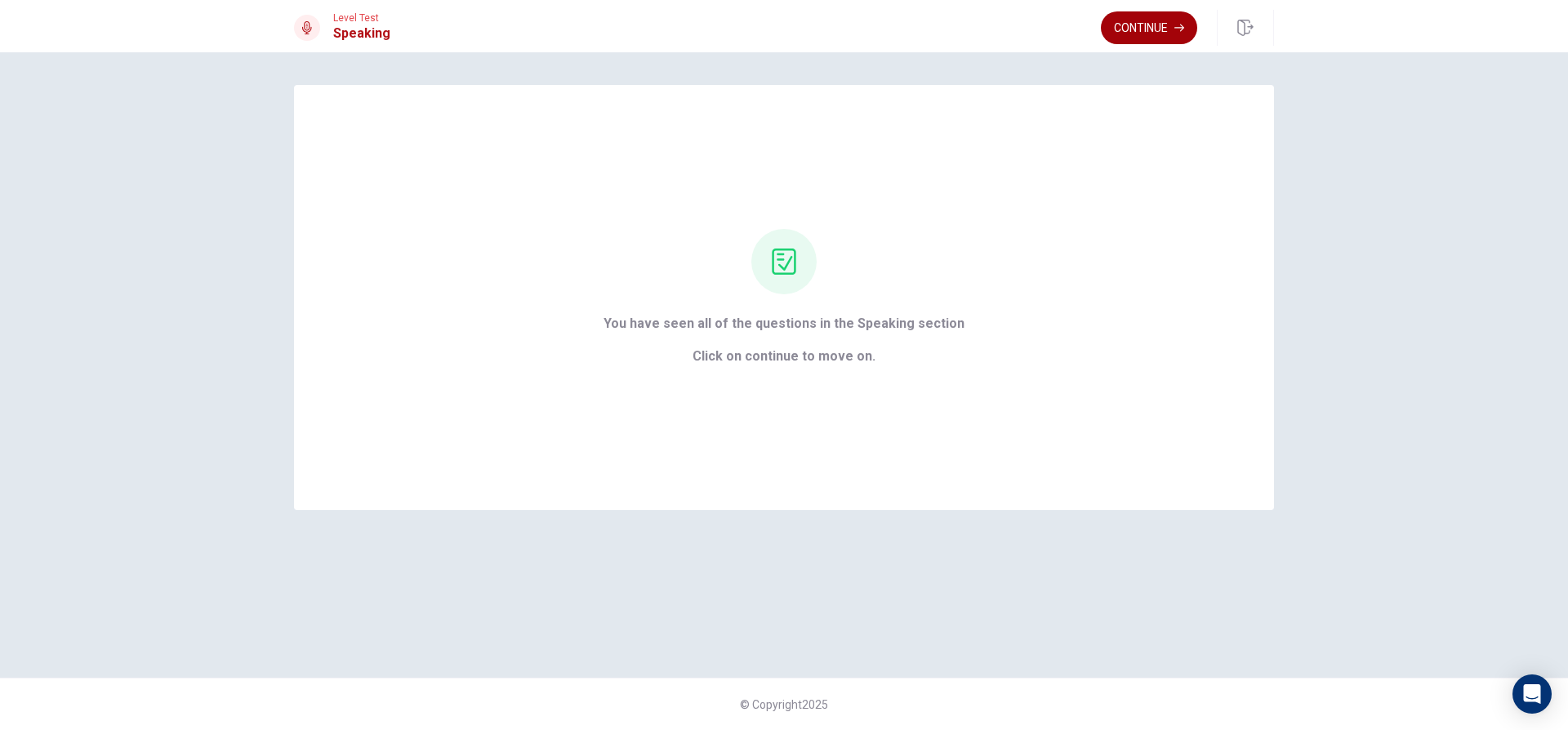
click at [1131, 37] on button "Continue" at bounding box center [1148, 27] width 96 height 32
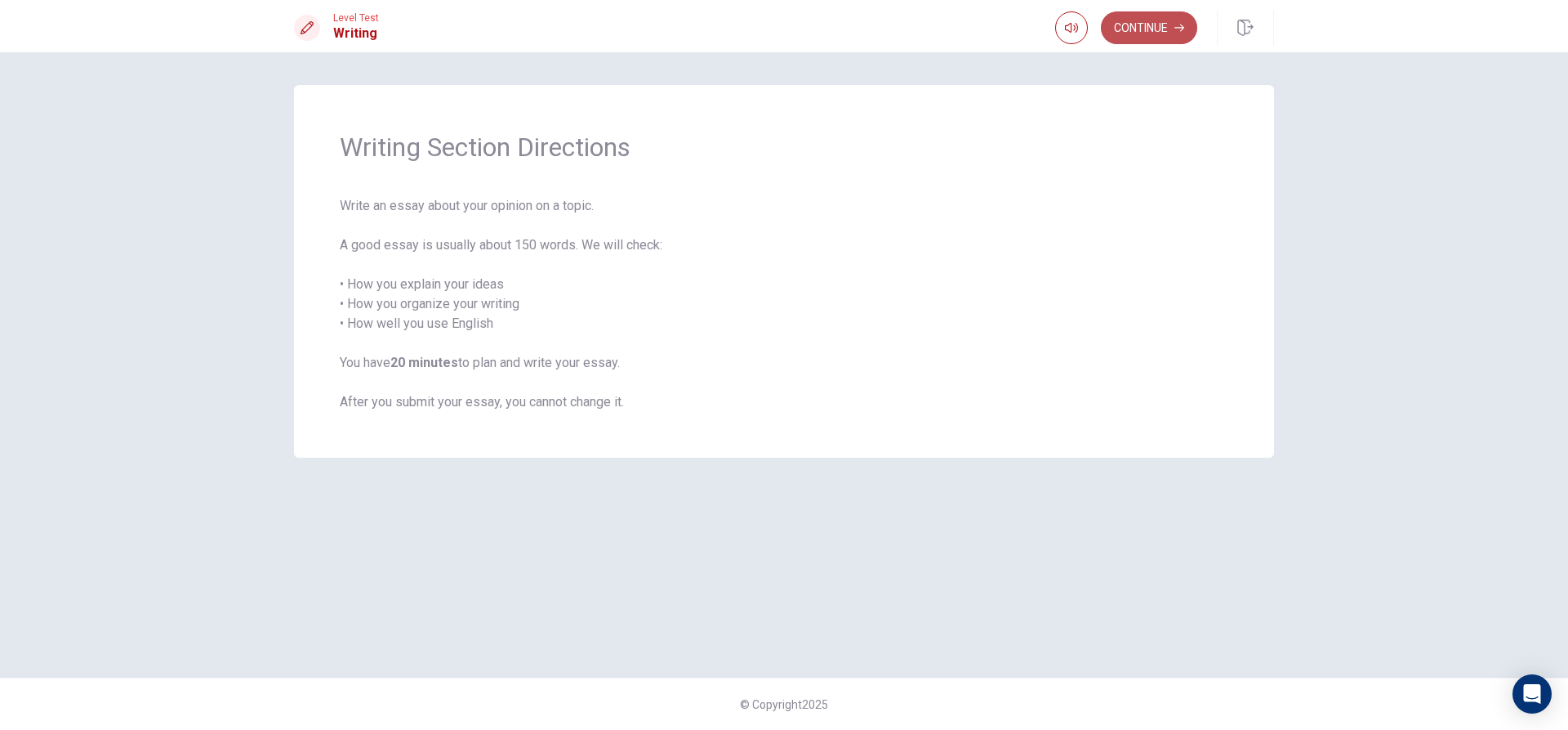
click at [1124, 28] on button "Continue" at bounding box center [1148, 27] width 96 height 32
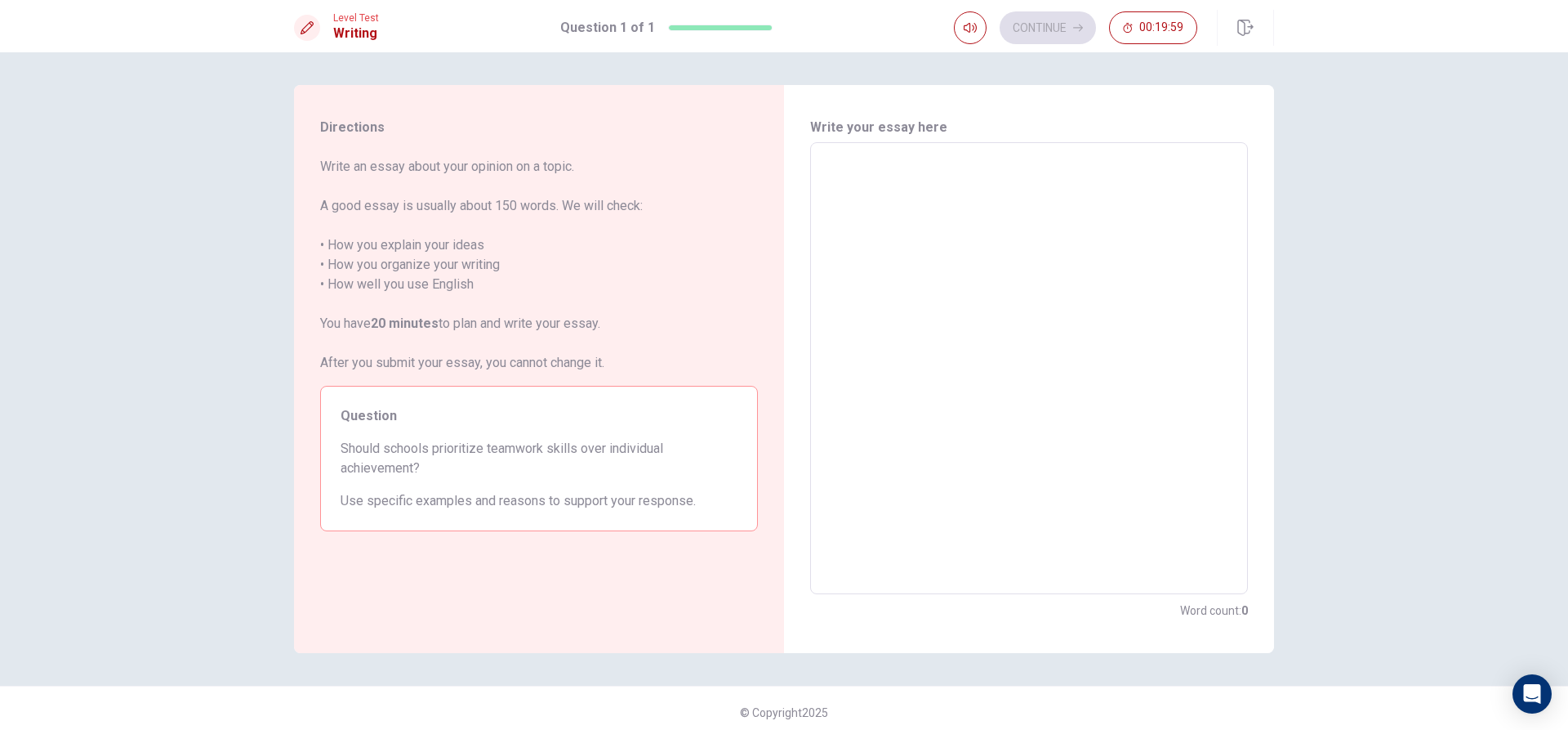
click at [824, 199] on textarea at bounding box center [1028, 368] width 415 height 425
type textarea "h"
type textarea "x"
type textarea "hj"
type textarea "x"
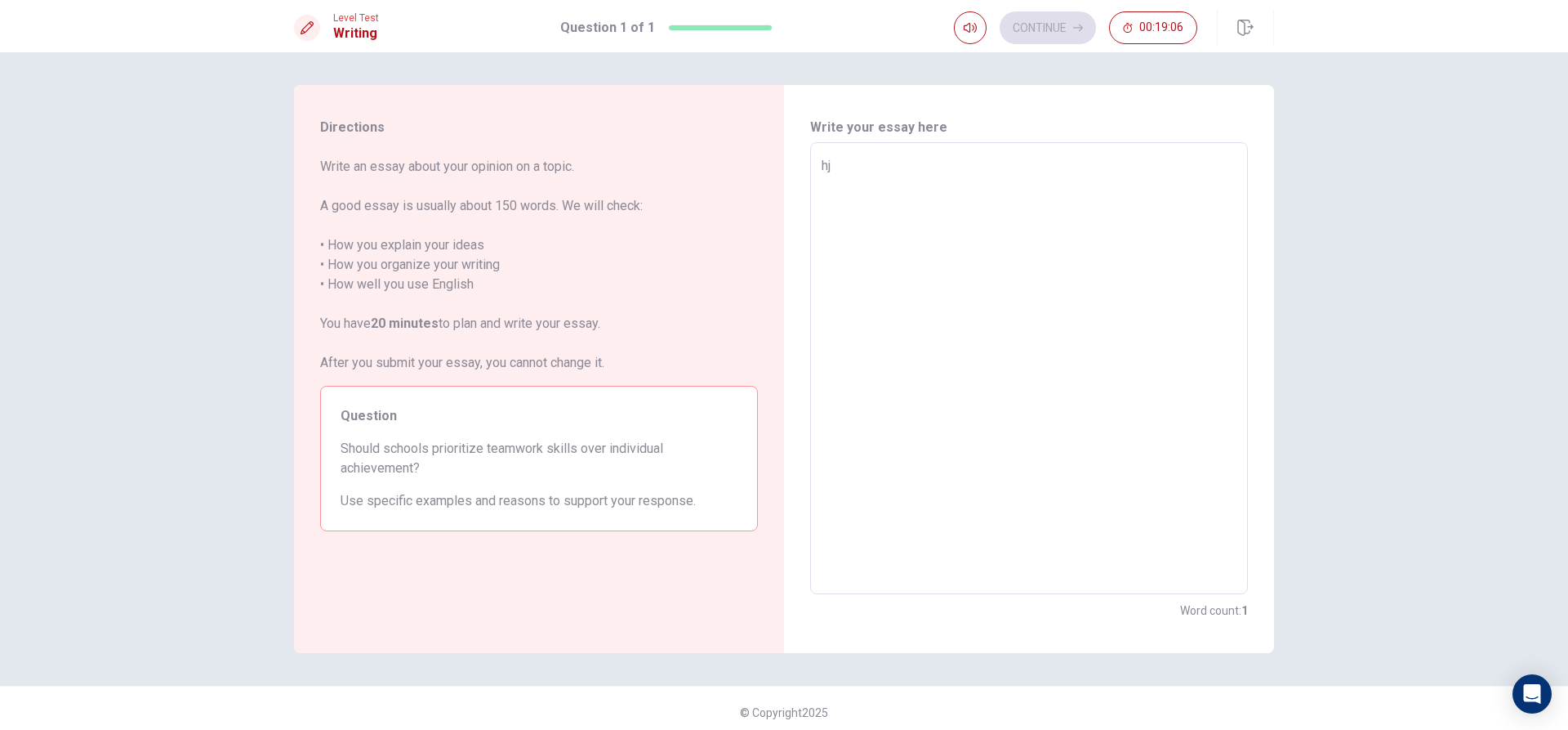
type textarea "hjj"
type textarea "x"
type textarea "hjjh"
type textarea "x"
type textarea "hjjhh"
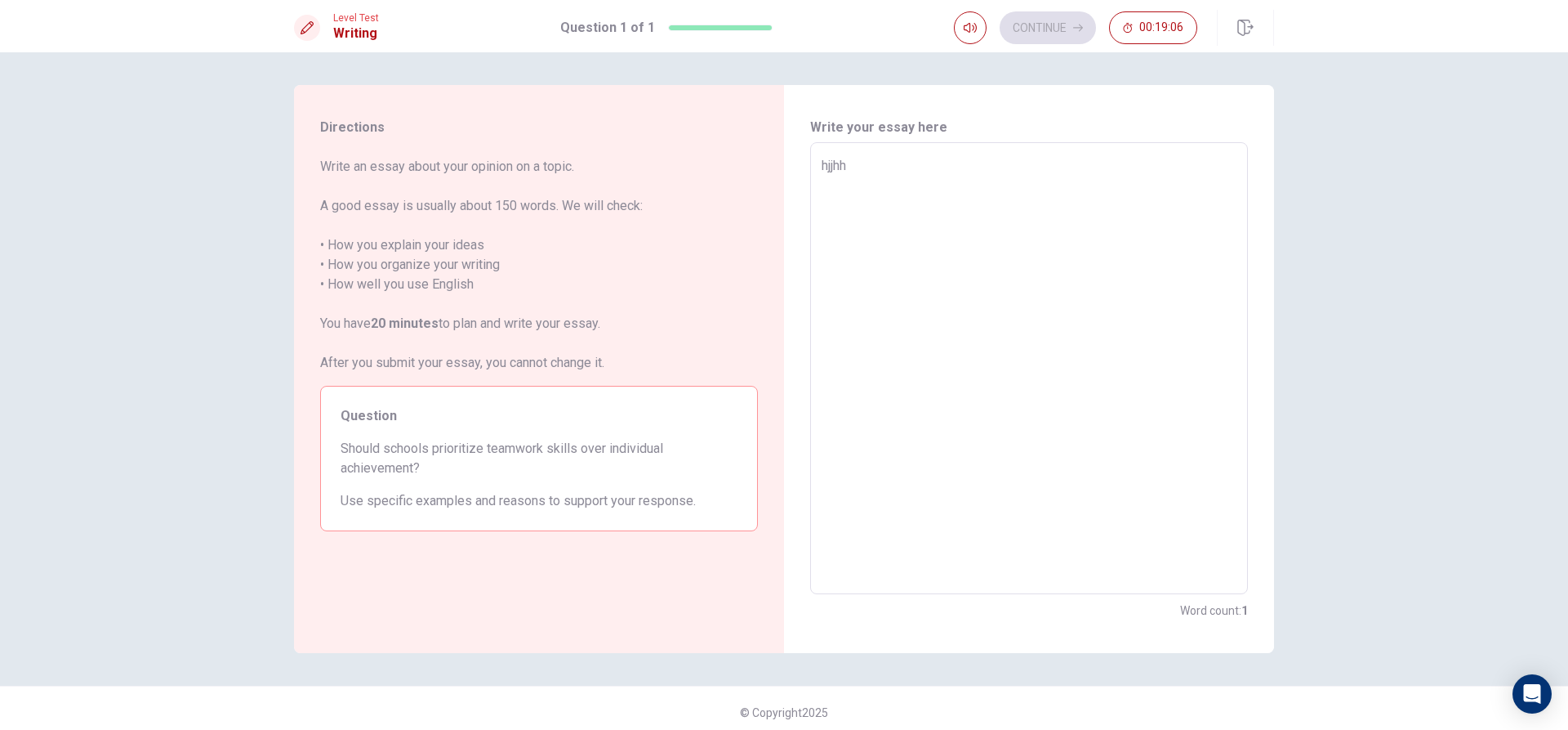
type textarea "x"
type textarea "hjjhhj"
type textarea "x"
type textarea "hjjhhjj"
type textarea "x"
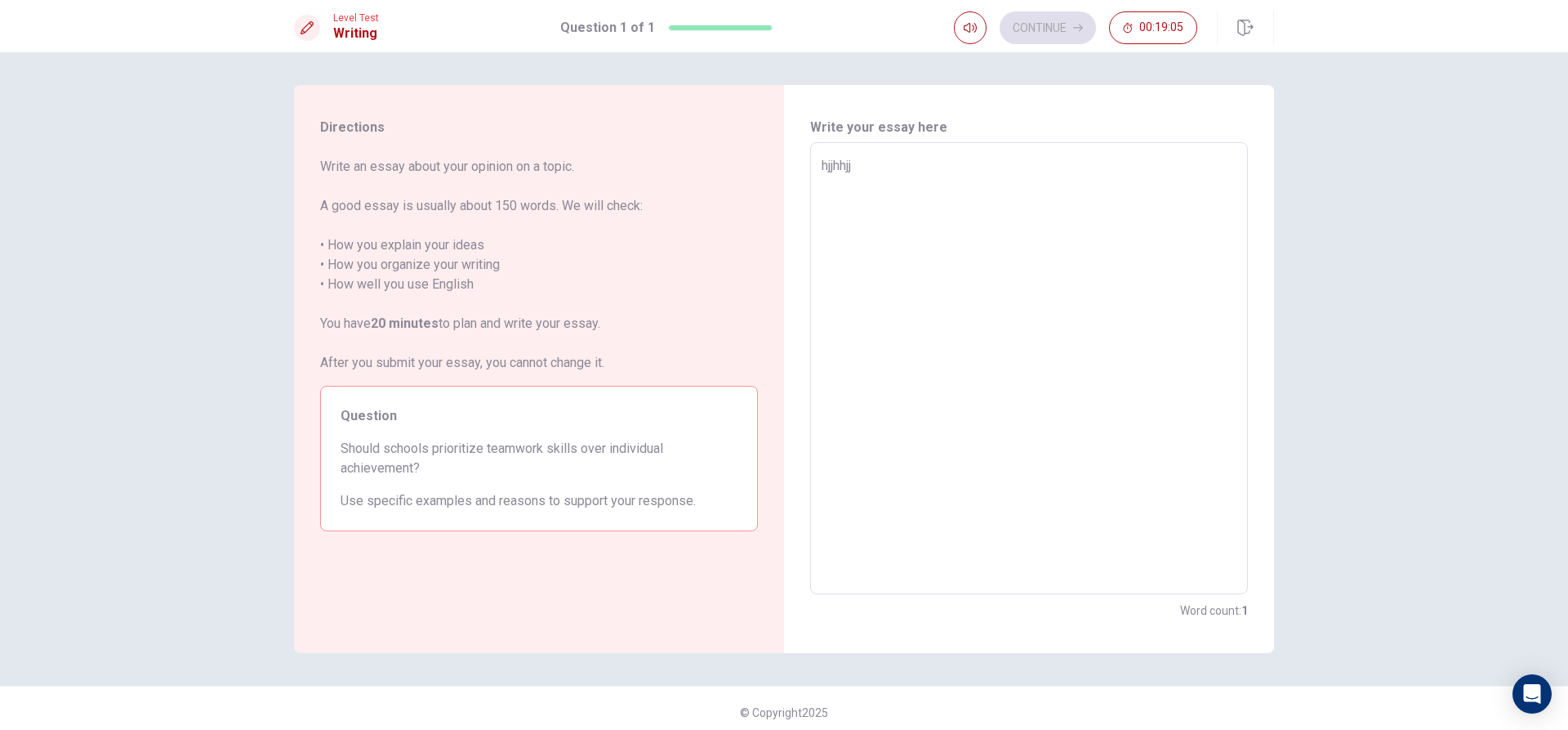
type textarea "hjjhhjjj"
type textarea "x"
type textarea "hjjhhjj"
type textarea "x"
type textarea "hjjhhj"
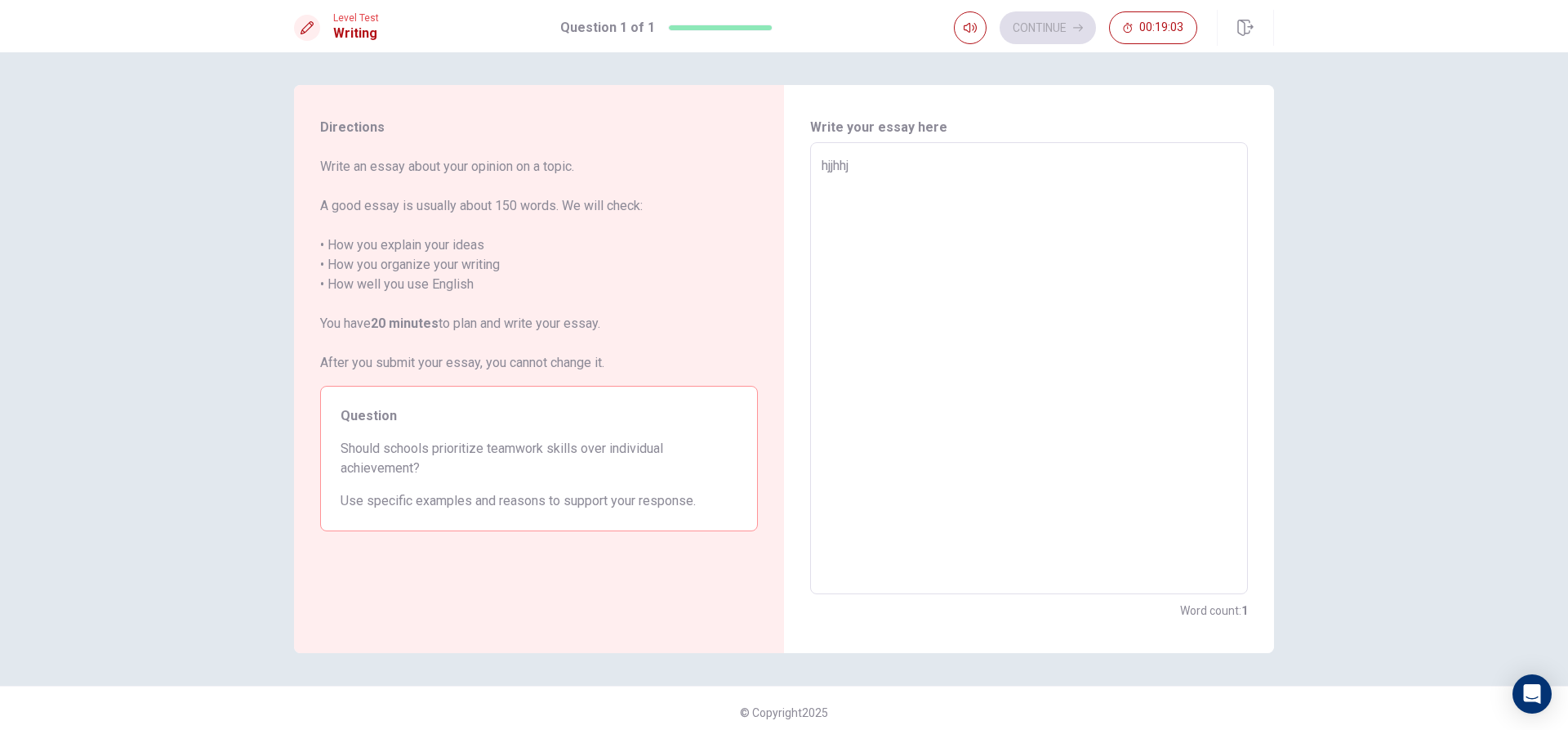
type textarea "x"
type textarea "hjjhh"
type textarea "x"
type textarea "hjjh"
type textarea "x"
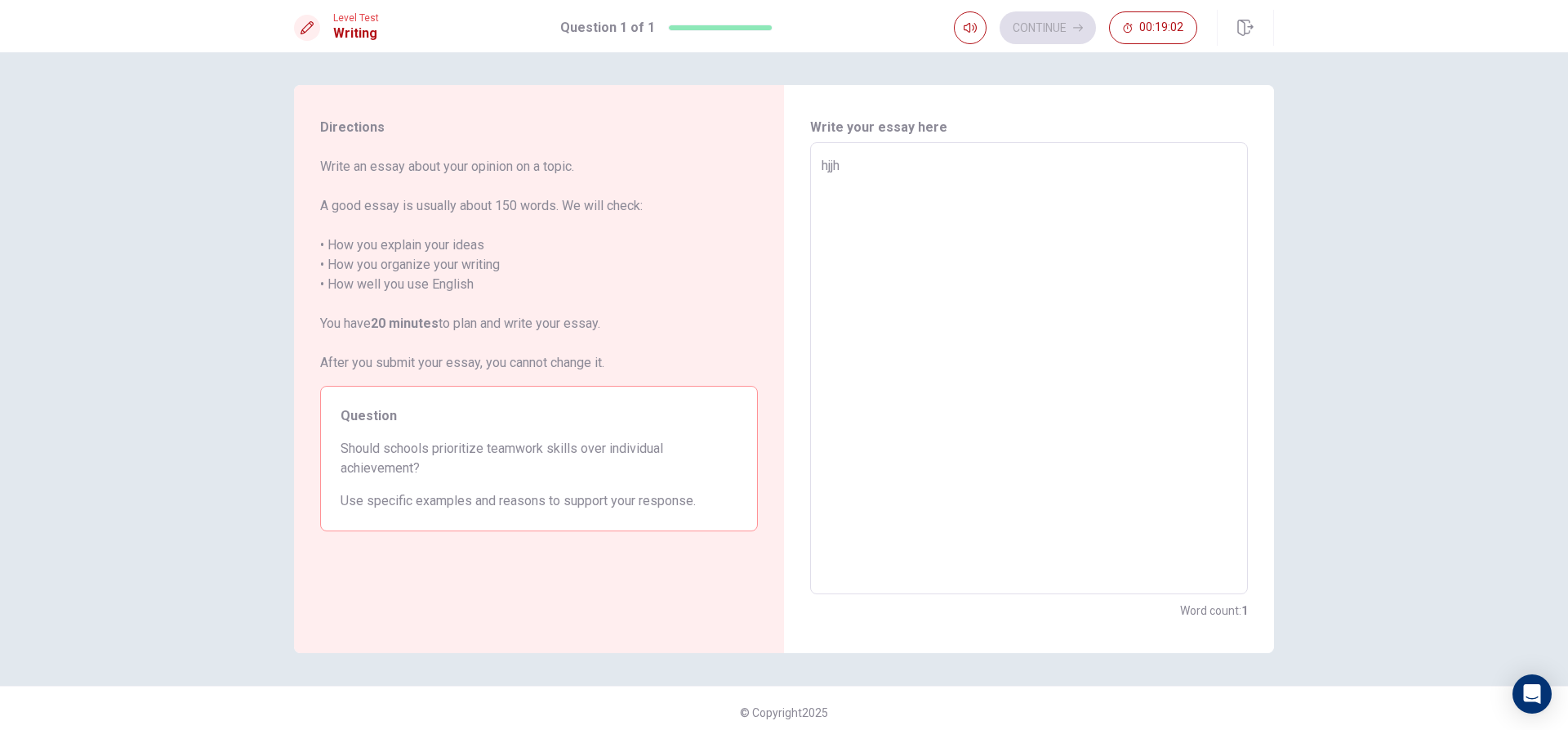
type textarea "hjj"
type textarea "x"
type textarea "hj"
type textarea "x"
type textarea "h"
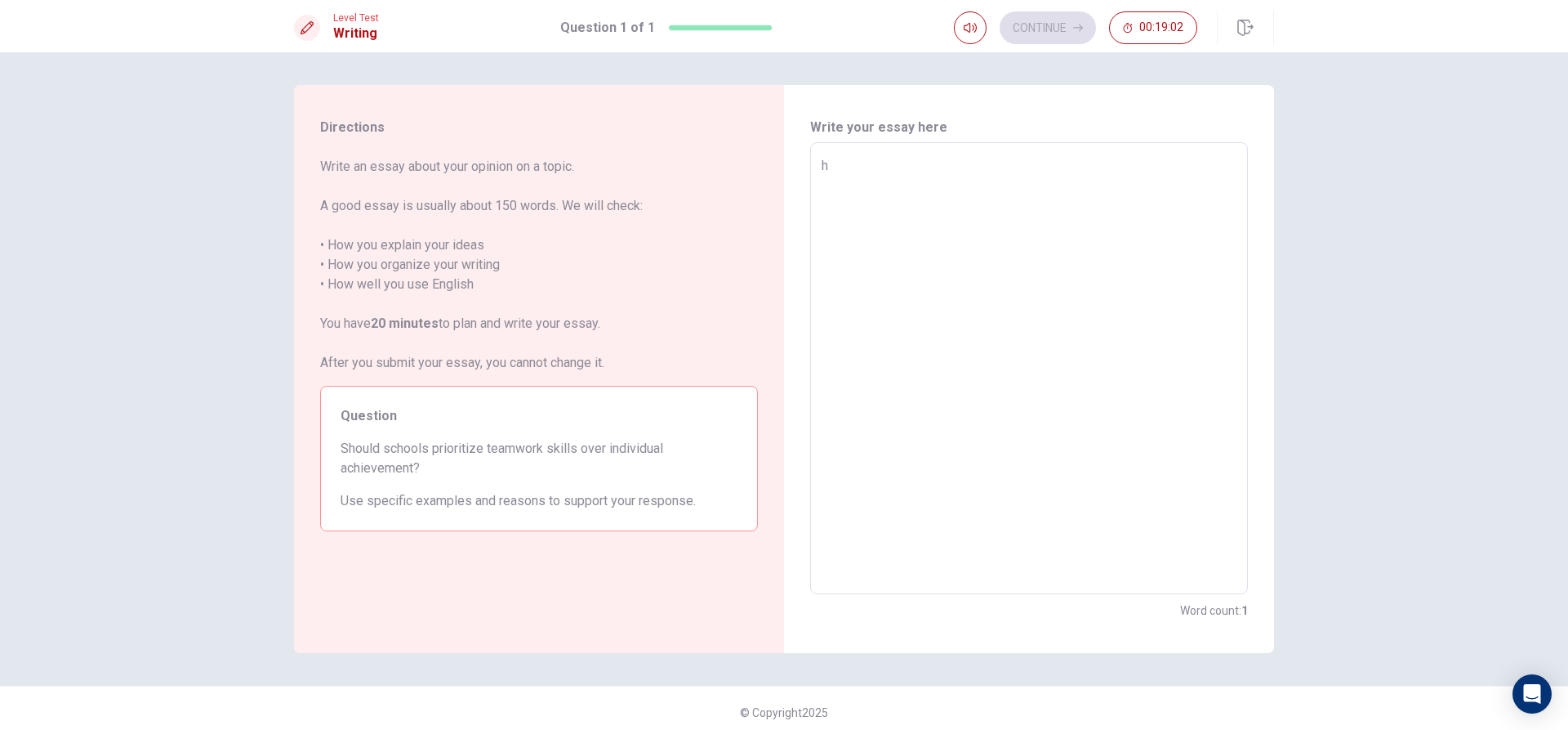
type textarea "x"
type textarea "i"
type textarea "x"
type textarea "in"
type textarea "x"
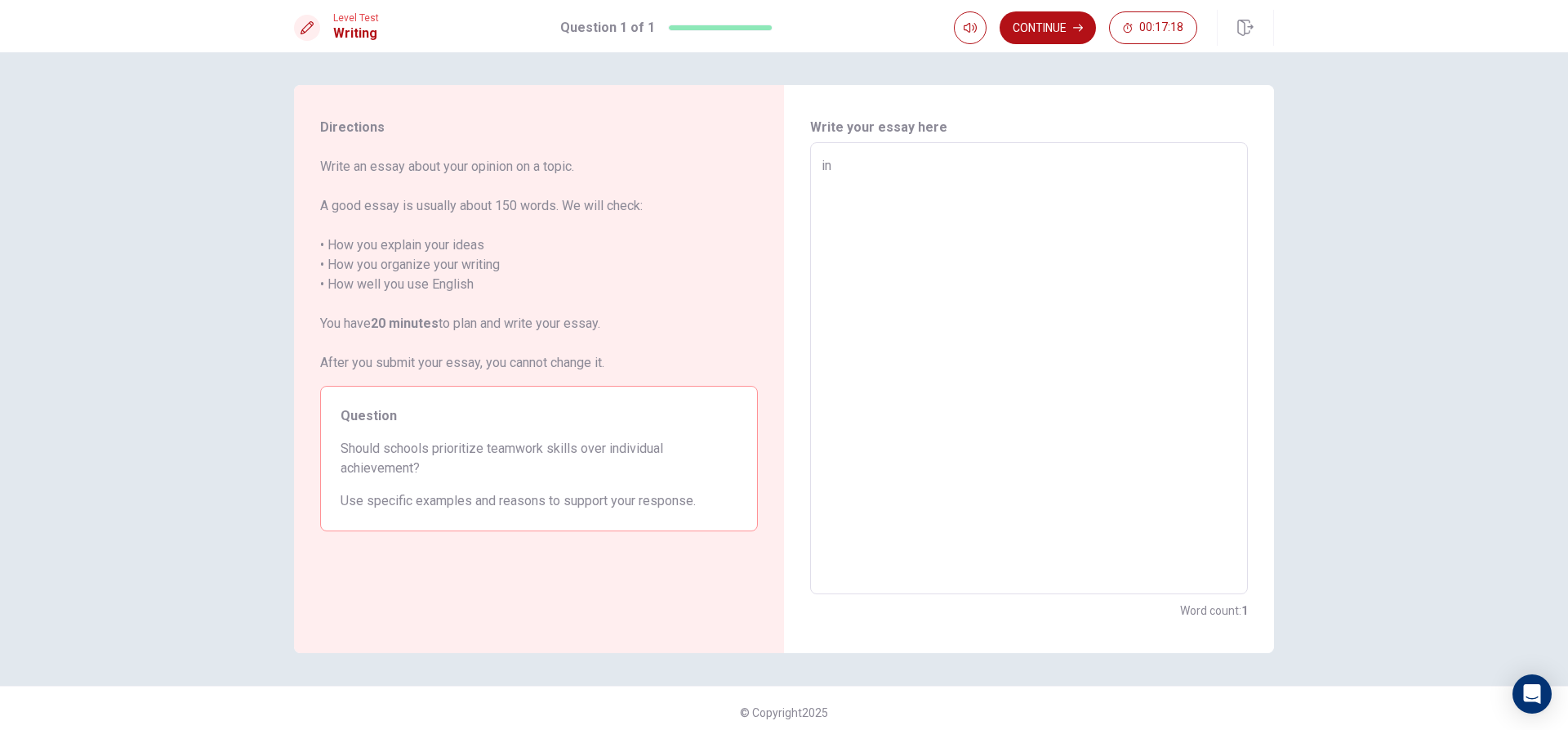
type textarea "i"
type textarea "x"
type textarea "i"
type textarea "x"
type textarea "i"
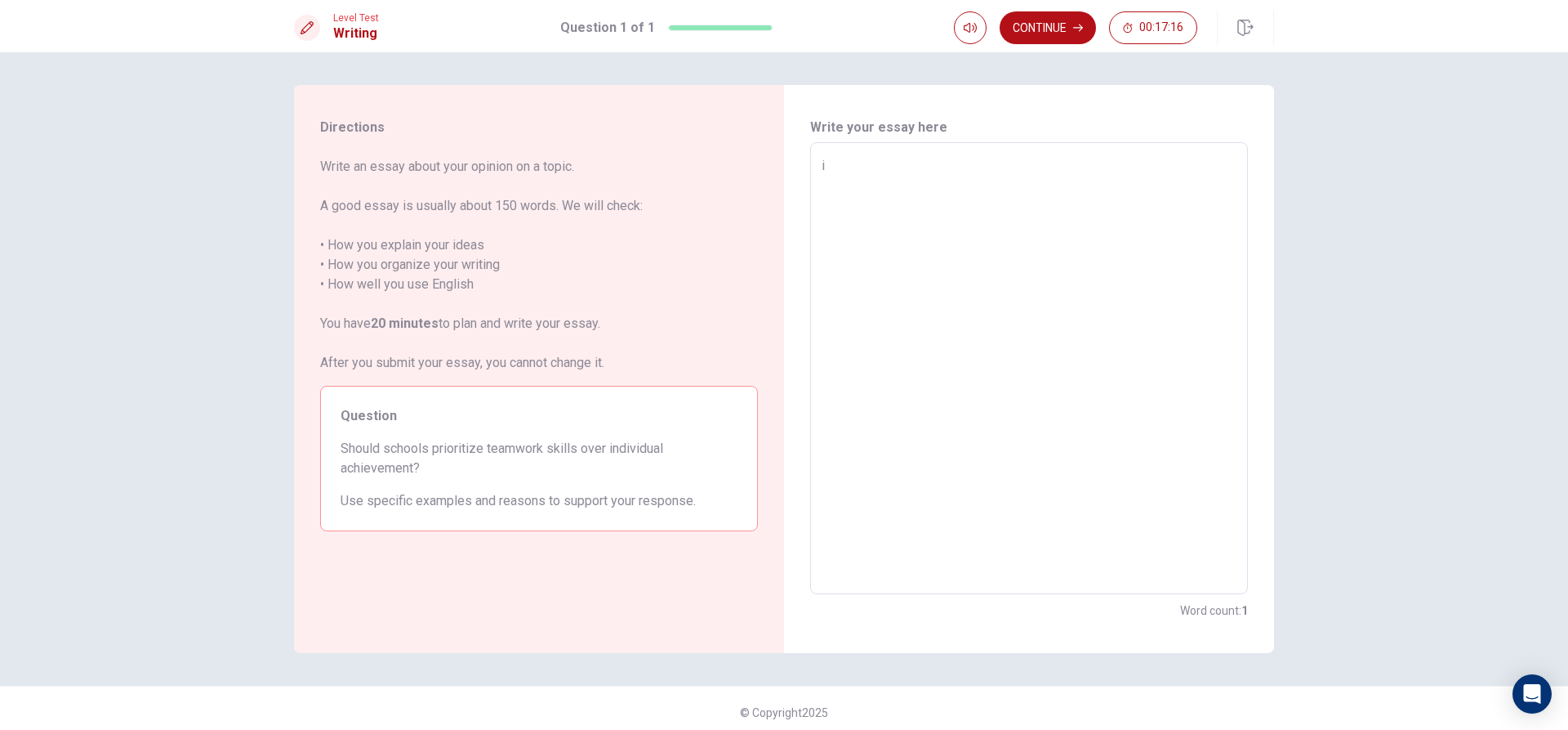
type textarea "x"
type textarea "I"
type textarea "x"
type textarea "I"
type textarea "x"
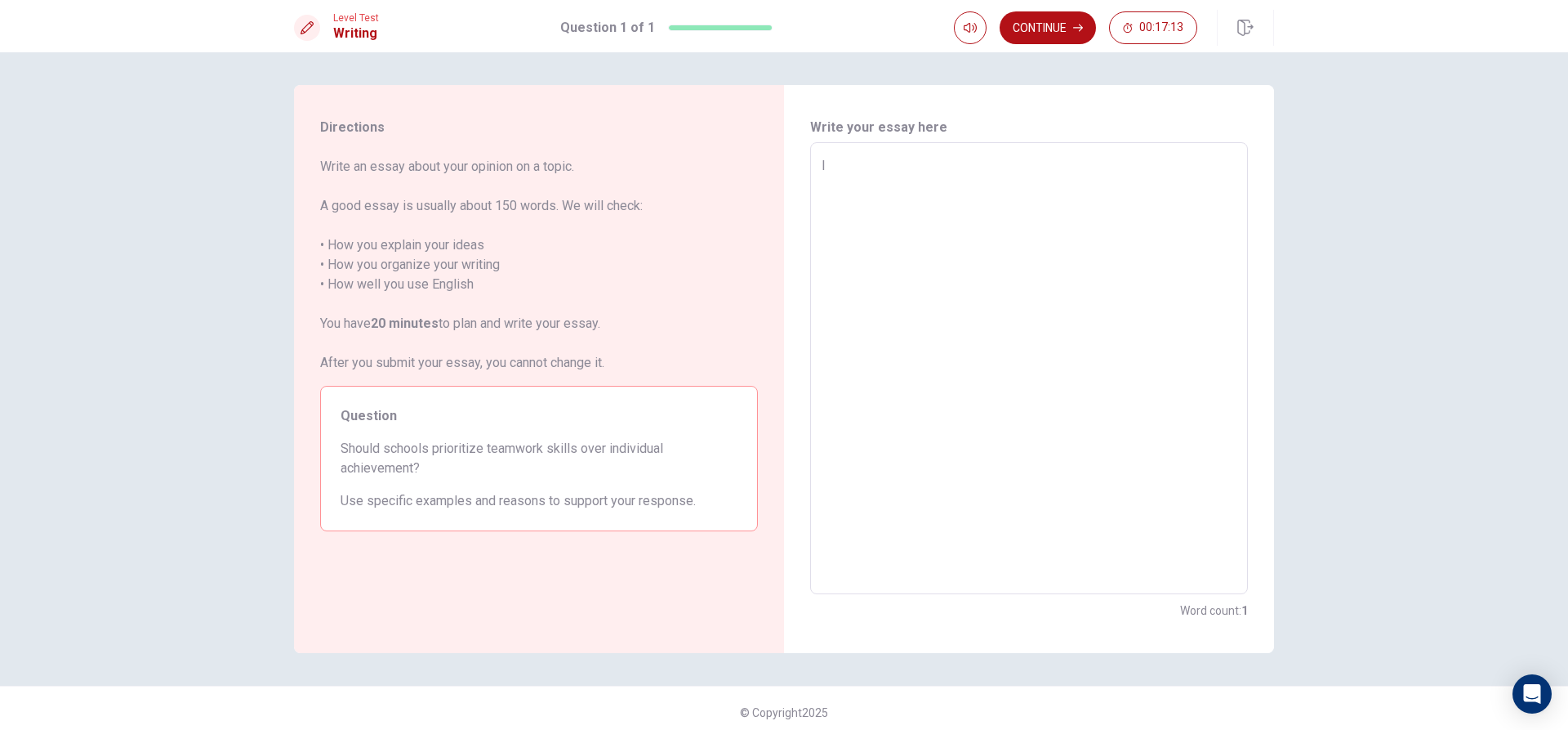
type textarea "I T"
type textarea "x"
type textarea "I Th"
type textarea "x"
type textarea "I T"
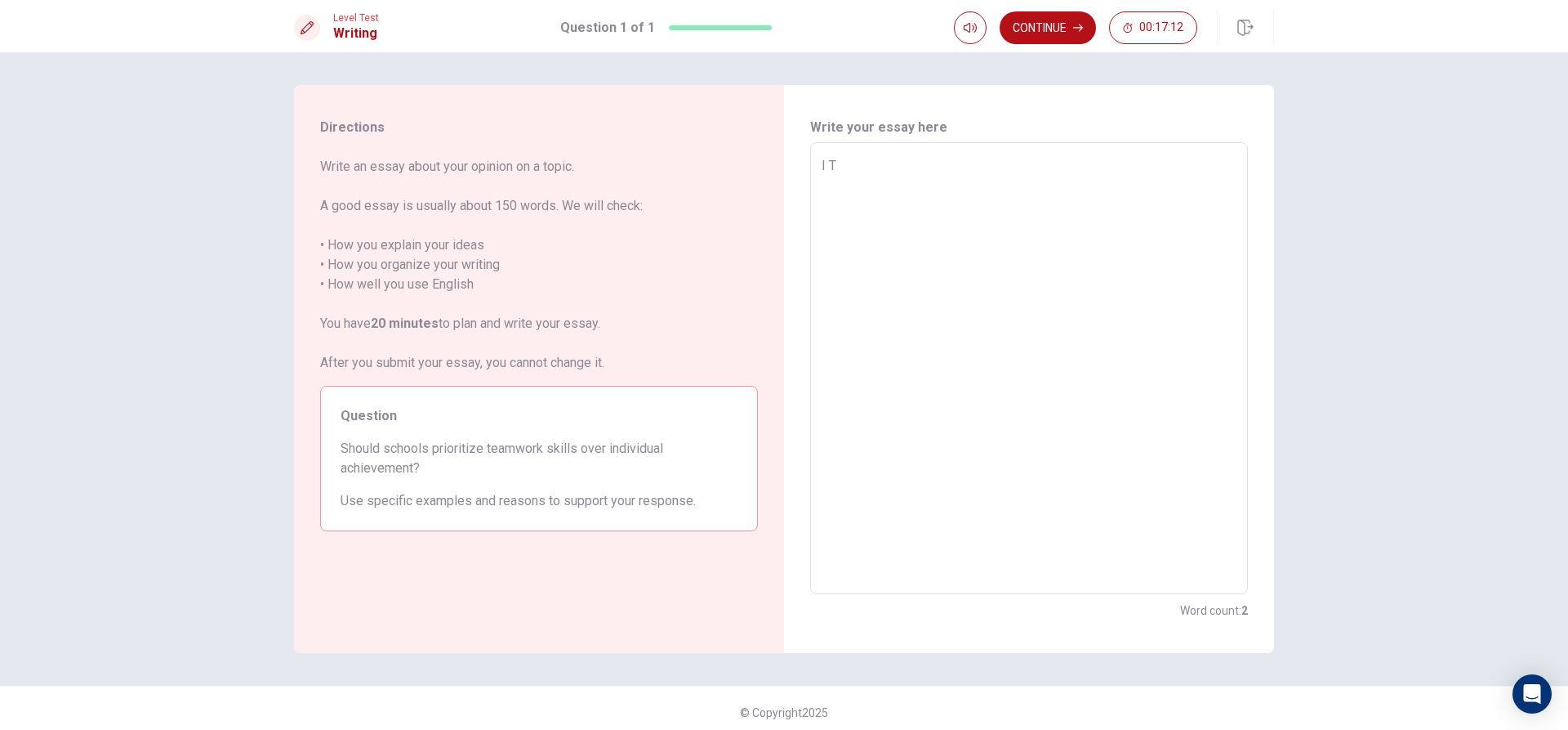
type textarea "x"
type textarea "I"
type textarea "x"
type textarea "I t"
type textarea "x"
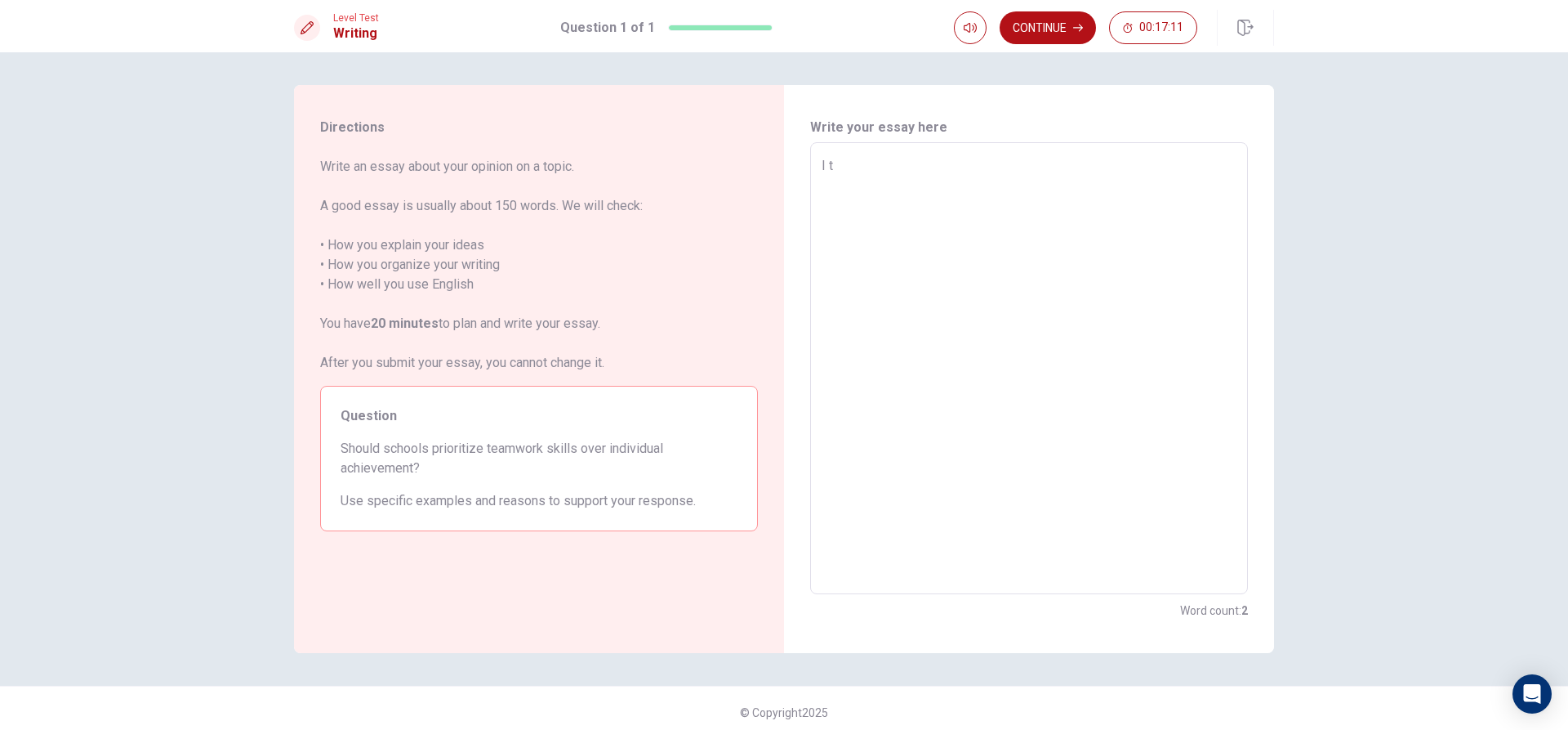
type textarea "I th"
type textarea "x"
type textarea "I thi"
type textarea "x"
type textarea "I thin"
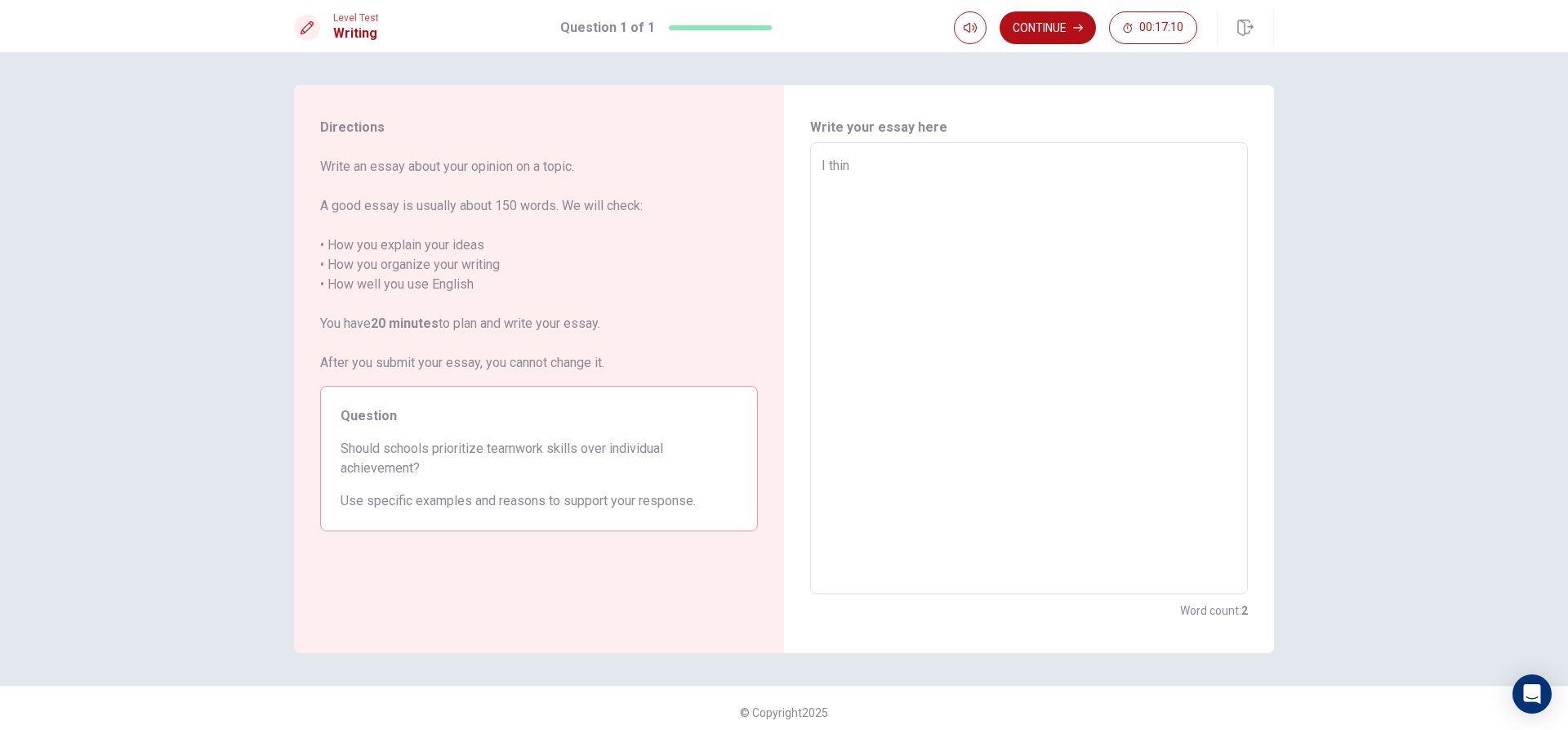
type textarea "x"
type textarea "I think"
type textarea "x"
type textarea "I think"
type textarea "x"
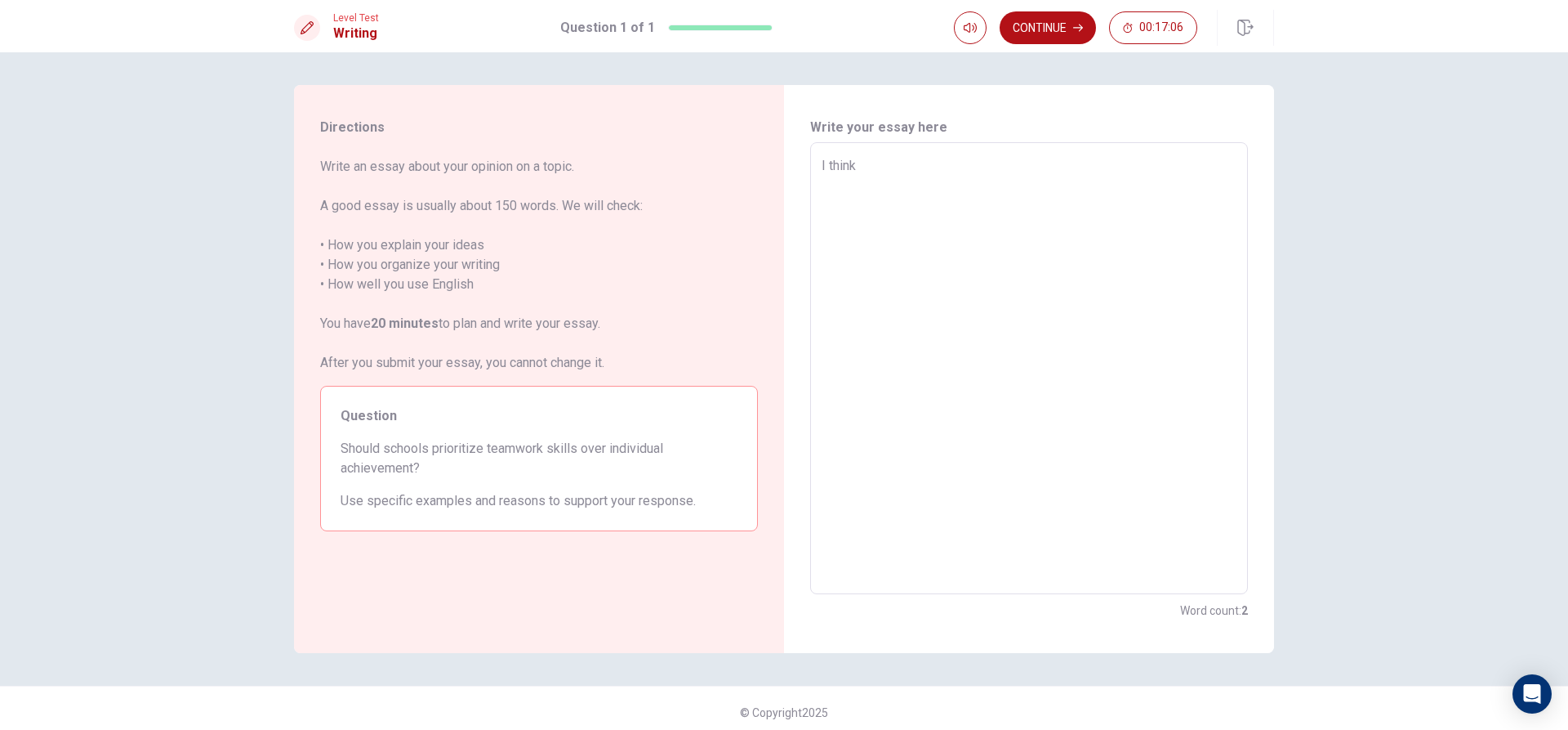
type textarea "I think s"
type textarea "x"
type textarea "I think sc"
type textarea "x"
type textarea "I think sch"
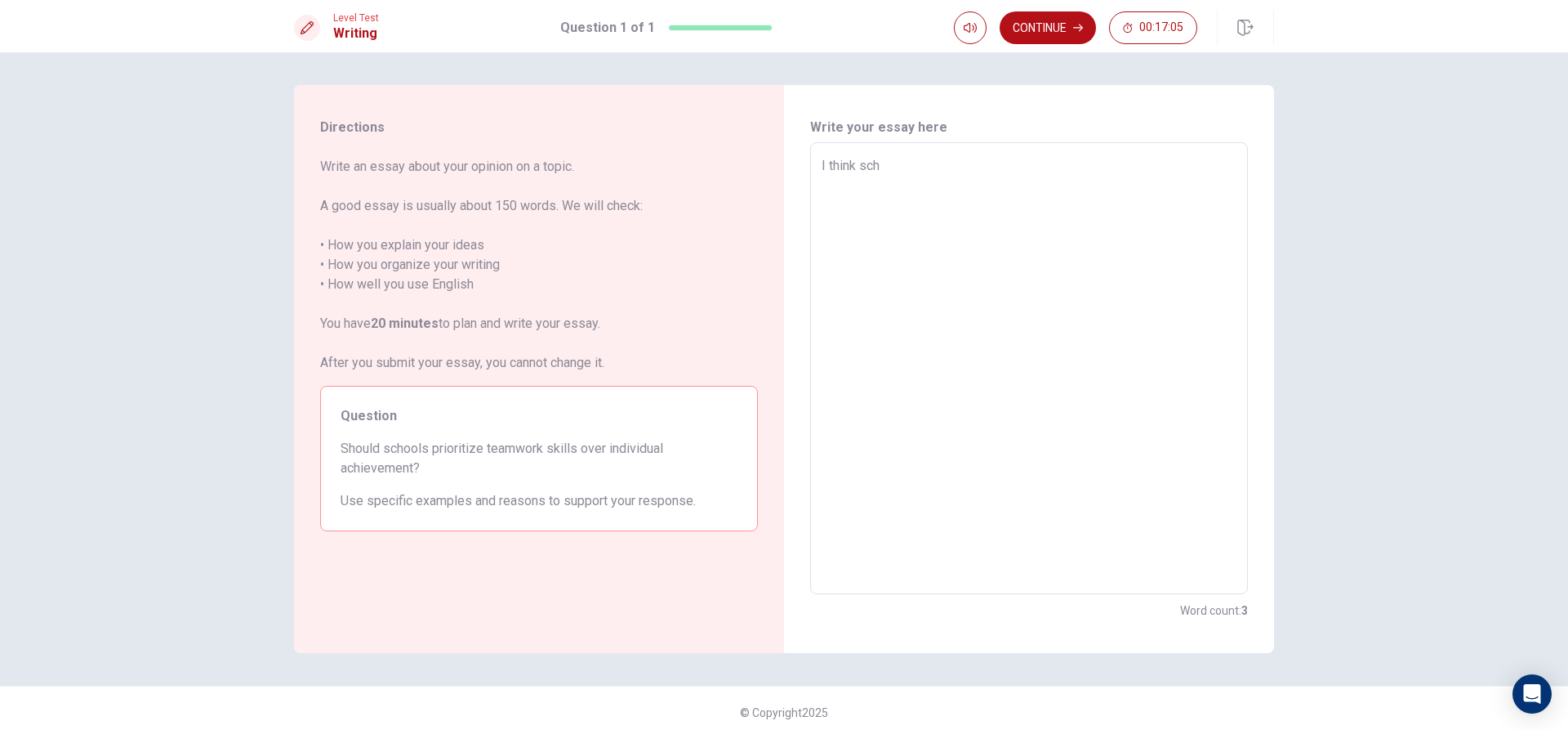
type textarea "x"
type textarea "I think scho"
type textarea "x"
type textarea "I think schoo"
type textarea "x"
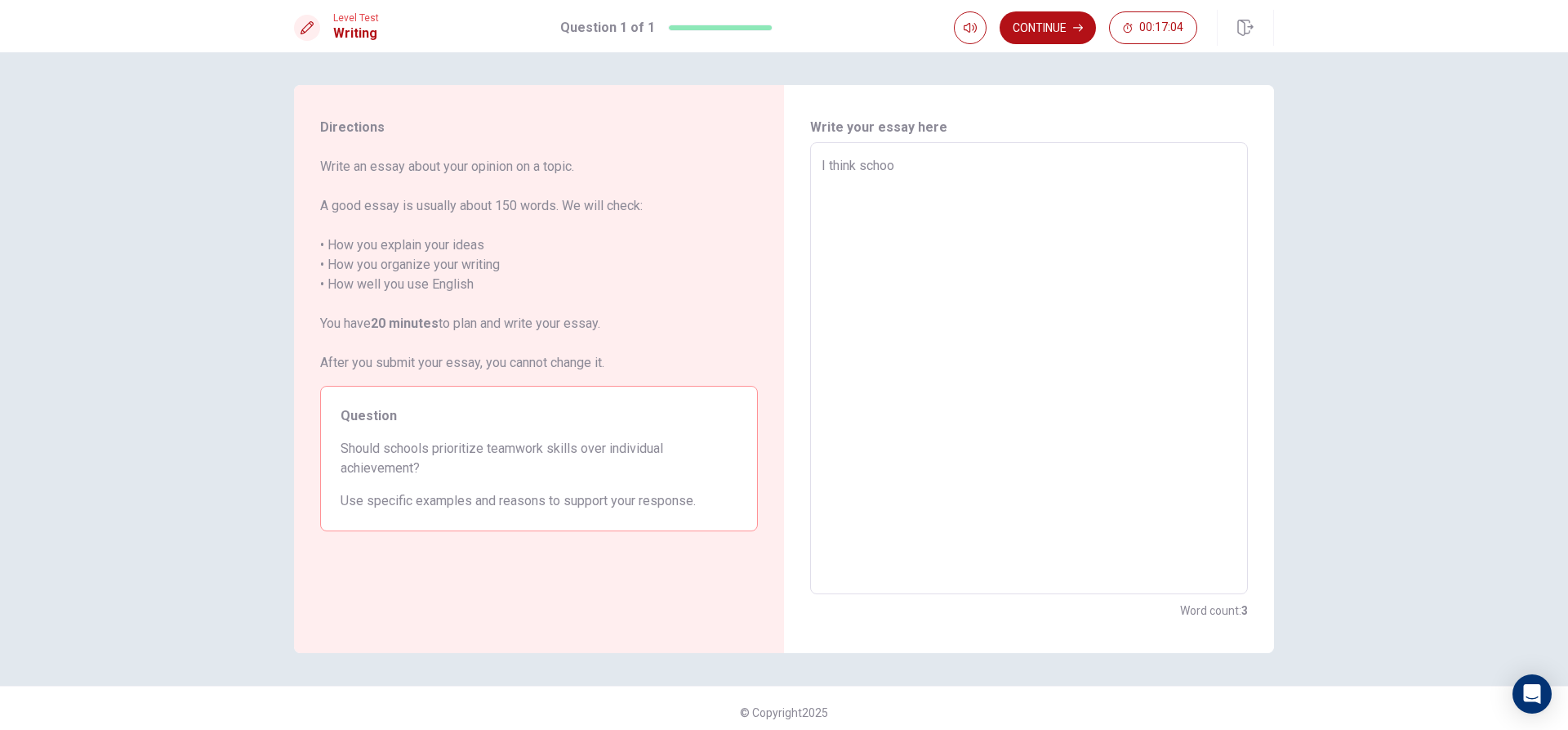
type textarea "I think school"
type textarea "x"
type textarea "I think school"
type textarea "x"
type textarea "I think school s"
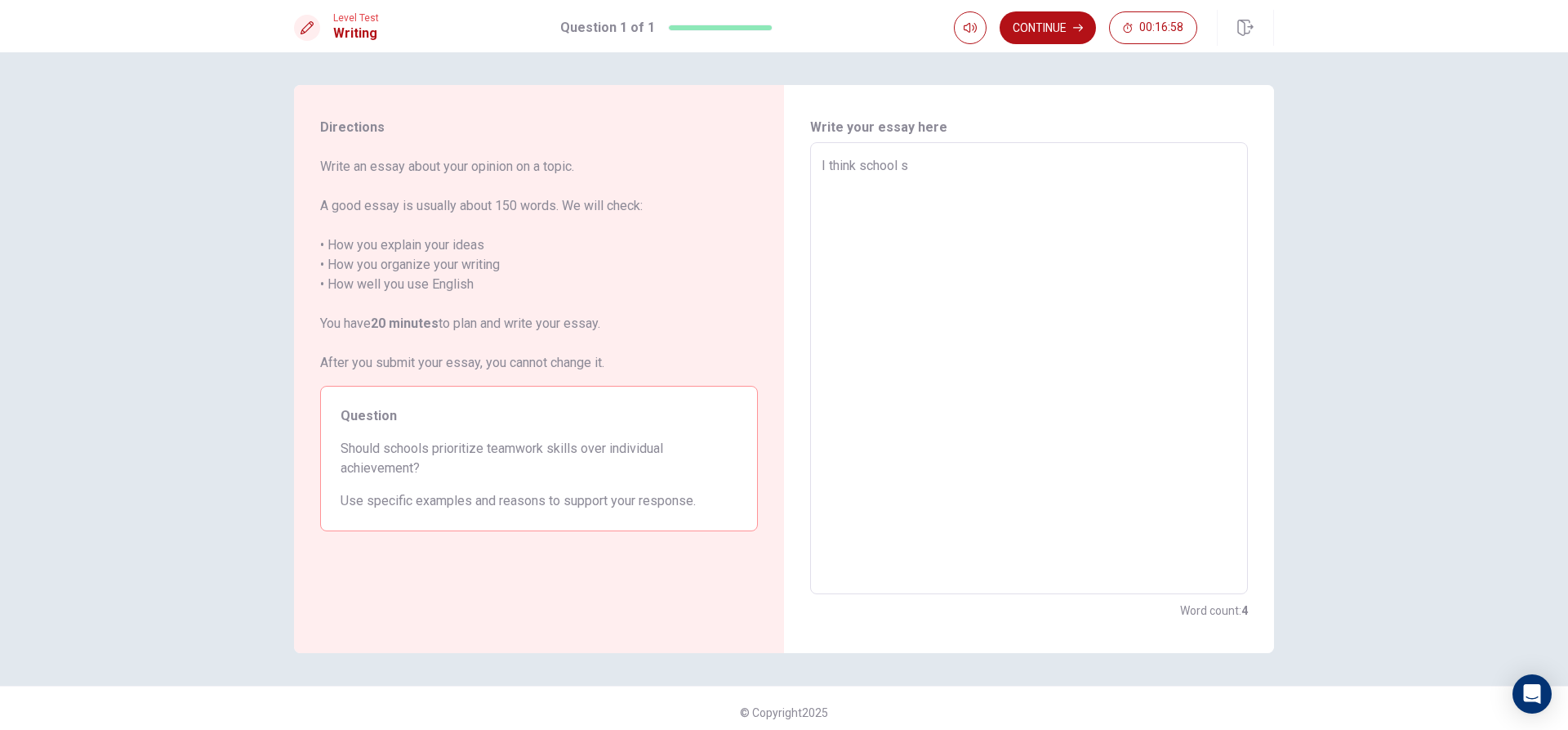
type textarea "x"
type textarea "I think school sh"
type textarea "x"
type textarea "I think school sho"
type textarea "x"
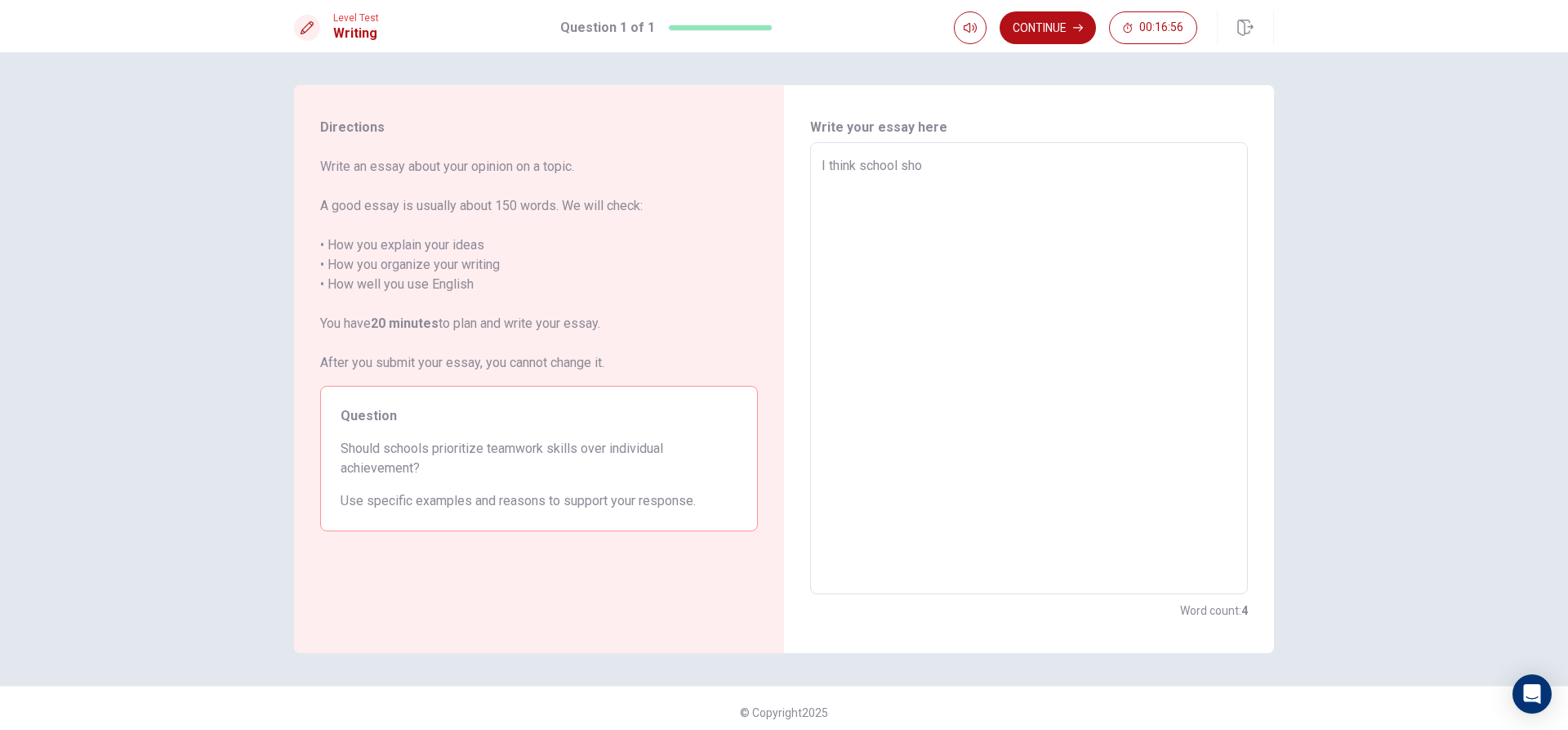
type textarea "I think school shou"
type textarea "x"
type textarea "I think school shoui"
type textarea "x"
type textarea "I think school shouid"
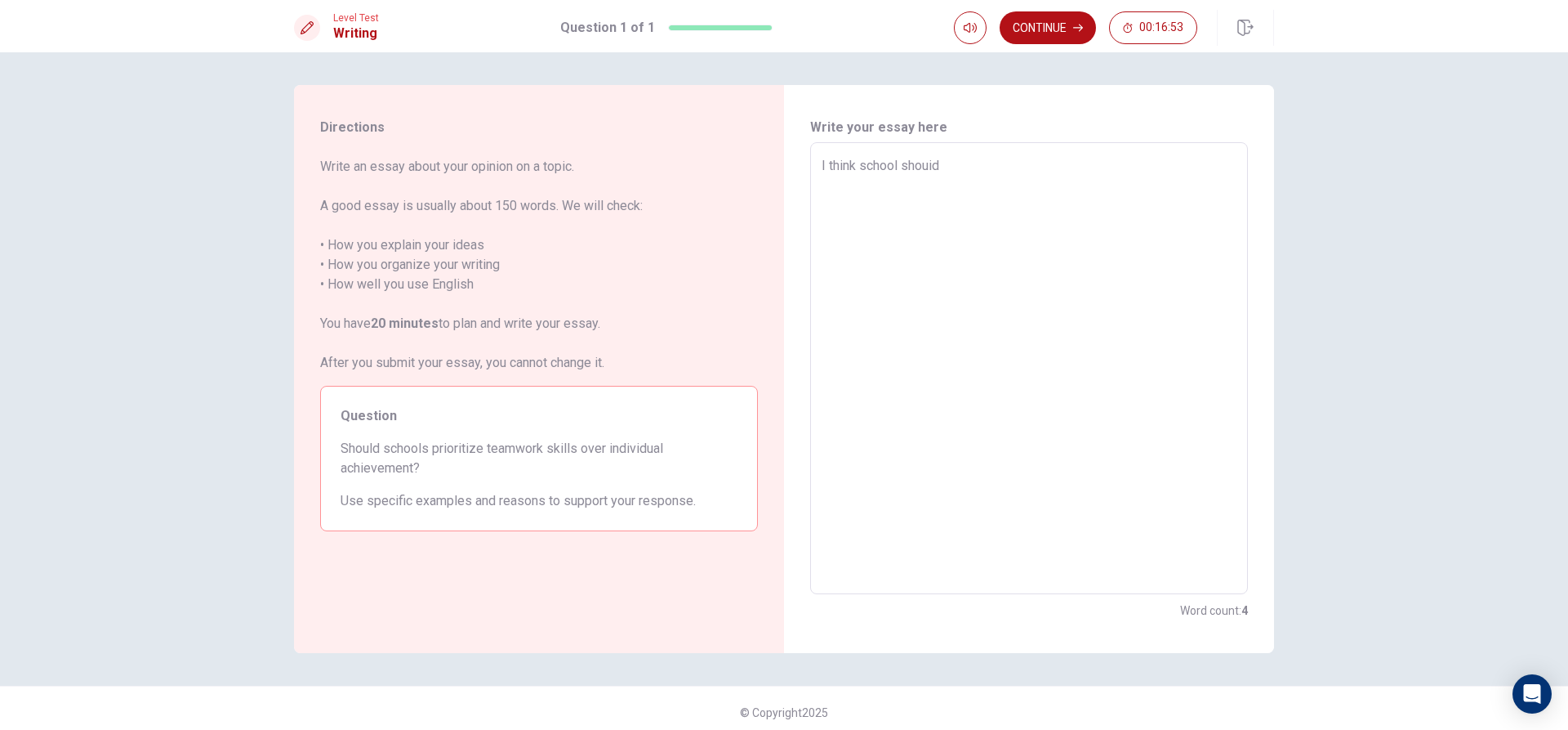
type textarea "x"
type textarea "I think school shouid"
type textarea "x"
type textarea "I think school shouid f"
type textarea "x"
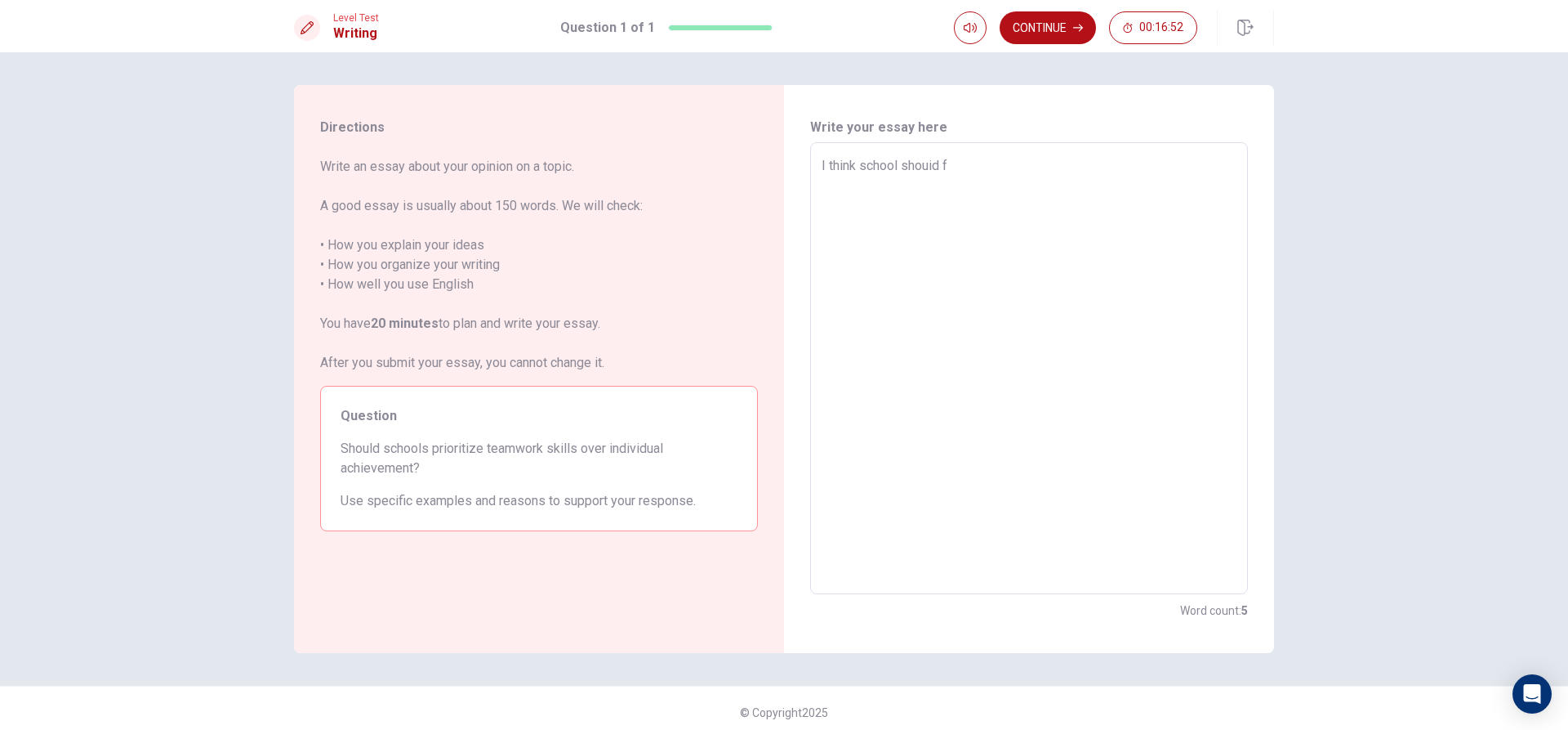
type textarea "I think school shouid fo"
type textarea "x"
type textarea "I think school shouid fov"
type textarea "x"
type textarea "I think school shouid fo"
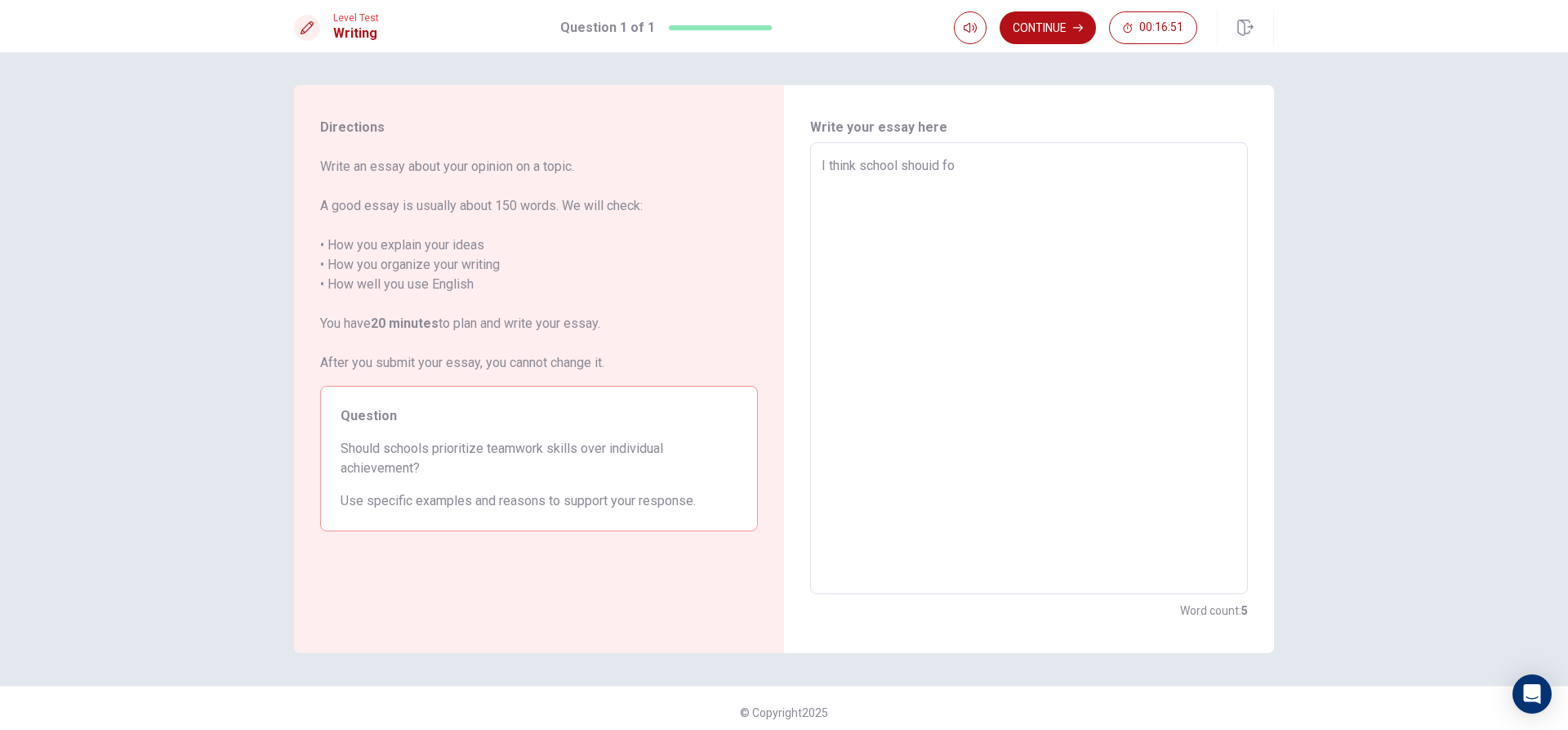
type textarea "x"
type textarea "I think school shouid foc"
type textarea "x"
type textarea "I think school shouid focu"
type textarea "x"
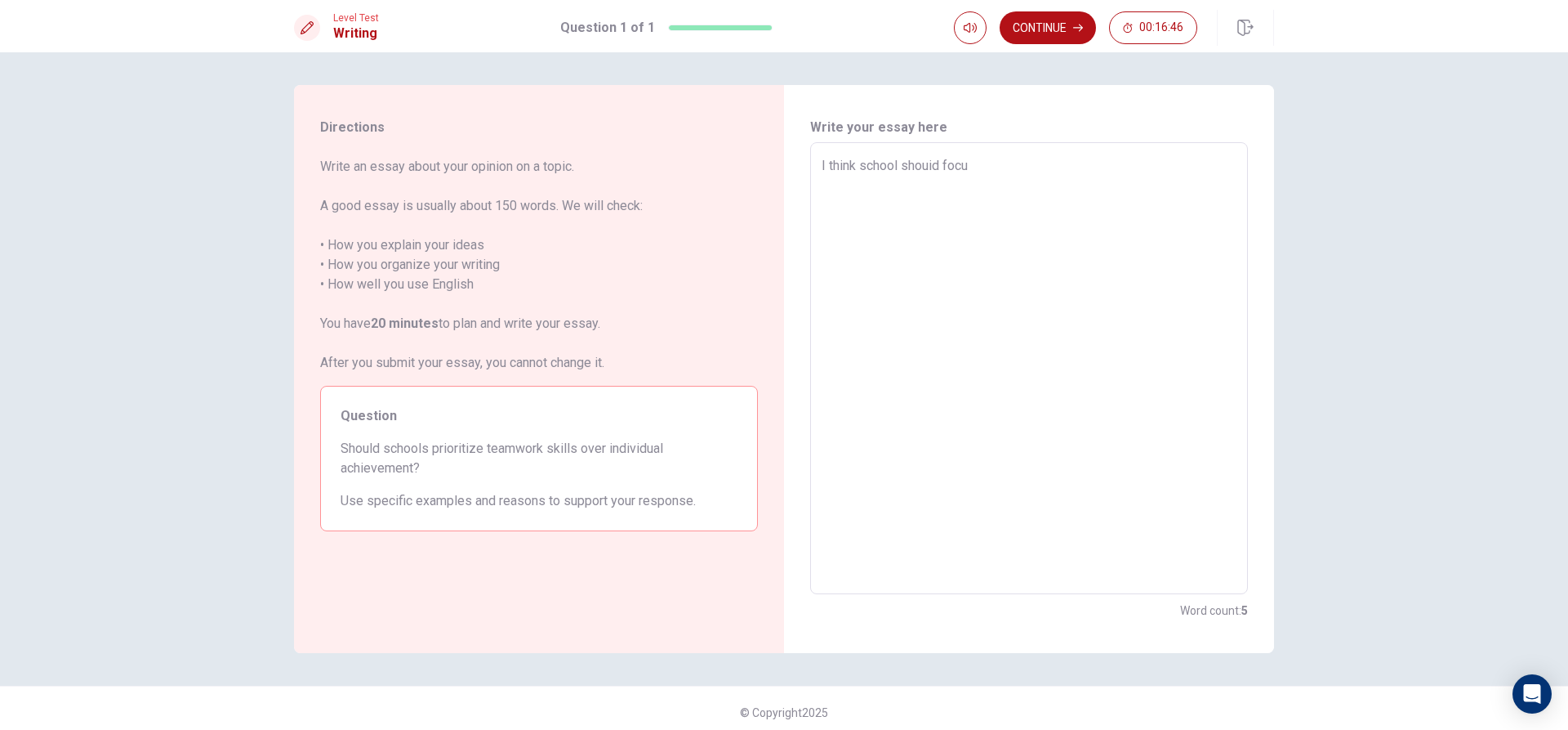
type textarea "I think school shouid focus"
type textarea "x"
type textarea "I think school shouid focus"
type textarea "x"
type textarea "I think school shouid focus m"
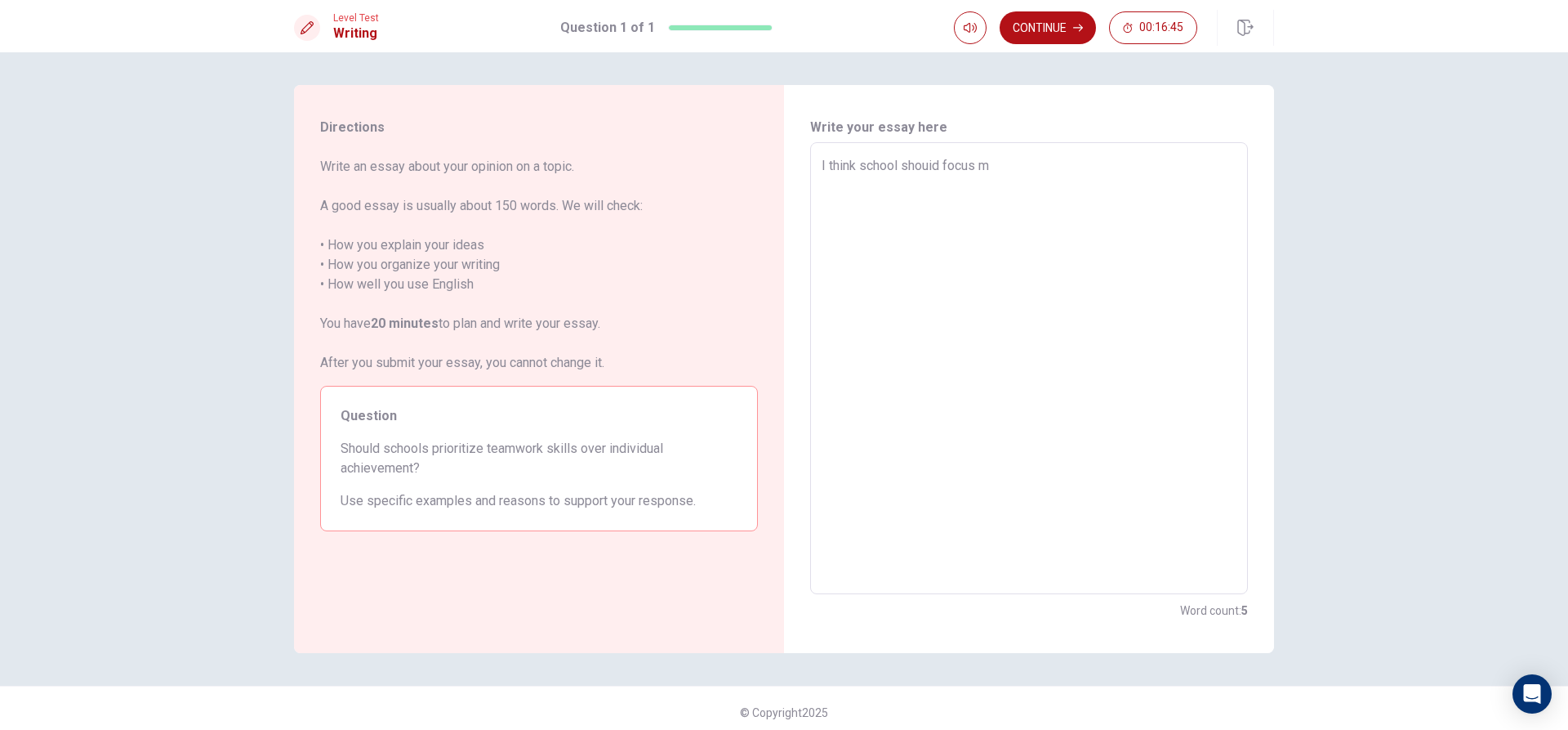
type textarea "x"
type textarea "I think school shouid focus mo"
type textarea "x"
type textarea "I think school shouid focus mor"
type textarea "x"
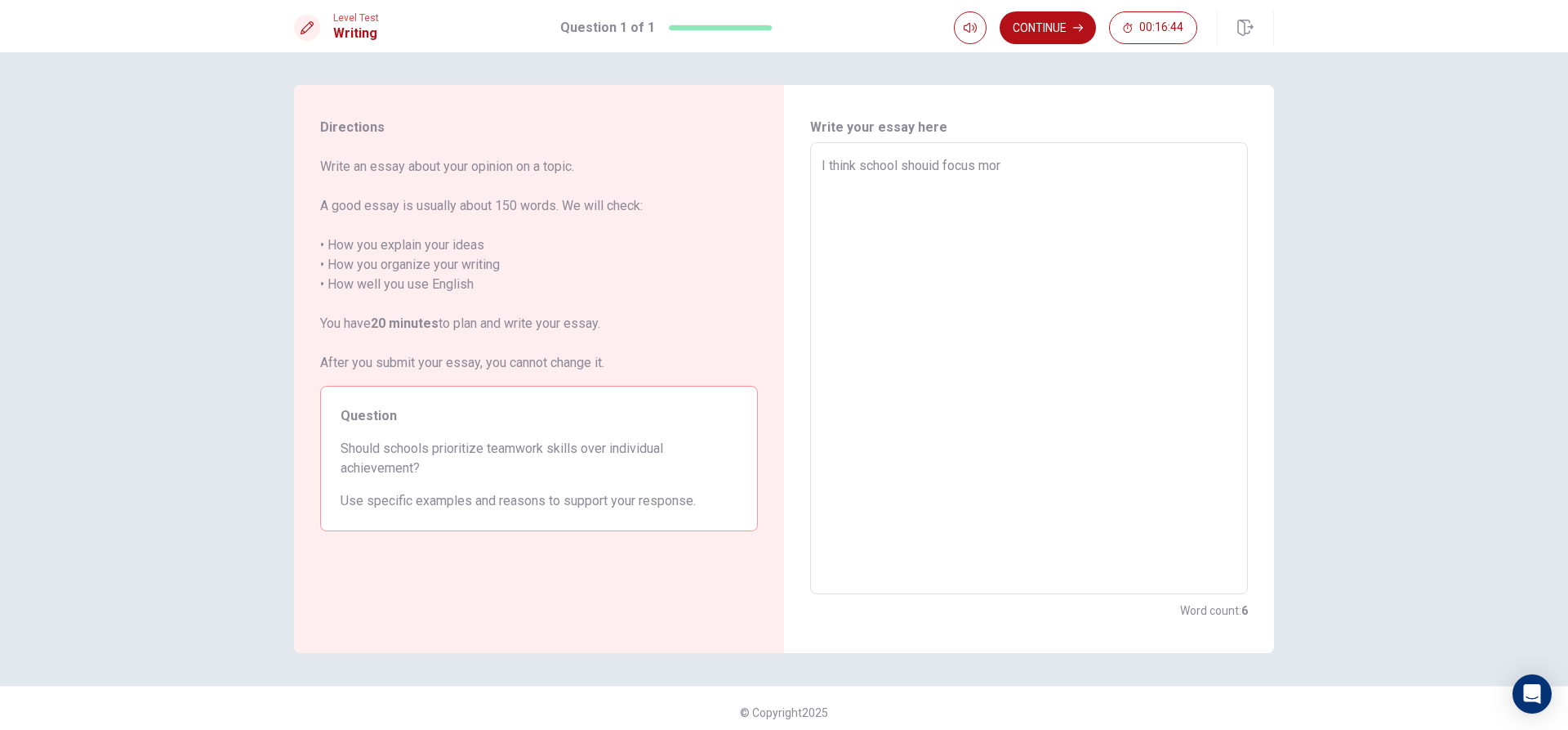
type textarea "I think school shouid focus more"
type textarea "x"
type textarea "I think school shouid focus more"
type textarea "x"
type textarea "I think school shouid focus more o"
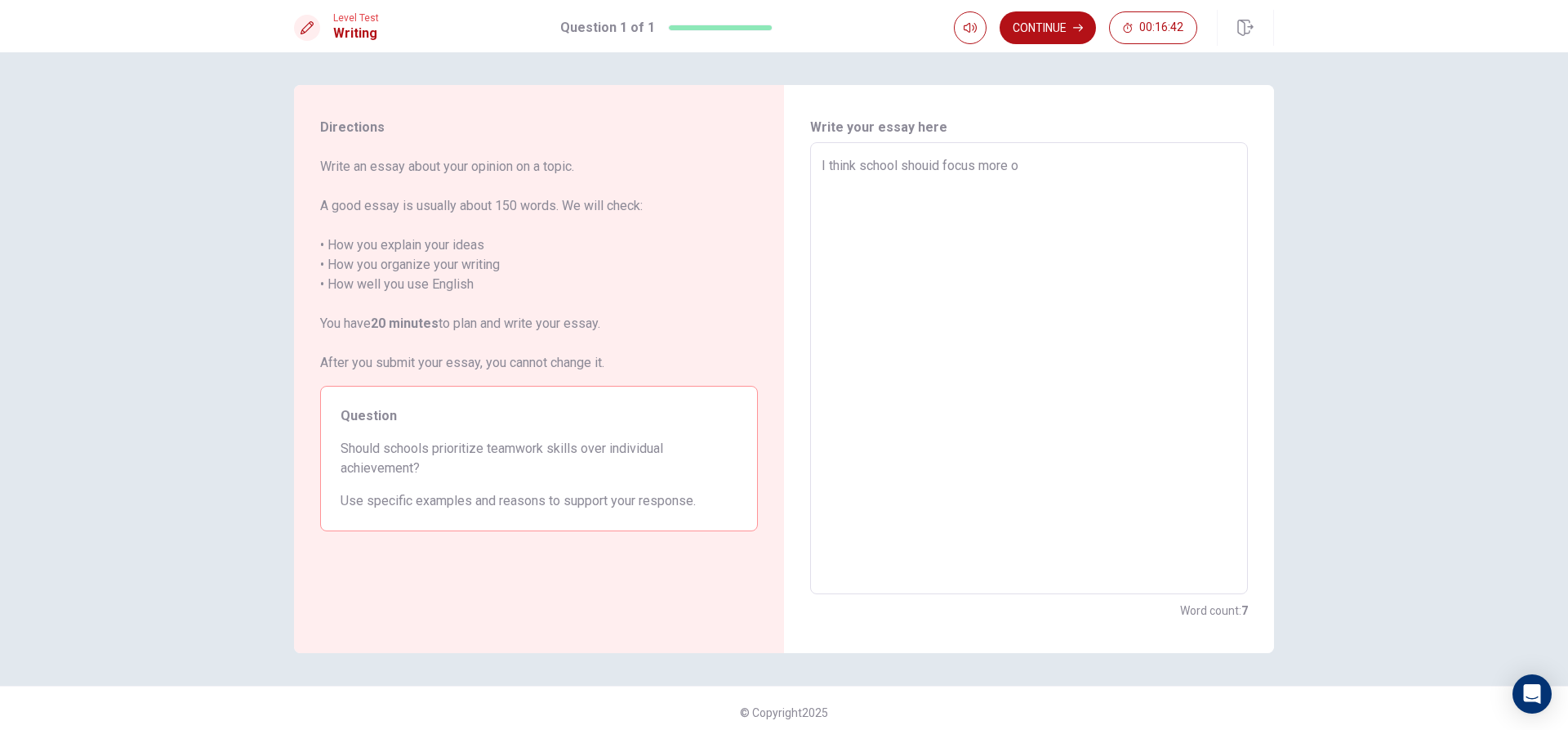
type textarea "x"
type textarea "I think school shouid focus more on"
type textarea "x"
type textarea "I think school shouid focus more on"
type textarea "x"
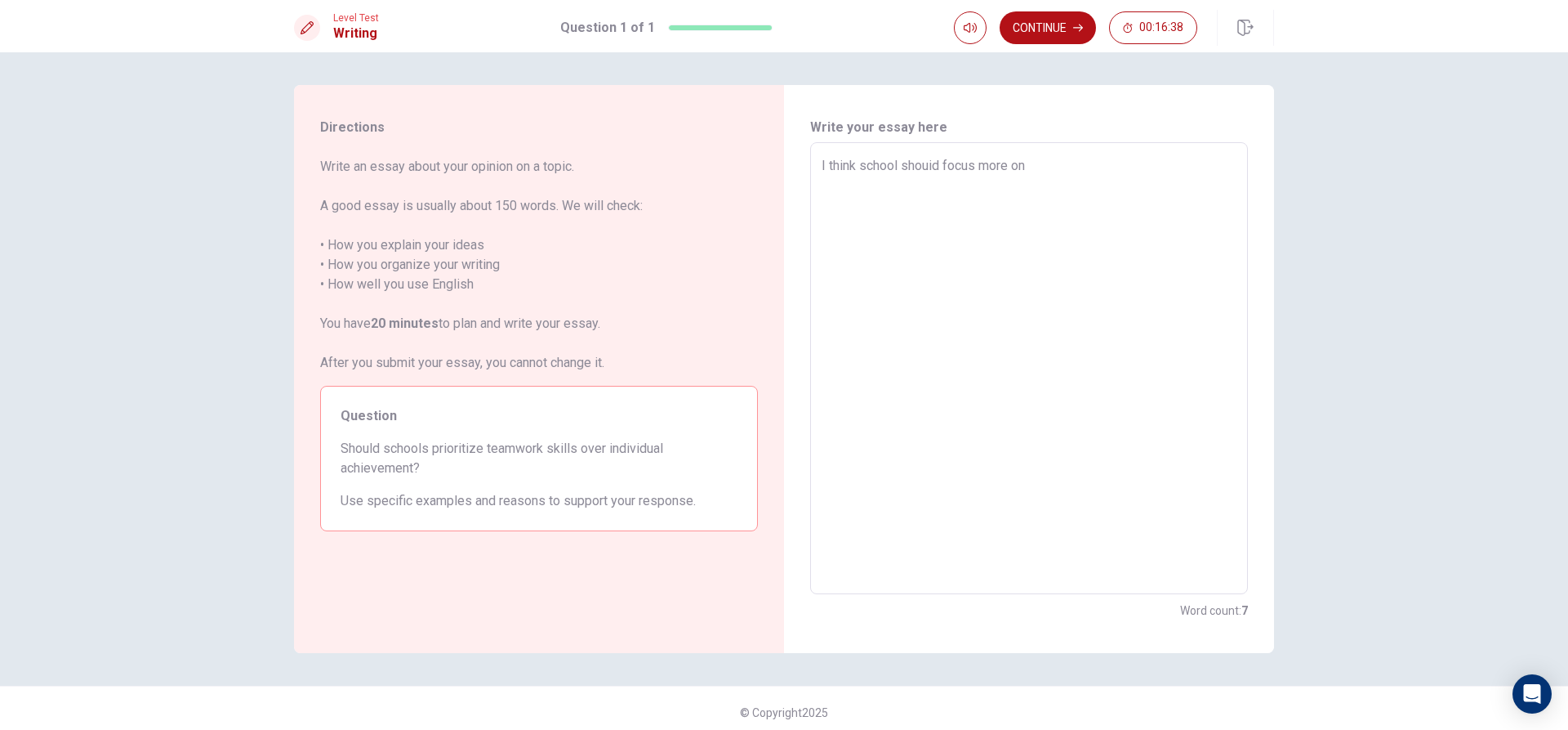
type textarea "I think school shouid focus more on t"
type textarea "x"
type textarea "I think school shouid focus more on te"
type textarea "x"
type textarea "I think school shouid focus more on tem"
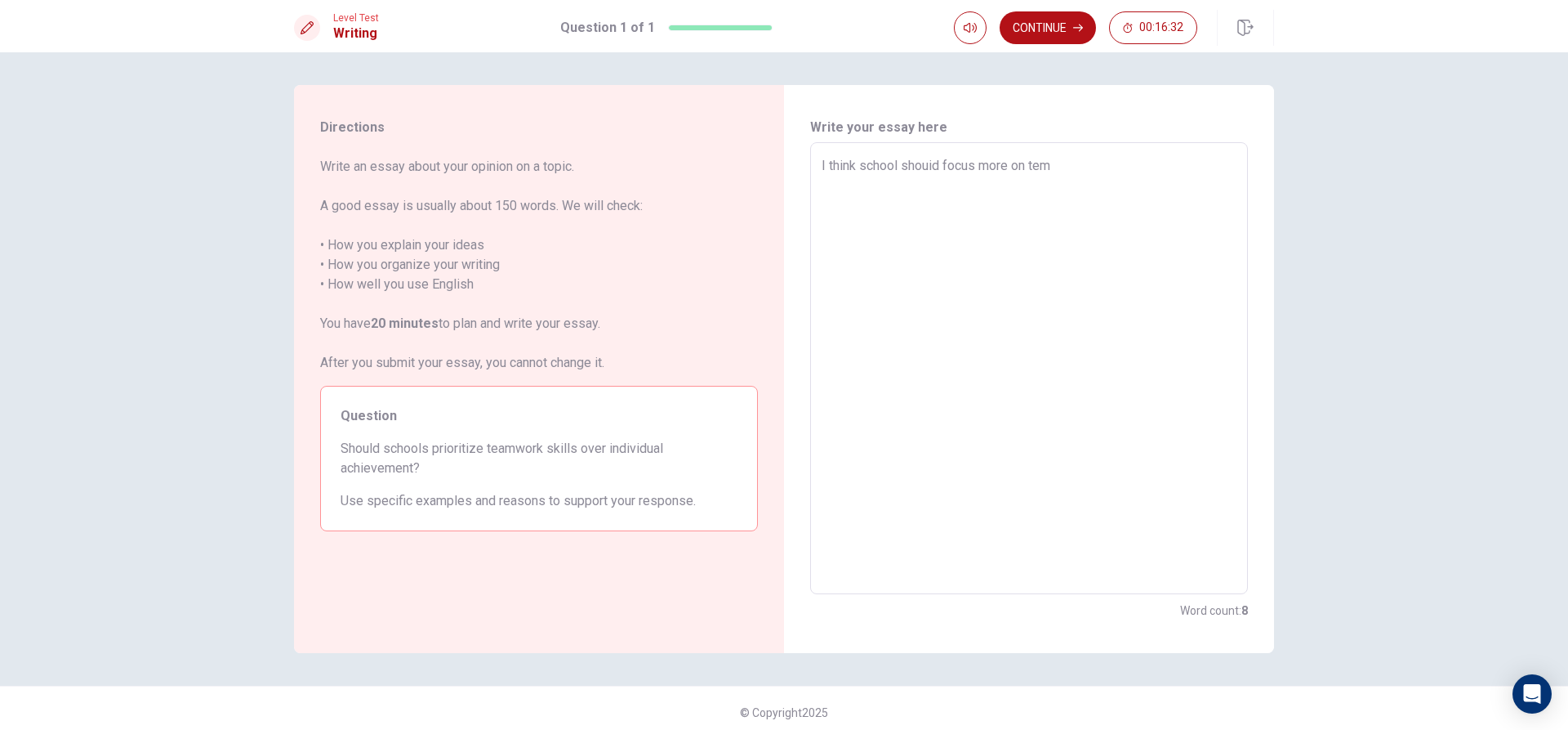
type textarea "x"
type textarea "I think school shouid focus more on te"
type textarea "x"
type textarea "I think school shouid focus more on tea"
type textarea "x"
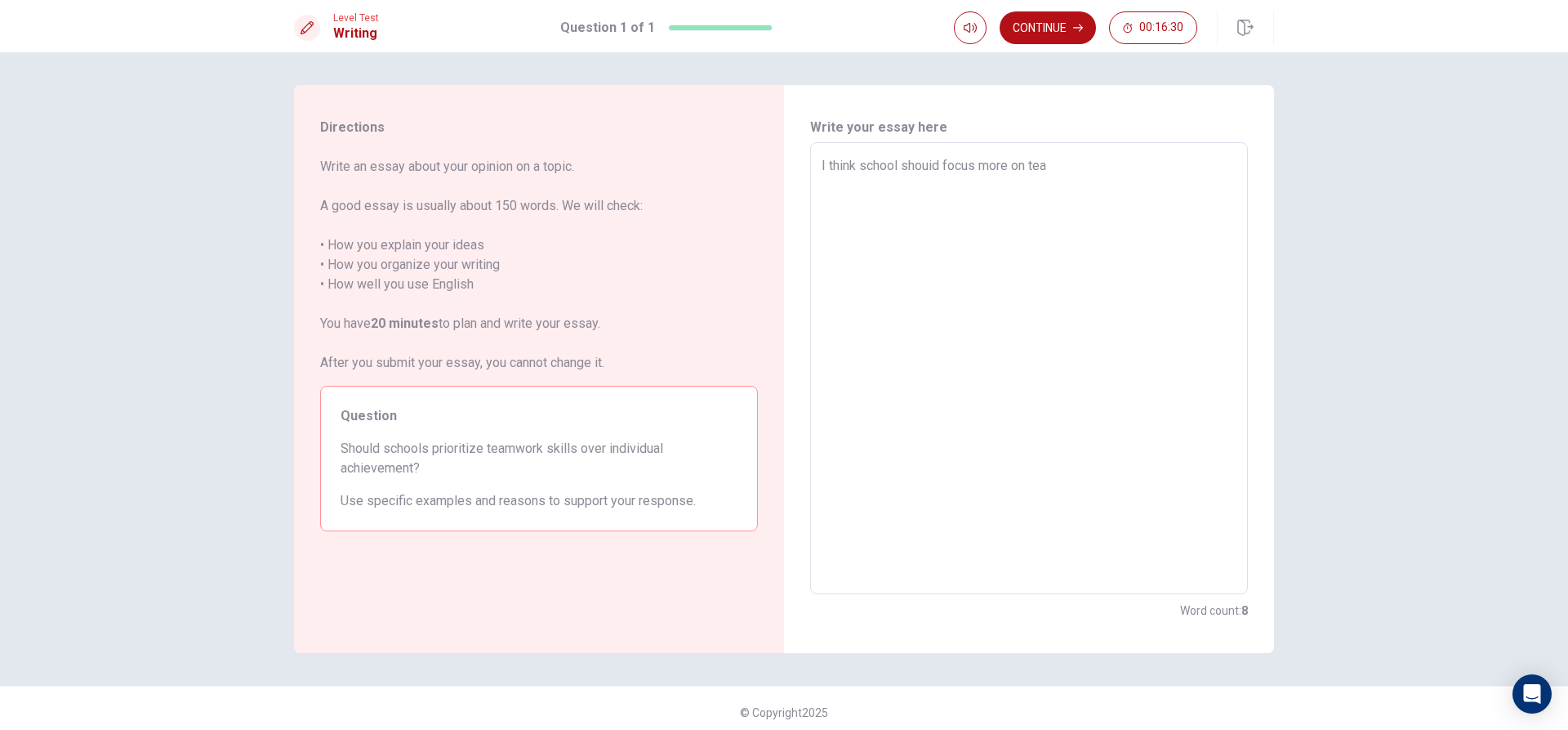
type textarea "I think school shouid focus more on team"
type textarea "x"
type textarea "I think school shouid focus more on teamw"
type textarea "x"
type textarea "I think school shouid focus more on teamwo"
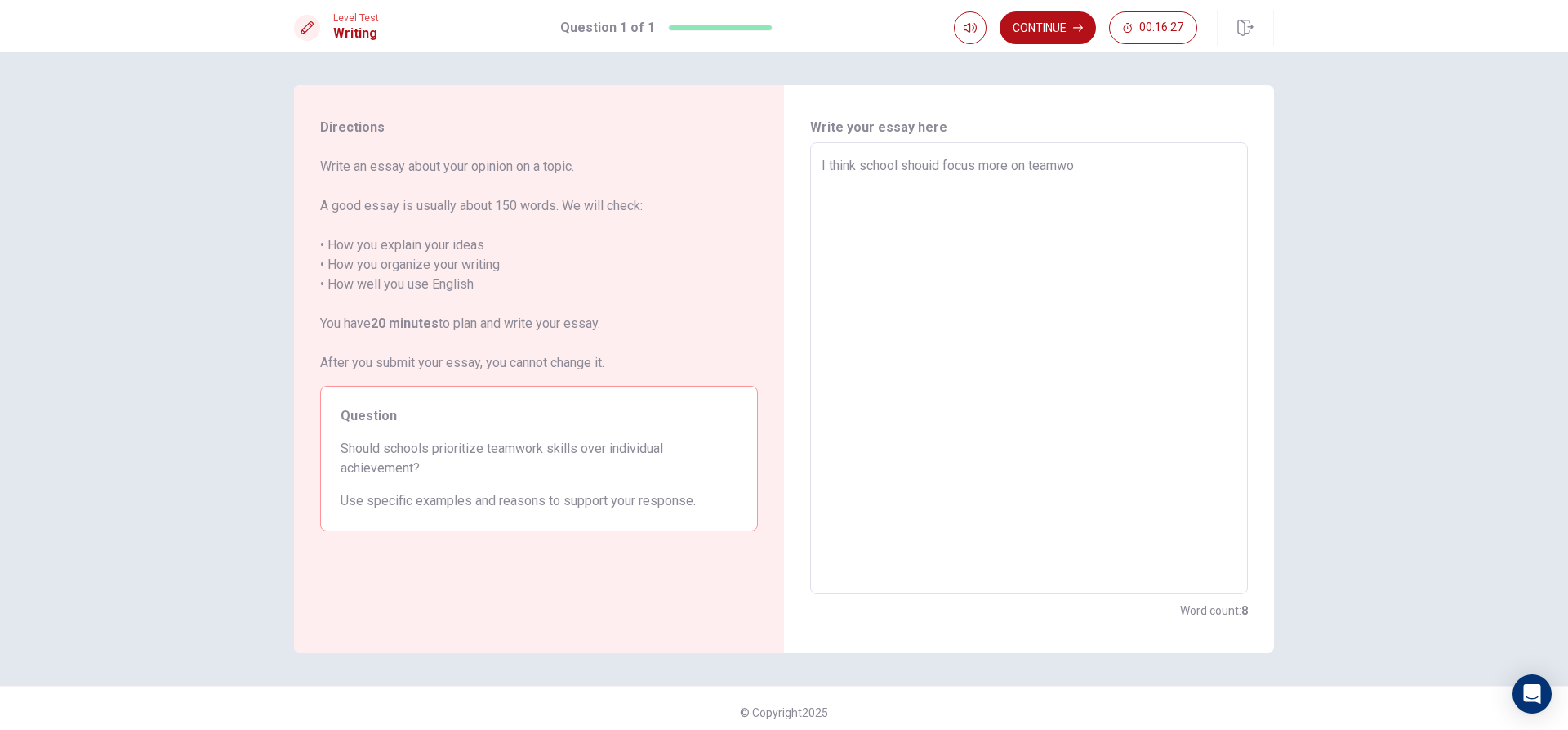
type textarea "x"
type textarea "I think school shouid focus more on teamwor"
type textarea "x"
type textarea "I think school shouid focus more on teamwork"
type textarea "x"
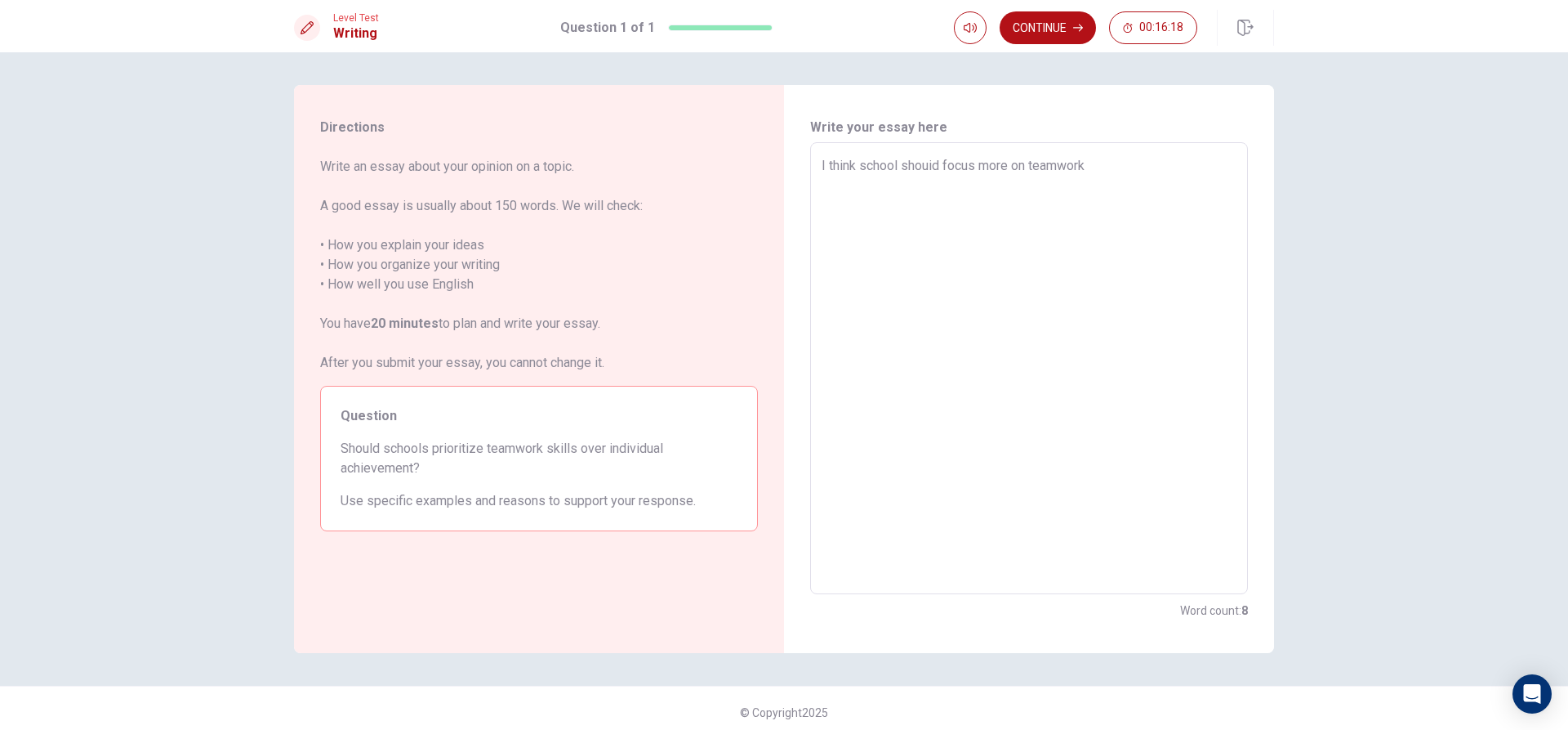
type textarea "I think school shouid focus more on teamwork"
type textarea "x"
type textarea "I think school shouid focus more on teamwork s"
type textarea "x"
type textarea "I think school shouid focus more on teamwork sk"
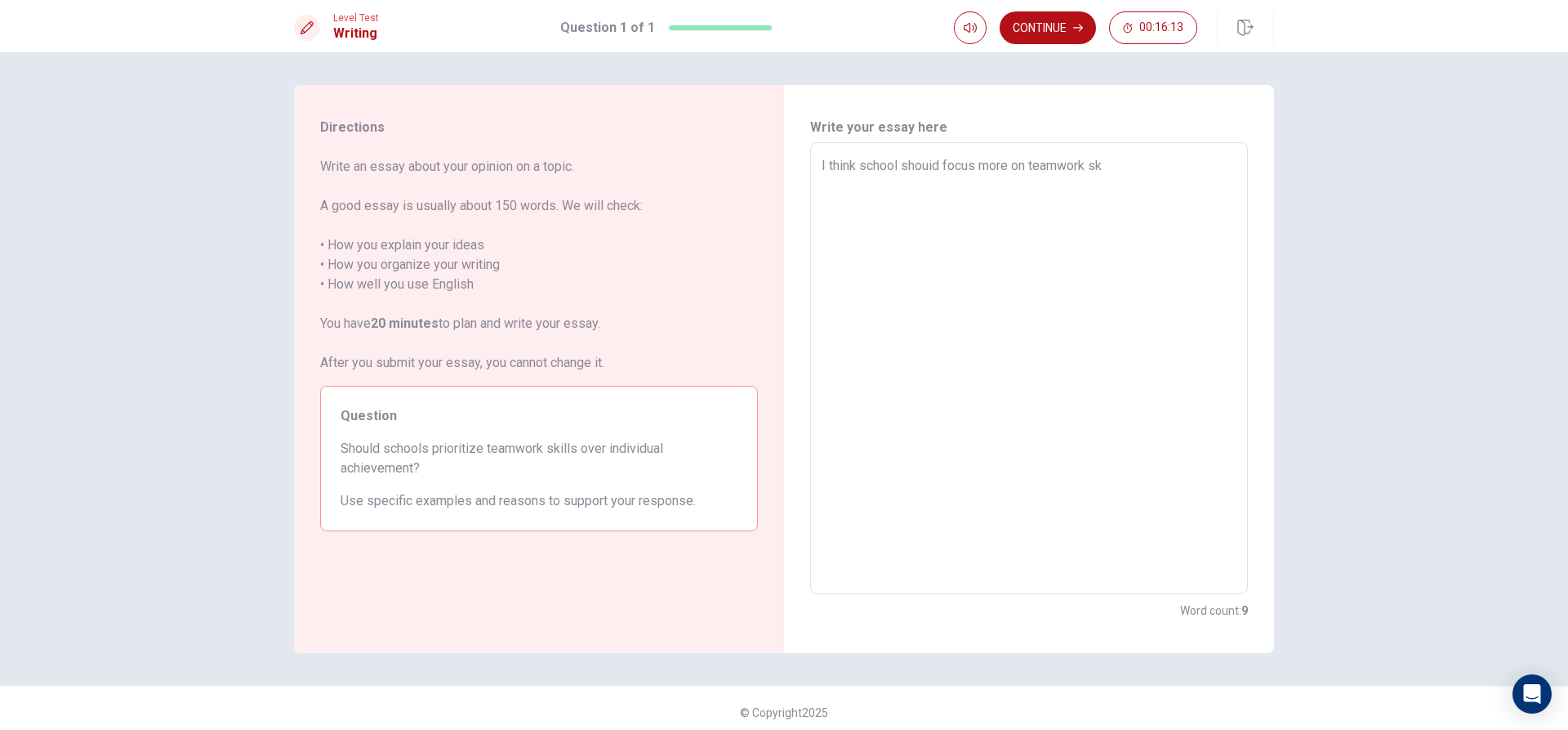
type textarea "x"
type textarea "I think school shouid focus more on teamwork ski"
type textarea "x"
type textarea "I think school shouid focus more on teamwork skil"
type textarea "x"
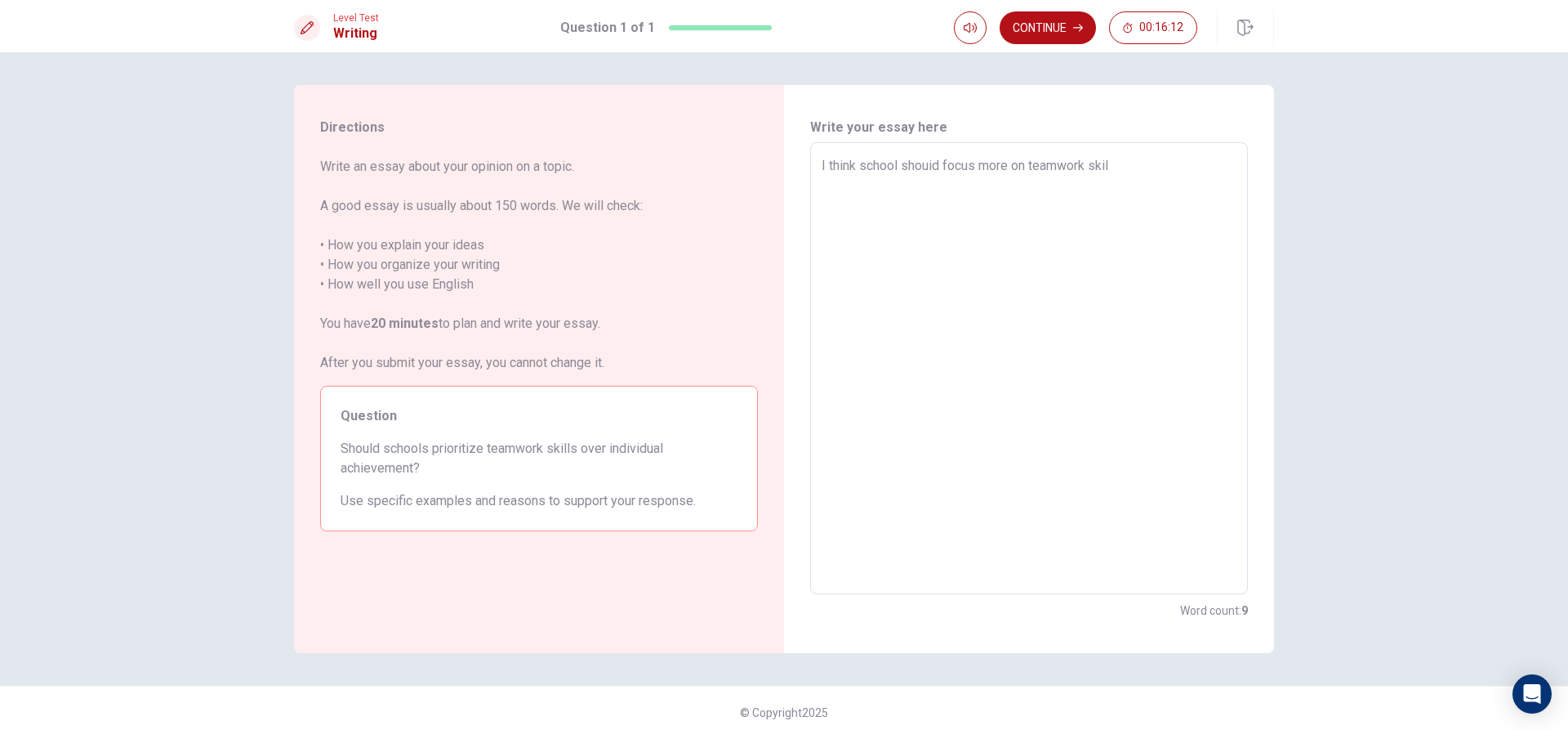
type textarea "I think school shouid focus more on teamwork skill"
type textarea "x"
type textarea "I think school shouid focus more on teamwork skills"
type textarea "x"
type textarea "I think school shouid focus more on teamwork skills"
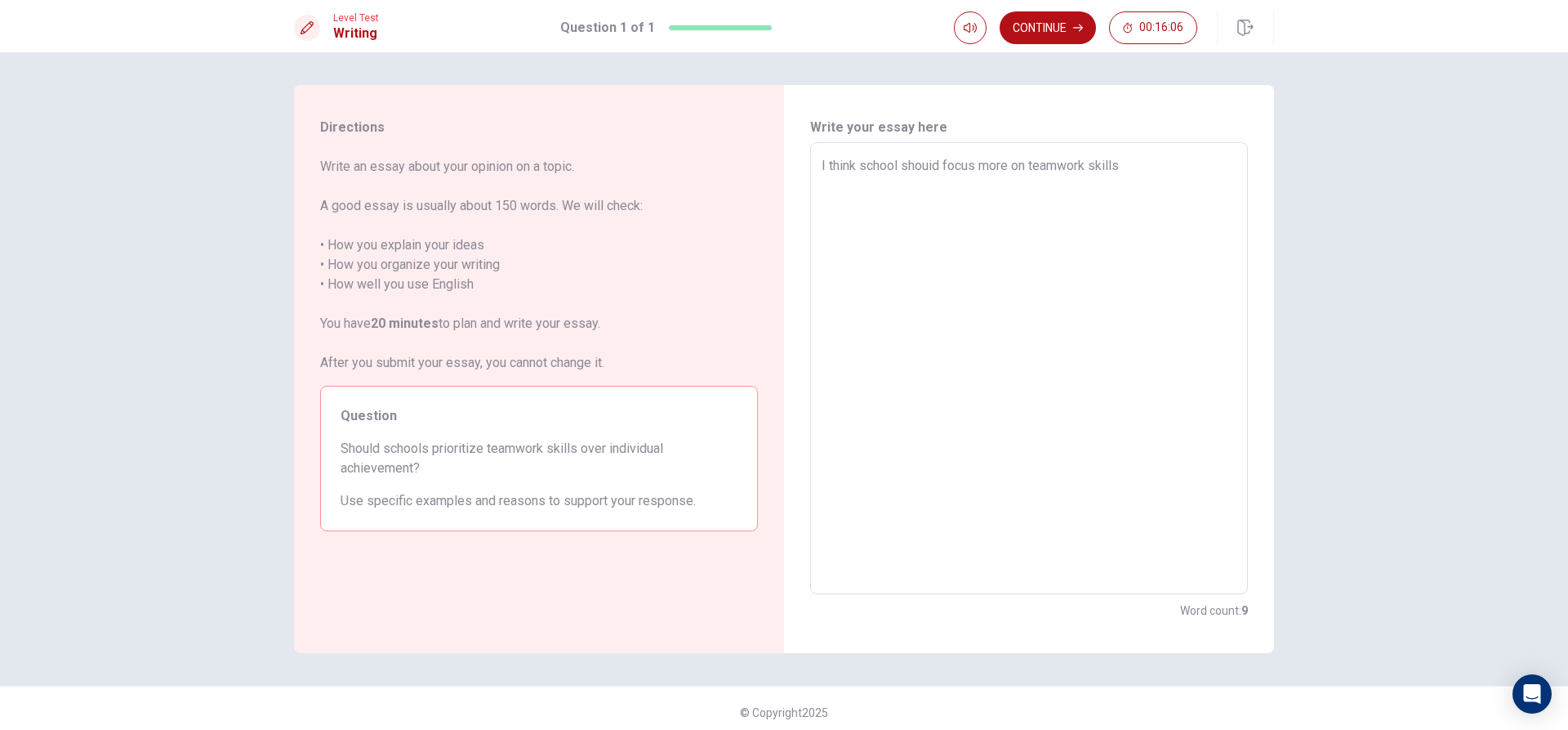
type textarea "x"
type textarea "I think school shouid focus more on teamwork skills t"
type textarea "x"
type textarea "I think school shouid focus more on teamwork skills th"
type textarea "x"
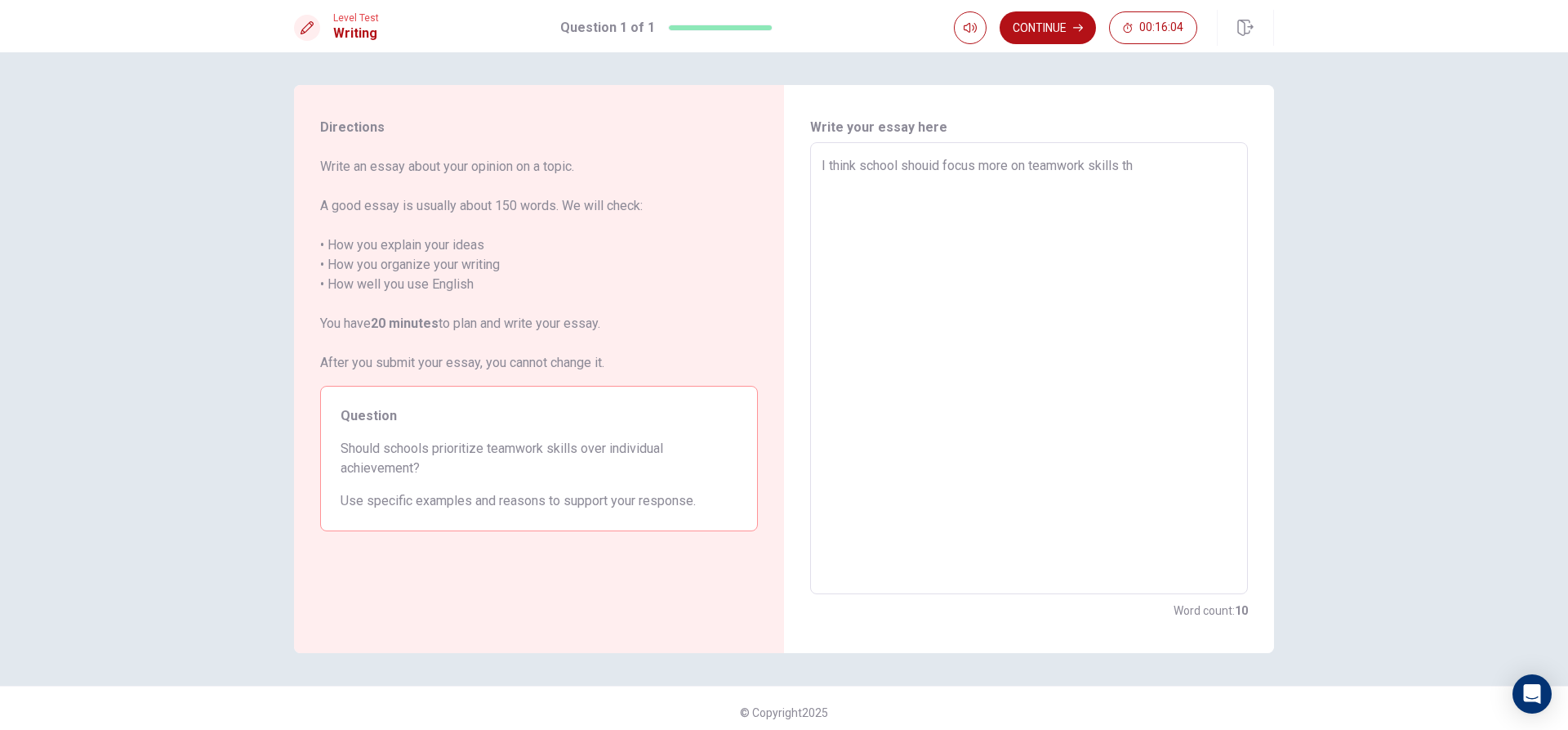
type textarea "I think school shouid focus more on teamwork skills tha"
type textarea "x"
type textarea "I think school shouid focus more on teamwork skills than"
type textarea "x"
type textarea "I think school shouid focus more on teamwork skills than"
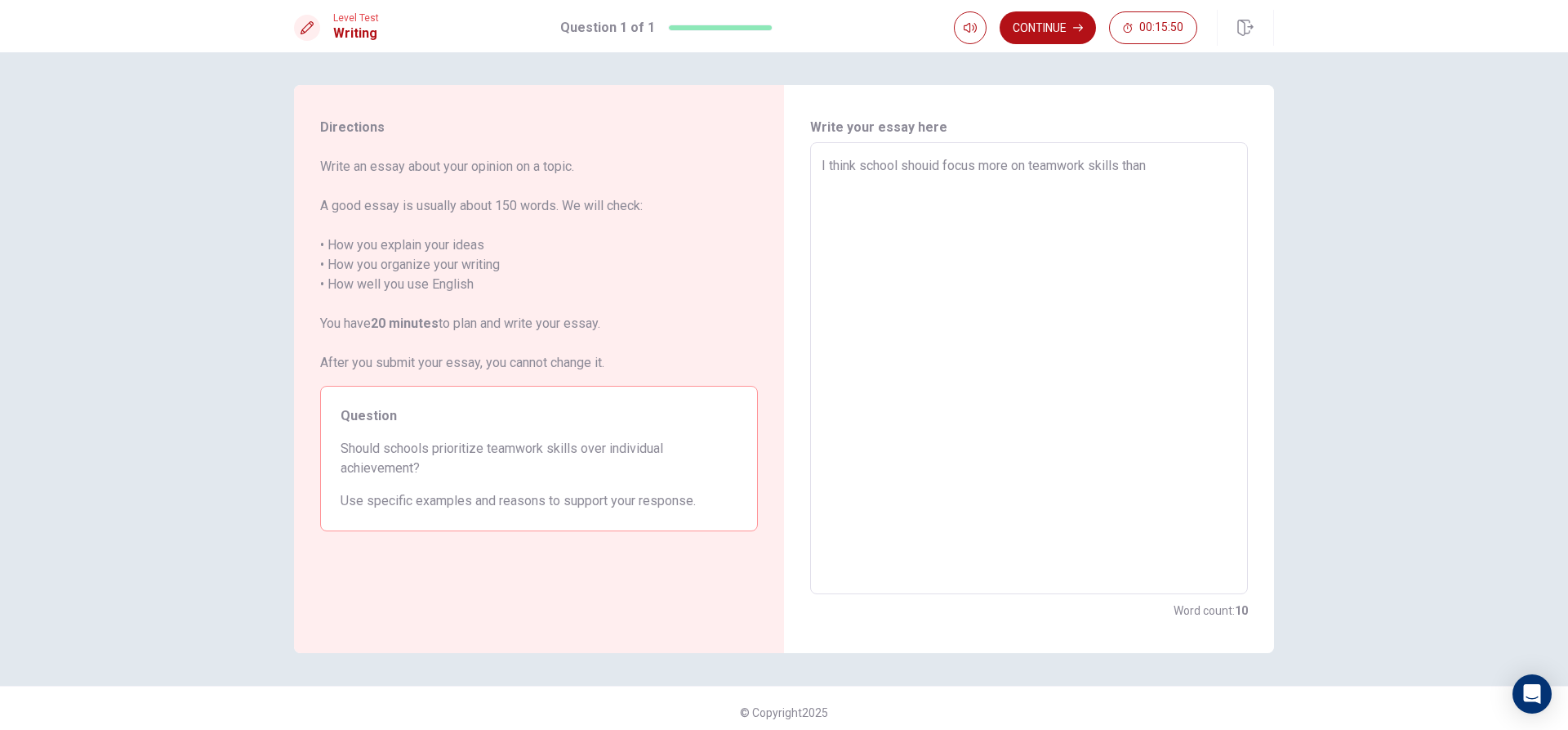
type textarea "x"
type textarea "I think school shouid focus more on teamwork skills than i"
type textarea "x"
type textarea "I think school shouid focus more on teamwork skills than in"
type textarea "x"
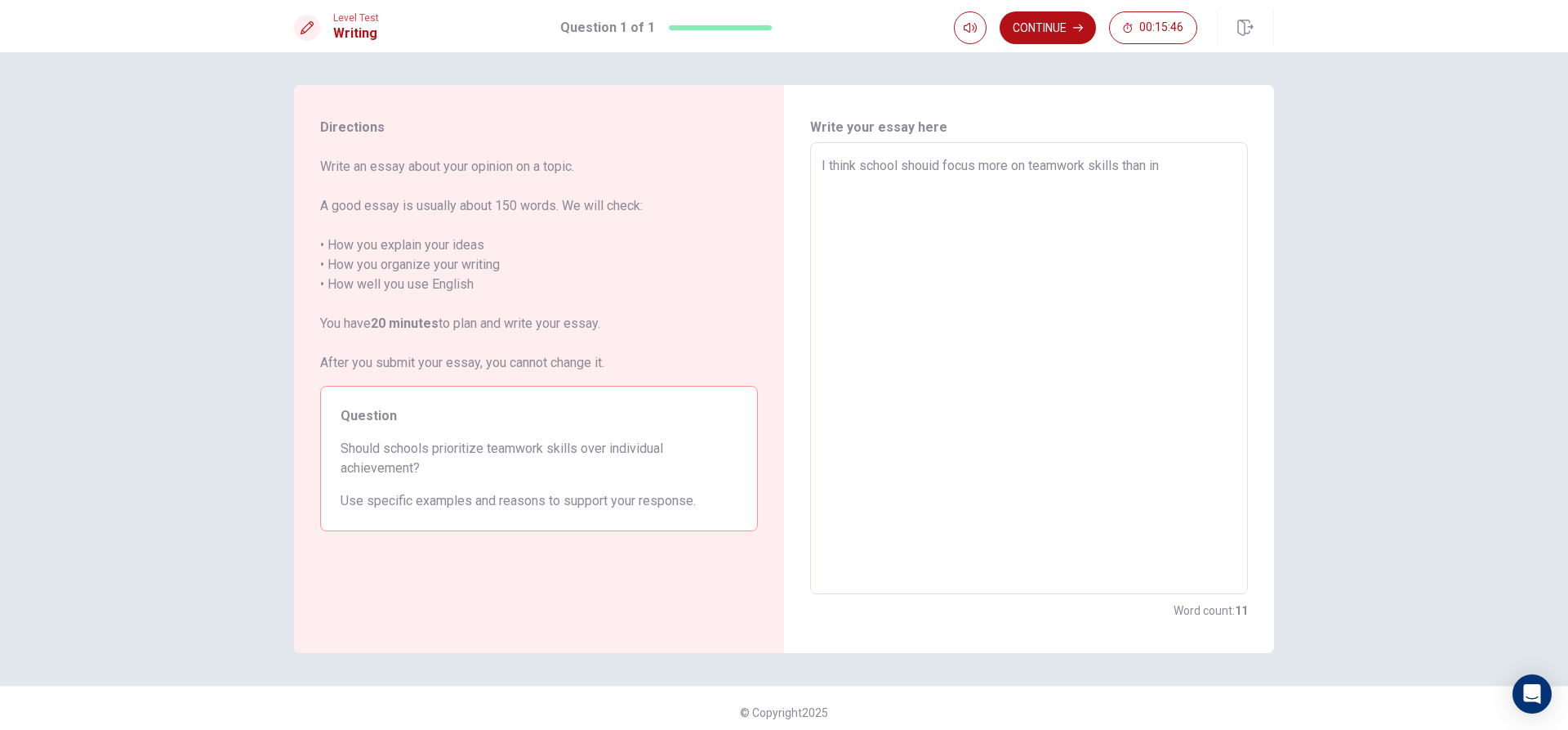
type textarea "I think school shouid focus more on teamwork skills than ind"
type textarea "x"
type textarea "I think school shouid focus more on teamwork skills than indi"
type textarea "x"
type textarea "I think school shouid focus more on teamwork skills than indiv"
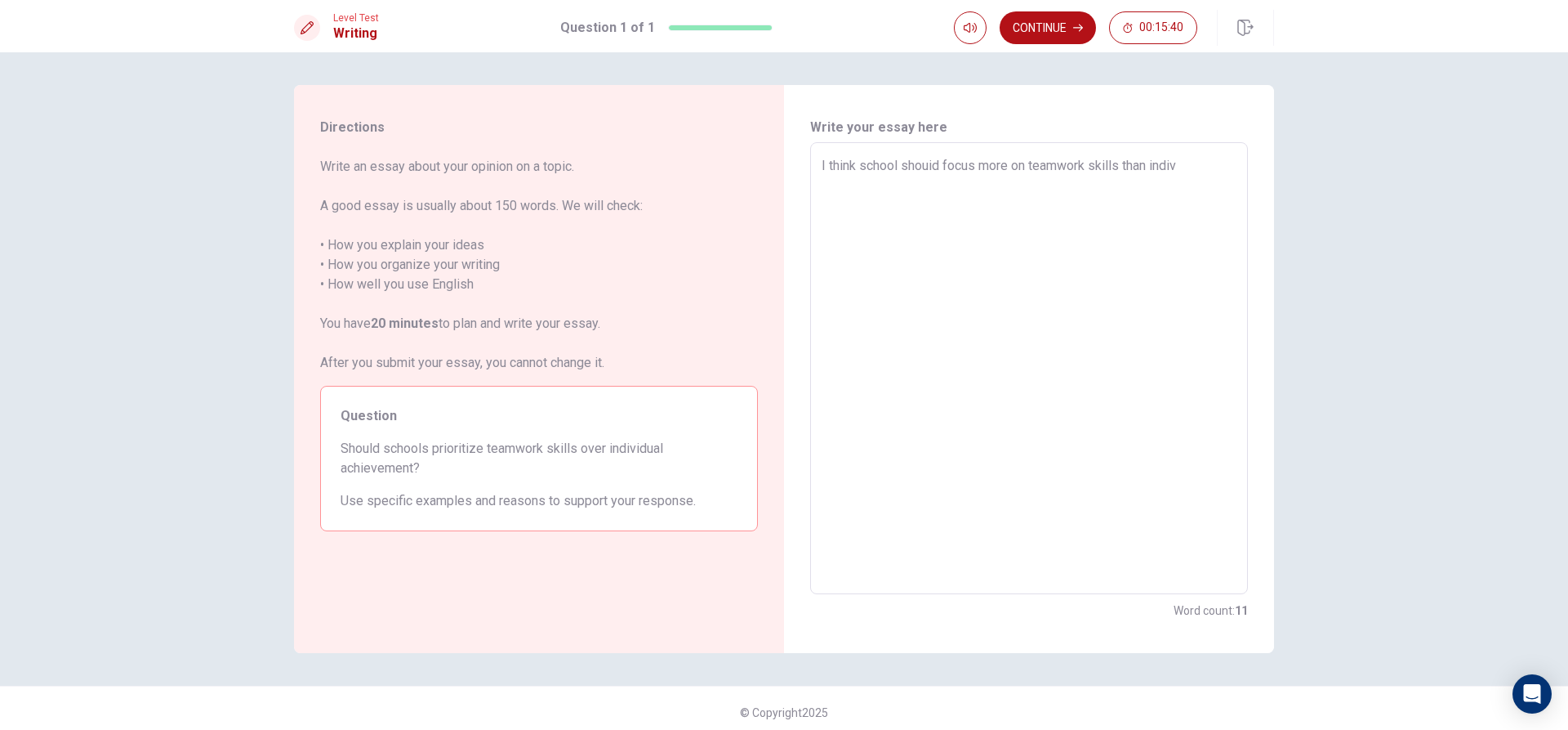
type textarea "x"
type textarea "I think school shouid focus more on teamwork skills than indiva"
type textarea "x"
type textarea "I think school shouid focus more on teamwork skills than indivad"
type textarea "x"
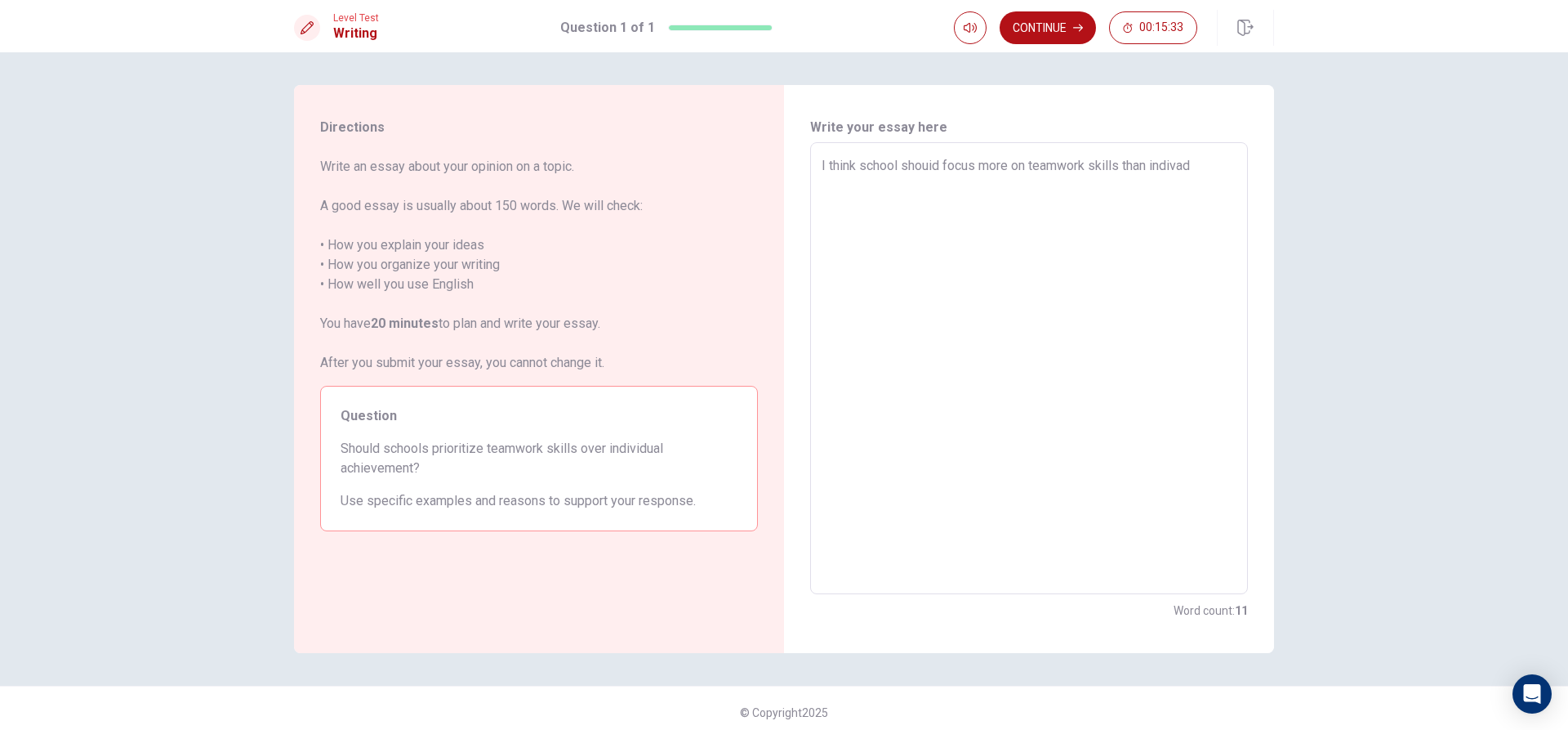
type textarea "I think school shouid focus more on teamwork skills than indivadu"
type textarea "x"
type textarea "I think school shouid focus more on teamwork skills than indivadua"
type textarea "x"
type textarea "I think school shouid focus more on teamwork skills than indivadual"
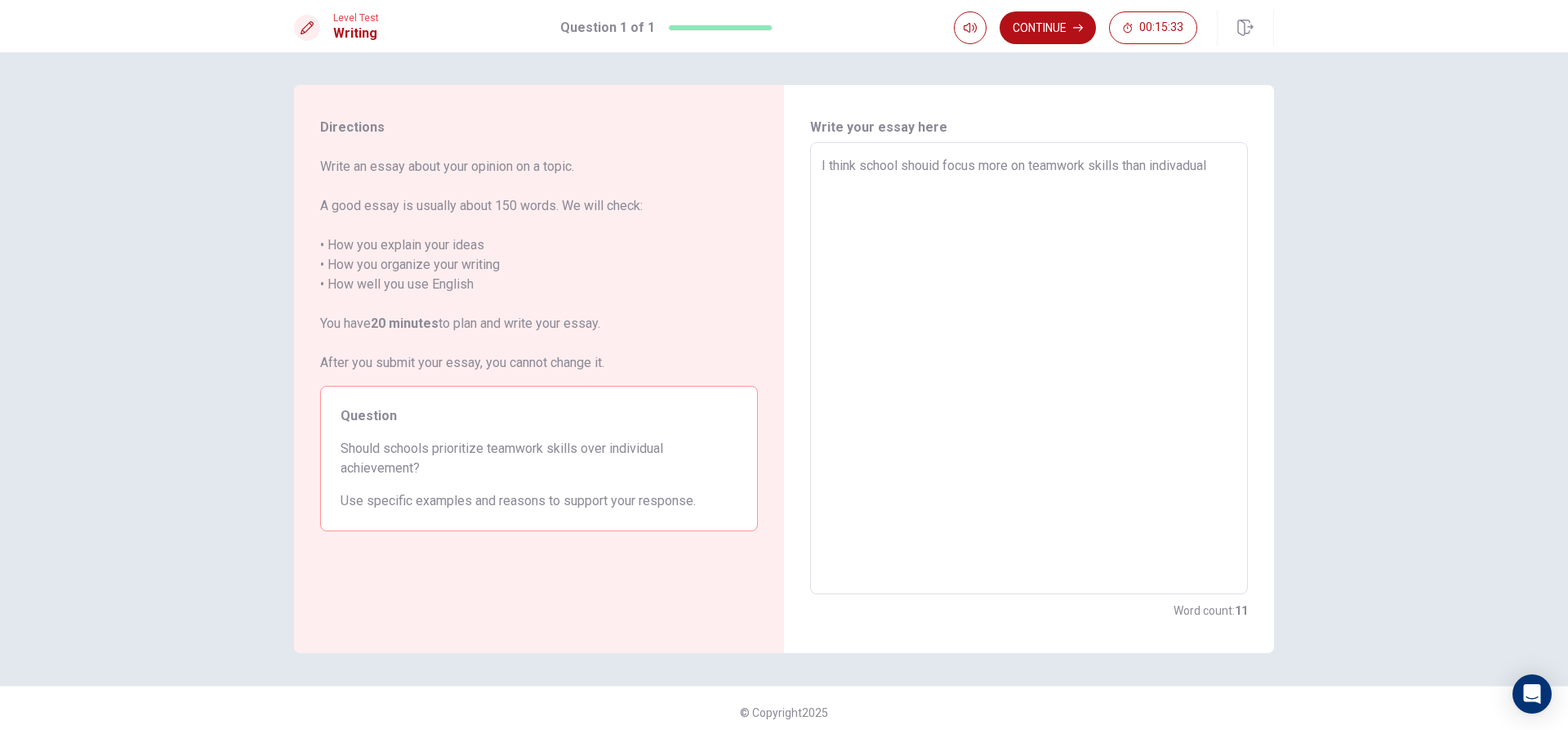
type textarea "x"
type textarea "I think school shouid focus more on teamwork skills than indivadual"
type textarea "x"
type textarea "I think school shouid focus more on teamwork skills than indivadual a"
type textarea "x"
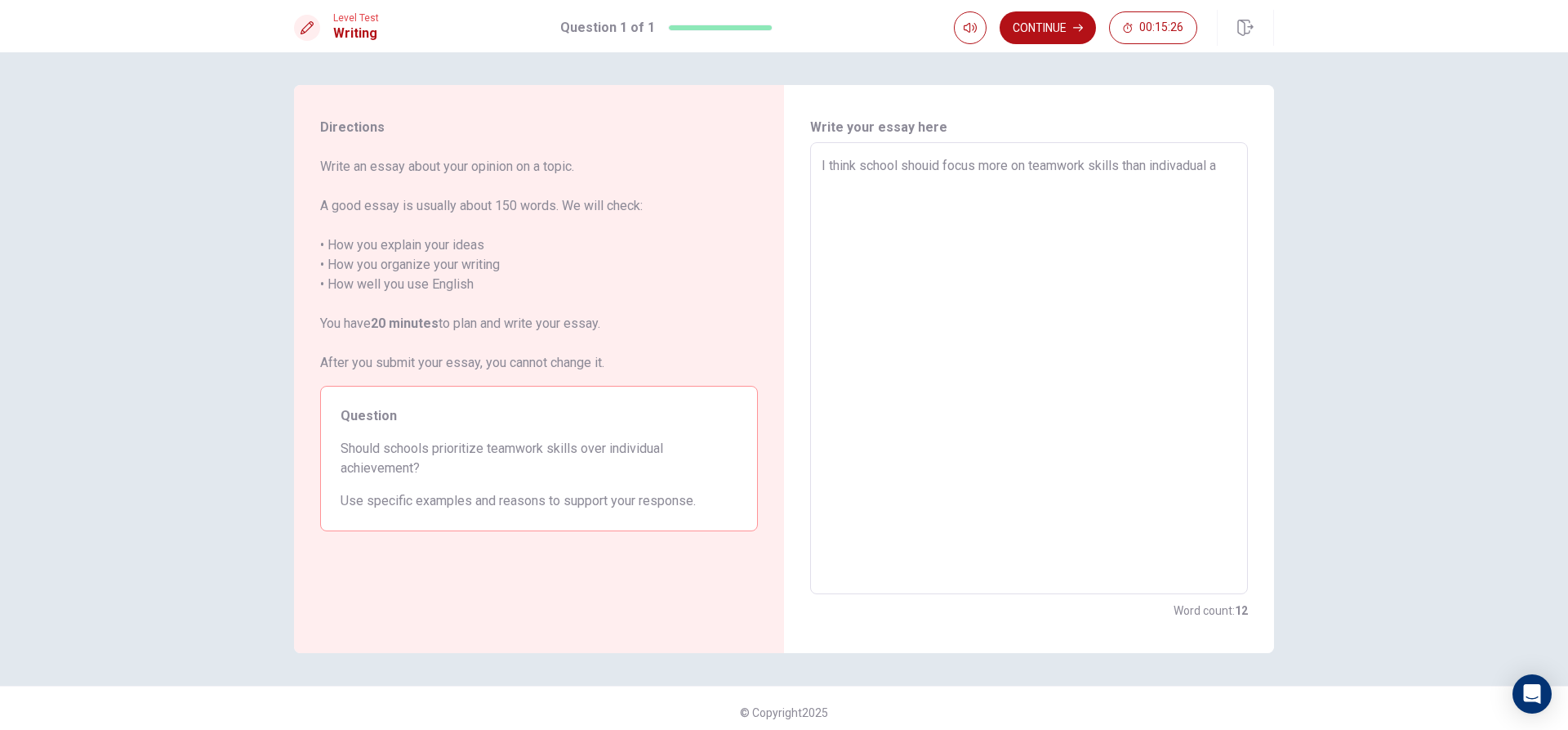
type textarea "I think school shouid focus more on teamwork skills than indivadual ac"
type textarea "x"
type textarea "I think school shouid focus more on teamwork skills than indivadual ach"
type textarea "x"
type textarea "I think school shouid focus more on teamwork skills than indivadual achi"
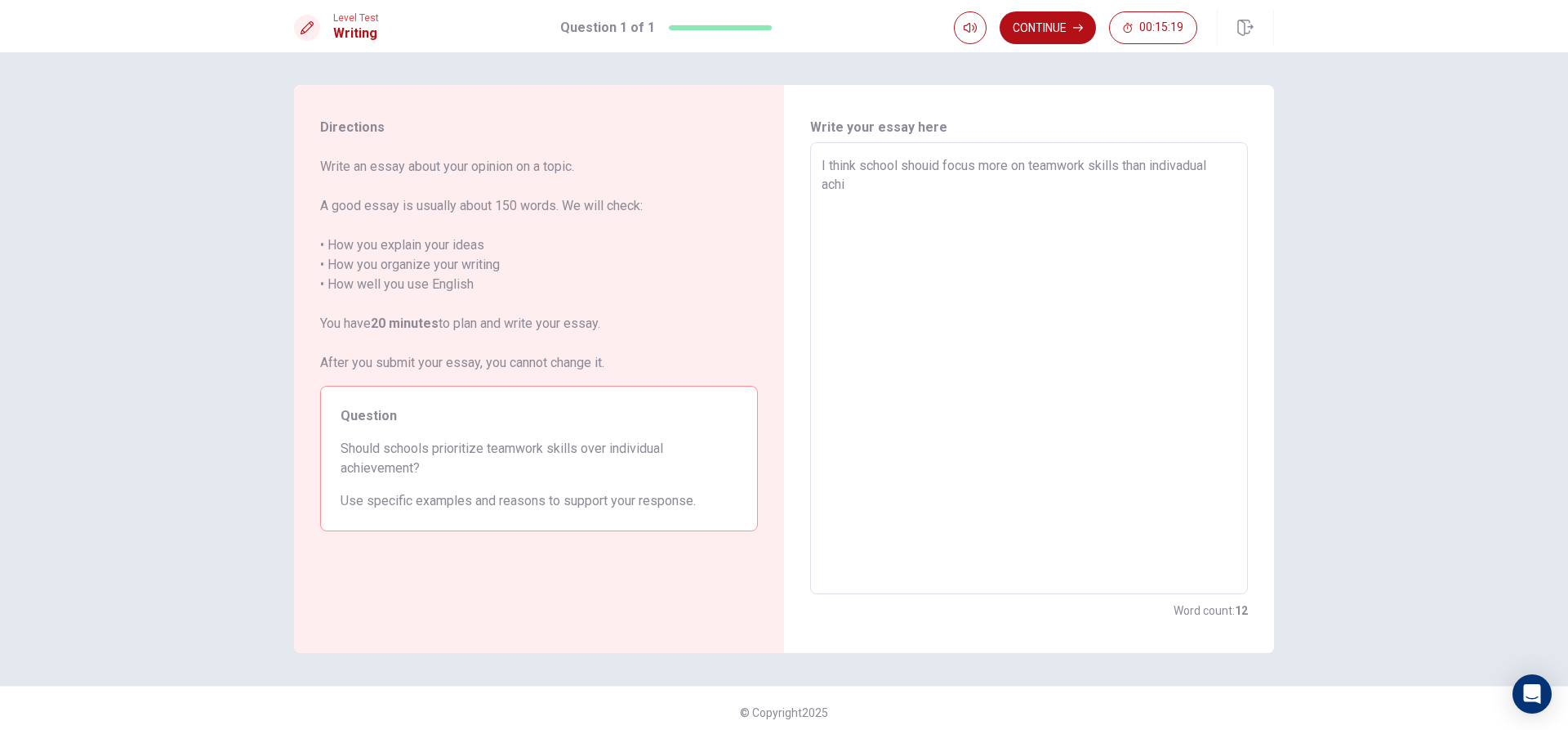
type textarea "x"
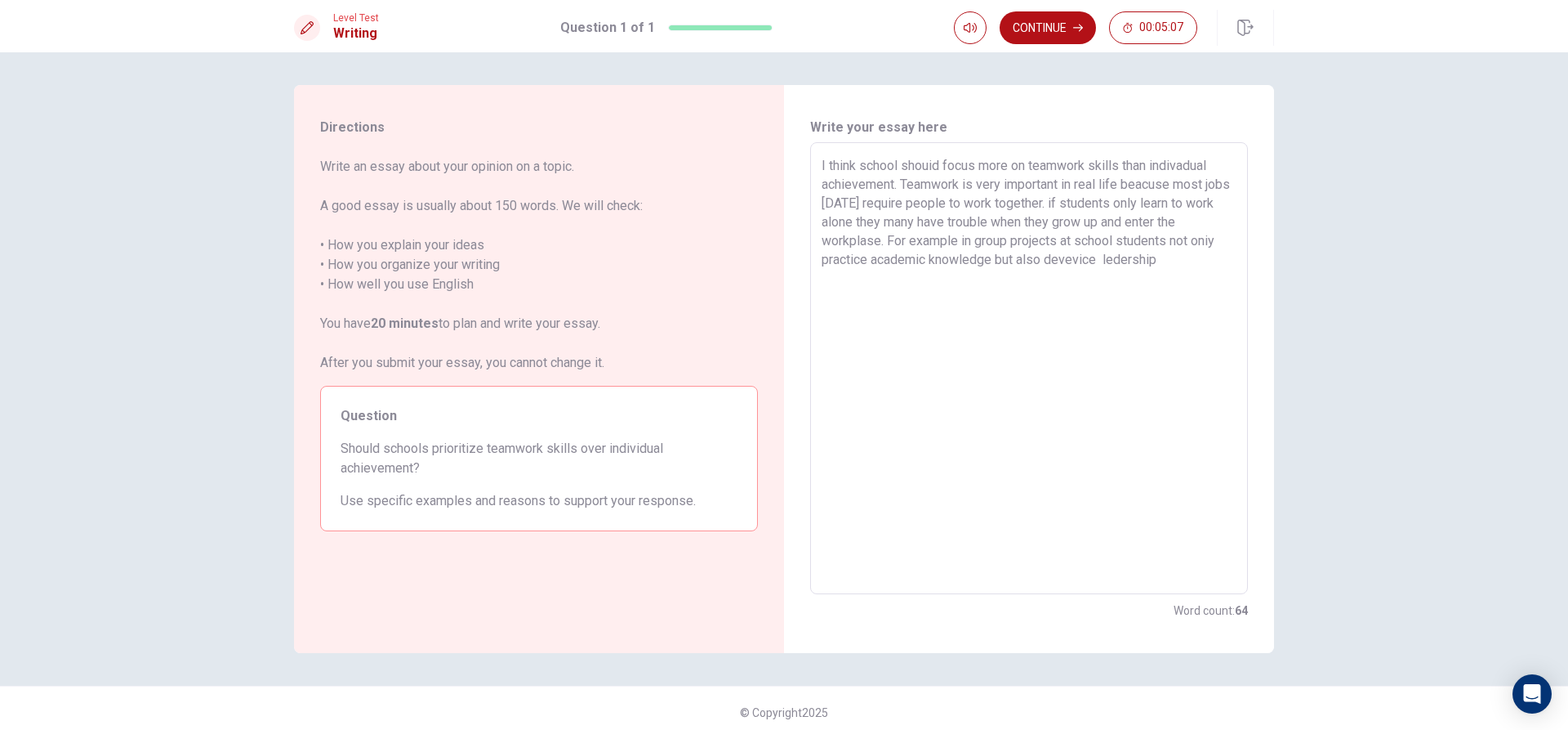
click at [1109, 258] on textarea "I think school shouid focus more on teamwork skills than indivadual achievement…" at bounding box center [1028, 368] width 415 height 425
click at [1168, 258] on textarea "I think school shouid focus more on teamwork skills than indivadual achievement…" at bounding box center [1028, 368] width 415 height 425
click at [1031, 27] on button "Continue" at bounding box center [1047, 27] width 96 height 32
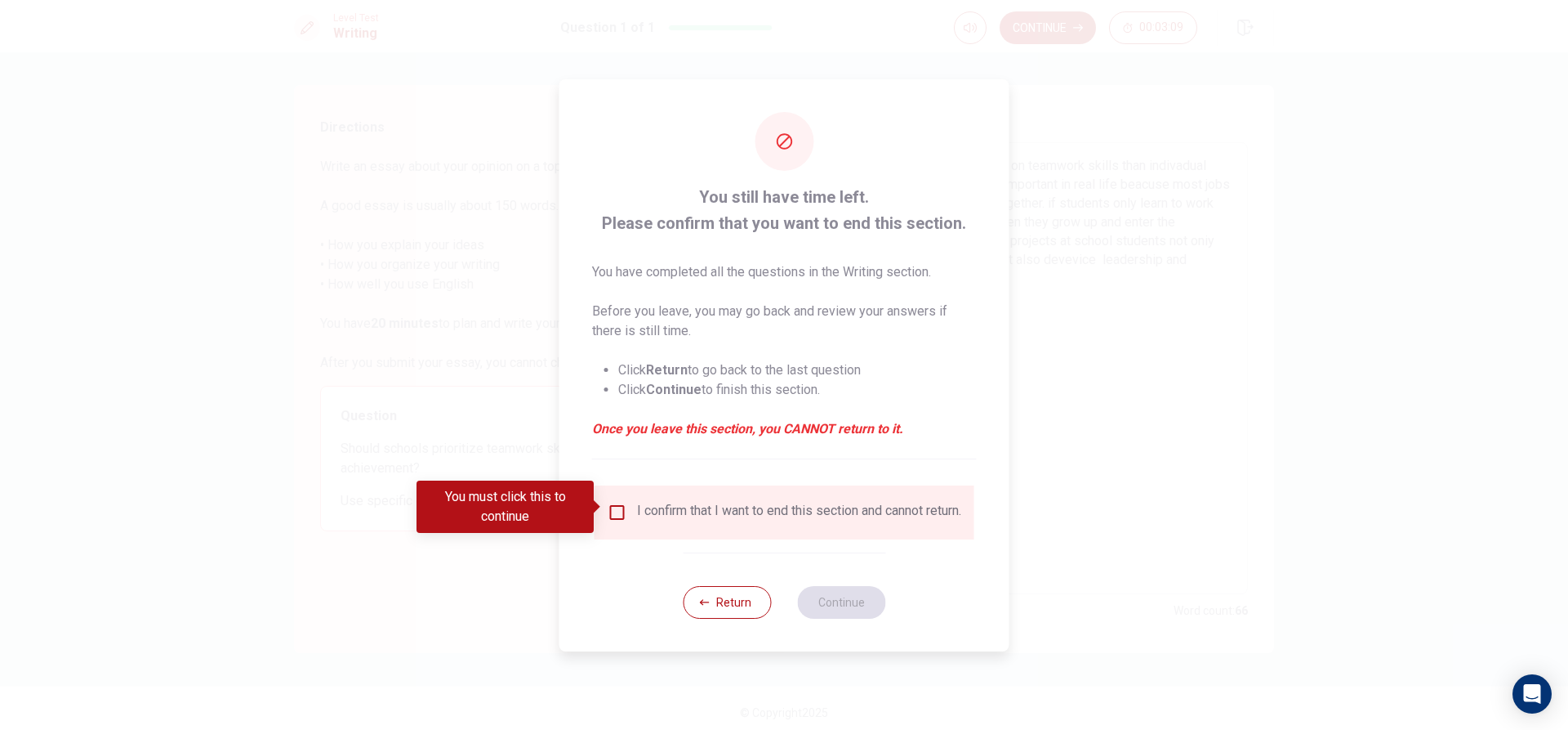
click at [614, 505] on input "You must click this to continue" at bounding box center [617, 512] width 20 height 20
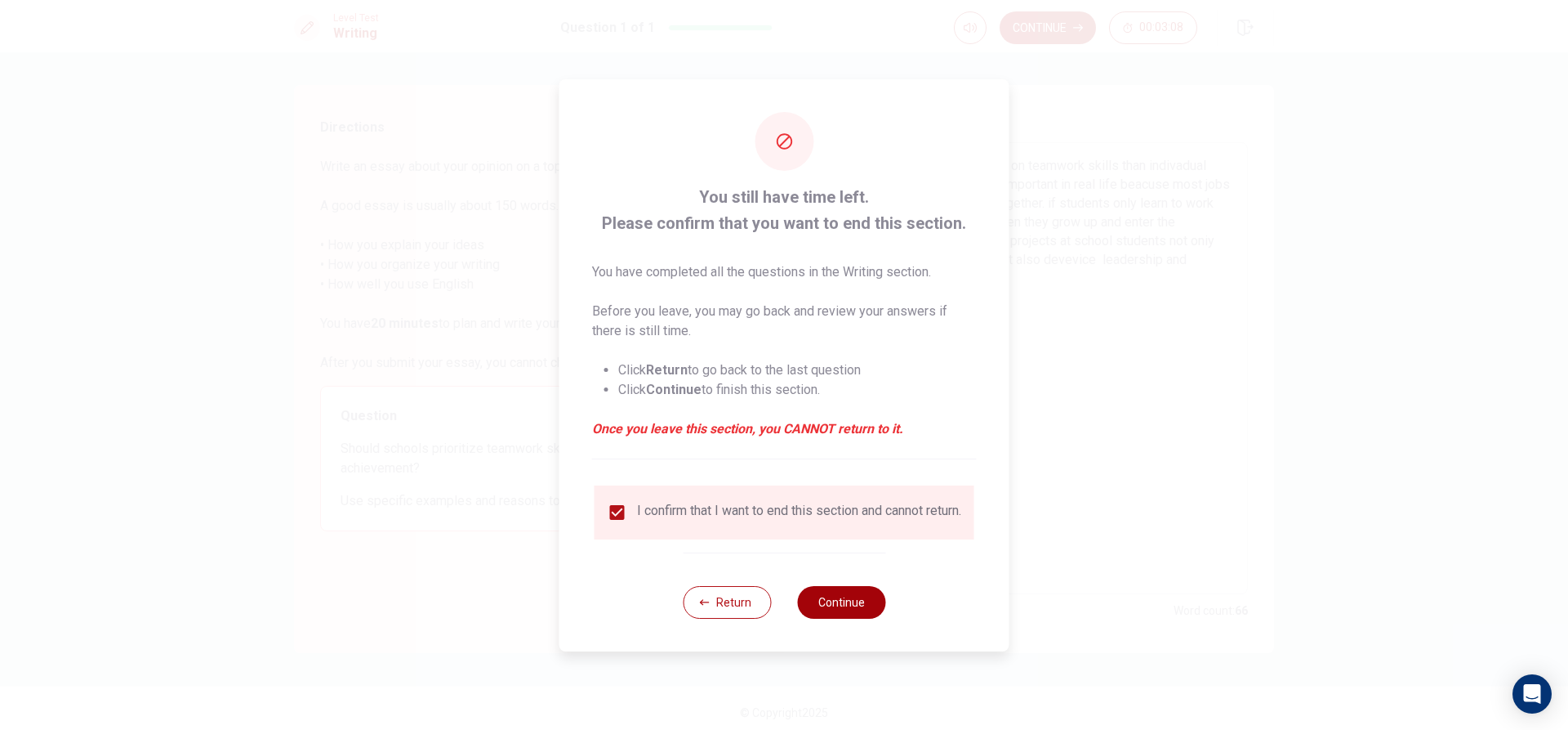
click at [833, 604] on button "Continue" at bounding box center [841, 602] width 89 height 32
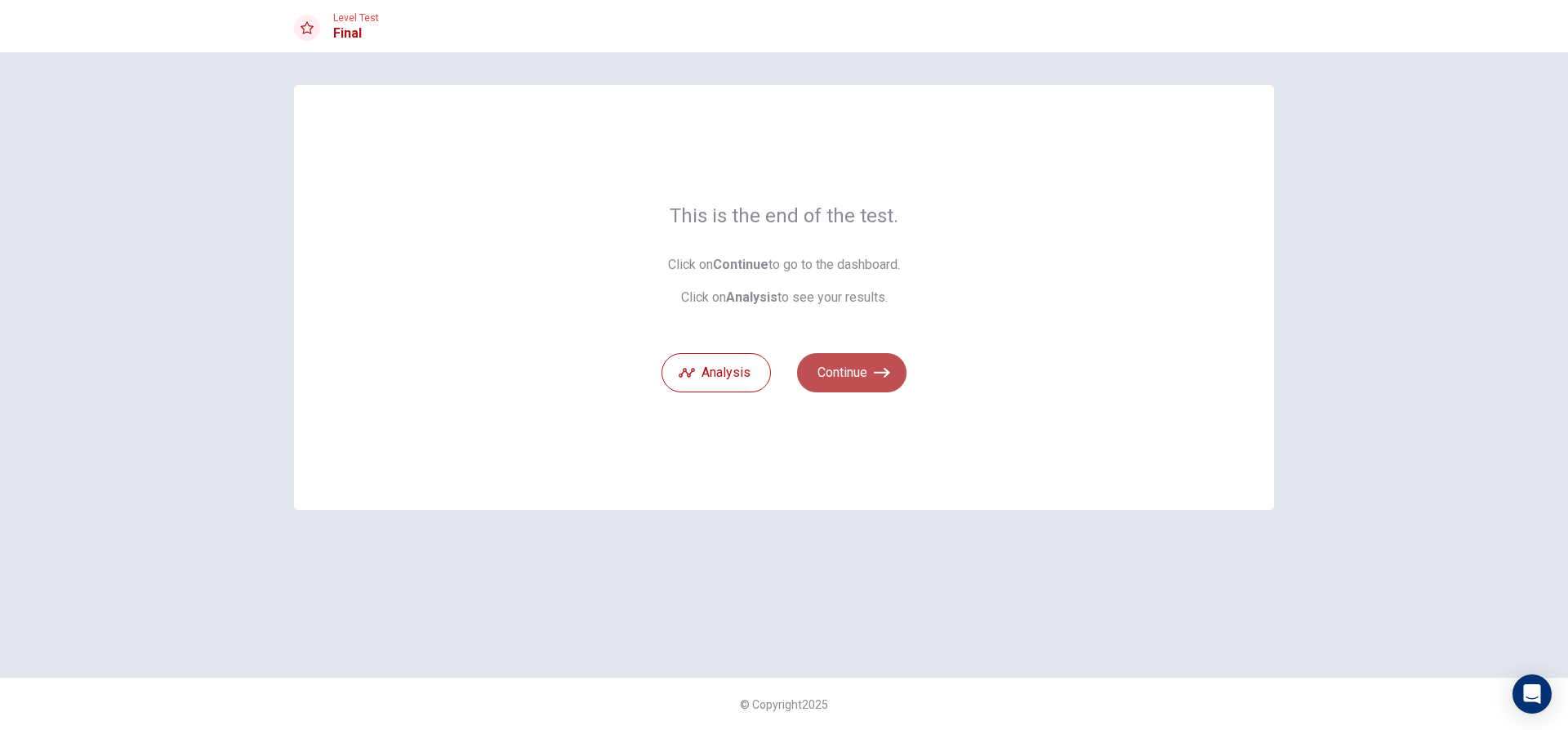
click at [850, 377] on button "Continue" at bounding box center [851, 372] width 110 height 39
